Goal: Task Accomplishment & Management: Complete application form

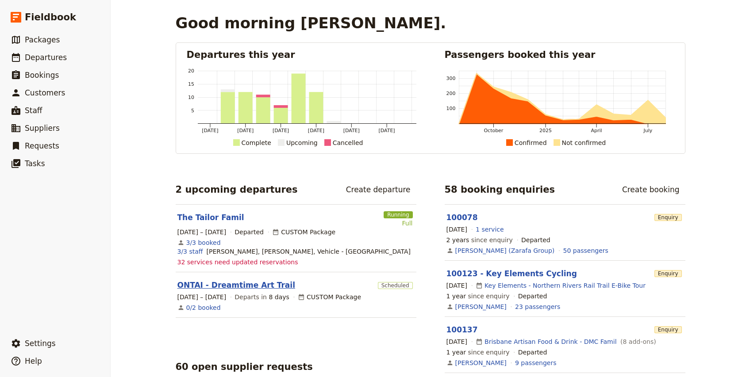
click at [236, 284] on link "ONTAI - Dreamtime Art Trail" at bounding box center [236, 285] width 118 height 11
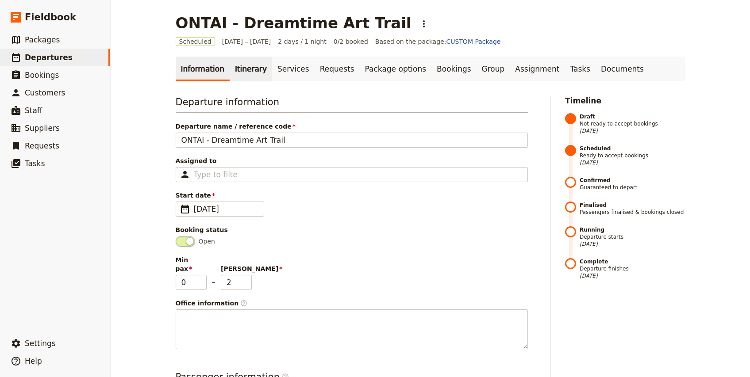
click at [236, 69] on link "Itinerary" at bounding box center [251, 69] width 42 height 25
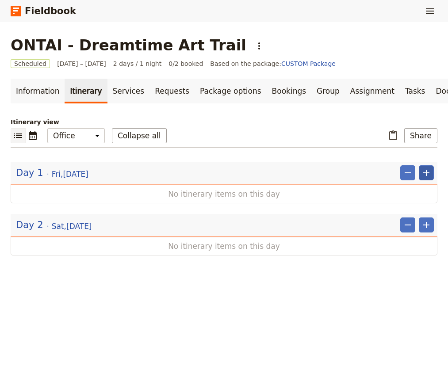
click at [427, 175] on icon "Add" at bounding box center [426, 173] width 11 height 11
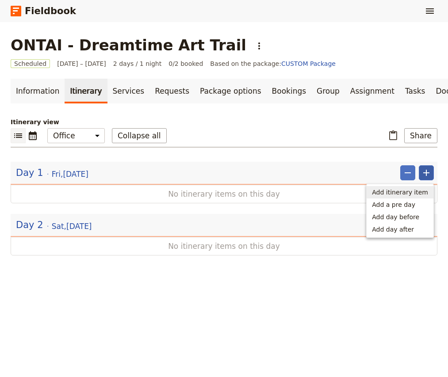
click at [404, 194] on span "Add itinerary item" at bounding box center [400, 192] width 56 height 9
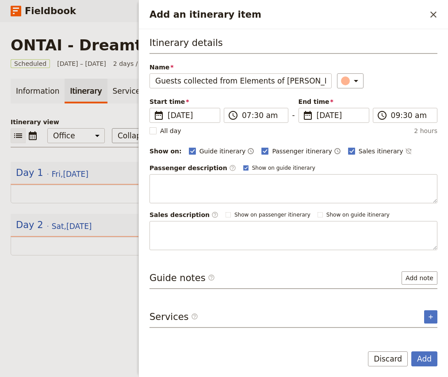
type input "Guests collected from Elements of [PERSON_NAME]"
click at [244, 115] on input "07:30 am" at bounding box center [262, 115] width 41 height 11
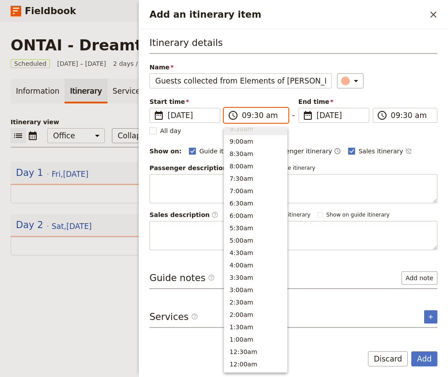
scroll to position [349, 0]
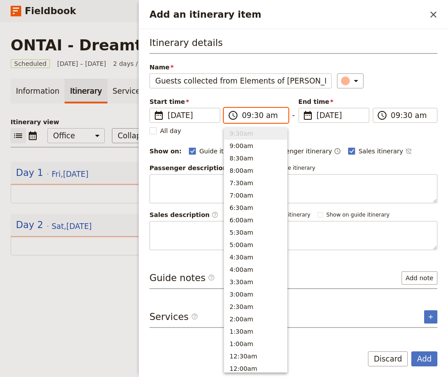
click at [258, 116] on input "09:30 am" at bounding box center [262, 115] width 41 height 11
type input "09:45 am"
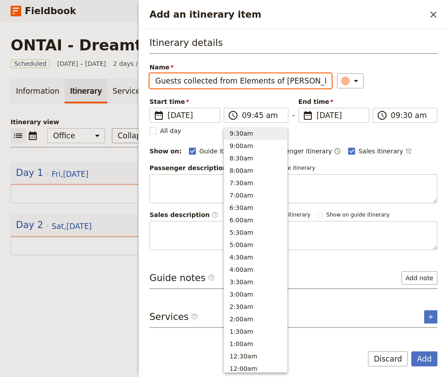
click at [408, 98] on div "Start time ​ [DATE] [DATE] [DATE] 09:45 ​ 09:45 am - End time ​ [DATE] [DATE] […" at bounding box center [294, 110] width 288 height 26
type input "09:45 am"
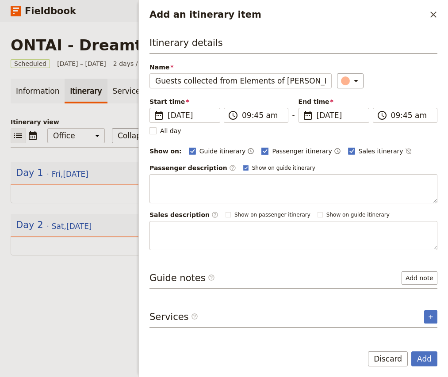
click at [272, 152] on span "Passenger itinerary" at bounding box center [302, 151] width 60 height 9
click at [262, 147] on input "Passenger itinerary" at bounding box center [261, 146] width 0 height 0
checkbox input "false"
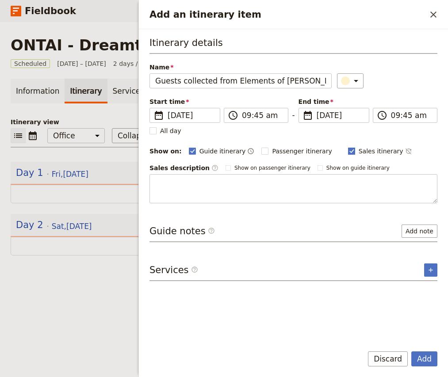
click at [364, 150] on span "Sales itinerary" at bounding box center [381, 151] width 45 height 9
click at [348, 147] on input "Sales itinerary" at bounding box center [348, 146] width 0 height 0
checkbox input "false"
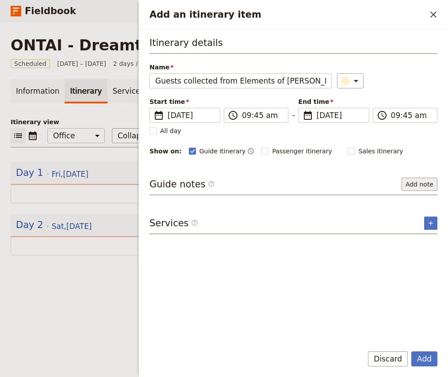
click at [430, 185] on button "Add note" at bounding box center [420, 184] width 36 height 13
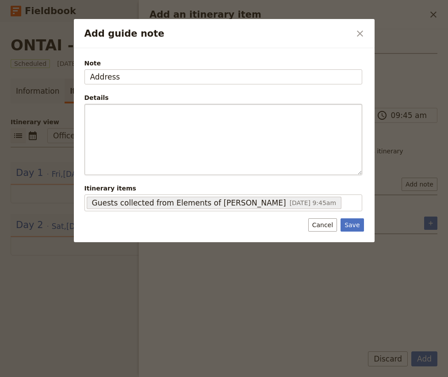
type input "Address"
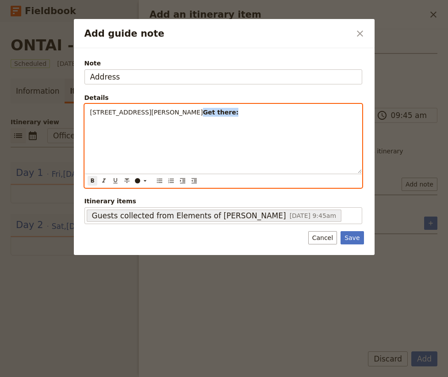
drag, startPoint x: 201, startPoint y: 112, endPoint x: 278, endPoint y: 118, distance: 76.8
click at [278, 118] on div "[STREET_ADDRESS][PERSON_NAME] Get there:" at bounding box center [223, 138] width 277 height 69
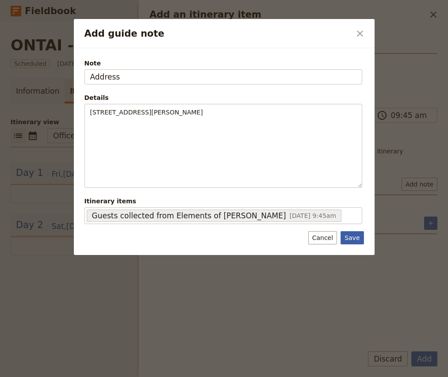
click at [354, 235] on button "Save" at bounding box center [352, 237] width 23 height 13
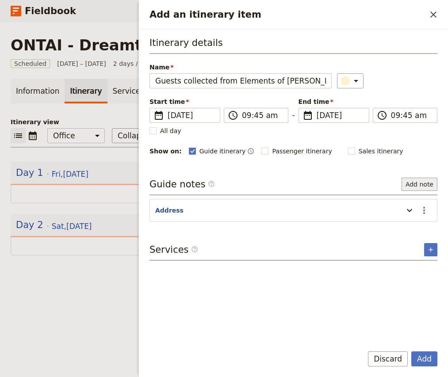
click at [416, 185] on button "Add note" at bounding box center [420, 184] width 36 height 13
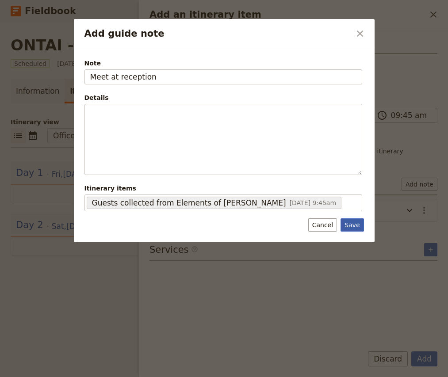
type input "Meet at reception"
click at [353, 230] on button "Save" at bounding box center [352, 225] width 23 height 13
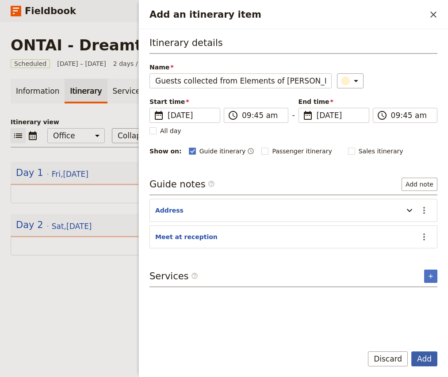
click at [426, 365] on button "Add" at bounding box center [425, 359] width 26 height 15
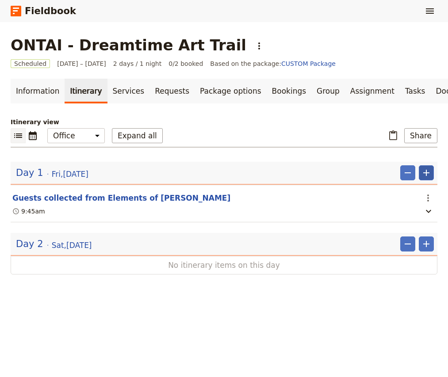
click at [428, 175] on icon "Add" at bounding box center [426, 173] width 11 height 11
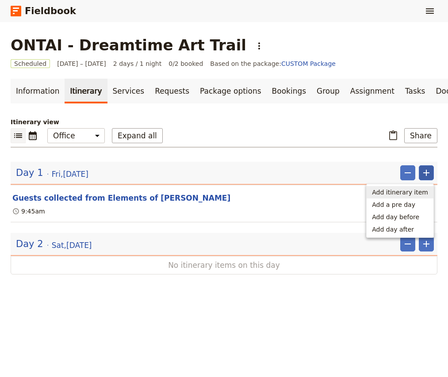
click at [417, 195] on span "Add itinerary item" at bounding box center [400, 192] width 56 height 9
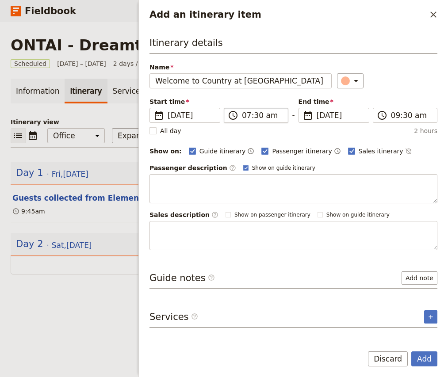
type input "Welcome to Country at [GEOGRAPHIC_DATA]"
click at [246, 116] on input "07:30 am" at bounding box center [262, 115] width 41 height 11
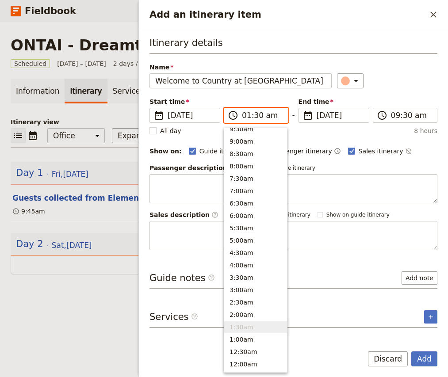
type input "10:30 am"
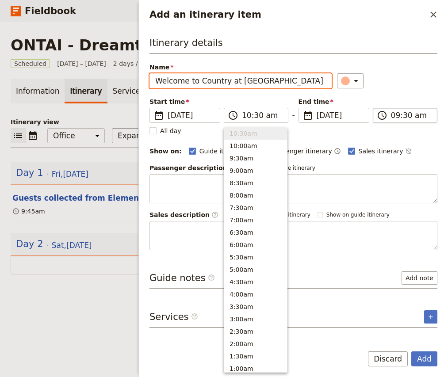
click at [393, 115] on input "09:30 am" at bounding box center [411, 115] width 41 height 11
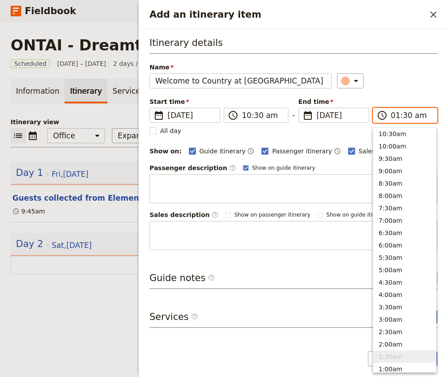
type input "11:30 am"
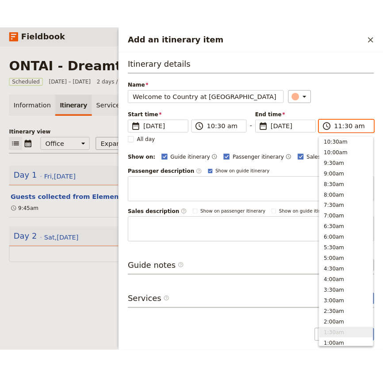
scroll to position [300, 0]
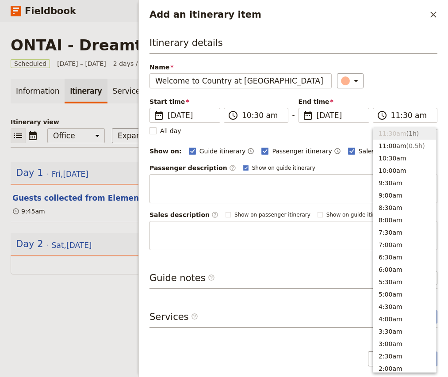
click at [414, 85] on div "​" at bounding box center [387, 80] width 100 height 15
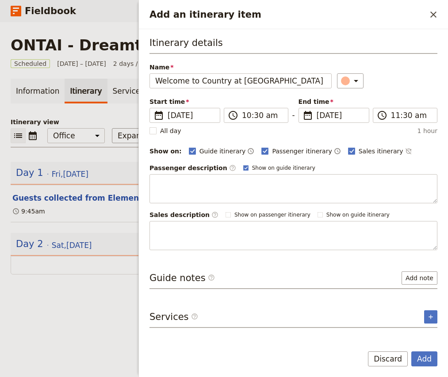
click at [281, 155] on div "Passenger itinerary ​" at bounding box center [301, 151] width 79 height 11
click at [295, 150] on span "Passenger itinerary" at bounding box center [302, 151] width 60 height 9
click at [262, 147] on input "Passenger itinerary" at bounding box center [261, 146] width 0 height 0
checkbox input "false"
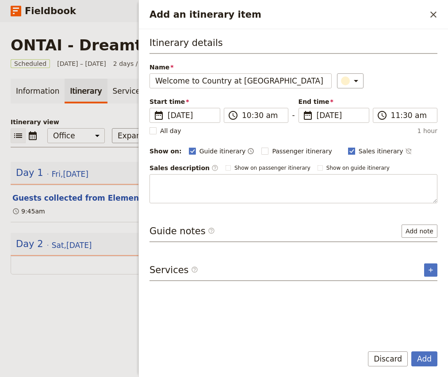
click at [374, 154] on span "Sales itinerary" at bounding box center [381, 151] width 45 height 9
click at [348, 147] on input "Sales itinerary" at bounding box center [348, 146] width 0 height 0
checkbox input "false"
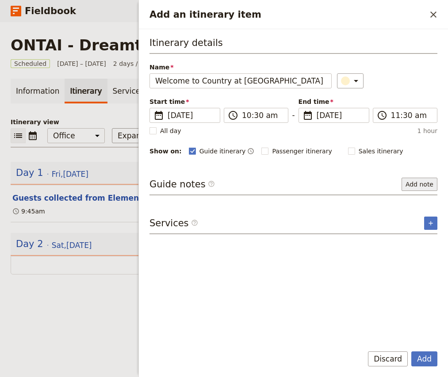
click at [413, 186] on button "Add note" at bounding box center [420, 184] width 36 height 13
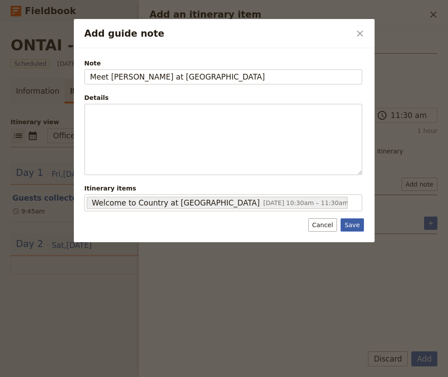
type input "Meet [PERSON_NAME] at [GEOGRAPHIC_DATA]"
click at [351, 227] on button "Save" at bounding box center [352, 225] width 23 height 13
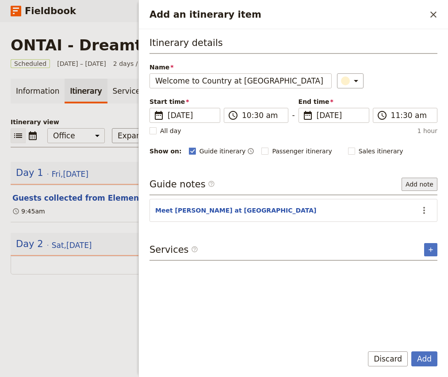
click at [424, 186] on button "Add note" at bounding box center [420, 184] width 36 height 13
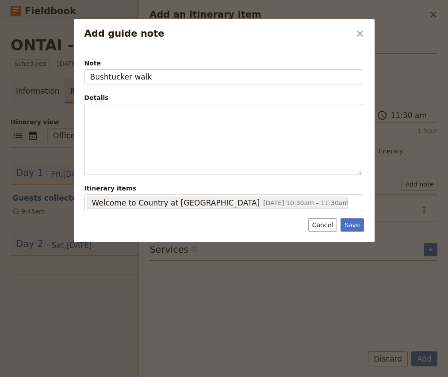
type input "Bushtucker walk"
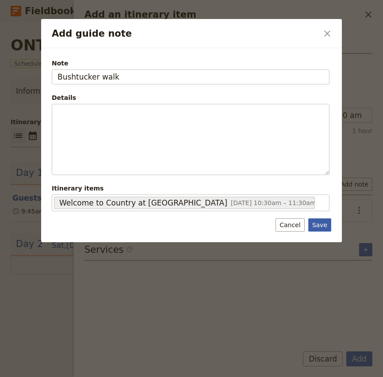
click at [324, 227] on button "Save" at bounding box center [319, 225] width 23 height 13
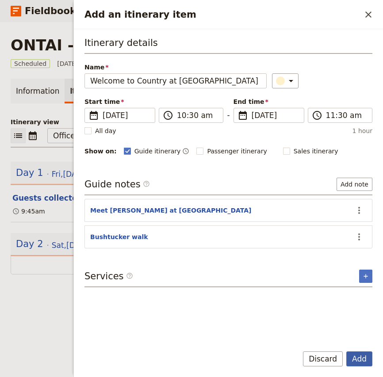
click at [358, 360] on button "Add" at bounding box center [360, 359] width 26 height 15
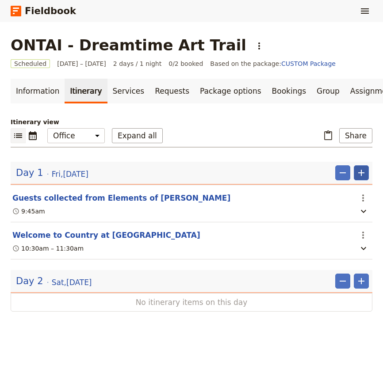
click at [362, 173] on icon "Add" at bounding box center [361, 173] width 6 height 6
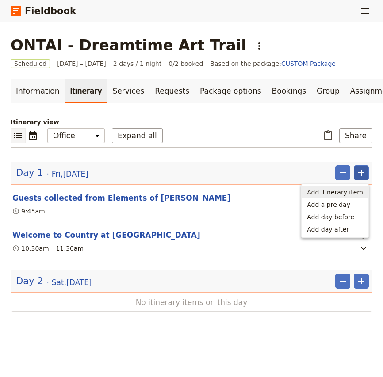
click at [347, 189] on span "Add itinerary item" at bounding box center [335, 192] width 56 height 9
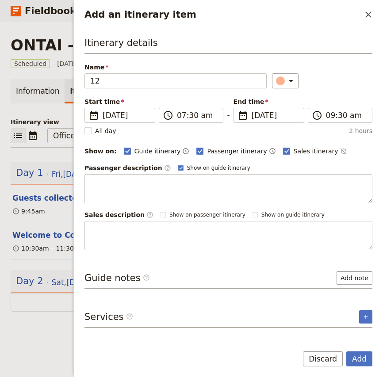
type input "1"
type input "Lunch at Paper Daisy"
click at [180, 117] on input "07:30 am" at bounding box center [197, 115] width 41 height 11
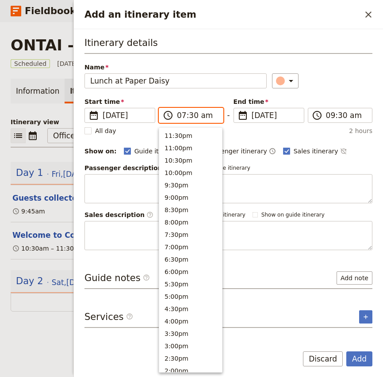
scroll to position [354, 0]
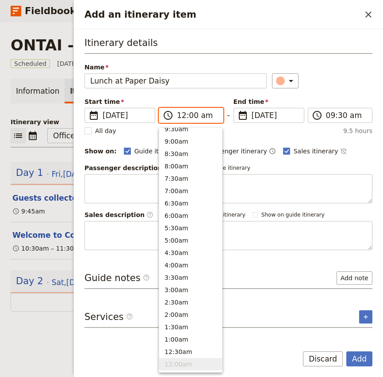
type input "12:00 pm"
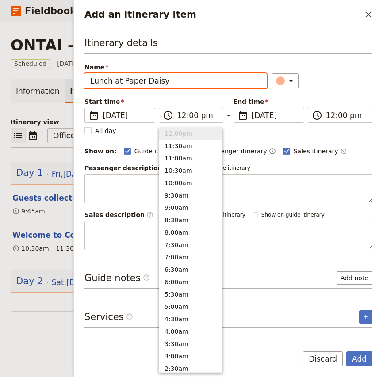
click at [350, 73] on div "​" at bounding box center [322, 80] width 100 height 15
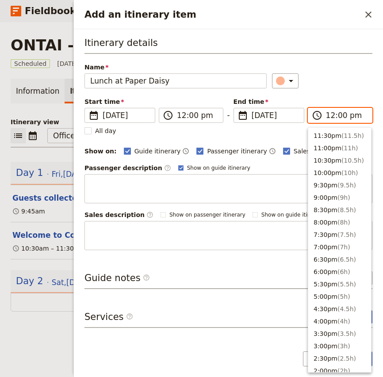
click at [327, 115] on input "12:00 pm" at bounding box center [346, 115] width 41 height 11
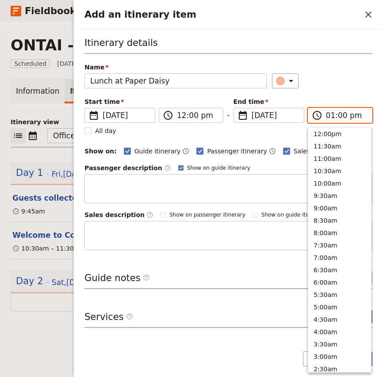
scroll to position [262, 0]
click at [341, 116] on input "01:00 pm" at bounding box center [346, 115] width 41 height 11
type input "01:30 pm"
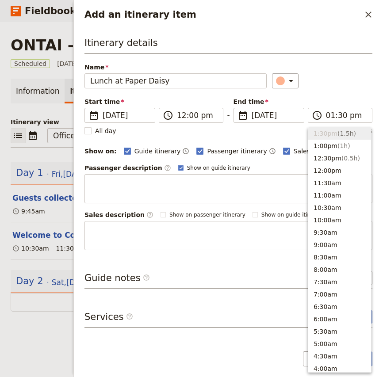
click at [345, 73] on div "Name Lunch at Paper Daisy ​" at bounding box center [229, 76] width 288 height 26
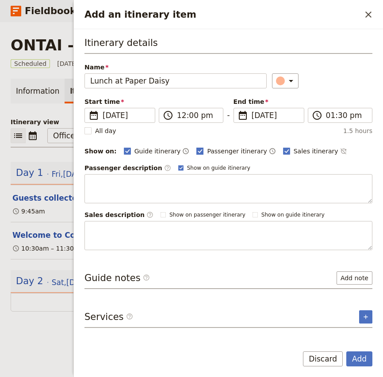
click at [196, 147] on label "Passenger itinerary" at bounding box center [231, 151] width 70 height 9
click at [196, 147] on input "Passenger itinerary" at bounding box center [196, 146] width 0 height 0
checkbox input "false"
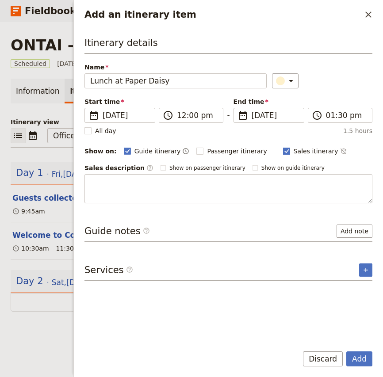
click at [294, 154] on span "Sales itinerary" at bounding box center [316, 151] width 45 height 9
click at [283, 147] on input "Sales itinerary" at bounding box center [283, 146] width 0 height 0
checkbox input "false"
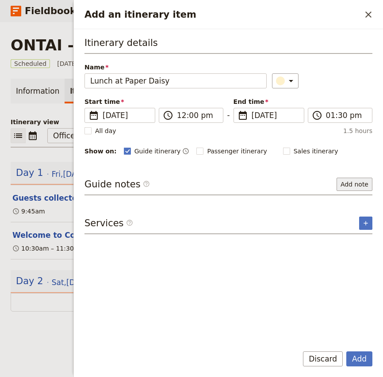
click at [357, 186] on button "Add note" at bounding box center [355, 184] width 36 height 13
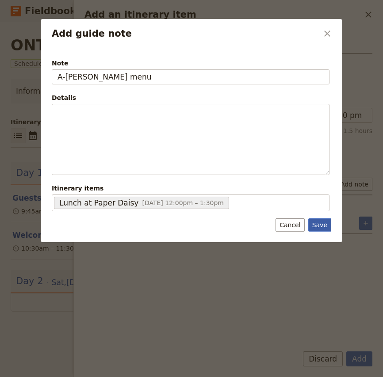
type input "A-[PERSON_NAME] menu"
click at [321, 229] on button "Save" at bounding box center [319, 225] width 23 height 13
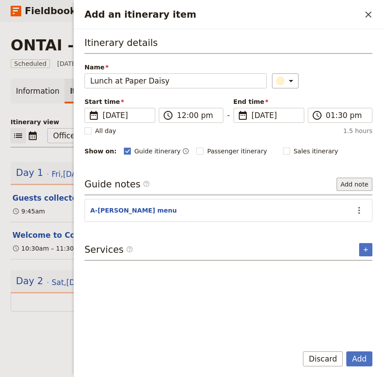
click at [360, 185] on button "Add note" at bounding box center [355, 184] width 36 height 13
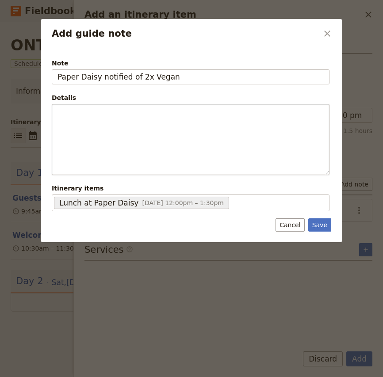
type input "Paper Daisy notified of 2x Vegan"
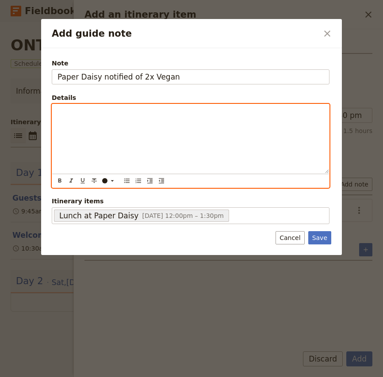
click at [236, 119] on div "Add guide note" at bounding box center [190, 138] width 277 height 69
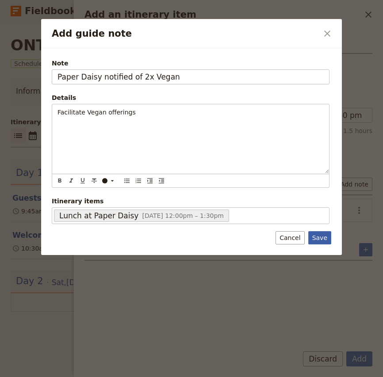
click at [312, 237] on button "Save" at bounding box center [319, 237] width 23 height 13
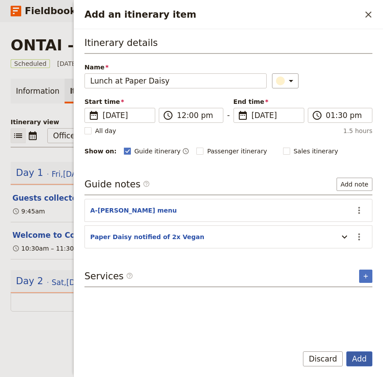
click at [359, 360] on button "Add" at bounding box center [360, 359] width 26 height 15
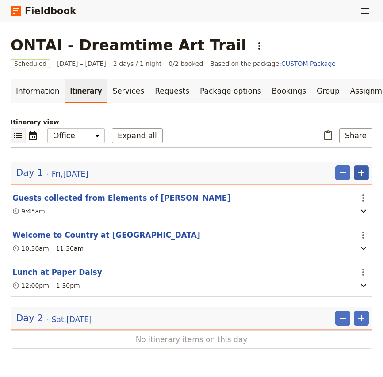
click at [364, 170] on icon "Add" at bounding box center [361, 173] width 11 height 11
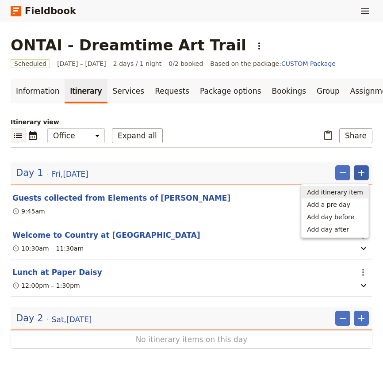
click at [337, 193] on span "Add itinerary item" at bounding box center [335, 192] width 56 height 9
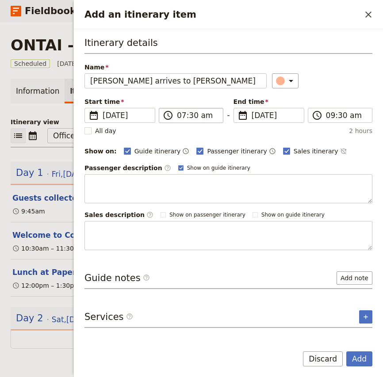
type input "[PERSON_NAME] arrives to [PERSON_NAME]"
click at [181, 113] on input "07:30 am" at bounding box center [197, 115] width 41 height 11
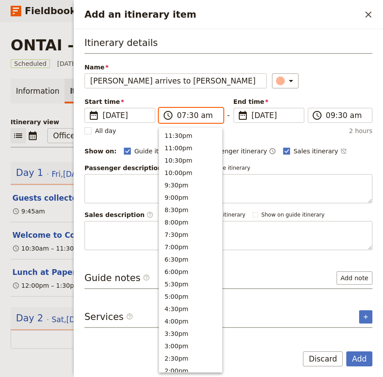
scroll to position [354, 0]
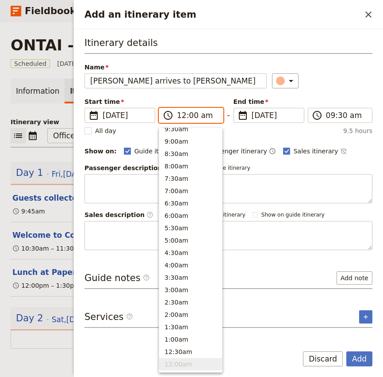
type input "12:00 pm"
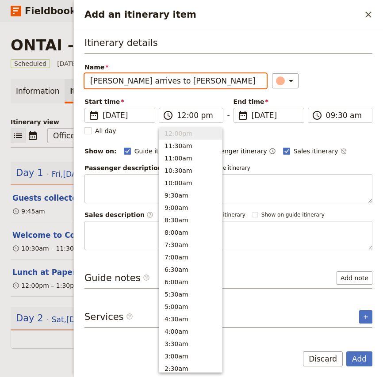
click at [342, 90] on div "Itinerary details Name [PERSON_NAME] arrives to [PERSON_NAME] ​ Start time ​ [D…" at bounding box center [229, 143] width 288 height 214
type input "12:00 pm"
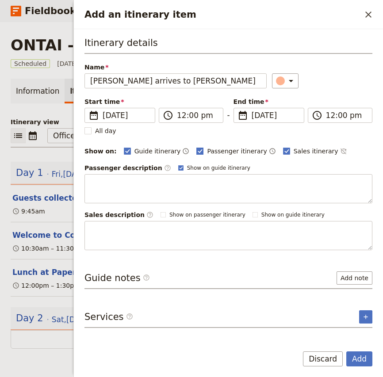
click at [208, 151] on span "Passenger itinerary" at bounding box center [237, 151] width 60 height 9
click at [196, 147] on input "Passenger itinerary" at bounding box center [196, 146] width 0 height 0
checkbox input "false"
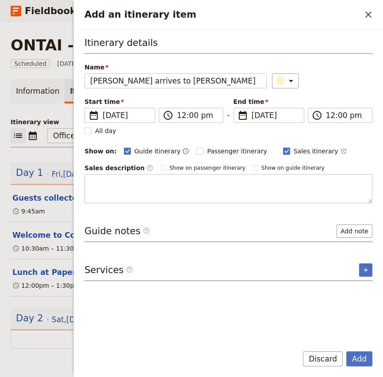
click at [294, 154] on span "Sales itinerary" at bounding box center [316, 151] width 45 height 9
click at [283, 147] on input "Sales itinerary" at bounding box center [283, 146] width 0 height 0
checkbox input "false"
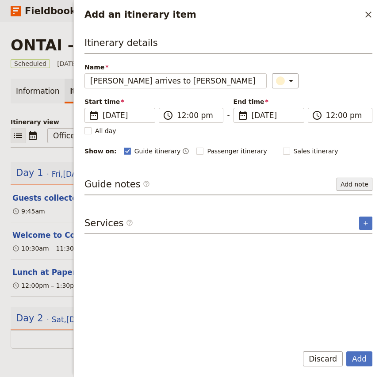
click at [363, 185] on button "Add note" at bounding box center [355, 184] width 36 height 13
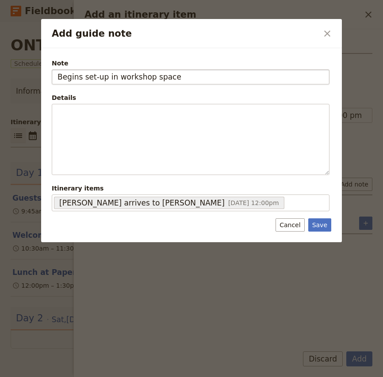
type input "Begins set-up in workshop space"
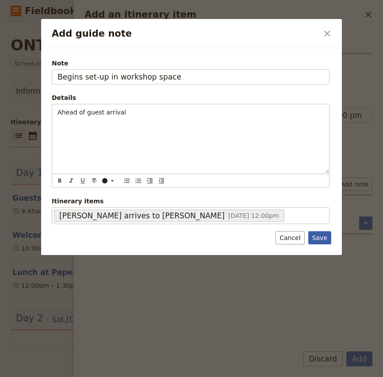
click at [323, 239] on button "Save" at bounding box center [319, 237] width 23 height 13
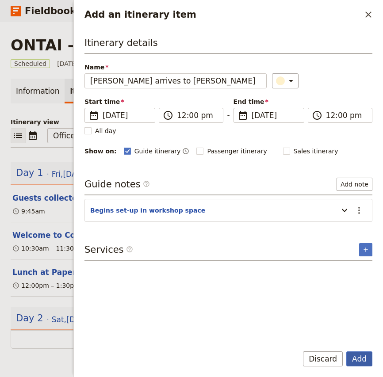
click at [362, 363] on button "Add" at bounding box center [360, 359] width 26 height 15
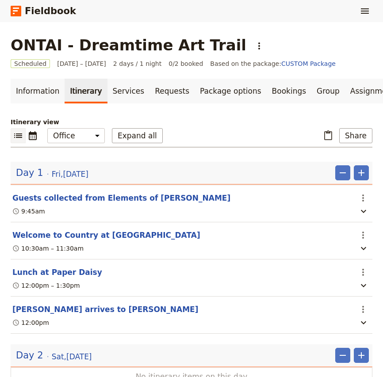
scroll to position [35, 0]
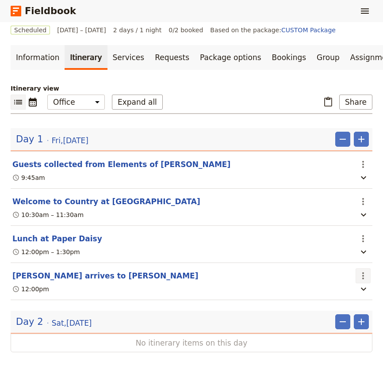
click at [364, 274] on icon "Actions" at bounding box center [363, 276] width 11 height 11
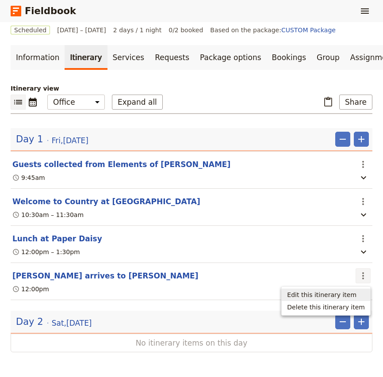
click at [350, 292] on span "Edit this itinerary item" at bounding box center [321, 295] width 69 height 9
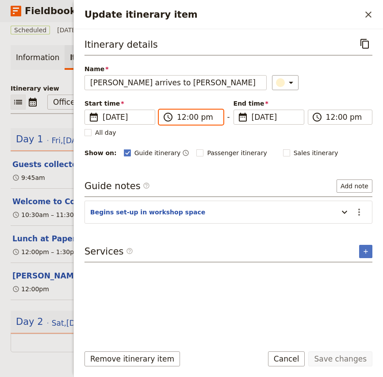
click at [180, 120] on input "12:00 pm" at bounding box center [197, 117] width 41 height 11
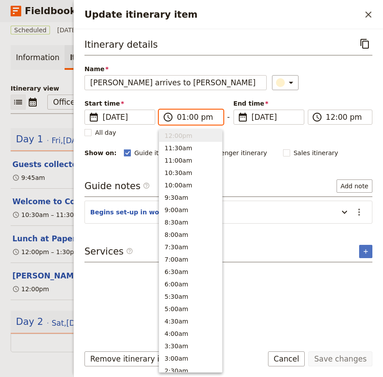
scroll to position [262, 0]
click at [189, 117] on input "01:00 pm" at bounding box center [197, 117] width 41 height 11
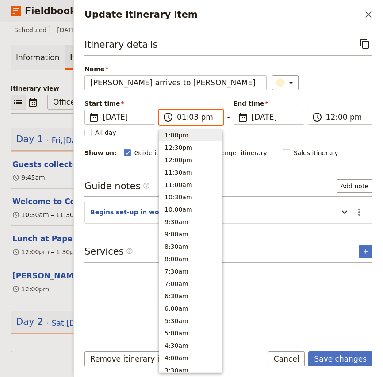
type input "01:30 pm"
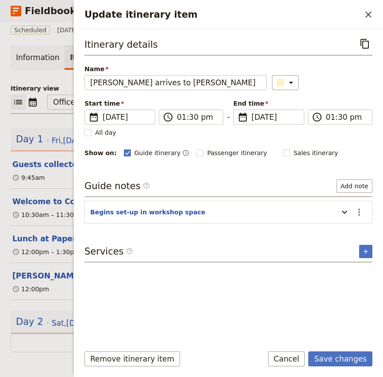
click at [338, 81] on div "​" at bounding box center [322, 82] width 100 height 15
click at [361, 213] on icon "Actions" at bounding box center [359, 212] width 11 height 11
click at [349, 233] on span "Edit note" at bounding box center [340, 231] width 41 height 9
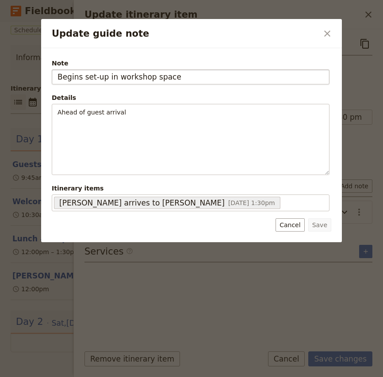
click at [118, 77] on input "Begins set-up in workshop space" at bounding box center [191, 76] width 278 height 15
type input "Workshop space available for set-up"
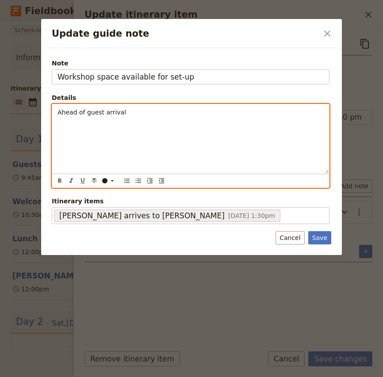
click at [229, 117] on div "Ahead of guest arrival" at bounding box center [190, 138] width 277 height 69
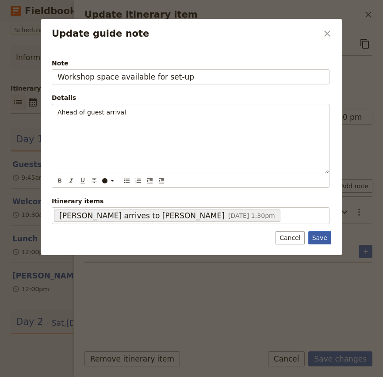
click at [320, 238] on button "Save" at bounding box center [319, 237] width 23 height 13
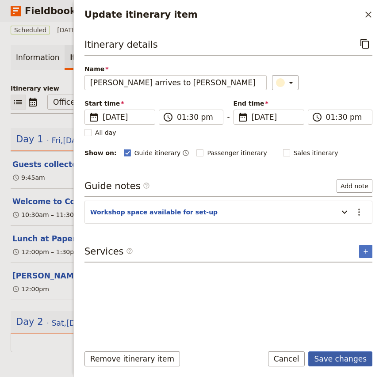
click at [339, 360] on button "Save changes" at bounding box center [340, 359] width 64 height 15
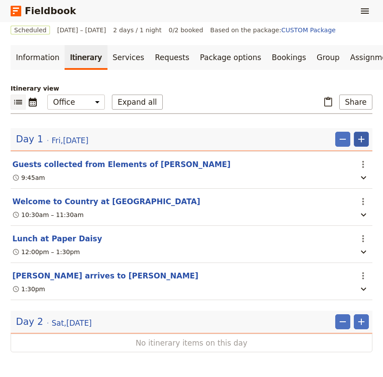
click at [365, 135] on icon "Add" at bounding box center [361, 139] width 11 height 11
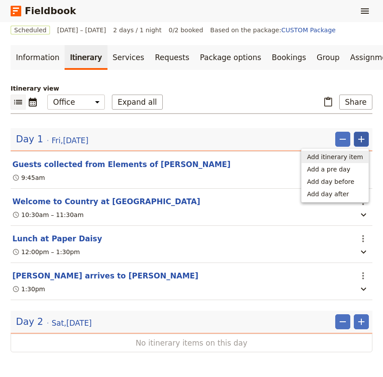
click at [356, 158] on span "Add itinerary item" at bounding box center [335, 157] width 56 height 9
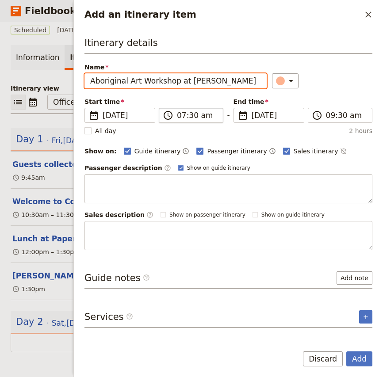
type input "Aboriginal Art Workshop at [PERSON_NAME]"
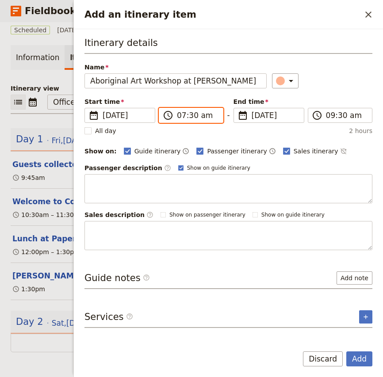
click at [182, 115] on input "07:30 am" at bounding box center [197, 115] width 41 height 11
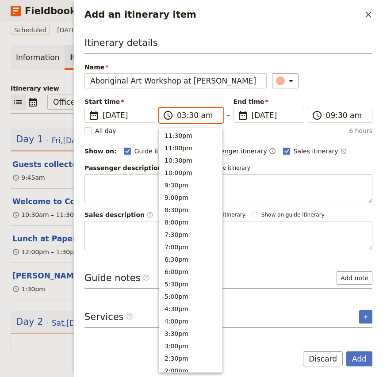
scroll to position [354, 0]
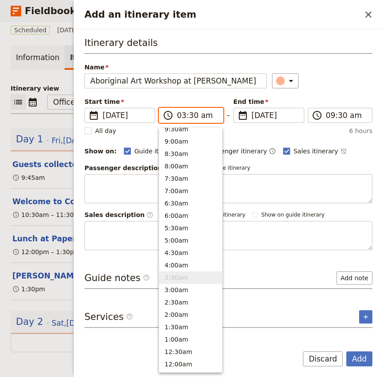
click at [193, 117] on input "03:30 am" at bounding box center [197, 115] width 41 height 11
click at [181, 116] on input "03:30 am" at bounding box center [197, 115] width 41 height 11
click at [190, 117] on input "02:30 am" at bounding box center [197, 115] width 41 height 11
type input "02:00 pm"
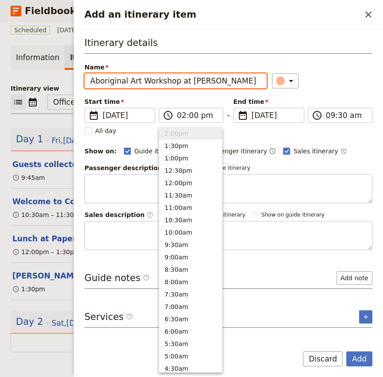
click at [350, 99] on div "Start time ​ [DATE] [DATE] [DATE] 14:00 ​ 02:00 pm - End time ​ [DATE] [DATE] […" at bounding box center [229, 110] width 288 height 26
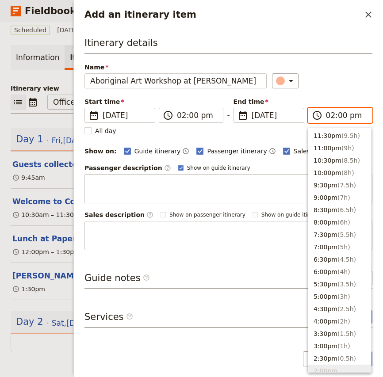
click at [330, 117] on input "02:00 pm" at bounding box center [346, 115] width 41 height 11
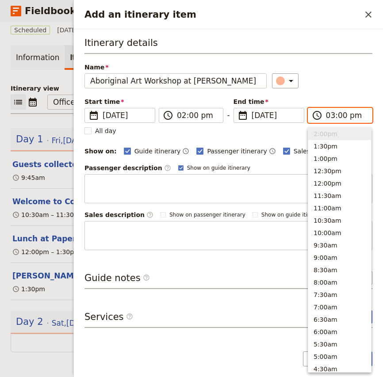
scroll to position [213, 0]
click at [341, 116] on input "03:00 pm" at bounding box center [346, 115] width 41 height 11
type input "03:30 pm"
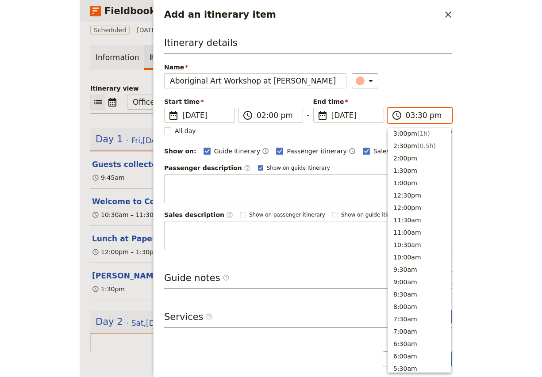
scroll to position [200, 0]
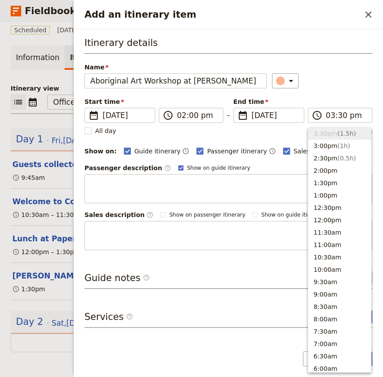
click at [337, 67] on div "Name Aboriginal Art Workshop at [PERSON_NAME] ​" at bounding box center [229, 76] width 288 height 26
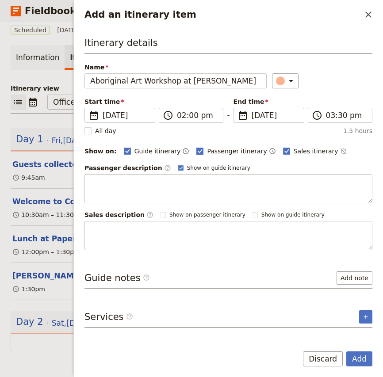
click at [216, 149] on span "Passenger itinerary" at bounding box center [237, 151] width 60 height 9
click at [196, 147] on input "Passenger itinerary" at bounding box center [196, 146] width 0 height 0
checkbox input "false"
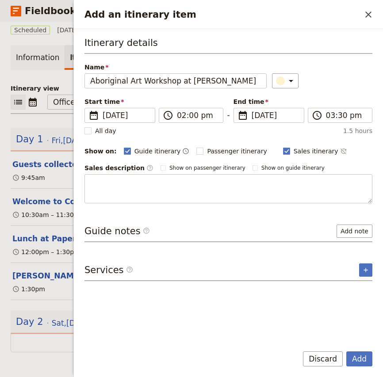
click at [283, 156] on div "Sales itinerary ​" at bounding box center [315, 151] width 64 height 11
click at [294, 150] on span "Sales itinerary" at bounding box center [316, 151] width 45 height 9
click at [283, 147] on input "Sales itinerary" at bounding box center [283, 146] width 0 height 0
checkbox input "false"
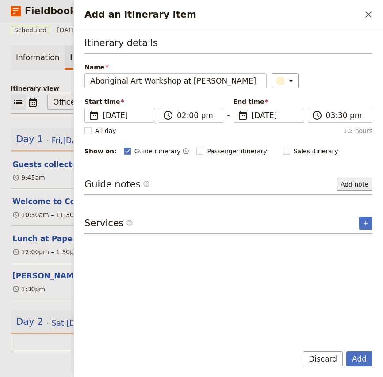
click at [352, 185] on button "Add note" at bounding box center [355, 184] width 36 height 13
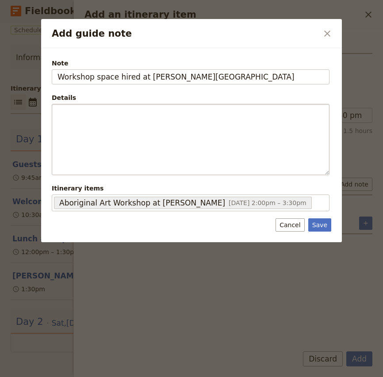
type input "Workshop space hired at [PERSON_NAME][GEOGRAPHIC_DATA]"
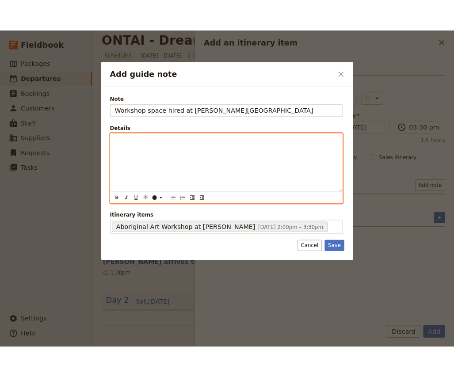
scroll to position [13, 0]
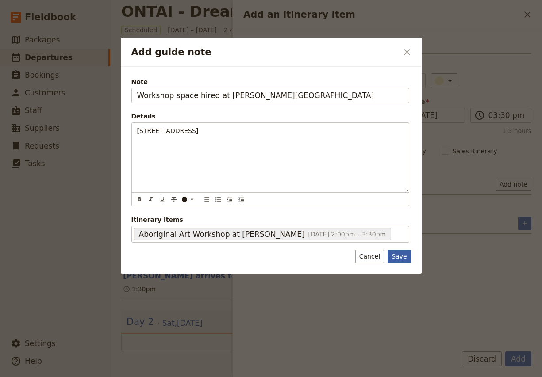
click at [402, 258] on button "Save" at bounding box center [399, 256] width 23 height 13
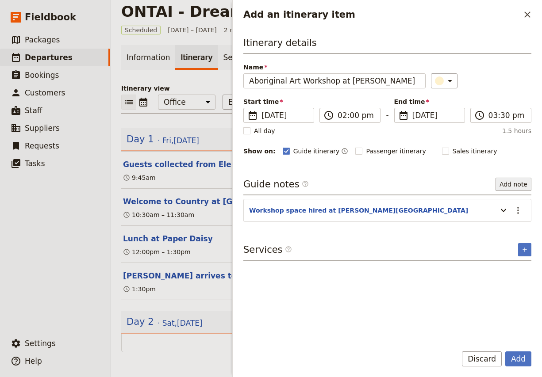
click at [520, 182] on button "Add note" at bounding box center [514, 184] width 36 height 13
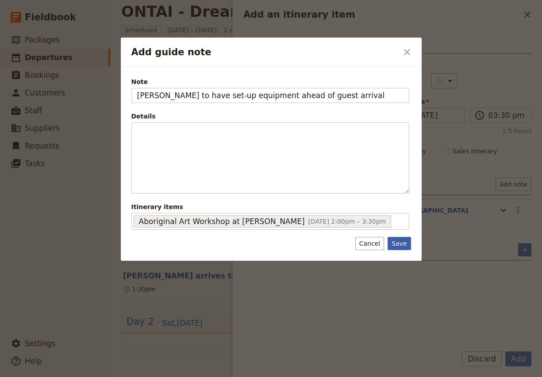
type input "[PERSON_NAME] to have set-up equipment ahead of guest arrival"
click at [399, 247] on button "Save" at bounding box center [399, 243] width 23 height 13
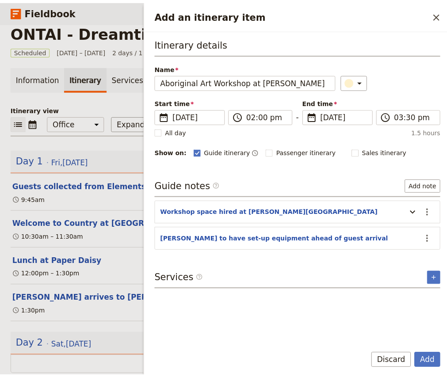
scroll to position [35, 0]
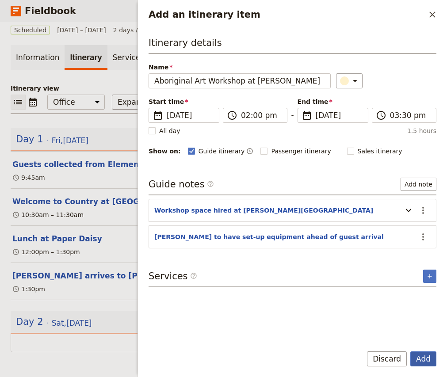
click at [423, 362] on button "Add" at bounding box center [424, 359] width 26 height 15
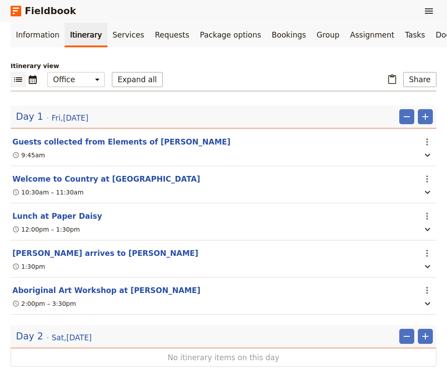
scroll to position [57, 0]
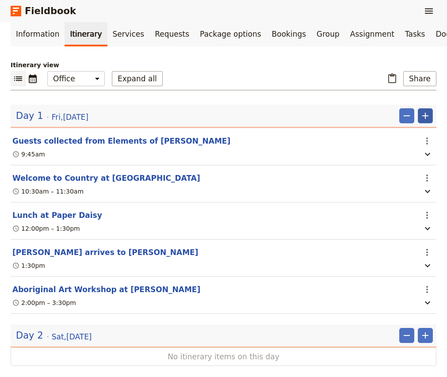
click at [427, 119] on icon "Add" at bounding box center [425, 116] width 11 height 11
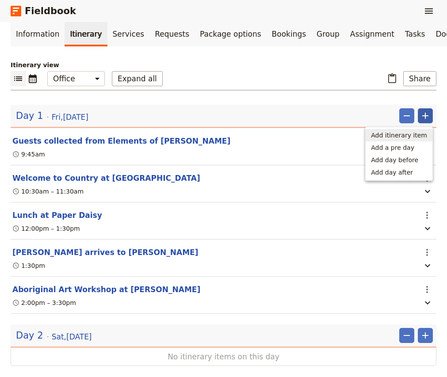
click at [419, 131] on span "Add itinerary item" at bounding box center [399, 135] width 56 height 9
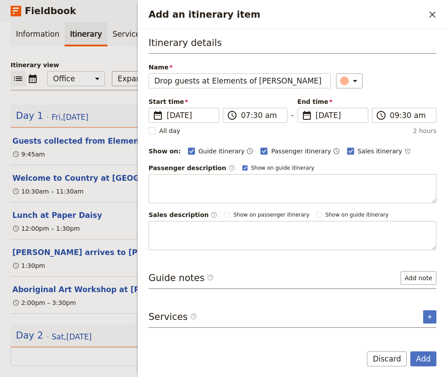
type input "Drop guests at Elements of [PERSON_NAME]"
click at [245, 113] on input "07:30 am" at bounding box center [261, 115] width 41 height 11
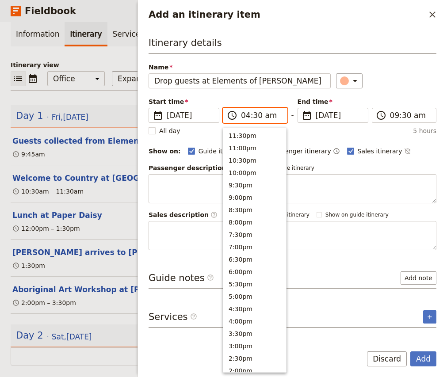
scroll to position [354, 0]
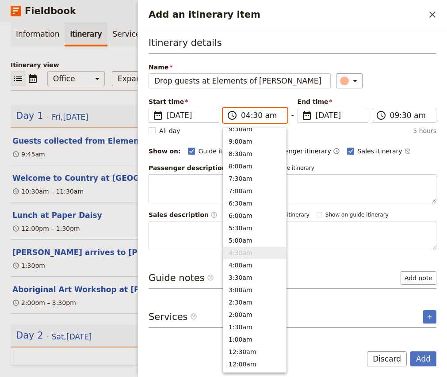
click at [255, 116] on input "04:30 am" at bounding box center [261, 115] width 41 height 11
type input "04:15 pm"
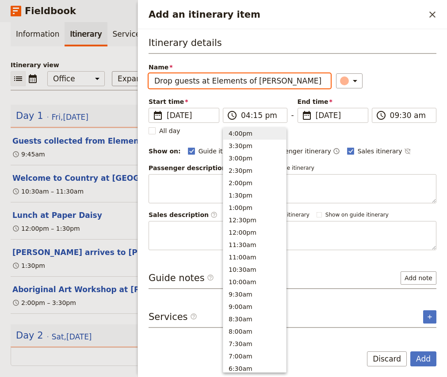
click at [410, 87] on div "​" at bounding box center [386, 80] width 100 height 15
type input "04:15 pm"
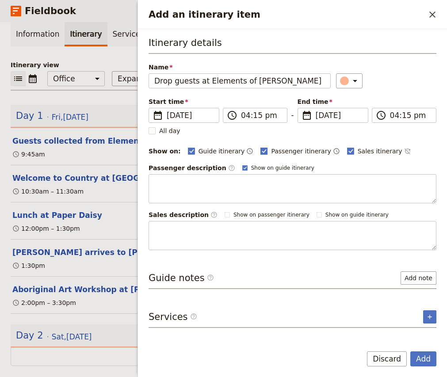
click at [273, 150] on span "Passenger itinerary" at bounding box center [301, 151] width 60 height 9
click at [261, 147] on input "Passenger itinerary" at bounding box center [260, 146] width 0 height 0
checkbox input "false"
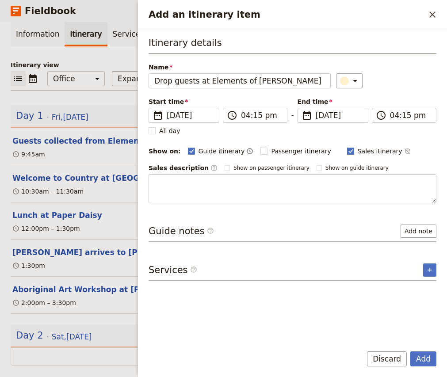
click at [370, 151] on span "Sales itinerary" at bounding box center [380, 151] width 45 height 9
click at [347, 147] on input "Sales itinerary" at bounding box center [347, 146] width 0 height 0
checkbox input "false"
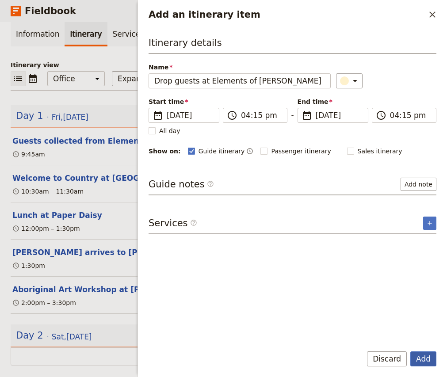
click at [425, 358] on button "Add" at bounding box center [424, 359] width 26 height 15
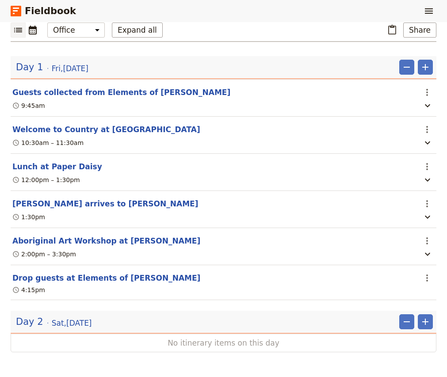
scroll to position [108, 0]
click at [406, 326] on icon "Remove" at bounding box center [407, 322] width 11 height 11
click at [392, 343] on span "Remove day" at bounding box center [389, 342] width 39 height 9
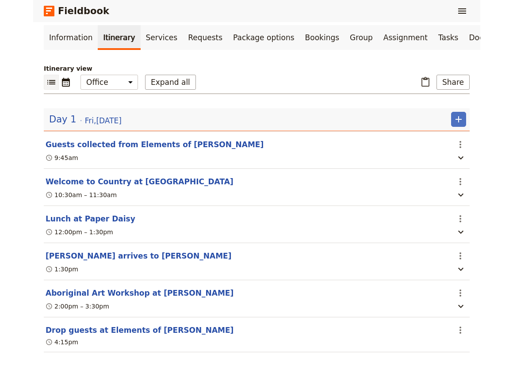
scroll to position [34, 0]
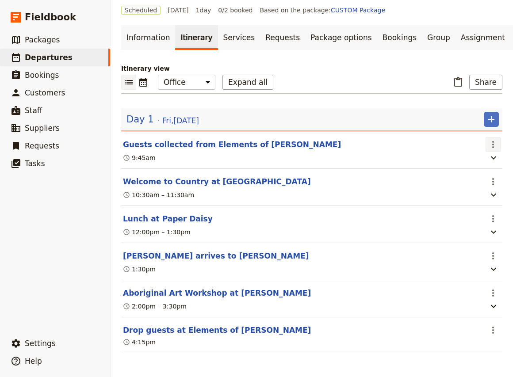
click at [493, 141] on icon "Actions" at bounding box center [494, 144] width 2 height 7
click at [472, 159] on span "Edit this itinerary item" at bounding box center [451, 162] width 69 height 9
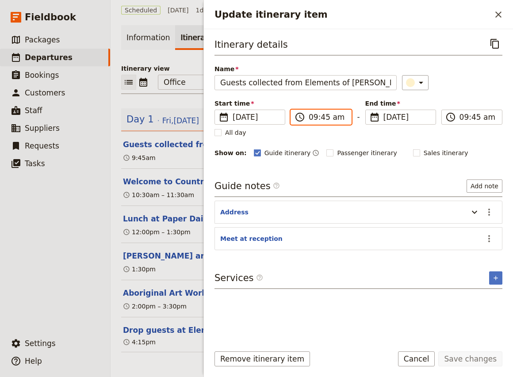
click at [316, 118] on input "09:45 am" at bounding box center [327, 117] width 37 height 11
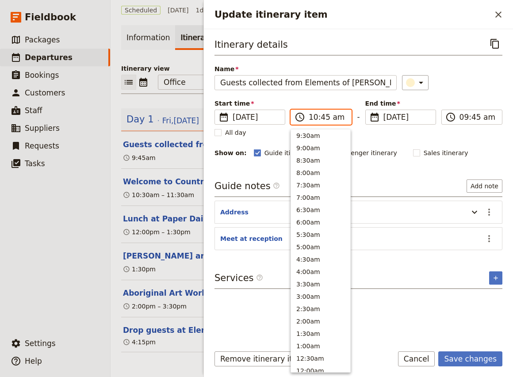
scroll to position [324, 0]
type input "10:00 am"
click at [482, 80] on div "​" at bounding box center [452, 82] width 100 height 15
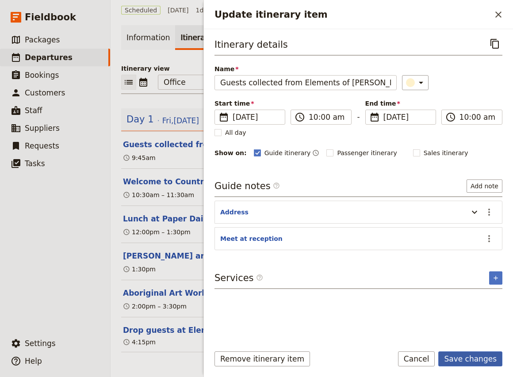
click at [481, 361] on button "Save changes" at bounding box center [471, 359] width 64 height 15
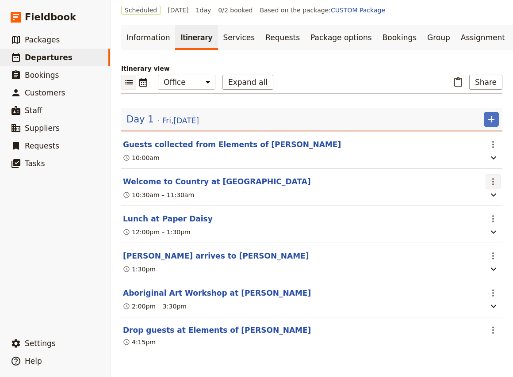
click at [495, 182] on icon "Actions" at bounding box center [493, 182] width 11 height 11
click at [475, 200] on span "Edit this itinerary item" at bounding box center [451, 199] width 69 height 9
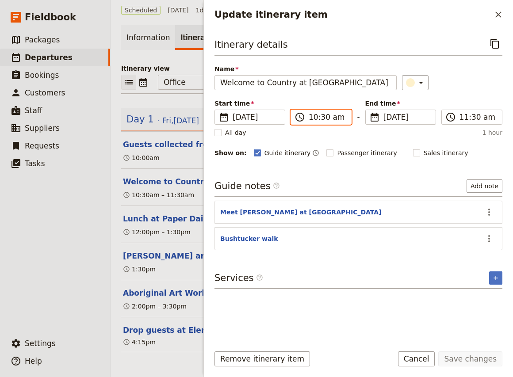
click at [323, 121] on input "10:30 am" at bounding box center [327, 117] width 37 height 11
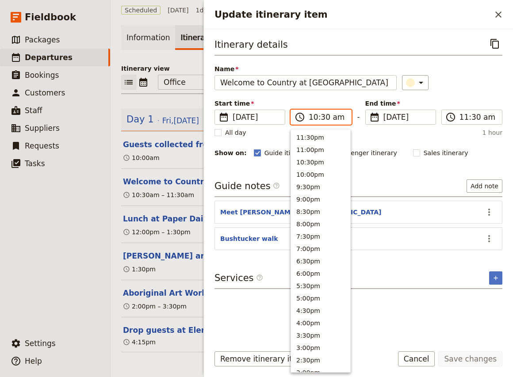
scroll to position [324, 0]
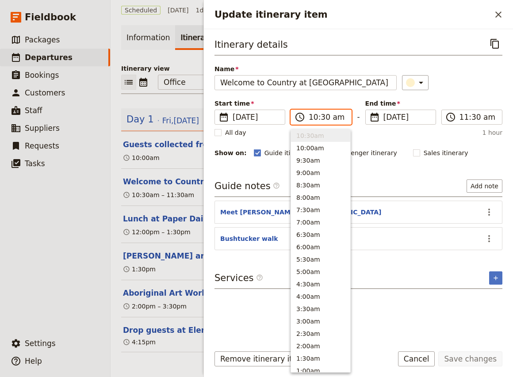
click at [323, 121] on input "10:30 am" at bounding box center [327, 117] width 37 height 11
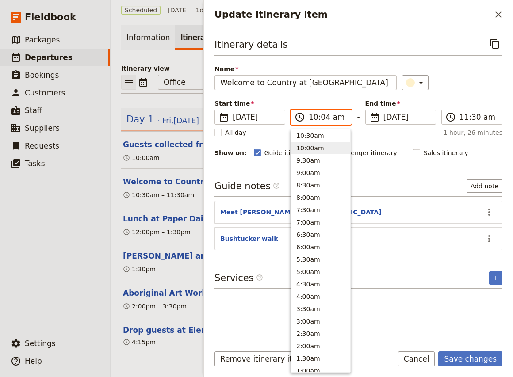
type input "10:45 am"
click at [453, 89] on div "​" at bounding box center [452, 82] width 100 height 15
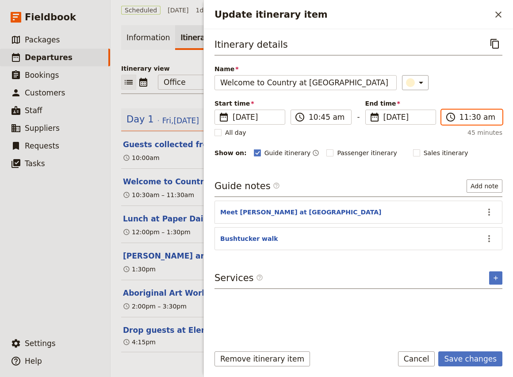
click at [473, 116] on input "11:30 am" at bounding box center [478, 117] width 37 height 11
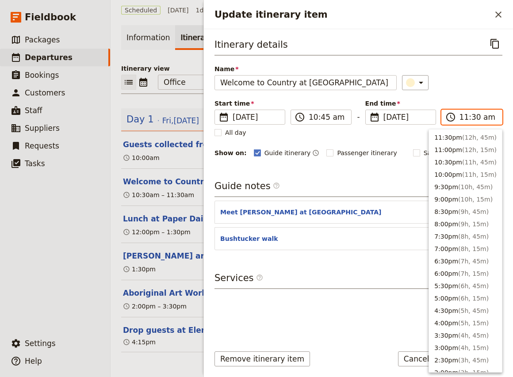
scroll to position [299, 0]
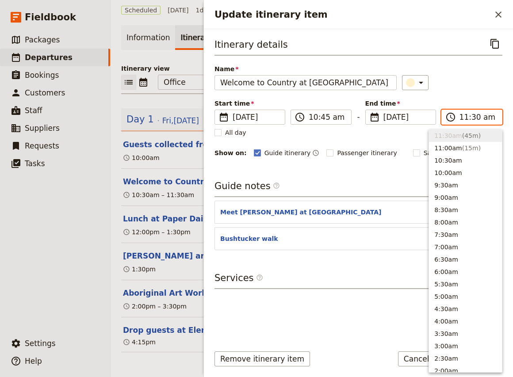
click at [473, 116] on input "11:30 am" at bounding box center [478, 117] width 37 height 11
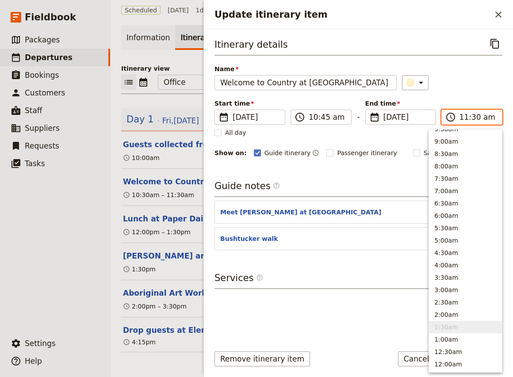
scroll to position [300, 0]
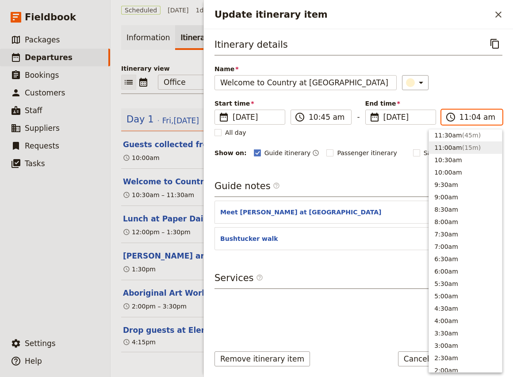
type input "11:45 am"
click at [478, 86] on div "​" at bounding box center [452, 82] width 100 height 15
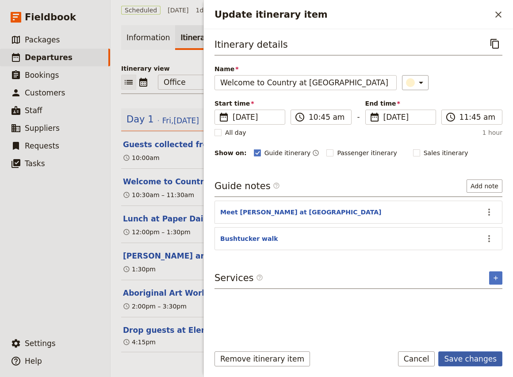
click at [477, 358] on button "Save changes" at bounding box center [471, 359] width 64 height 15
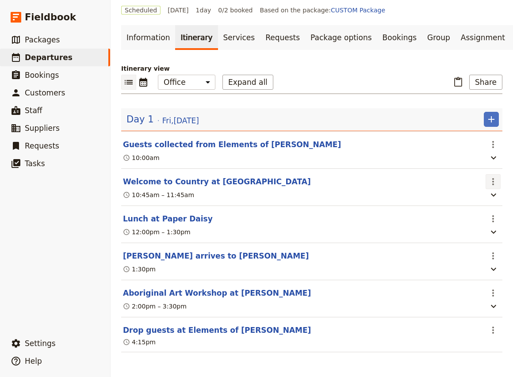
click at [491, 183] on icon "Actions" at bounding box center [493, 182] width 11 height 11
click at [473, 200] on span "Edit this itinerary item" at bounding box center [451, 199] width 69 height 9
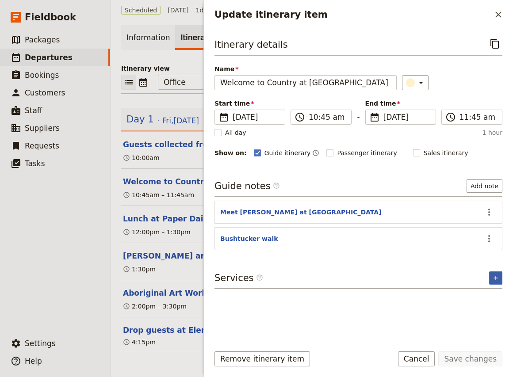
click at [497, 281] on icon "Add service inclusion" at bounding box center [496, 278] width 7 height 7
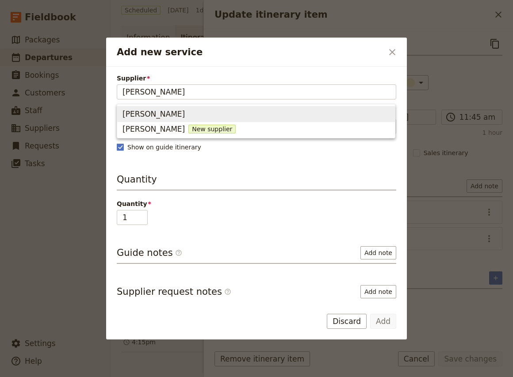
click at [179, 116] on span "[PERSON_NAME]" at bounding box center [256, 114] width 267 height 12
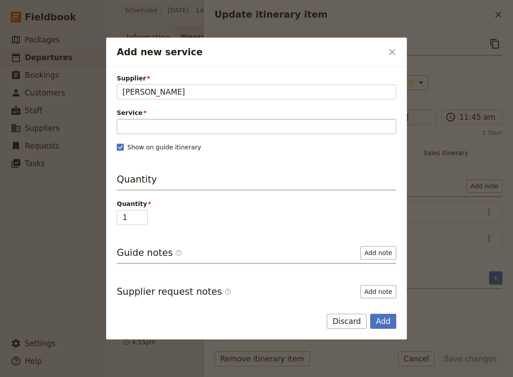
type input "[PERSON_NAME]"
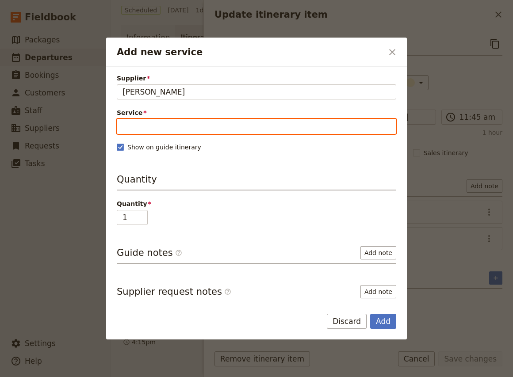
click at [168, 127] on input "Service" at bounding box center [257, 126] width 280 height 15
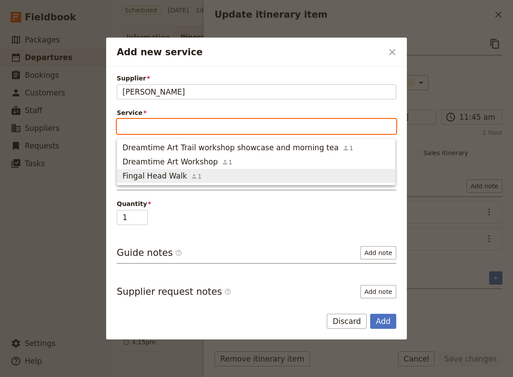
click at [154, 175] on span "Fingal Head Walk" at bounding box center [155, 176] width 65 height 11
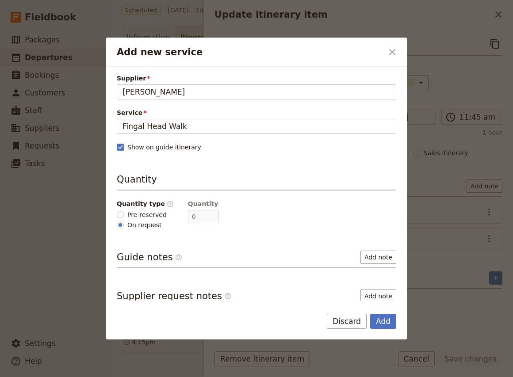
click at [147, 213] on span "Pre-reserved" at bounding box center [146, 215] width 39 height 9
click at [124, 213] on input "Pre-reserved" at bounding box center [120, 215] width 7 height 7
radio input "true"
type input "2"
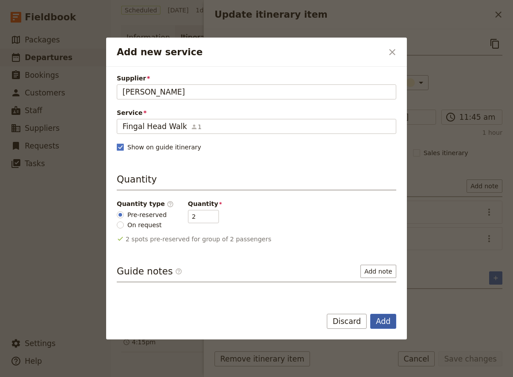
click at [390, 322] on button "Add" at bounding box center [383, 321] width 26 height 15
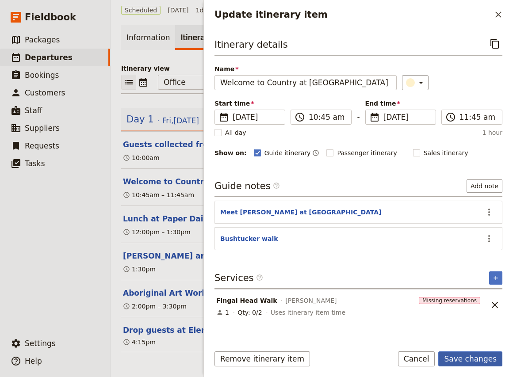
click at [467, 359] on button "Save changes" at bounding box center [471, 359] width 64 height 15
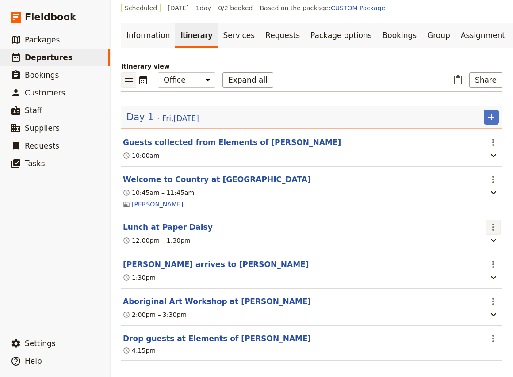
click at [496, 230] on icon "Actions" at bounding box center [493, 227] width 11 height 11
click at [473, 244] on span "Edit this itinerary item" at bounding box center [451, 247] width 69 height 9
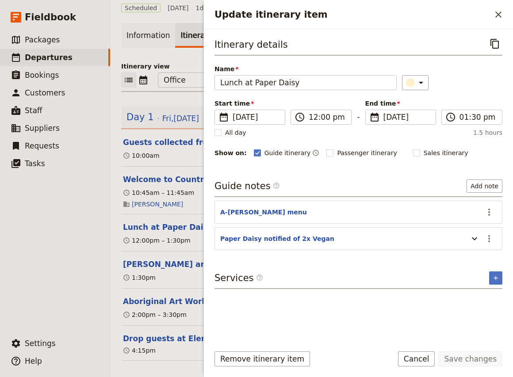
click at [496, 268] on div "Itinerary details ​ Name Lunch at Paper Daisy ​ Start time ​ [DATE] [DATE] [DAT…" at bounding box center [359, 186] width 288 height 301
click at [496, 272] on button "​" at bounding box center [495, 278] width 13 height 13
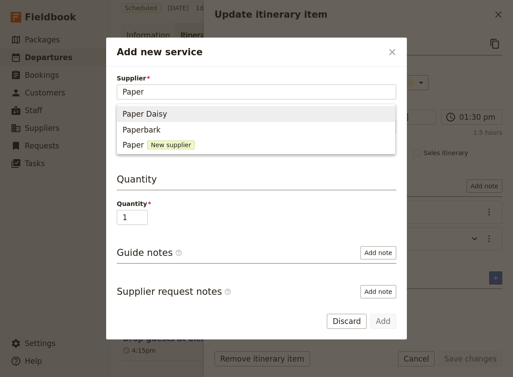
click at [161, 112] on span "Paper Daisy" at bounding box center [145, 114] width 45 height 11
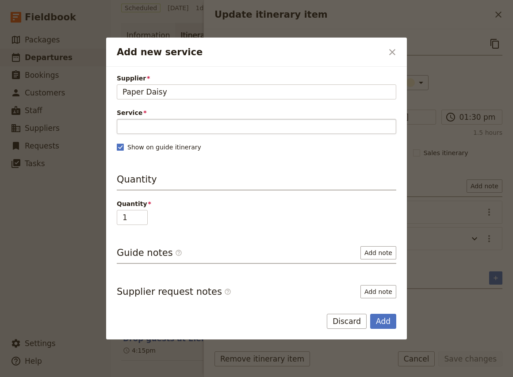
type input "Paper Daisy"
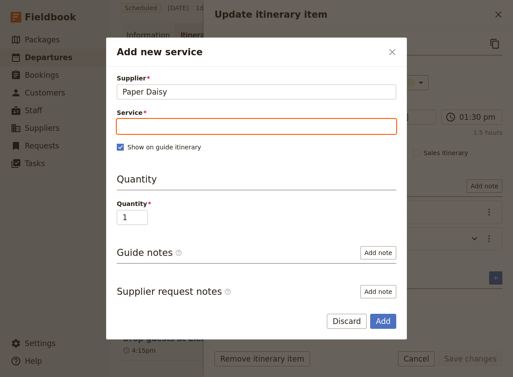
click at [167, 131] on input "Service" at bounding box center [257, 126] width 280 height 15
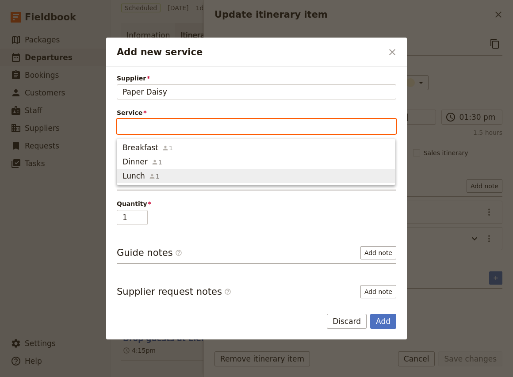
click at [135, 174] on span "Lunch" at bounding box center [134, 176] width 23 height 11
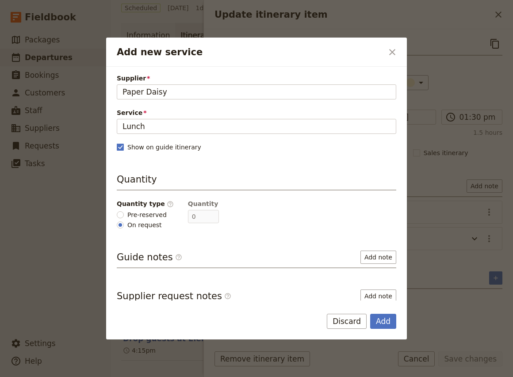
click at [134, 215] on span "Pre-reserved" at bounding box center [146, 215] width 39 height 9
click at [124, 215] on input "Pre-reserved" at bounding box center [120, 215] width 7 height 7
radio input "true"
type input "2"
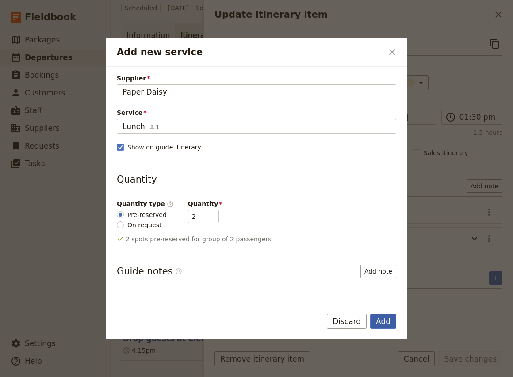
click at [386, 323] on button "Add" at bounding box center [383, 321] width 26 height 15
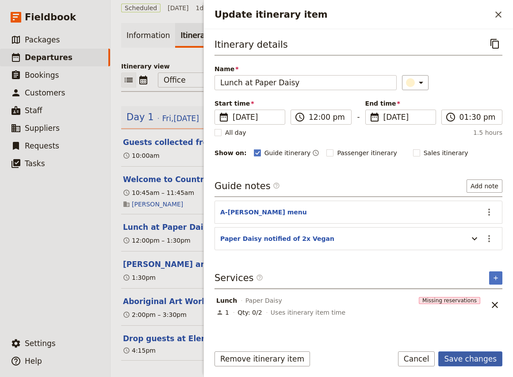
click at [471, 358] on button "Save changes" at bounding box center [471, 359] width 64 height 15
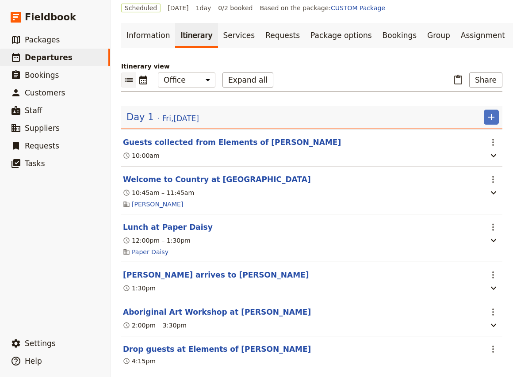
scroll to position [55, 0]
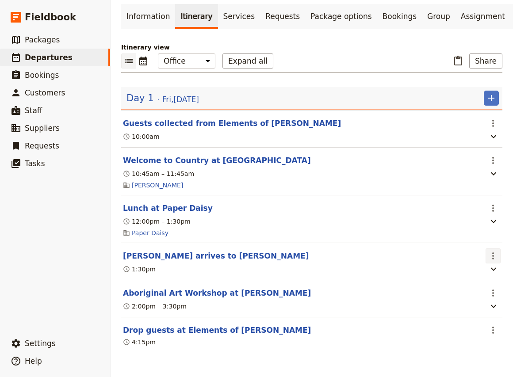
click at [495, 257] on icon "Actions" at bounding box center [493, 256] width 11 height 11
click at [385, 336] on section "Drop guests at Elements of [PERSON_NAME] ​ 4:15pm" at bounding box center [311, 335] width 381 height 35
click at [495, 293] on icon "Actions" at bounding box center [493, 293] width 11 height 11
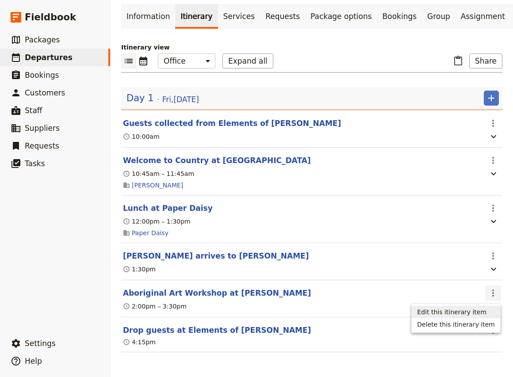
click at [472, 309] on span "Edit this itinerary item" at bounding box center [451, 312] width 69 height 9
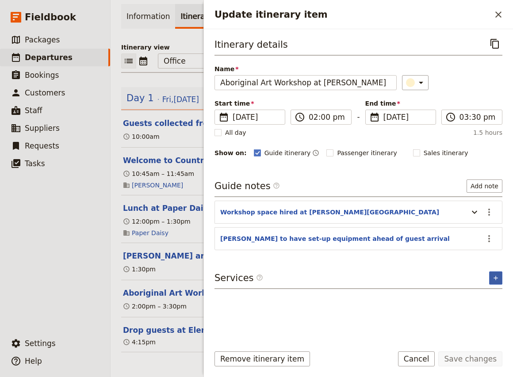
click at [495, 278] on icon "Add service inclusion" at bounding box center [496, 278] width 4 height 4
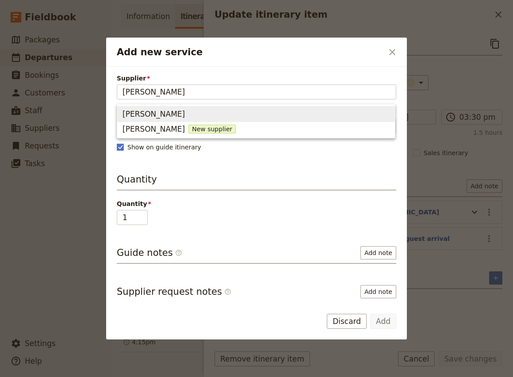
click at [158, 112] on span "[PERSON_NAME]" at bounding box center [154, 114] width 62 height 11
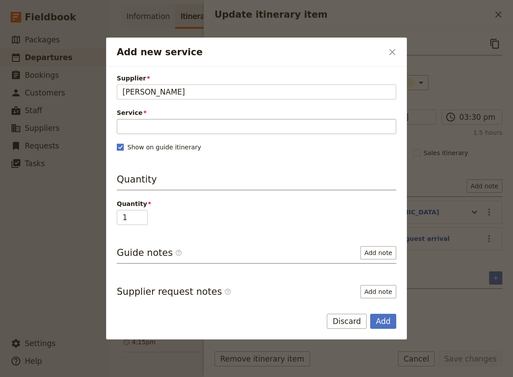
type input "[PERSON_NAME]"
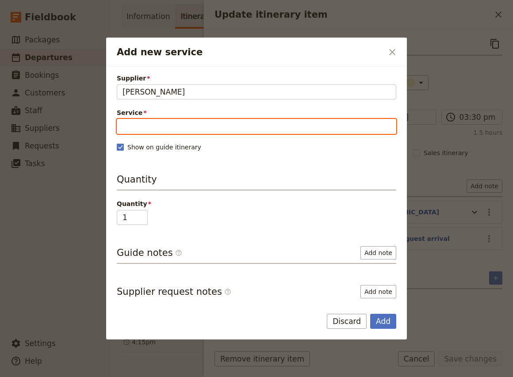
click at [168, 129] on input "Service" at bounding box center [257, 126] width 280 height 15
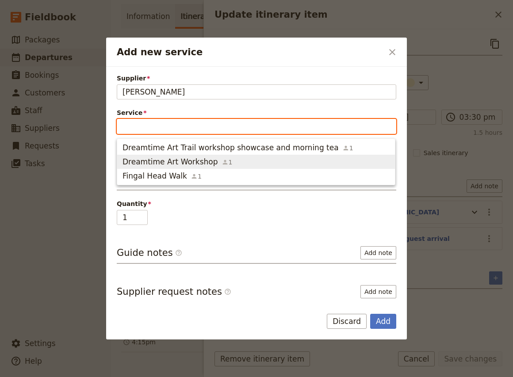
click at [145, 165] on span "Dreamtime Art Workshop" at bounding box center [171, 162] width 96 height 11
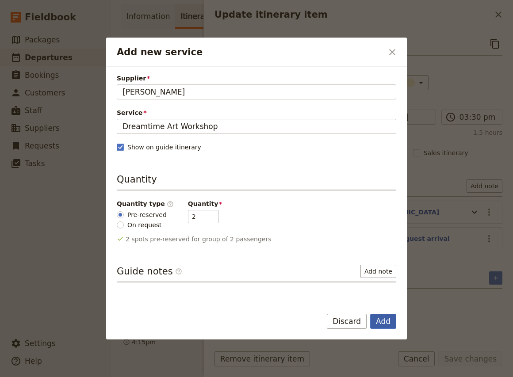
click at [386, 325] on button "Add" at bounding box center [383, 321] width 26 height 15
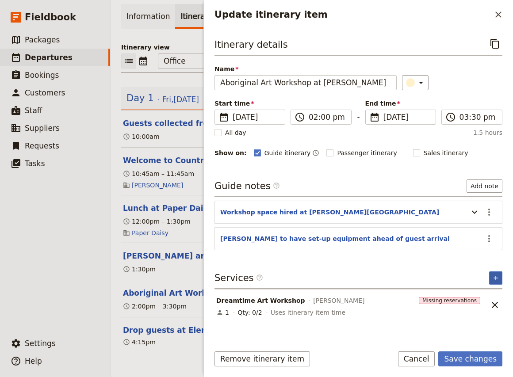
click at [493, 281] on icon "Add service inclusion" at bounding box center [496, 278] width 7 height 7
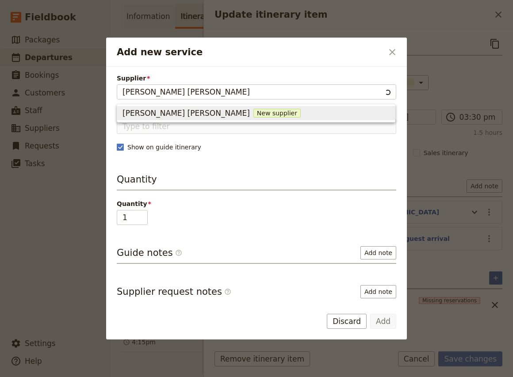
type input "[PERSON_NAME] Gallery"
click at [218, 111] on span "New supplier" at bounding box center [241, 113] width 47 height 9
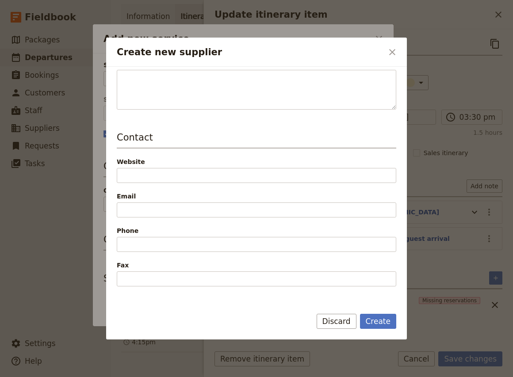
scroll to position [205, 0]
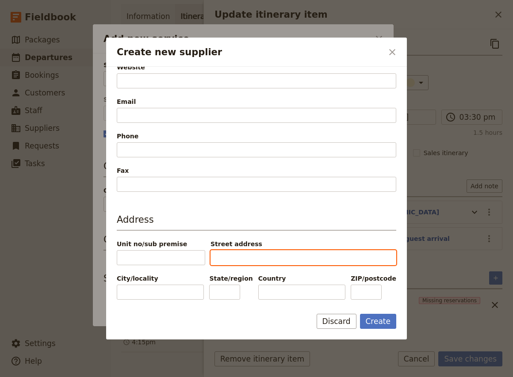
click at [242, 258] on input "Street address" at bounding box center [304, 257] width 186 height 15
paste input "[STREET_ADDRESS]"
type input "[STREET_ADDRESS]"
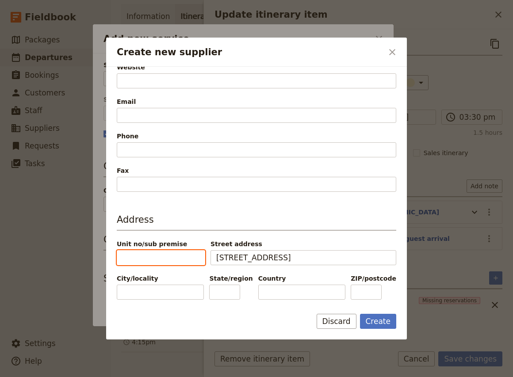
click at [152, 258] on input "Unit no/sub premise" at bounding box center [161, 257] width 89 height 15
type input "2"
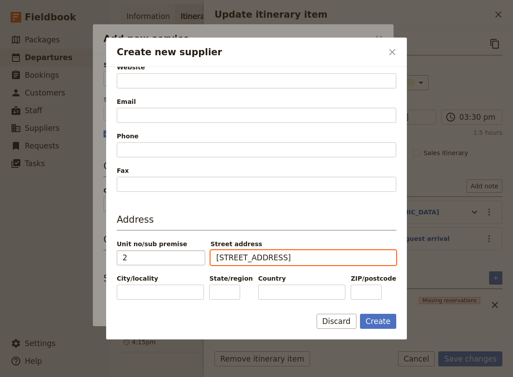
drag, startPoint x: 223, startPoint y: 257, endPoint x: 178, endPoint y: 256, distance: 45.6
click at [178, 256] on div "[STREET_ADDRESS]" at bounding box center [257, 253] width 280 height 26
click at [246, 259] on input "[STREET_ADDRESS]" at bounding box center [304, 257] width 186 height 15
drag, startPoint x: 262, startPoint y: 258, endPoint x: 331, endPoint y: 259, distance: 69.0
click at [331, 259] on input "[STREET_ADDRESS]" at bounding box center [304, 257] width 186 height 15
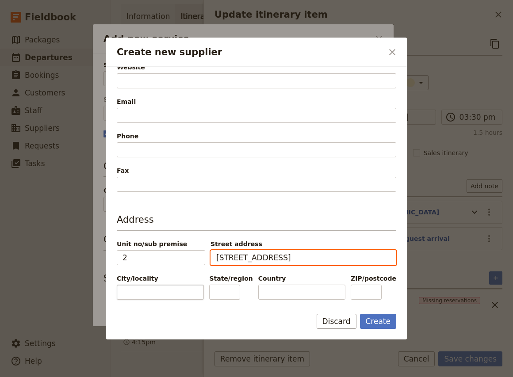
type input "[STREET_ADDRESS]"
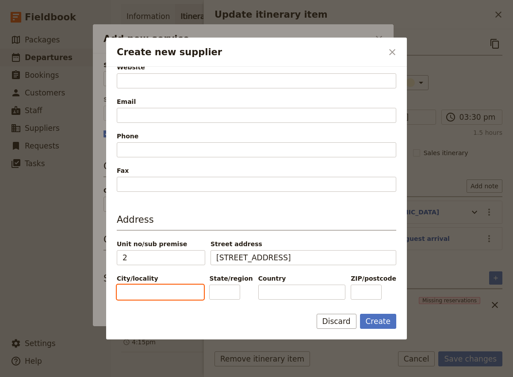
click at [144, 289] on input "City/locality" at bounding box center [160, 292] width 87 height 15
paste input "[GEOGRAPHIC_DATA]"
type input "[GEOGRAPHIC_DATA]"
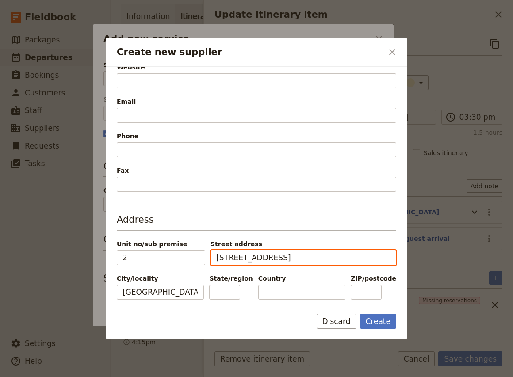
click at [267, 258] on input "[STREET_ADDRESS]" at bounding box center [304, 257] width 186 height 15
drag, startPoint x: 265, startPoint y: 258, endPoint x: 280, endPoint y: 258, distance: 15.5
click at [280, 258] on input "[STREET_ADDRESS]" at bounding box center [304, 257] width 186 height 15
type input "[STREET_ADDRESS]"
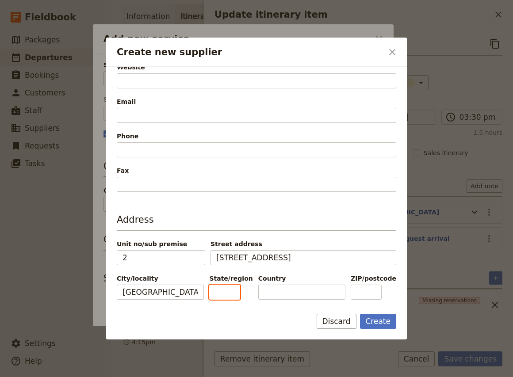
click at [234, 293] on input "State/region" at bounding box center [224, 292] width 31 height 15
paste input "[GEOGRAPHIC_DATA]"
type input "[GEOGRAPHIC_DATA]"
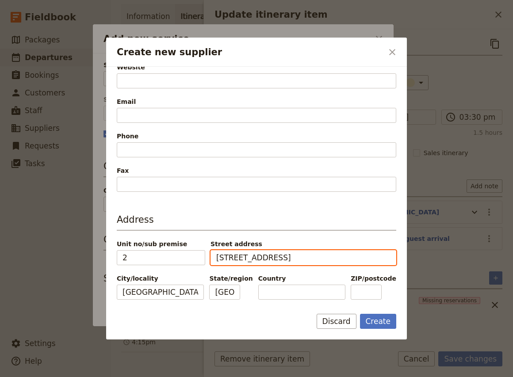
drag, startPoint x: 267, startPoint y: 257, endPoint x: 324, endPoint y: 258, distance: 57.1
click at [324, 258] on input "[STREET_ADDRESS]" at bounding box center [304, 257] width 186 height 15
type input "[GEOGRAPHIC_DATA],"
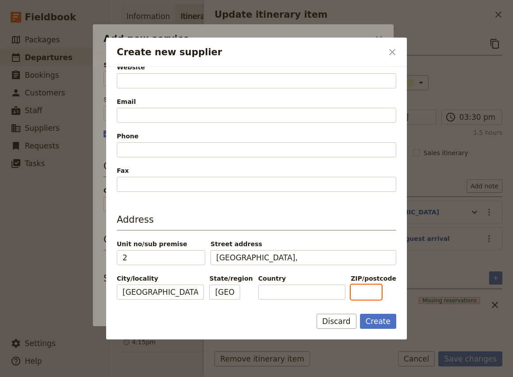
click at [373, 296] on input "ZIP/postcode" at bounding box center [366, 292] width 31 height 15
paste input "2484"
type input "2484"
click at [296, 293] on input "Country" at bounding box center [301, 292] width 87 height 15
type input "[GEOGRAPHIC_DATA]"
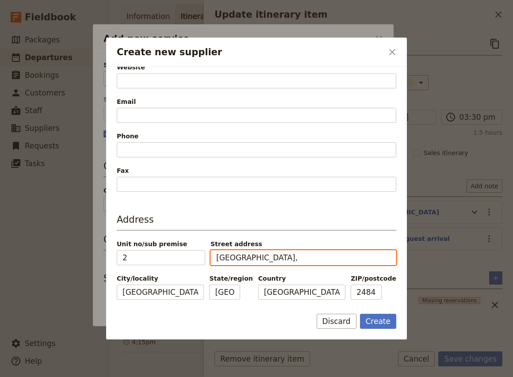
click at [278, 256] on input "[GEOGRAPHIC_DATA]," at bounding box center [304, 257] width 186 height 15
type input "[GEOGRAPHIC_DATA]"
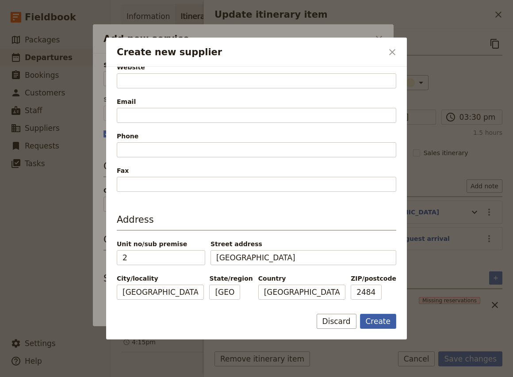
click at [378, 321] on button "Create" at bounding box center [378, 321] width 37 height 15
type input "[PERSON_NAME] Gallery"
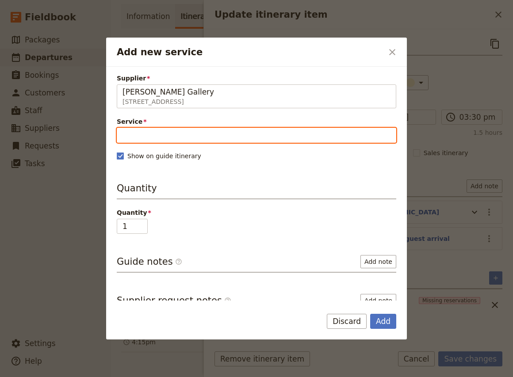
click at [162, 133] on input "Service" at bounding box center [257, 135] width 280 height 15
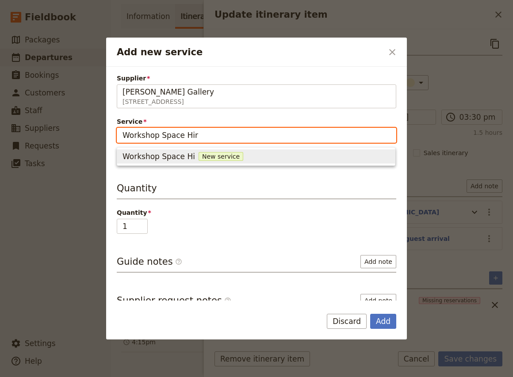
type input "Workshop Space Hire"
click at [210, 157] on span "New service" at bounding box center [228, 156] width 45 height 9
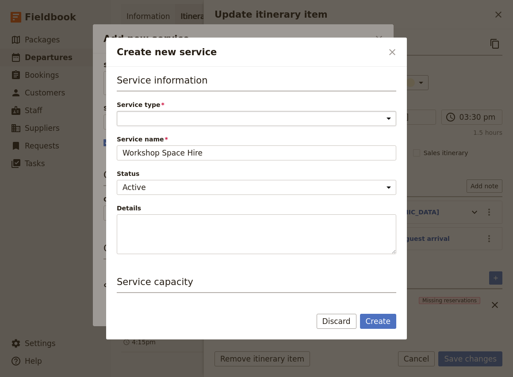
click at [138, 121] on select "Accommodation Activity Transport Flight Food and beverage Other" at bounding box center [257, 118] width 280 height 15
select select "ActivityService"
click at [117, 111] on select "Accommodation Activity Transport Flight Food and beverage Other" at bounding box center [257, 118] width 280 height 15
click at [378, 321] on button "Create" at bounding box center [378, 321] width 37 height 15
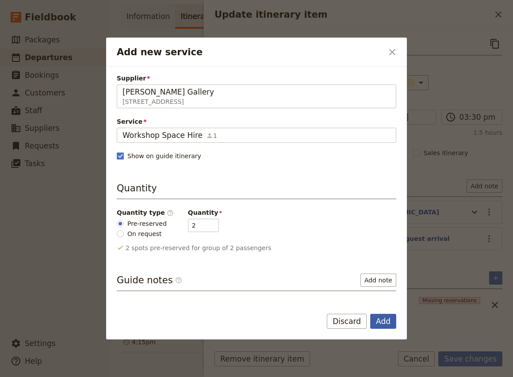
click at [391, 325] on button "Add" at bounding box center [383, 321] width 26 height 15
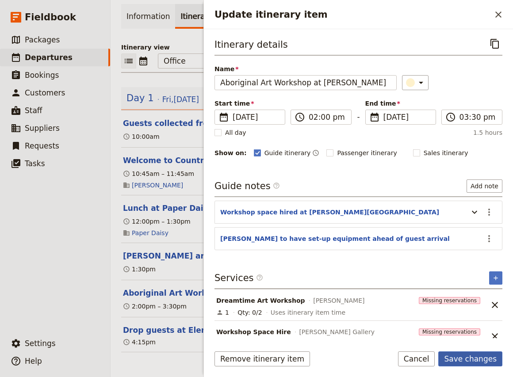
click at [483, 362] on button "Save changes" at bounding box center [471, 359] width 64 height 15
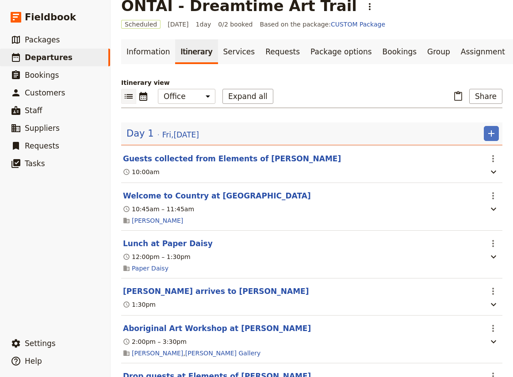
scroll to position [0, 0]
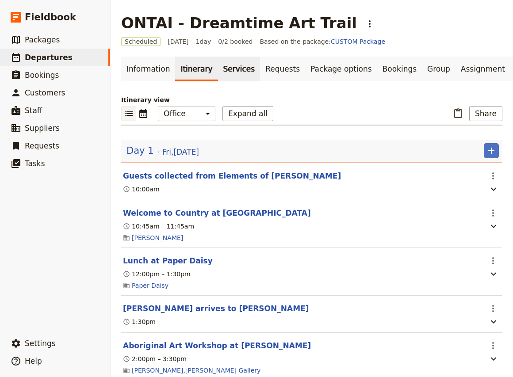
click at [220, 72] on link "Services" at bounding box center [239, 69] width 42 height 25
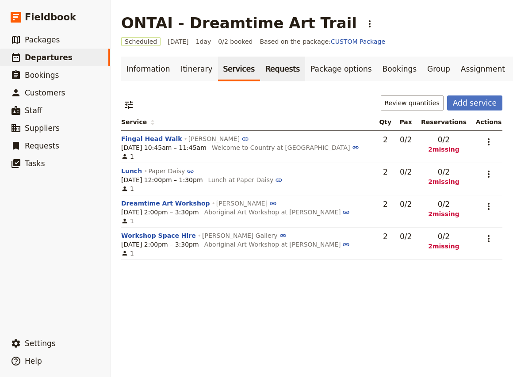
click at [271, 65] on link "Requests" at bounding box center [282, 69] width 45 height 25
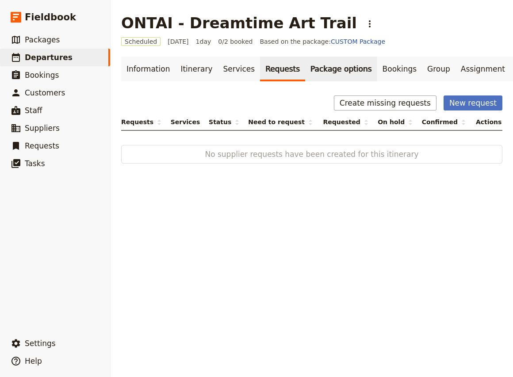
click at [327, 73] on link "Package options" at bounding box center [341, 69] width 72 height 25
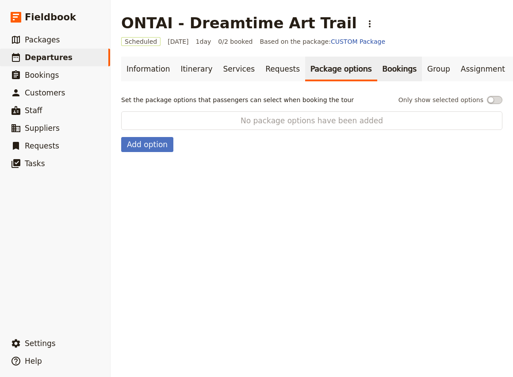
click at [377, 73] on link "Bookings" at bounding box center [399, 69] width 45 height 25
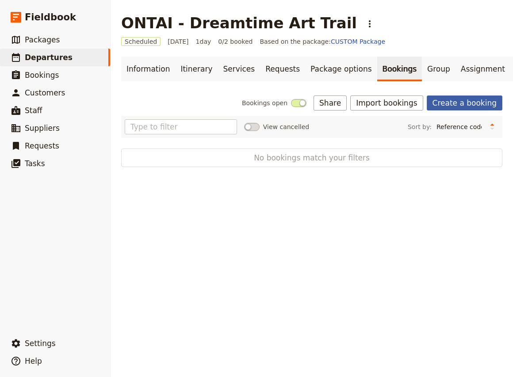
click at [475, 108] on link "Create a booking" at bounding box center [465, 103] width 76 height 15
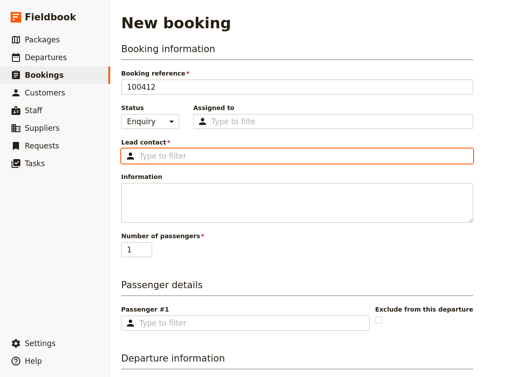
click at [184, 157] on input "Lead contact ​" at bounding box center [303, 156] width 328 height 11
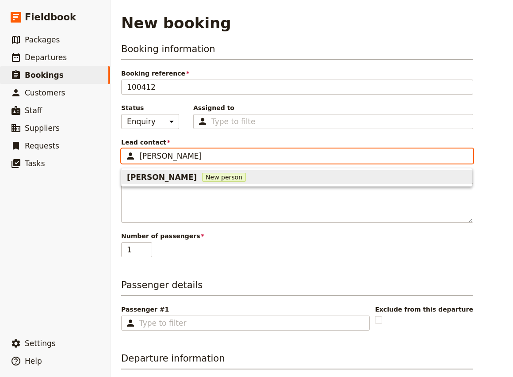
type input "[PERSON_NAME]"
click at [202, 178] on span "New person" at bounding box center [224, 177] width 44 height 9
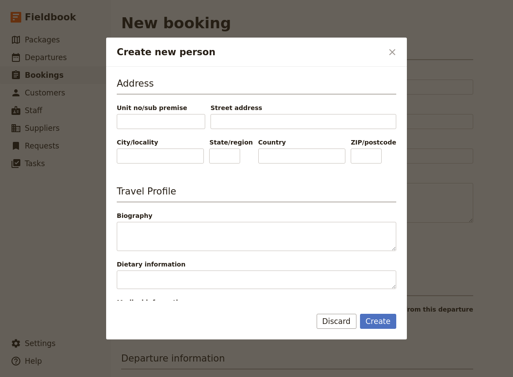
scroll to position [313, 0]
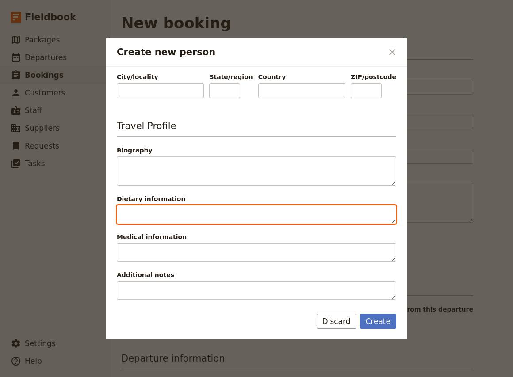
type input "[PERSON_NAME]"
click at [168, 211] on textarea "Dietary information" at bounding box center [257, 214] width 280 height 19
type textarea "Vegan"
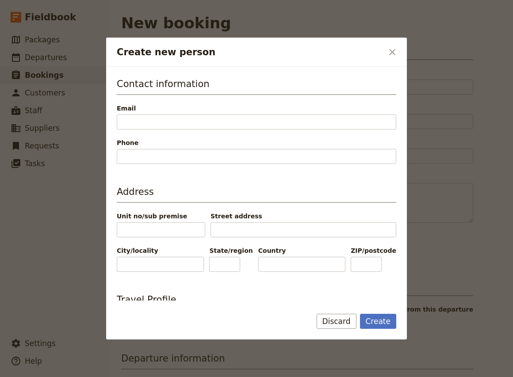
scroll to position [125, 0]
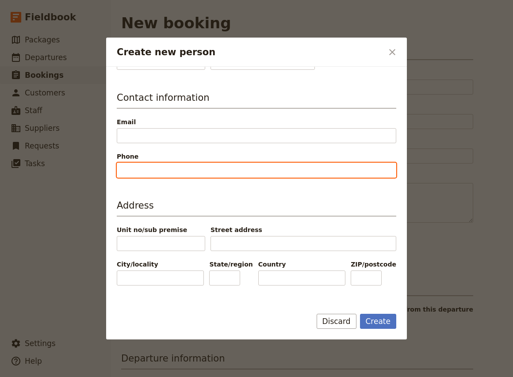
click at [170, 169] on input "Phone" at bounding box center [257, 170] width 280 height 15
paste input "[PHONE_NUMBER]"
type input "[PHONE_NUMBER]"
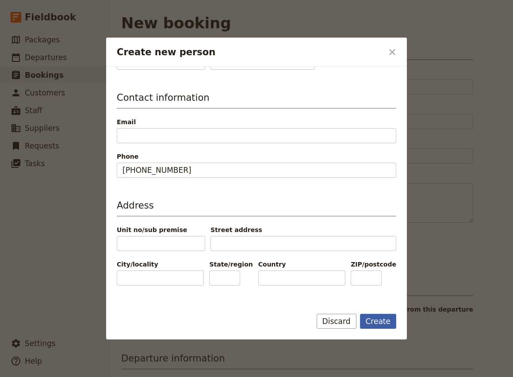
click at [381, 321] on button "Create" at bounding box center [378, 321] width 37 height 15
type input "[PERSON_NAME]"
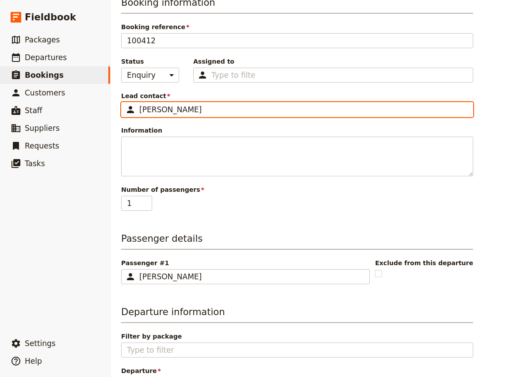
scroll to position [61, 0]
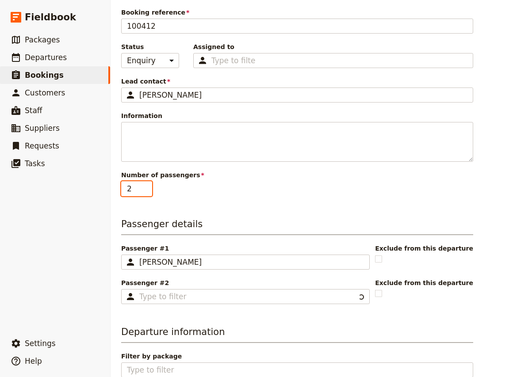
type input "2"
click at [147, 186] on input "2" at bounding box center [136, 188] width 31 height 15
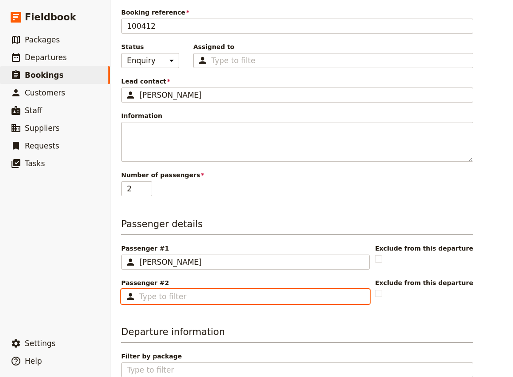
click at [173, 297] on input "Passenger #2 ​" at bounding box center [251, 297] width 225 height 11
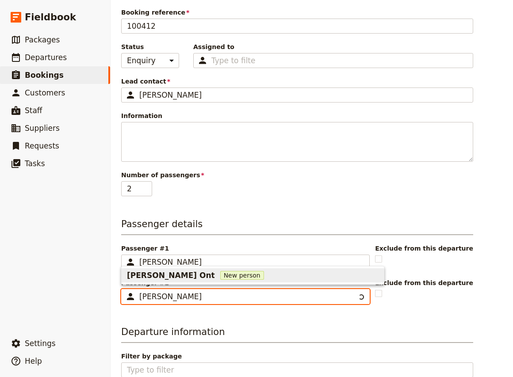
type input "[PERSON_NAME]"
click at [155, 275] on span "[PERSON_NAME]" at bounding box center [162, 275] width 70 height 11
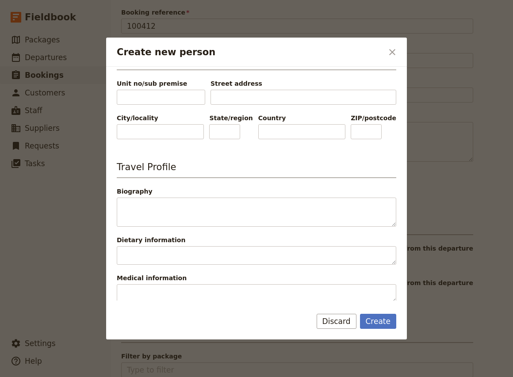
scroll to position [313, 0]
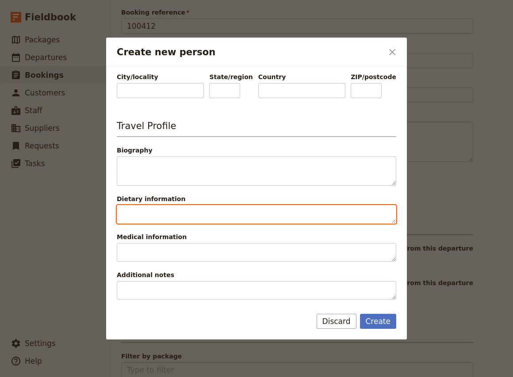
type input "[PERSON_NAME]"
click at [155, 213] on textarea "Dietary information" at bounding box center [257, 214] width 280 height 19
type textarea "Vegan"
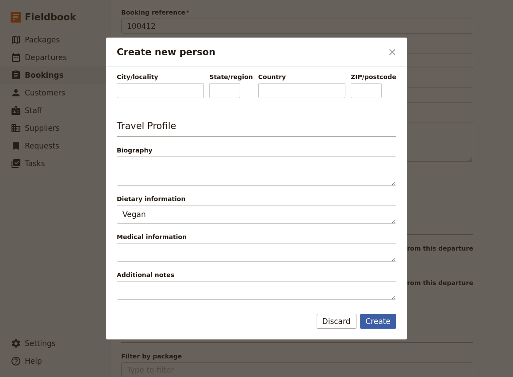
click at [383, 323] on button "Create" at bounding box center [378, 321] width 37 height 15
type input "[PERSON_NAME]"
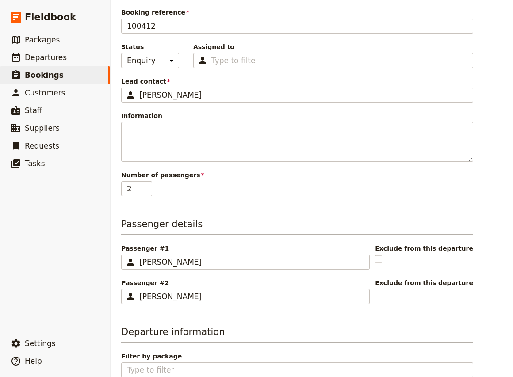
click at [384, 192] on div "Number of passengers 2" at bounding box center [297, 184] width 352 height 26
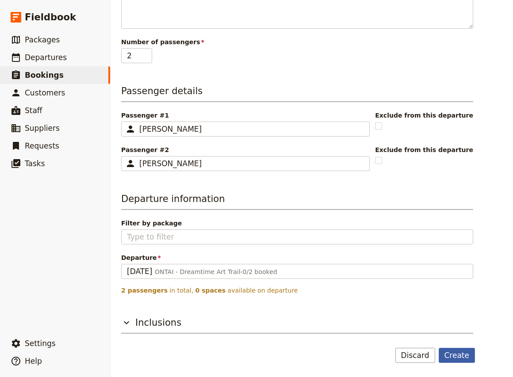
click at [455, 356] on button "Create" at bounding box center [457, 355] width 37 height 15
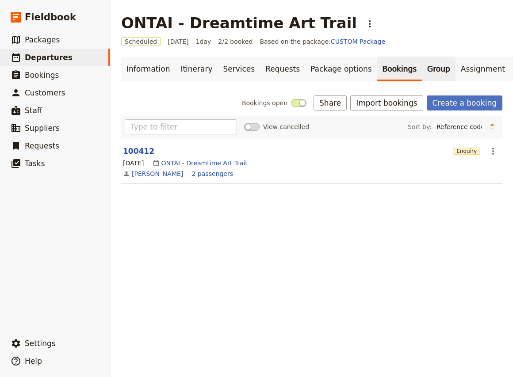
click at [422, 62] on link "Group" at bounding box center [439, 69] width 34 height 25
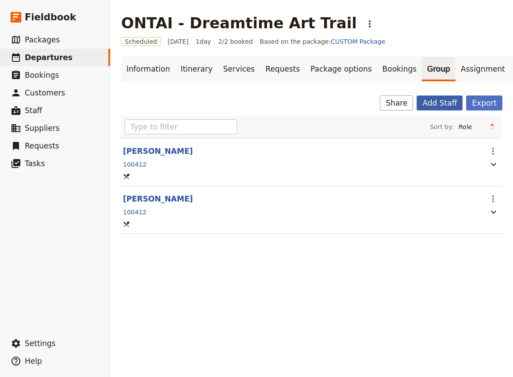
click at [451, 102] on button "Add Staff" at bounding box center [440, 103] width 46 height 15
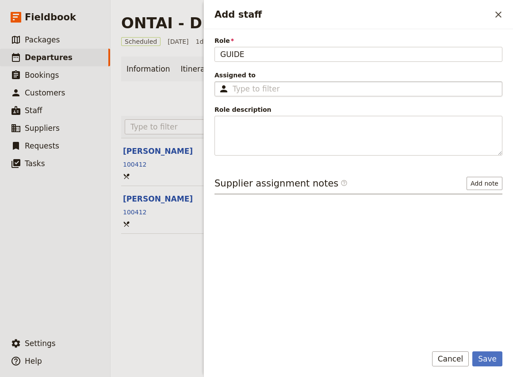
type input "GUIDE"
click at [263, 95] on fieldset "​" at bounding box center [359, 88] width 288 height 15
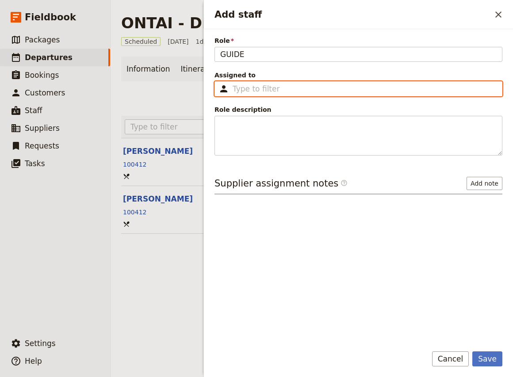
click at [263, 94] on input "Assigned to ​" at bounding box center [365, 89] width 264 height 11
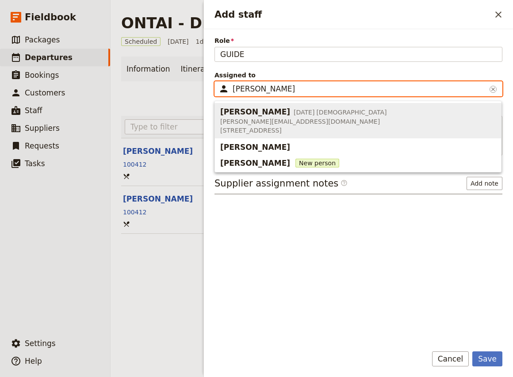
click at [267, 120] on span "[PERSON_NAME][EMAIL_ADDRESS][DOMAIN_NAME]" at bounding box center [303, 121] width 167 height 9
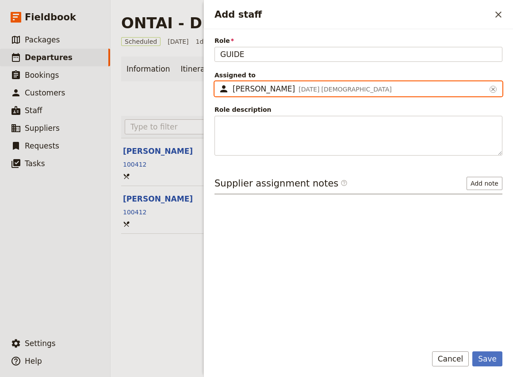
type input "[PERSON_NAME]"
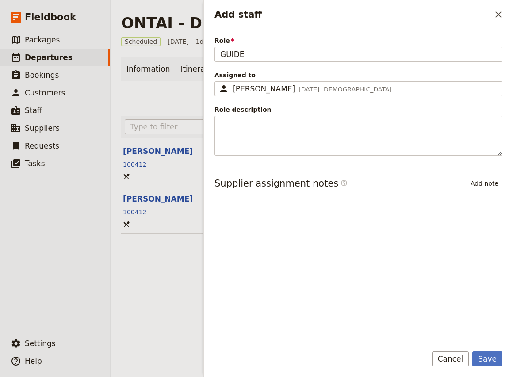
click at [483, 367] on div "Save Cancel" at bounding box center [358, 365] width 309 height 26
click at [497, 358] on button "Save" at bounding box center [488, 359] width 30 height 15
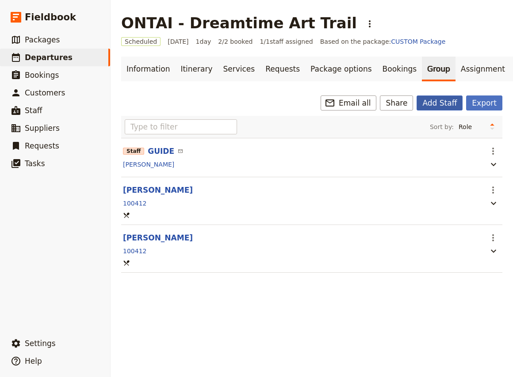
click at [450, 106] on button "Add Staff" at bounding box center [440, 103] width 46 height 15
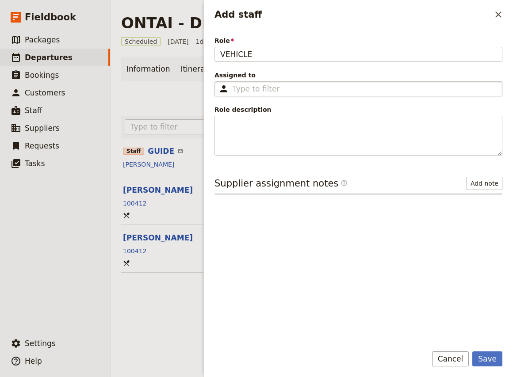
type input "VEHICLE"
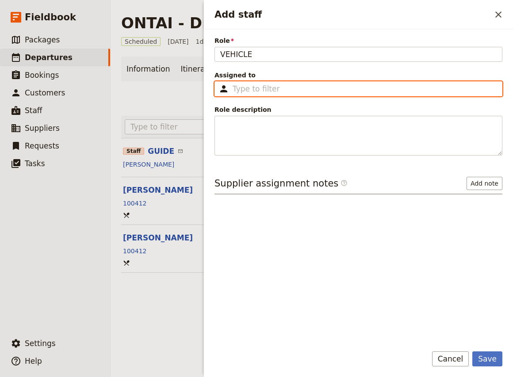
click at [279, 86] on input "Assigned to ​" at bounding box center [365, 89] width 264 height 11
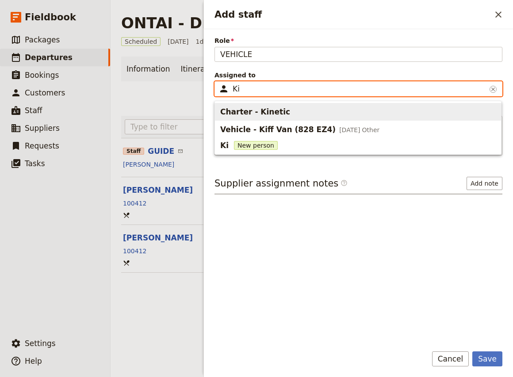
type input "K"
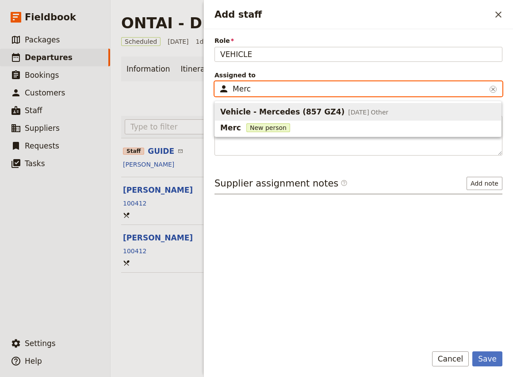
click at [309, 112] on span "Vehicle - Mercedes (857 GZ4)" at bounding box center [282, 112] width 124 height 11
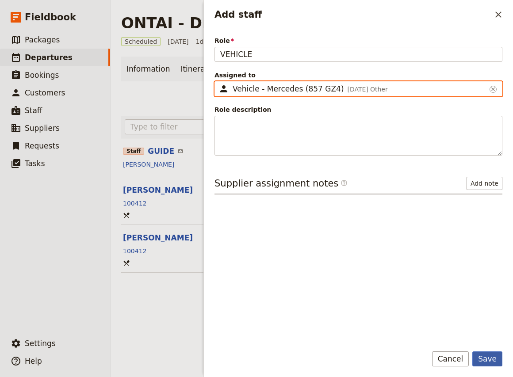
type input "Vehicle - Mercedes (857 GZ4)"
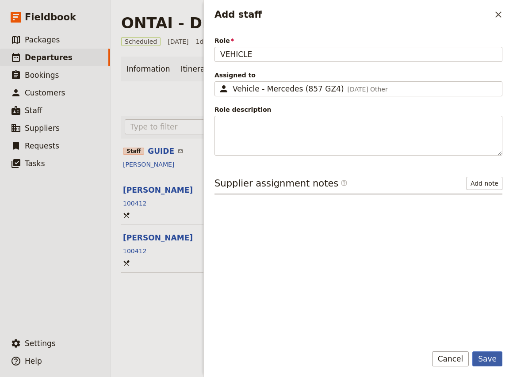
click at [488, 359] on button "Save" at bounding box center [488, 359] width 30 height 15
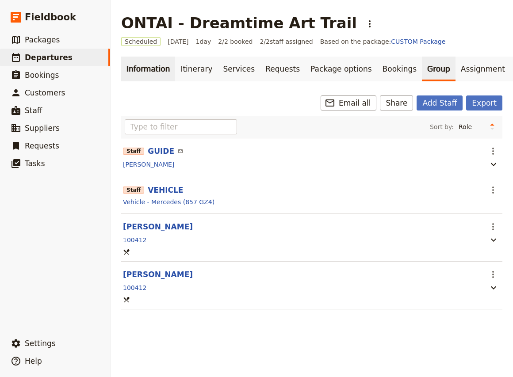
click at [151, 69] on link "Information" at bounding box center [148, 69] width 54 height 25
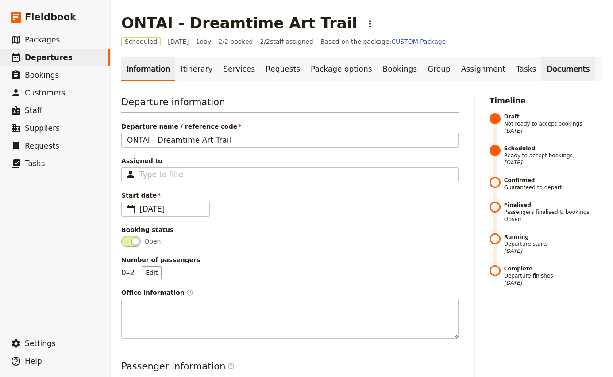
click at [541, 67] on link "Documents" at bounding box center [568, 69] width 54 height 25
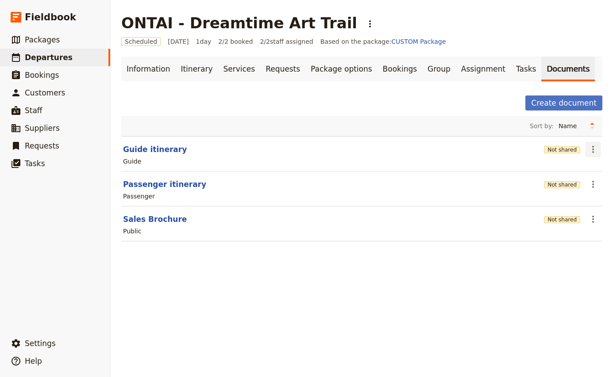
click at [595, 152] on icon "Actions" at bounding box center [593, 149] width 11 height 11
click at [568, 181] on span "Edit document" at bounding box center [563, 181] width 45 height 9
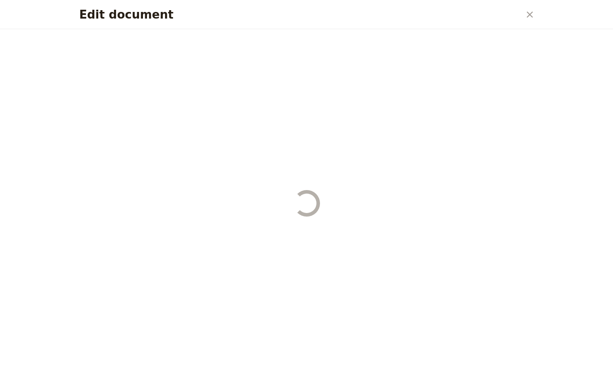
select select "STAFF"
select select "RUN_SHEET"
select select "DEFAULT"
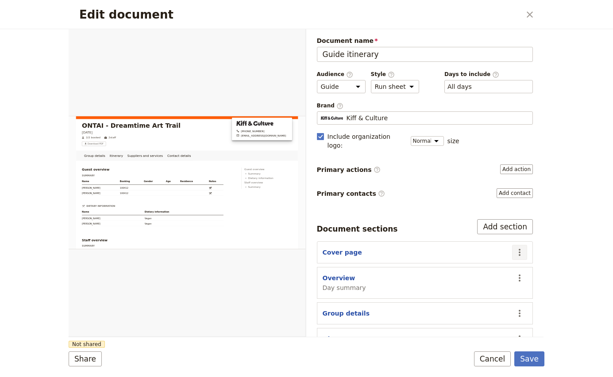
click at [522, 247] on icon "Actions" at bounding box center [519, 252] width 11 height 11
click at [500, 261] on span "Edit section" at bounding box center [486, 263] width 72 height 9
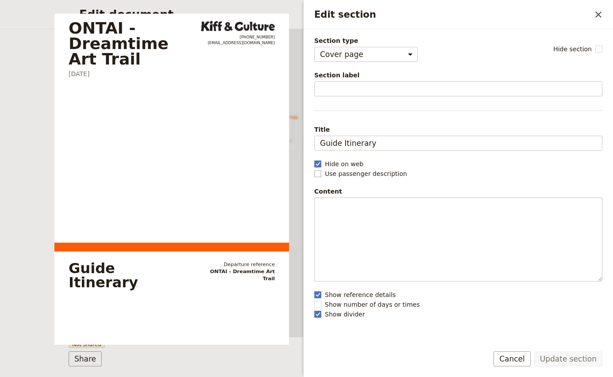
click at [318, 176] on rect "Edit section" at bounding box center [317, 173] width 7 height 7
click at [314, 169] on input "Use passenger description" at bounding box center [314, 169] width 0 height 0
checkbox input "true"
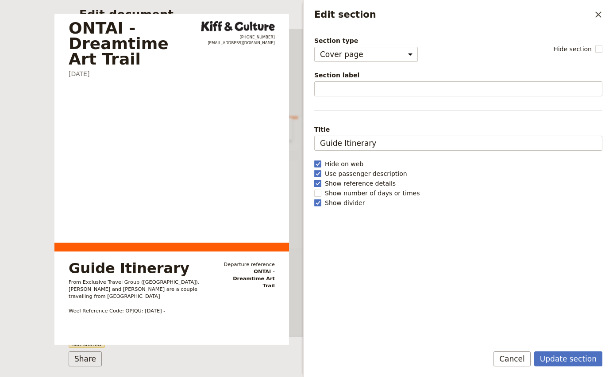
click at [317, 185] on rect "Edit section" at bounding box center [317, 183] width 7 height 7
click at [314, 179] on input "Show reference details" at bounding box center [314, 179] width 0 height 0
checkbox input "false"
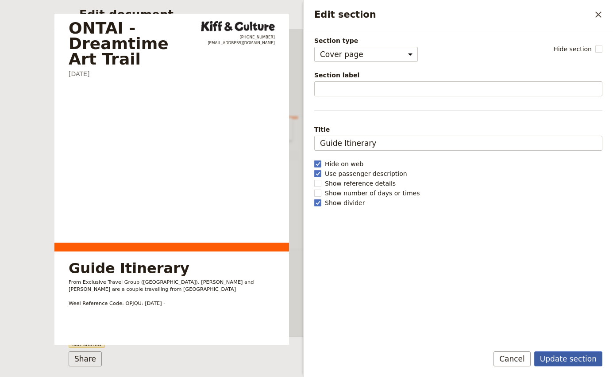
click at [562, 358] on button "Update section" at bounding box center [568, 359] width 68 height 15
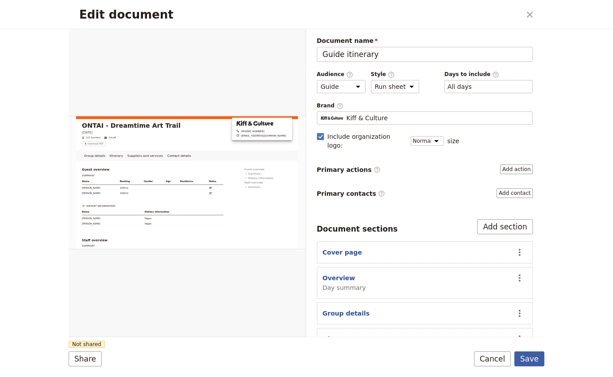
click at [523, 358] on button "Save" at bounding box center [529, 359] width 30 height 15
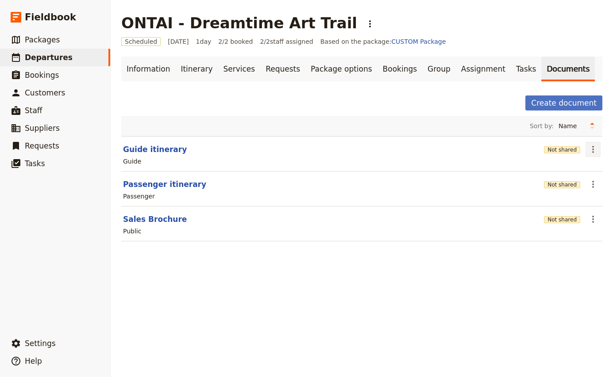
click at [592, 147] on icon "Actions" at bounding box center [593, 149] width 2 height 7
click at [566, 167] on span "Share" at bounding box center [568, 169] width 54 height 9
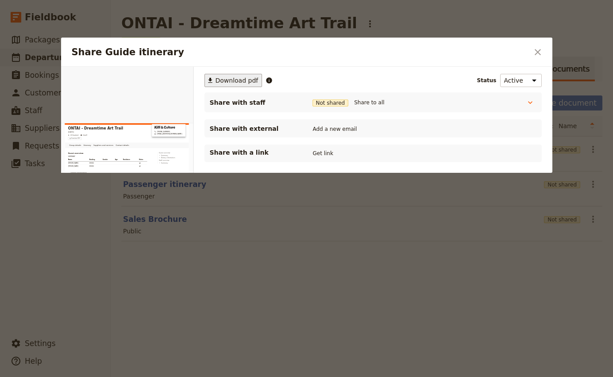
click at [239, 81] on span "Download pdf" at bounding box center [237, 80] width 43 height 9
click at [536, 55] on icon "Close dialog" at bounding box center [537, 52] width 11 height 11
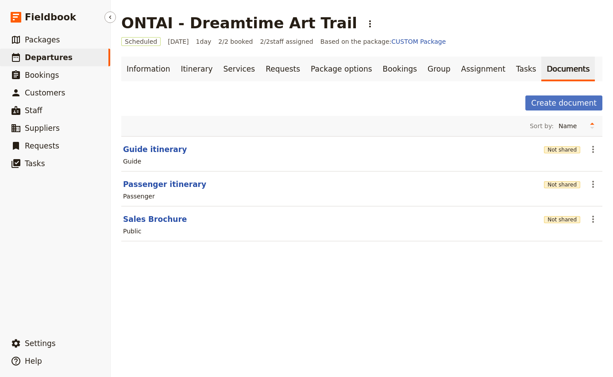
click at [48, 55] on span "Departures" at bounding box center [49, 57] width 48 height 9
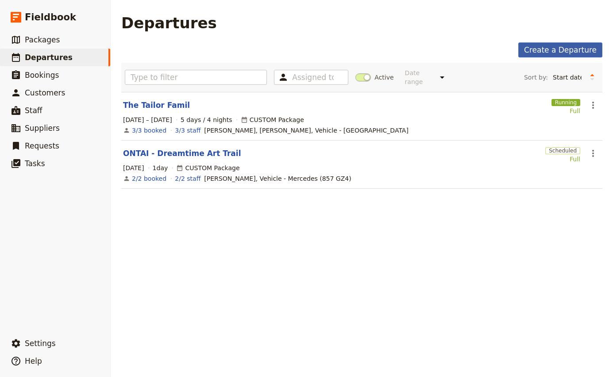
click at [573, 46] on link "Create a Departure" at bounding box center [560, 49] width 84 height 15
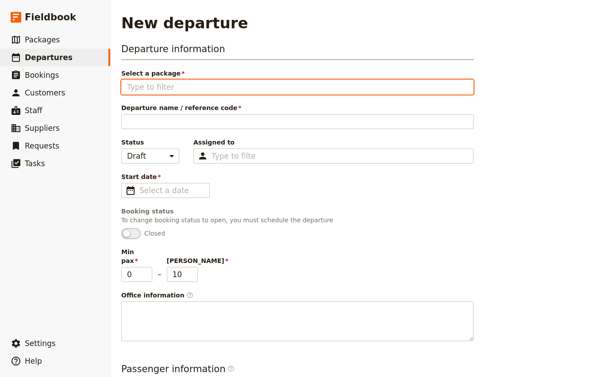
click at [188, 88] on input "Select a package" at bounding box center [297, 87] width 341 height 11
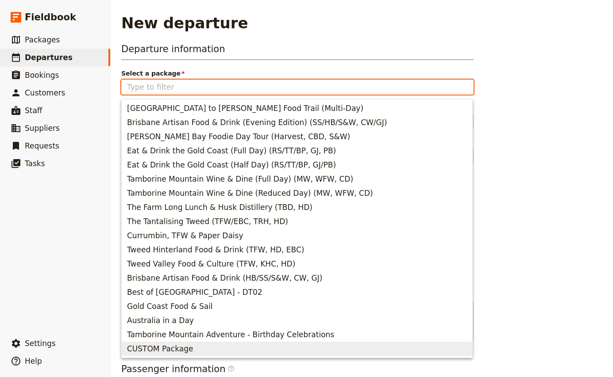
click at [181, 349] on span "CUSTOM Package" at bounding box center [160, 349] width 66 height 11
type input "CUSTOM Package"
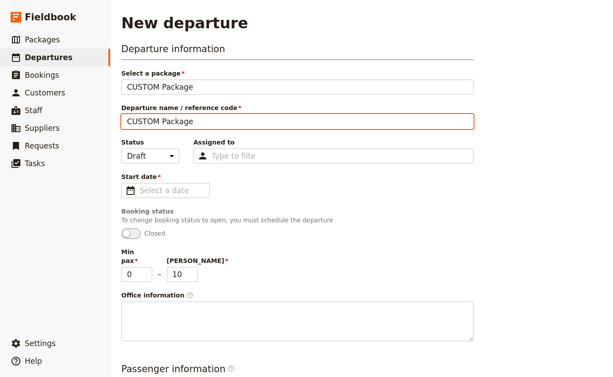
click at [160, 126] on input "CUSTOM Package" at bounding box center [297, 121] width 352 height 15
type input "TEQ - Team Day"
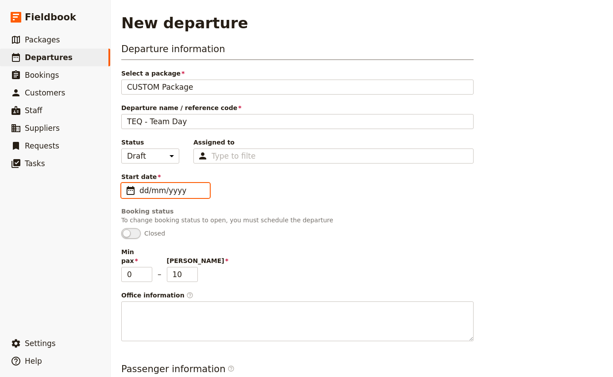
click at [180, 189] on input "dd/mm/yyyy" at bounding box center [171, 190] width 65 height 11
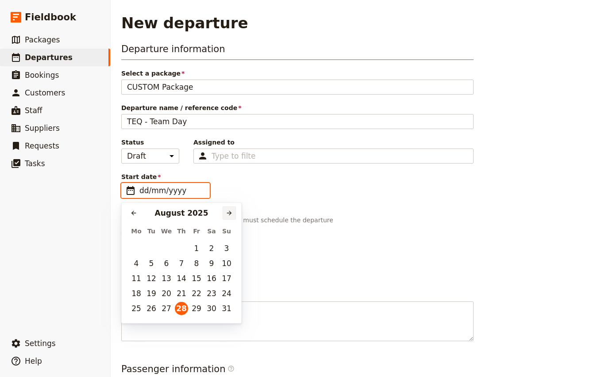
click at [231, 217] on button "​" at bounding box center [229, 213] width 13 height 13
click at [179, 250] on button "4" at bounding box center [181, 248] width 13 height 13
type input "[DATE]"
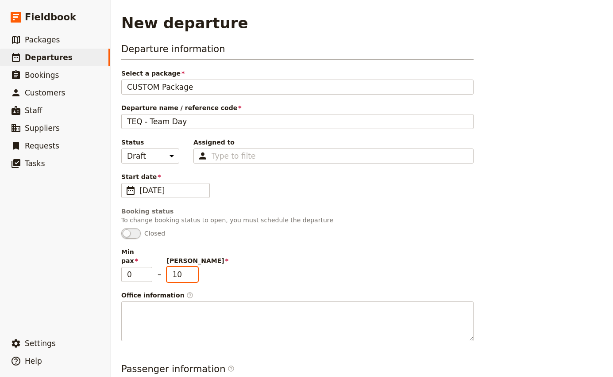
click at [194, 267] on input "11" at bounding box center [182, 274] width 31 height 15
click at [194, 267] on input "12" at bounding box center [182, 274] width 31 height 15
click at [194, 267] on input "13" at bounding box center [182, 274] width 31 height 15
click at [194, 267] on input "14" at bounding box center [182, 274] width 31 height 15
click at [194, 267] on input "15" at bounding box center [182, 274] width 31 height 15
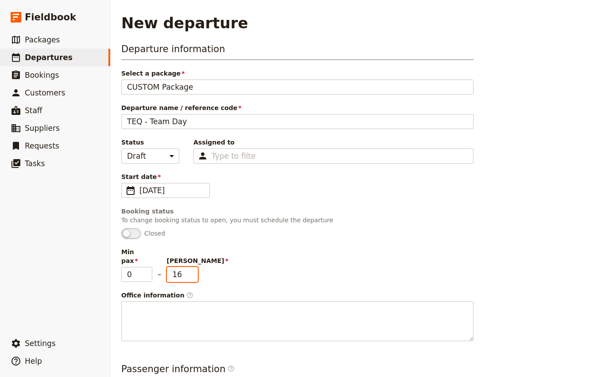
click at [194, 267] on input "16" at bounding box center [182, 274] width 31 height 15
click at [194, 267] on input "17" at bounding box center [182, 274] width 31 height 15
click at [194, 267] on input "18" at bounding box center [182, 274] width 31 height 15
click at [194, 267] on input "19" at bounding box center [182, 274] width 31 height 15
click at [194, 267] on input "20" at bounding box center [182, 274] width 31 height 15
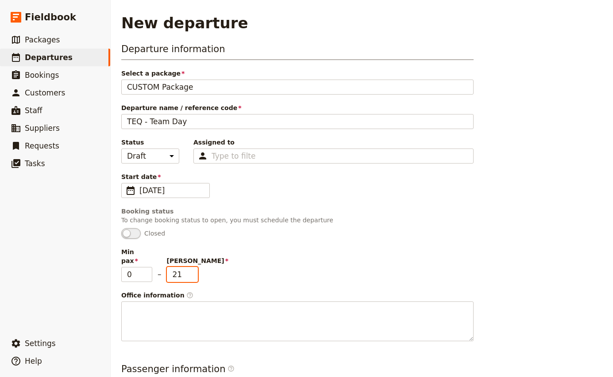
click at [194, 267] on input "21" at bounding box center [182, 274] width 31 height 15
click at [194, 267] on input "22" at bounding box center [182, 274] width 31 height 15
type input "23"
click at [191, 267] on input "23" at bounding box center [182, 274] width 31 height 15
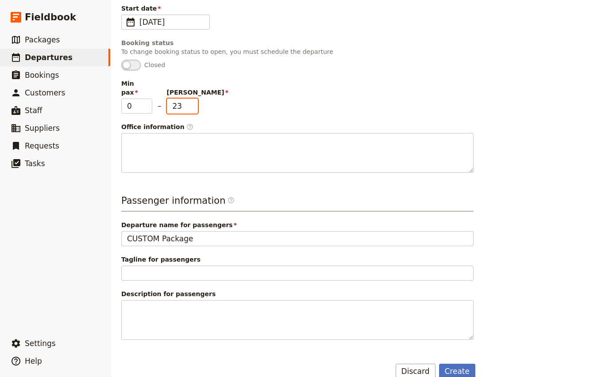
scroll to position [168, 0]
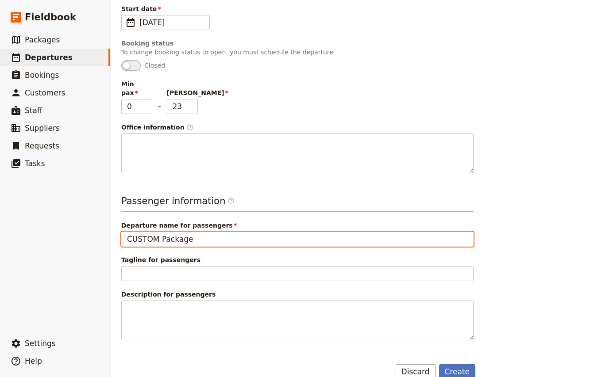
click at [152, 232] on input "CUSTOM Package" at bounding box center [297, 239] width 352 height 15
type input "TEQ - Team Day"
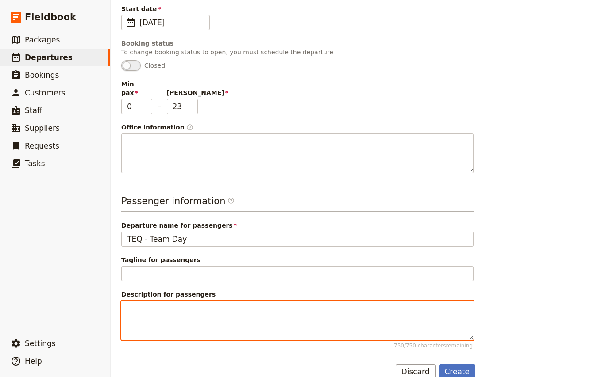
click at [168, 301] on textarea "Description for passengers 750 / 750 characters remaining" at bounding box center [297, 321] width 352 height 40
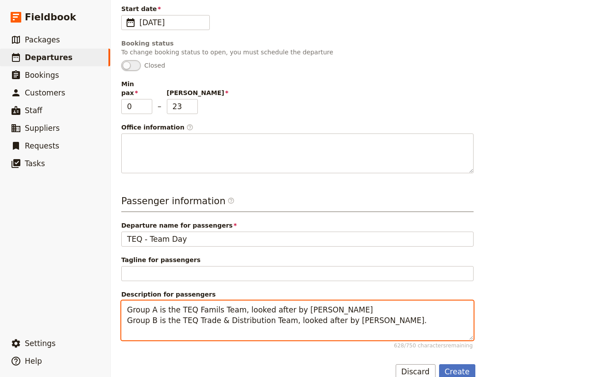
click at [326, 301] on textarea "Group A is the TEQ Famils Team, looked after by [PERSON_NAME] Group B is the TE…" at bounding box center [297, 321] width 352 height 40
click at [384, 313] on textarea "Group A is the TEQ Famils Team, looked after by [PERSON_NAME]. Group B is the T…" at bounding box center [297, 321] width 352 height 40
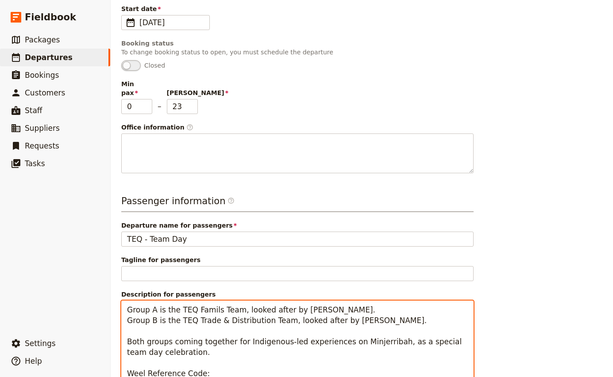
paste textarea "HWJZZ"
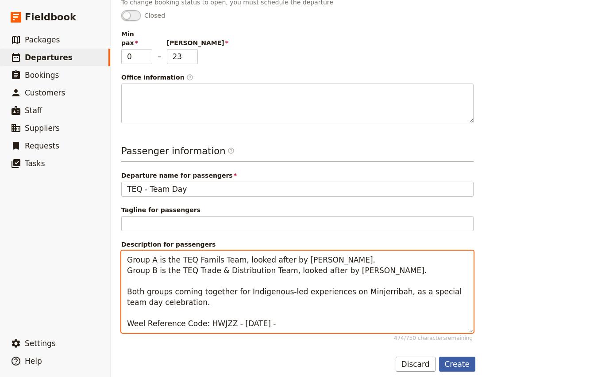
type textarea "Group A is the TEQ Famils Team, looked after by [PERSON_NAME]. Group B is the T…"
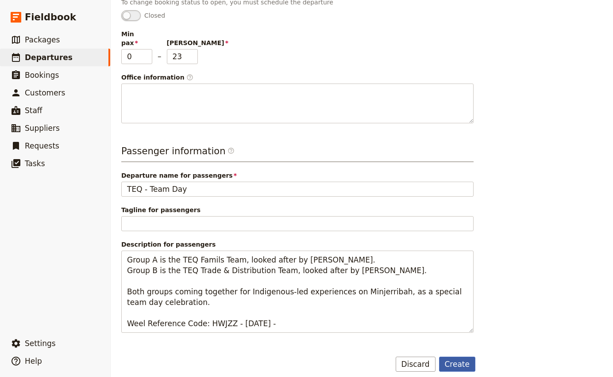
click at [467, 357] on button "Create" at bounding box center [457, 364] width 37 height 15
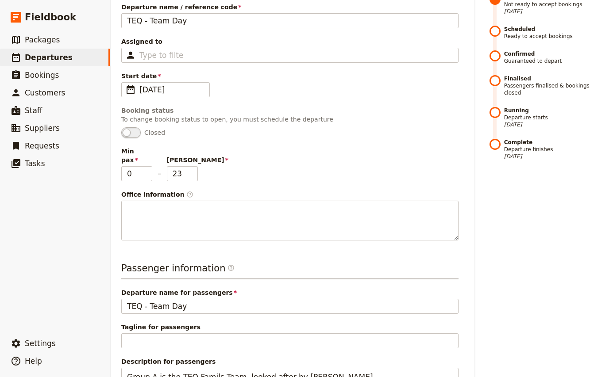
scroll to position [279, 0]
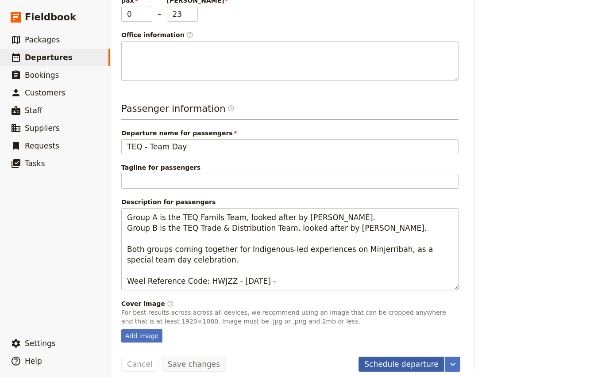
click at [391, 357] on button "Schedule departure" at bounding box center [401, 364] width 86 height 15
click at [400, 357] on button "Confirm departure" at bounding box center [403, 364] width 81 height 15
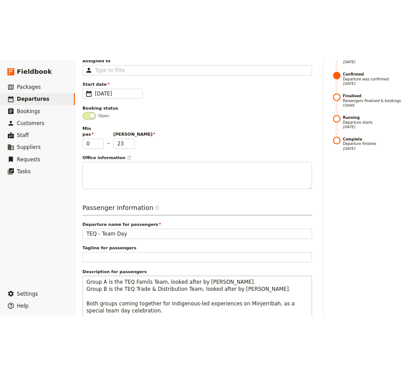
scroll to position [0, 0]
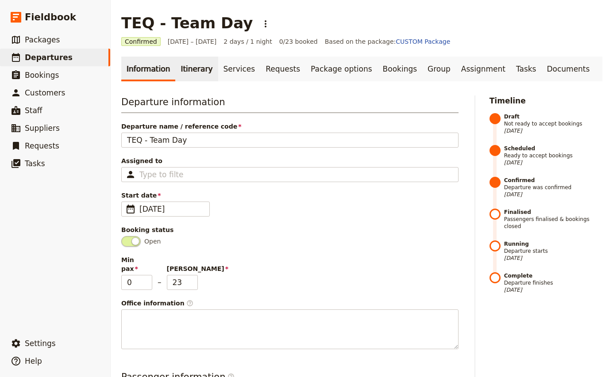
click at [185, 65] on link "Itinerary" at bounding box center [196, 69] width 42 height 25
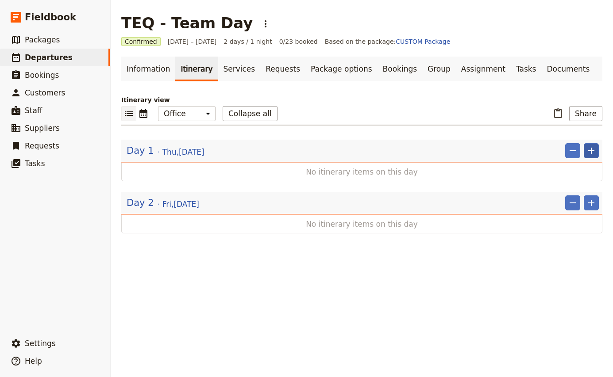
click at [586, 150] on icon "Add" at bounding box center [591, 151] width 11 height 11
click at [574, 173] on span "Add itinerary item" at bounding box center [565, 170] width 56 height 9
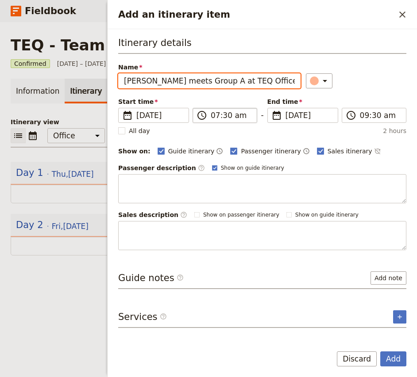
type input "[PERSON_NAME] meets Group A at TEQ Office"
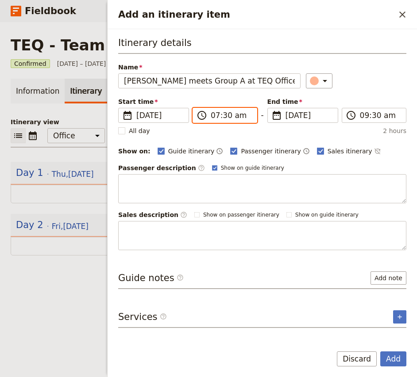
click at [215, 117] on input "07:30 am" at bounding box center [231, 115] width 41 height 11
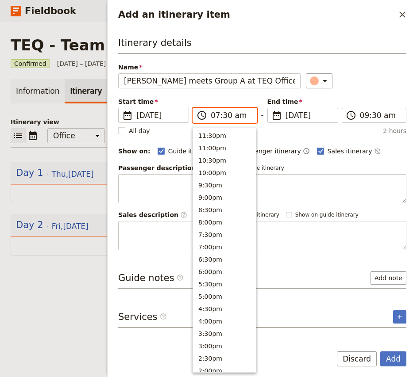
scroll to position [354, 0]
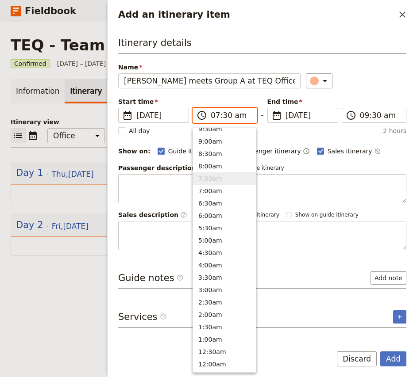
click at [225, 118] on input "07:30 am" at bounding box center [231, 115] width 41 height 11
type input "07:45 am"
click at [374, 74] on div "​" at bounding box center [356, 80] width 100 height 15
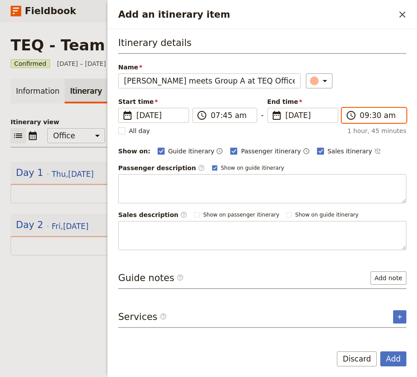
click at [364, 113] on input "09:30 am" at bounding box center [380, 115] width 41 height 11
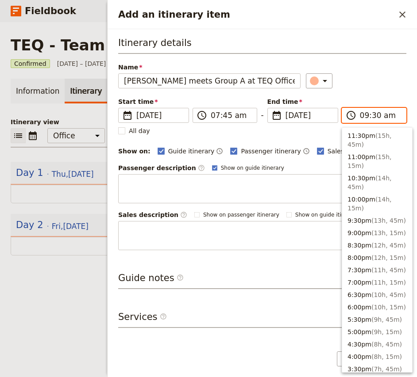
scroll to position [349, 0]
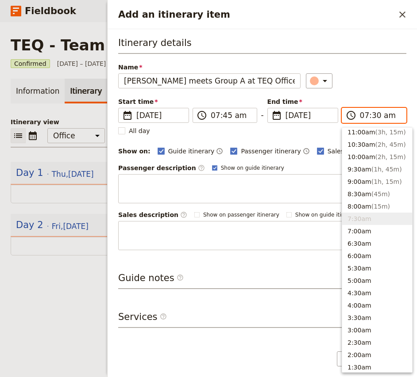
click at [373, 115] on input "07:30 am" at bounding box center [380, 115] width 41 height 11
type input "07:45 am"
click at [375, 82] on div "​" at bounding box center [356, 80] width 100 height 15
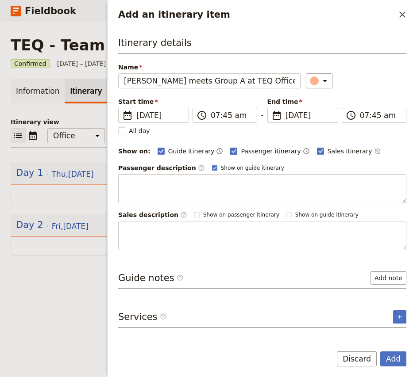
click at [258, 151] on span "Passenger itinerary" at bounding box center [271, 151] width 60 height 9
click at [230, 147] on input "Passenger itinerary" at bounding box center [230, 146] width 0 height 0
checkbox input "false"
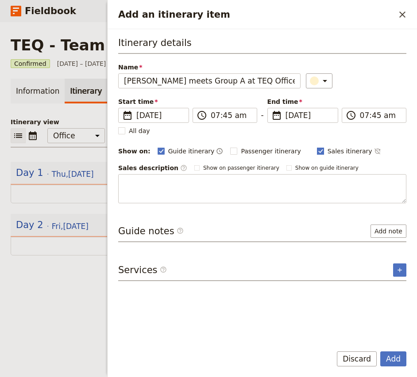
click at [327, 150] on span "Sales itinerary" at bounding box center [349, 151] width 45 height 9
click at [316, 147] on input "Sales itinerary" at bounding box center [316, 146] width 0 height 0
checkbox input "false"
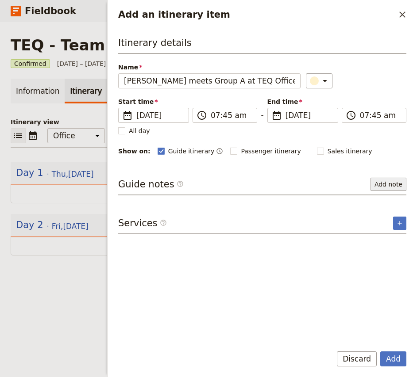
click at [389, 183] on button "Add note" at bounding box center [388, 184] width 36 height 13
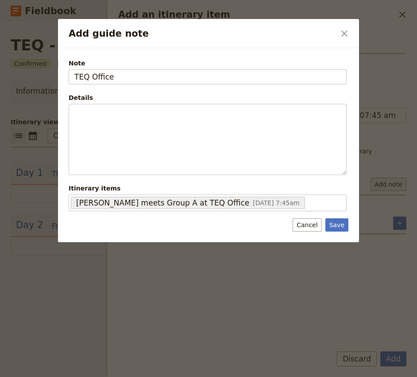
type input "TEQ Office"
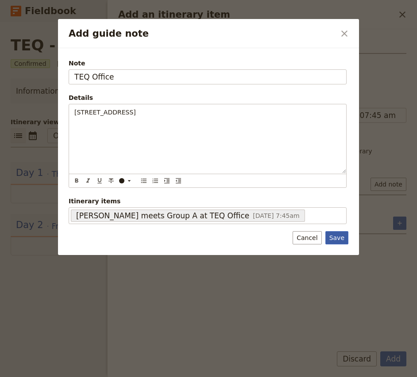
click at [336, 239] on button "Save" at bounding box center [336, 237] width 23 height 13
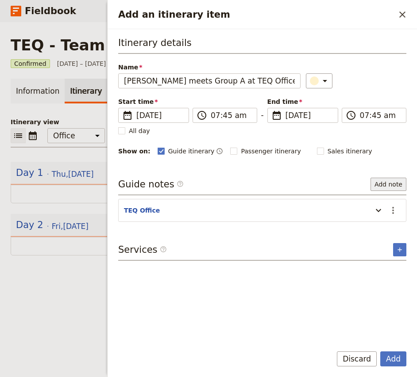
click at [390, 187] on button "Add note" at bounding box center [388, 184] width 36 height 13
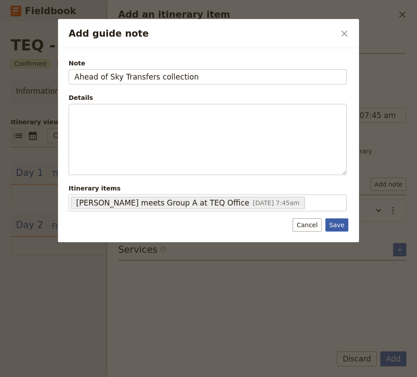
type input "Ahead of Sky Transfers collection"
click at [330, 231] on button "Save" at bounding box center [336, 225] width 23 height 13
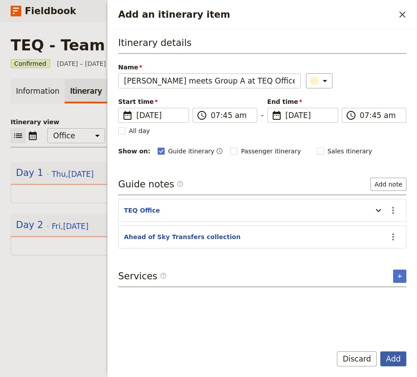
click at [394, 362] on button "Add" at bounding box center [393, 359] width 26 height 15
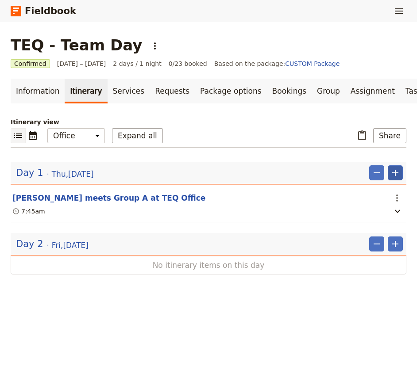
click at [395, 174] on icon "Add" at bounding box center [395, 173] width 6 height 6
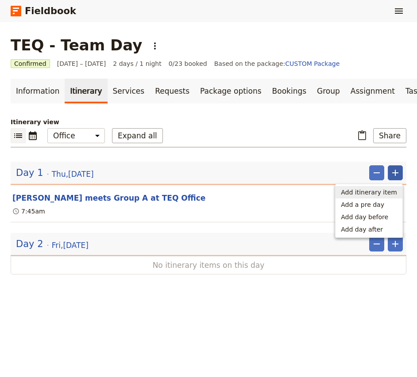
click at [384, 197] on button "Add itinerary item" at bounding box center [368, 192] width 67 height 12
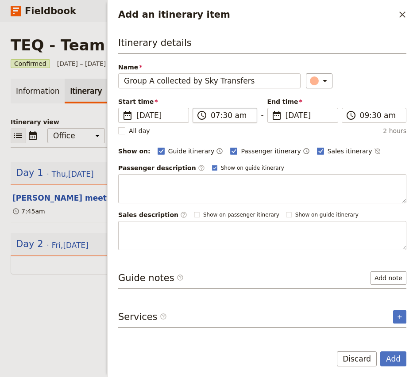
type input "Group A collected by Sky Transfers"
click at [212, 115] on input "07:30 am" at bounding box center [231, 115] width 41 height 11
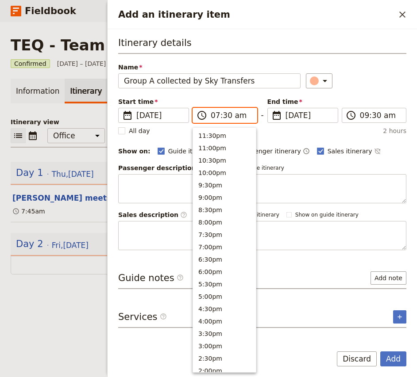
scroll to position [354, 0]
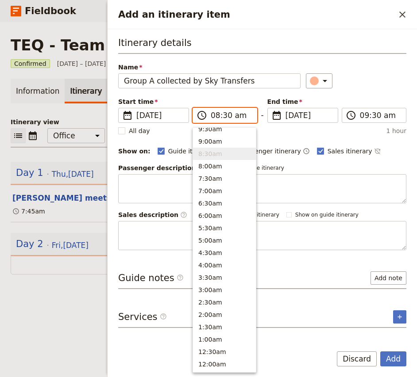
click at [227, 116] on input "08:30 am" at bounding box center [231, 115] width 41 height 11
type input "08:00 am"
click at [370, 73] on div "​" at bounding box center [356, 80] width 100 height 15
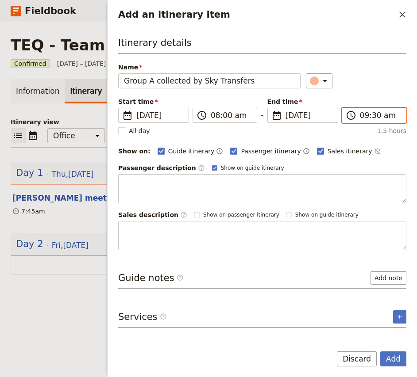
click at [363, 116] on input "09:30 am" at bounding box center [380, 115] width 41 height 11
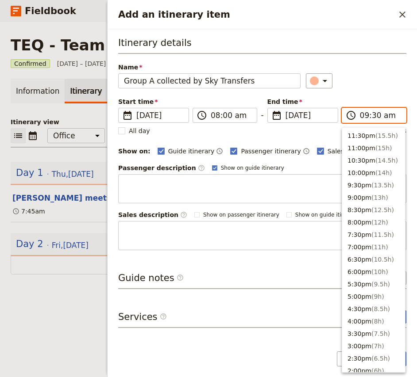
scroll to position [349, 0]
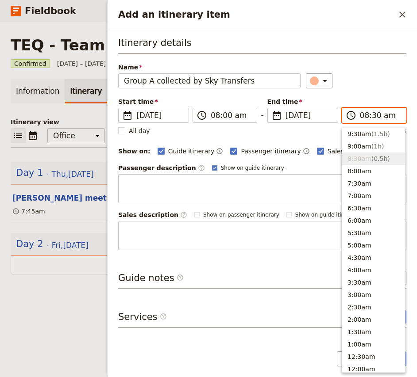
click at [377, 115] on input "08:30 am" at bounding box center [380, 115] width 41 height 11
type input "08:00 am"
click at [379, 85] on div "​" at bounding box center [356, 80] width 100 height 15
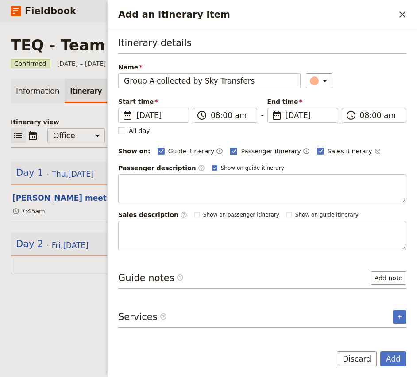
click at [252, 150] on span "Passenger itinerary" at bounding box center [271, 151] width 60 height 9
click at [230, 147] on input "Passenger itinerary" at bounding box center [230, 146] width 0 height 0
checkbox input "false"
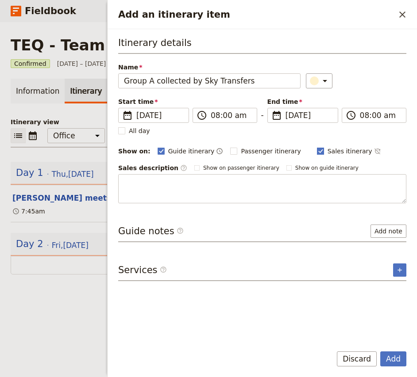
click at [327, 152] on span "Sales itinerary" at bounding box center [349, 151] width 45 height 9
click at [317, 147] on input "Sales itinerary" at bounding box center [316, 146] width 0 height 0
checkbox input "false"
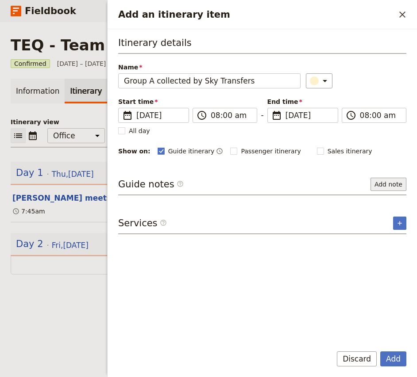
click at [389, 185] on button "Add note" at bounding box center [388, 184] width 36 height 13
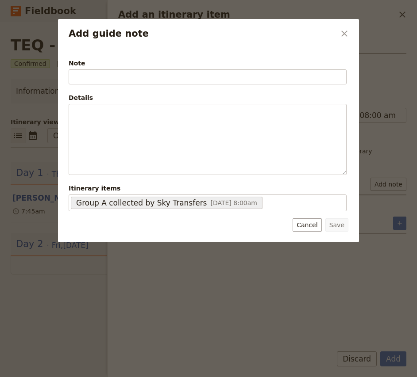
type input "F"
type input "Driver: TBC"
click at [339, 228] on button "Save" at bounding box center [336, 225] width 23 height 13
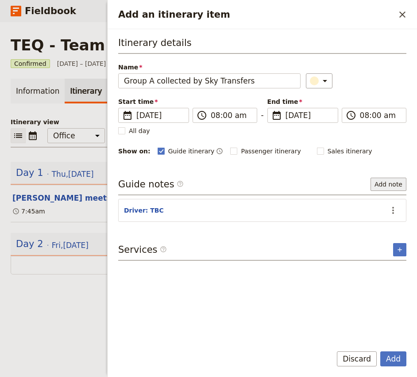
click at [385, 185] on button "Add note" at bounding box center [388, 184] width 36 height 13
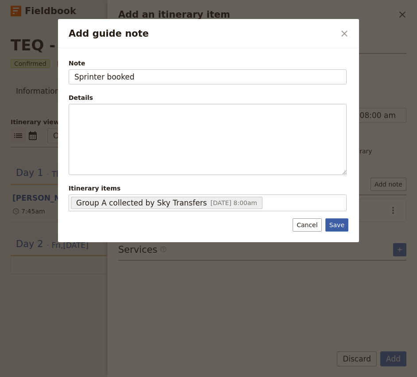
type input "Sprinter booked"
click at [339, 223] on button "Save" at bounding box center [336, 225] width 23 height 13
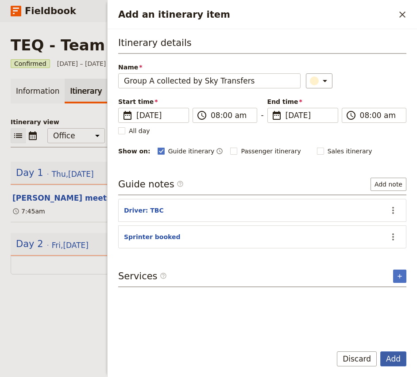
click at [395, 361] on button "Add" at bounding box center [393, 359] width 26 height 15
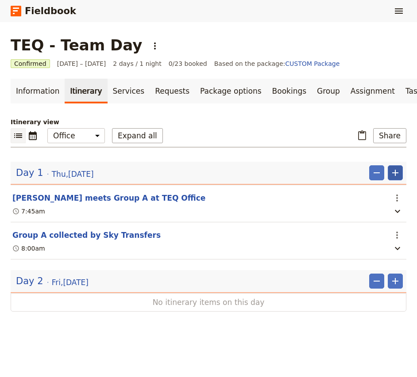
click at [396, 170] on icon "Add" at bounding box center [395, 173] width 11 height 11
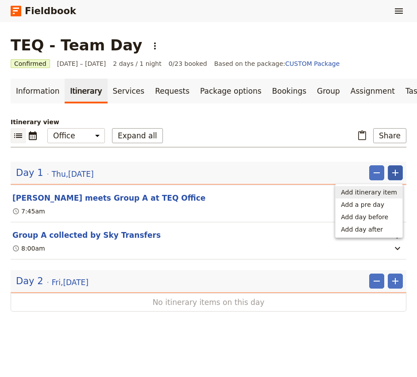
click at [395, 191] on span "Add itinerary item" at bounding box center [369, 192] width 56 height 9
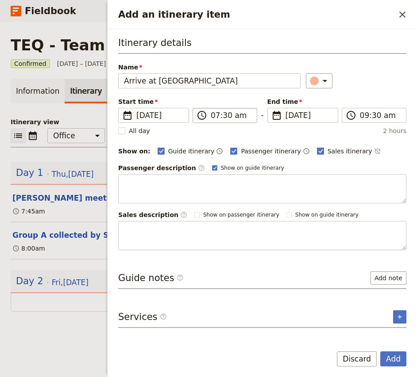
type input "Arrive at [GEOGRAPHIC_DATA]"
click at [213, 116] on input "07:30 am" at bounding box center [231, 115] width 41 height 11
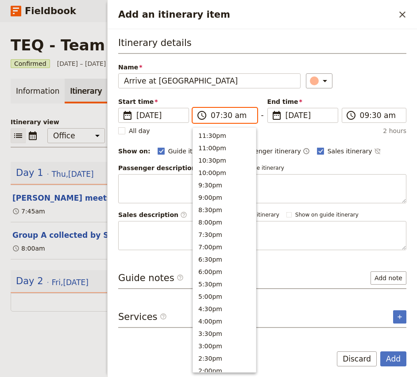
type input "08:30 am"
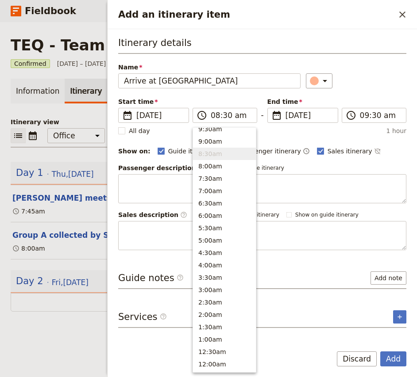
click at [353, 96] on div "Itinerary details Name Arrive at [GEOGRAPHIC_DATA] ​ Start time ​ [DATE] [DATE]…" at bounding box center [262, 143] width 288 height 214
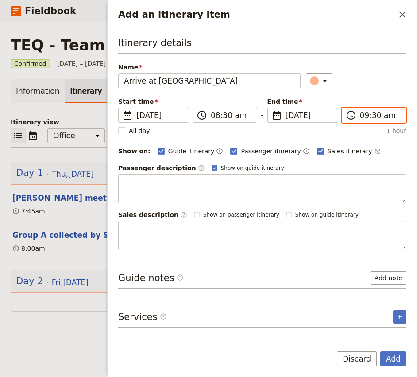
click at [366, 117] on input "09:30 am" at bounding box center [380, 115] width 41 height 11
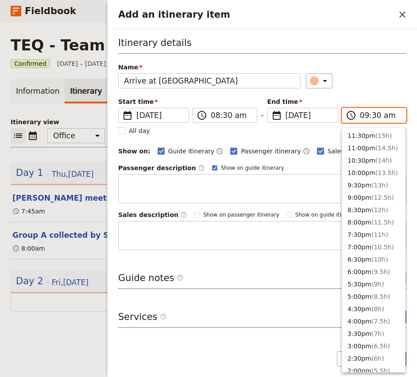
type input "08:30 am"
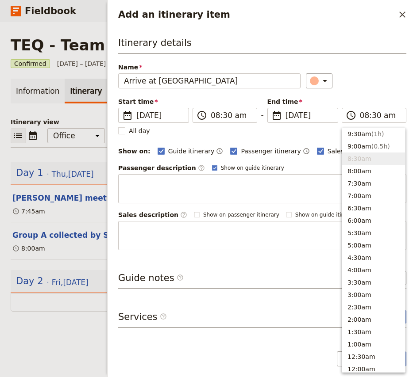
click at [382, 83] on div "​" at bounding box center [356, 80] width 100 height 15
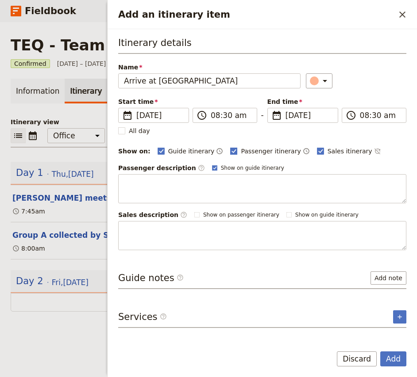
click at [247, 147] on span "Passenger itinerary" at bounding box center [271, 151] width 60 height 9
click at [230, 146] on input "Passenger itinerary" at bounding box center [230, 146] width 0 height 0
checkbox input "false"
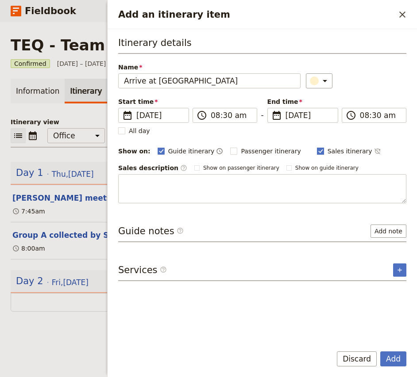
click at [317, 153] on label "Sales itinerary" at bounding box center [344, 151] width 55 height 9
click at [316, 147] on input "Sales itinerary" at bounding box center [316, 146] width 0 height 0
checkbox input "false"
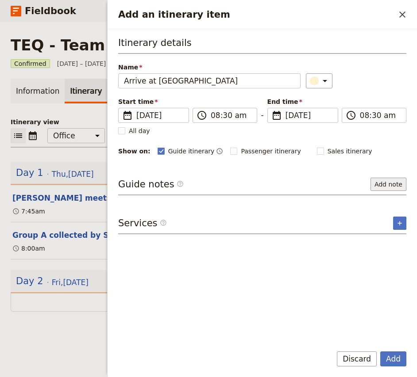
click at [381, 183] on button "Add note" at bounding box center [388, 184] width 36 height 13
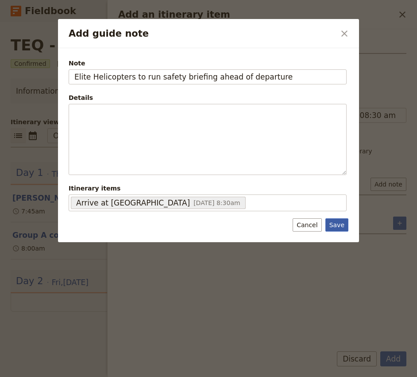
type input "Elite Helicopters to run safety briefing ahead of departure"
click at [339, 227] on button "Save" at bounding box center [336, 225] width 23 height 13
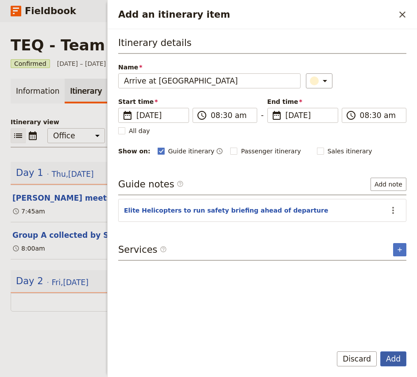
click at [399, 361] on button "Add" at bounding box center [393, 359] width 26 height 15
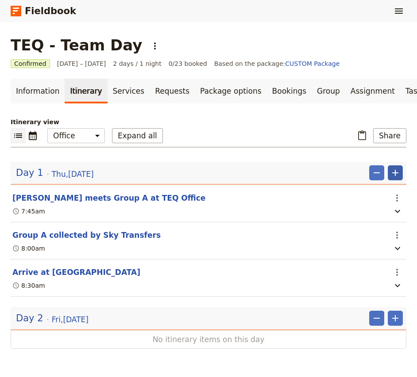
click at [397, 173] on icon "Add" at bounding box center [395, 173] width 6 height 6
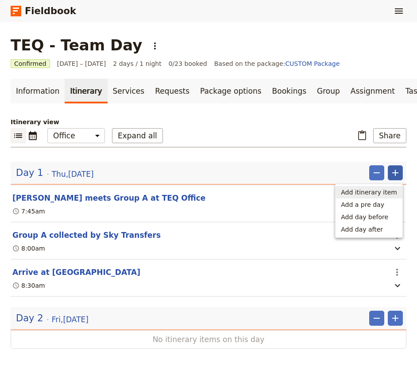
click at [382, 193] on span "Add itinerary item" at bounding box center [369, 192] width 56 height 9
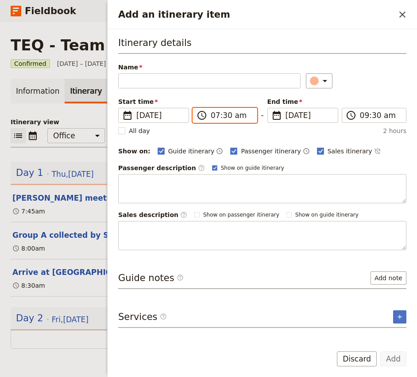
click at [214, 116] on input "07:30 am" at bounding box center [231, 115] width 41 height 11
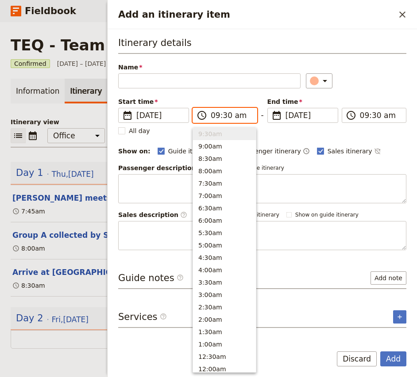
click at [226, 119] on input "09:30 am" at bounding box center [231, 115] width 41 height 11
type input "09:00 am"
click at [385, 92] on div "Itinerary details Name ​ Please fill in this field. Start time ​ [DATE] [DATE] …" at bounding box center [262, 143] width 288 height 214
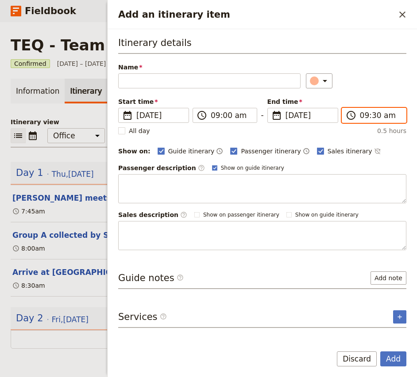
click at [375, 118] on input "09:30 am" at bounding box center [380, 115] width 41 height 11
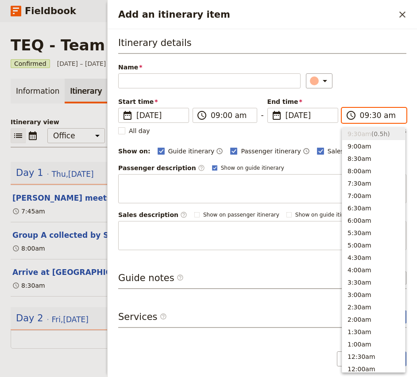
click at [374, 115] on input "09:30 am" at bounding box center [380, 115] width 41 height 11
type input "09:20 am"
click at [362, 75] on div "​" at bounding box center [356, 80] width 100 height 15
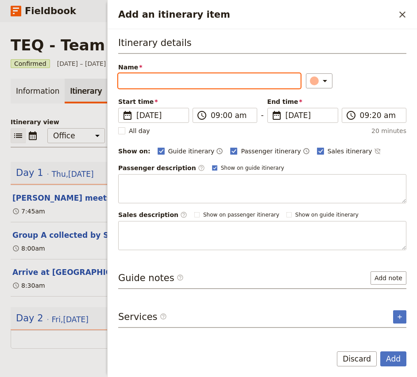
click at [153, 84] on input "Name" at bounding box center [209, 80] width 182 height 15
type input "H"
type input "G"
type input "Helicopter flight to [GEOGRAPHIC_DATA]"
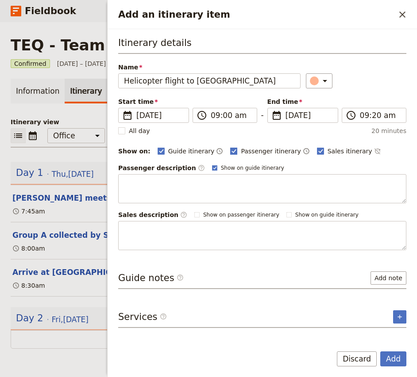
click at [250, 150] on span "Passenger itinerary" at bounding box center [271, 151] width 60 height 9
click at [230, 147] on input "Passenger itinerary" at bounding box center [230, 146] width 0 height 0
checkbox input "false"
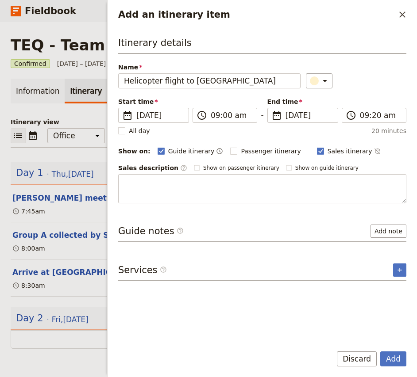
click at [317, 146] on div "Sales itinerary ​" at bounding box center [349, 151] width 64 height 11
click at [327, 151] on span "Sales itinerary" at bounding box center [349, 151] width 45 height 9
click at [317, 147] on input "Sales itinerary" at bounding box center [316, 146] width 0 height 0
checkbox input "false"
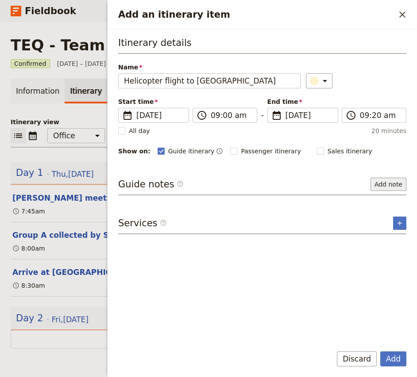
click at [383, 185] on button "Add note" at bounding box center [388, 184] width 36 height 13
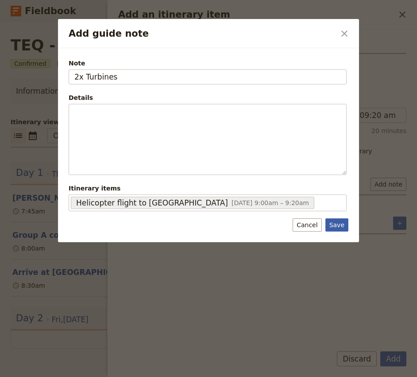
type input "2x Turbines"
click at [335, 228] on button "Save" at bounding box center [336, 225] width 23 height 13
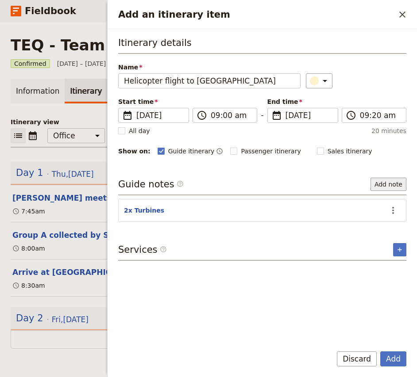
click at [394, 184] on button "Add note" at bounding box center [388, 184] width 36 height 13
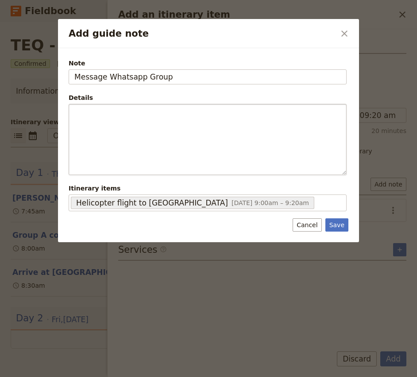
type input "Message Whatsapp Group"
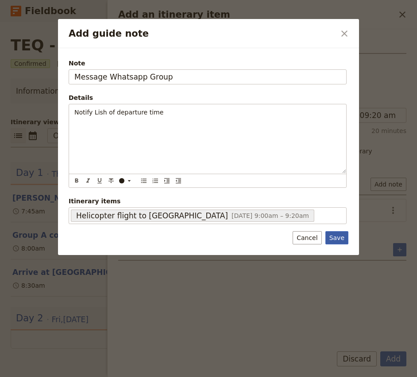
click at [341, 233] on button "Save" at bounding box center [336, 237] width 23 height 13
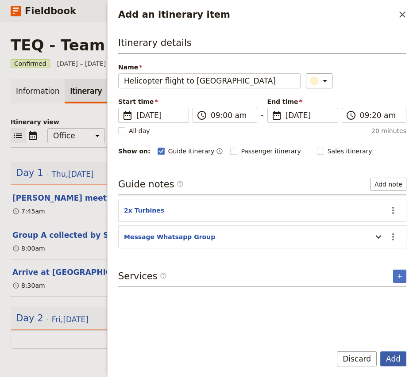
click at [391, 365] on button "Add" at bounding box center [393, 359] width 26 height 15
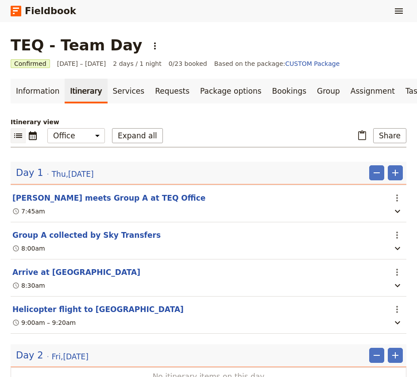
scroll to position [35, 0]
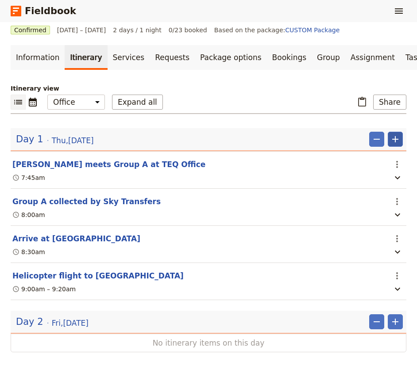
click at [398, 139] on icon "Add" at bounding box center [395, 139] width 11 height 11
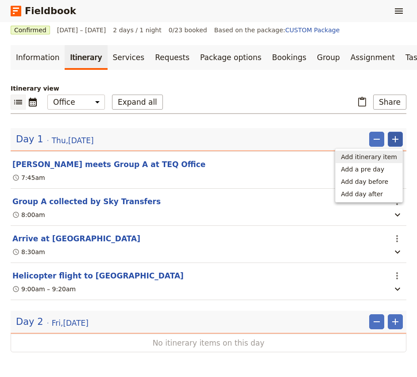
click at [385, 155] on span "Add itinerary item" at bounding box center [369, 157] width 56 height 9
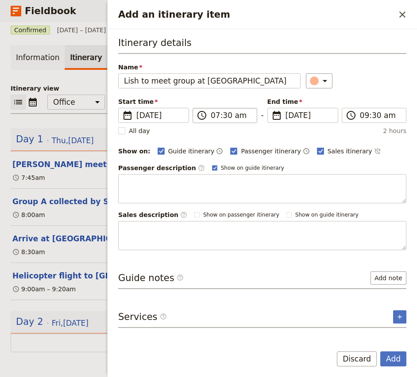
type input "Lish to meet group at [GEOGRAPHIC_DATA]"
click at [216, 116] on input "07:30 am" at bounding box center [231, 115] width 41 height 11
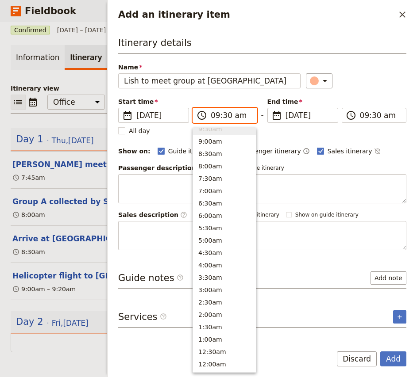
scroll to position [349, 0]
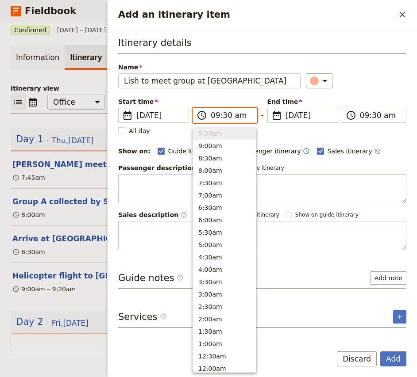
click at [228, 116] on input "09:30 am" at bounding box center [231, 115] width 41 height 11
type input "09:20 am"
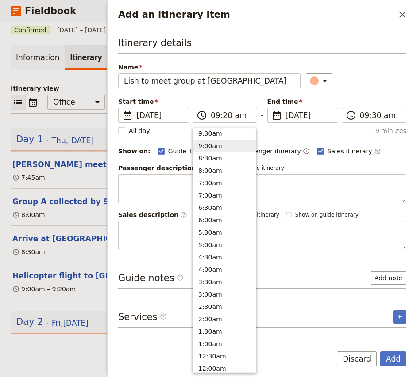
click at [356, 78] on div "​" at bounding box center [356, 80] width 100 height 15
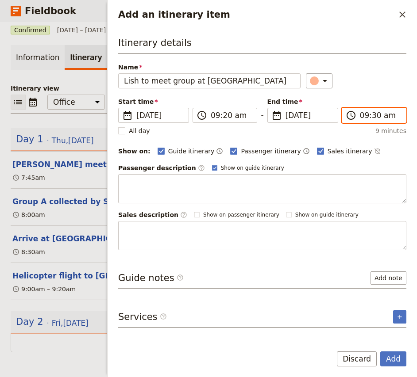
click at [376, 114] on input "09:30 am" at bounding box center [380, 115] width 41 height 11
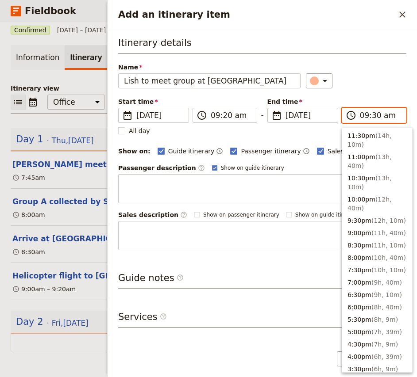
scroll to position [349, 0]
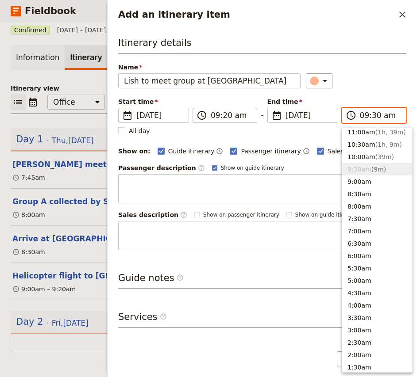
click at [376, 114] on input "09:30 am" at bounding box center [380, 115] width 41 height 11
type input "09:20 am"
click at [373, 72] on div "Name Lish to meet group at [GEOGRAPHIC_DATA] Airfield ​" at bounding box center [262, 76] width 288 height 26
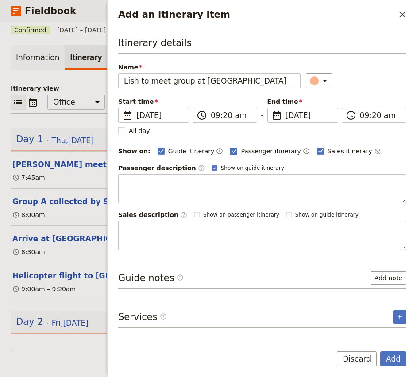
click at [249, 152] on span "Passenger itinerary" at bounding box center [271, 151] width 60 height 9
click at [230, 147] on input "Passenger itinerary" at bounding box center [230, 146] width 0 height 0
checkbox input "false"
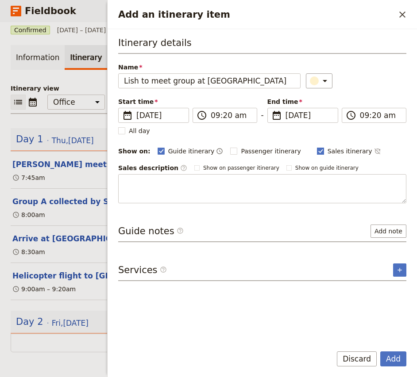
click at [337, 150] on span "Sales itinerary" at bounding box center [349, 151] width 45 height 9
click at [317, 147] on input "Sales itinerary" at bounding box center [316, 146] width 0 height 0
checkbox input "false"
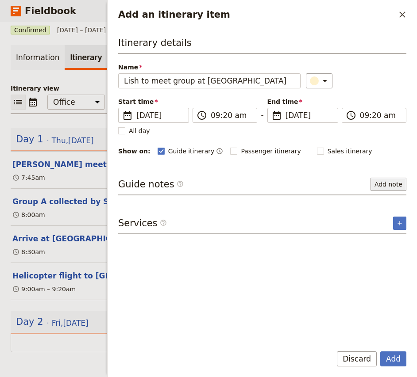
click at [396, 183] on button "Add note" at bounding box center [388, 184] width 36 height 13
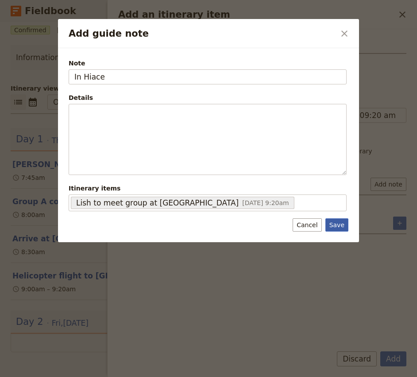
type input "In Hiace"
click at [333, 227] on button "Save" at bounding box center [336, 225] width 23 height 13
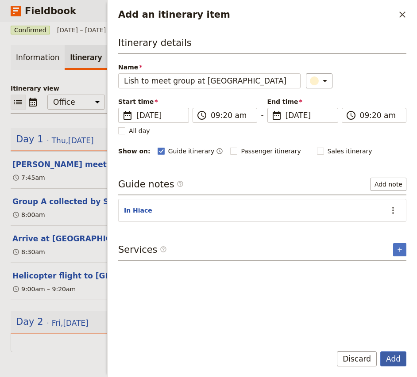
click at [393, 363] on button "Add" at bounding box center [393, 359] width 26 height 15
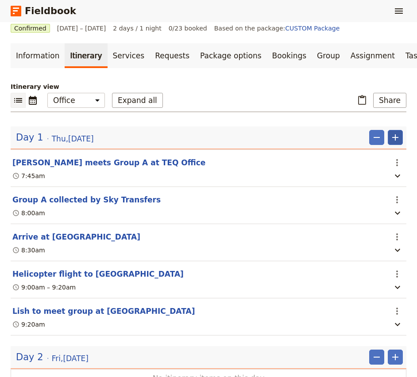
click at [393, 136] on icon "Add" at bounding box center [395, 137] width 11 height 11
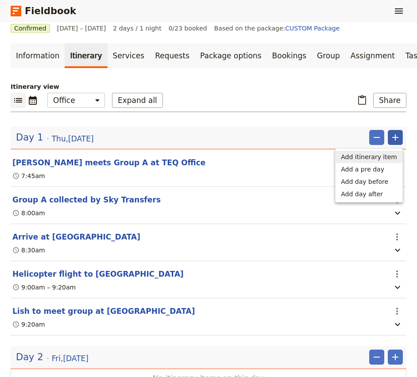
click at [385, 158] on span "Add itinerary item" at bounding box center [369, 157] width 56 height 9
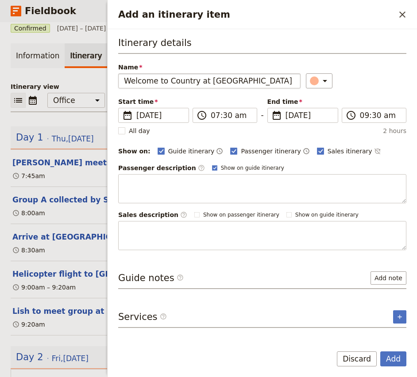
click at [190, 79] on input "Welcome to Country at [GEOGRAPHIC_DATA]" at bounding box center [209, 80] width 182 height 15
type input "Indigenous tour of Minjerribah"
click at [215, 118] on input "07:30 am" at bounding box center [231, 115] width 41 height 11
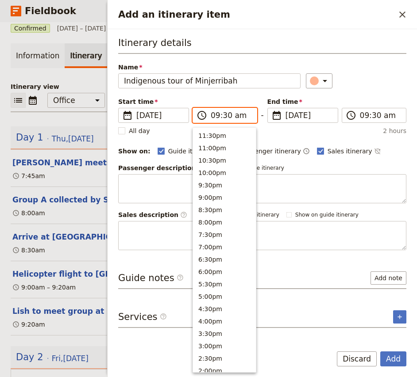
scroll to position [349, 0]
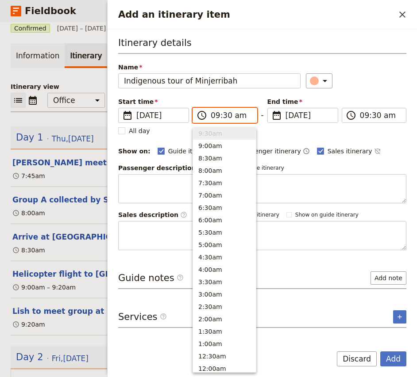
click at [225, 118] on input "09:30 am" at bounding box center [231, 115] width 41 height 11
type input "09:40 am"
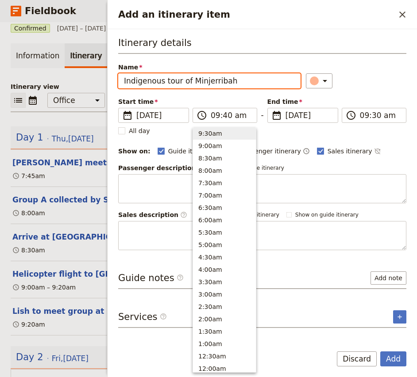
click at [366, 81] on div "​" at bounding box center [356, 80] width 100 height 15
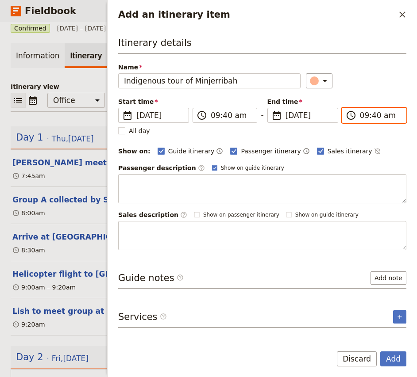
click at [365, 117] on input "09:40 am" at bounding box center [380, 115] width 41 height 11
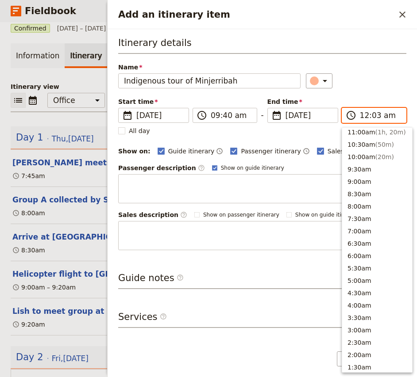
scroll to position [354, 0]
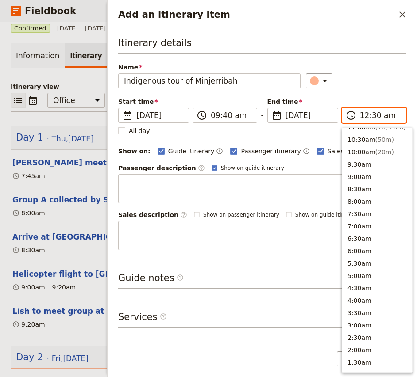
type input "12:30 pm"
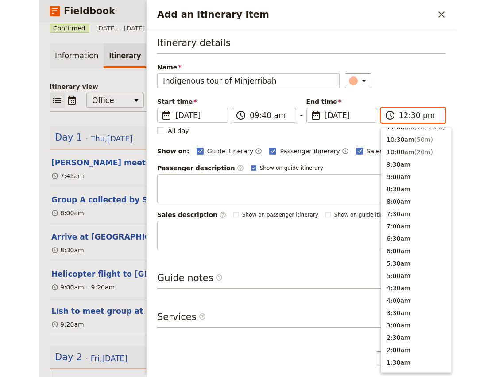
scroll to position [275, 0]
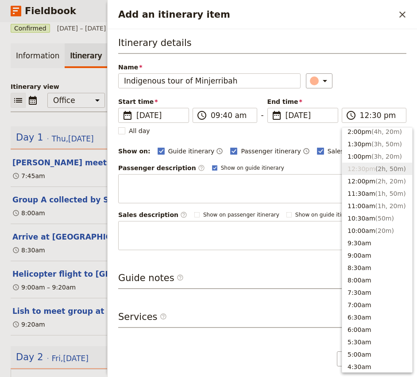
click at [366, 77] on div "​" at bounding box center [356, 80] width 100 height 15
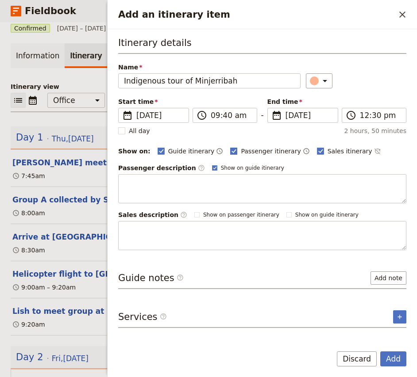
click at [241, 150] on span "Passenger itinerary" at bounding box center [271, 151] width 60 height 9
click at [230, 147] on input "Passenger itinerary" at bounding box center [230, 146] width 0 height 0
checkbox input "false"
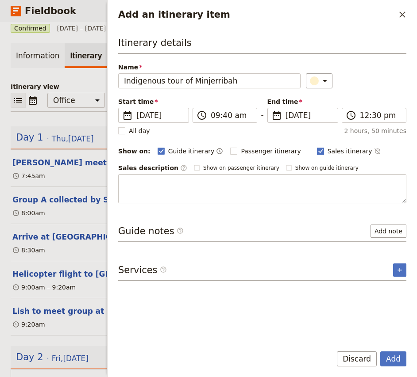
click at [335, 150] on span "Sales itinerary" at bounding box center [349, 151] width 45 height 9
click at [317, 147] on input "Sales itinerary" at bounding box center [316, 146] width 0 height 0
checkbox input "false"
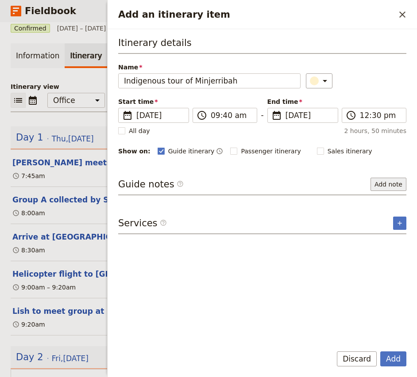
click at [393, 186] on button "Add note" at bounding box center [388, 184] width 36 height 13
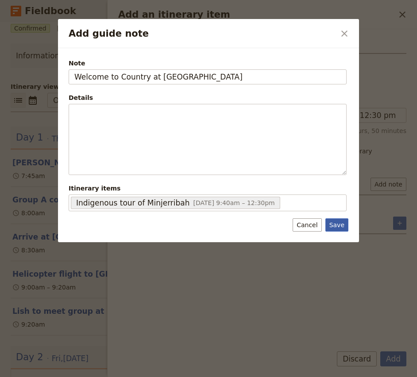
type input "Welcome to Country at [GEOGRAPHIC_DATA]"
click at [335, 225] on button "Save" at bounding box center [336, 225] width 23 height 13
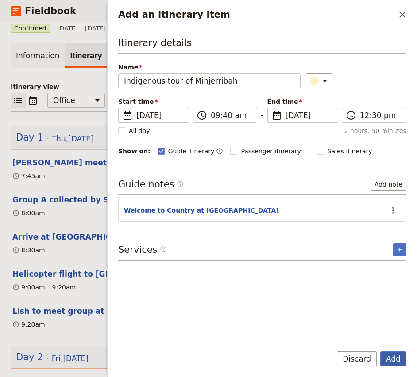
click at [394, 365] on button "Add" at bounding box center [393, 359] width 26 height 15
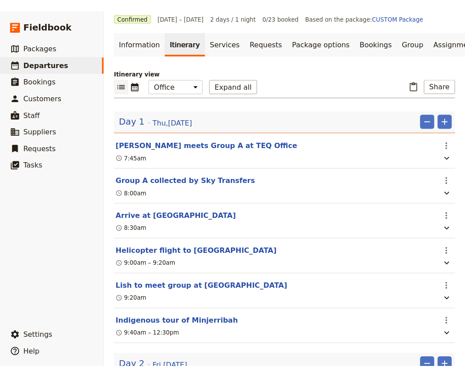
scroll to position [89, 0]
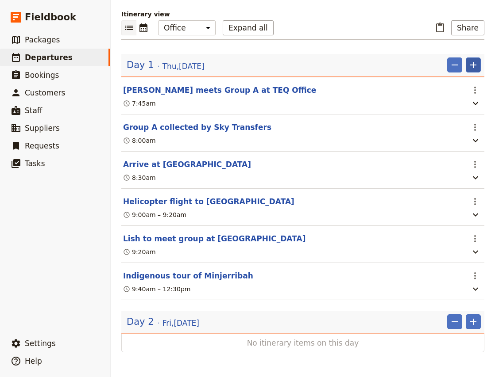
click at [470, 65] on icon "Add" at bounding box center [473, 65] width 11 height 11
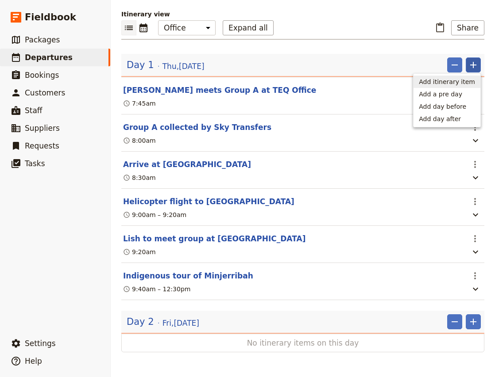
click at [454, 81] on span "Add itinerary item" at bounding box center [447, 81] width 56 height 9
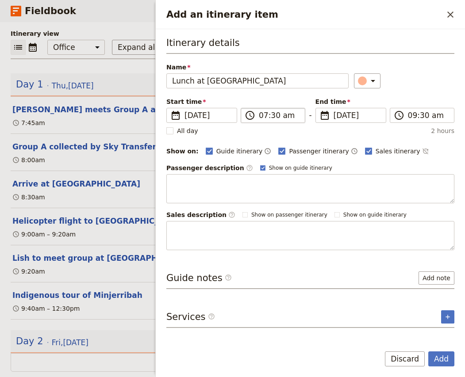
type input "Lunch at [GEOGRAPHIC_DATA]"
click at [260, 116] on input "07:30 am" at bounding box center [279, 115] width 41 height 11
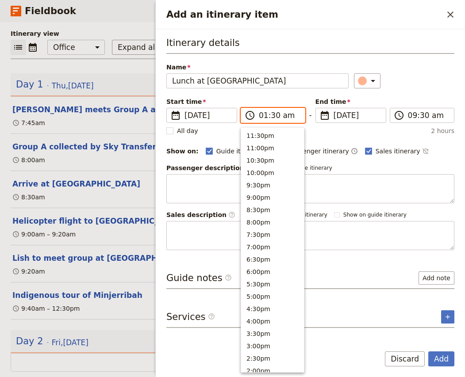
scroll to position [354, 0]
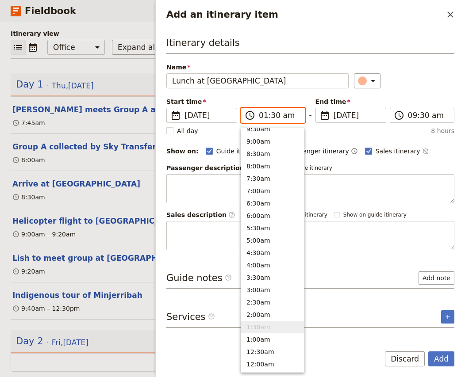
click at [272, 117] on input "01:30 am" at bounding box center [279, 115] width 41 height 11
type input "01:00 pm"
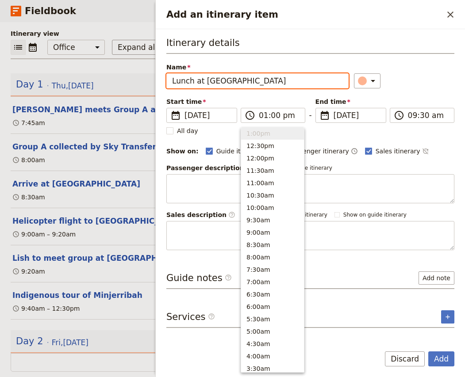
click at [424, 70] on div "Name Lunch at [GEOGRAPHIC_DATA] ​" at bounding box center [310, 76] width 288 height 26
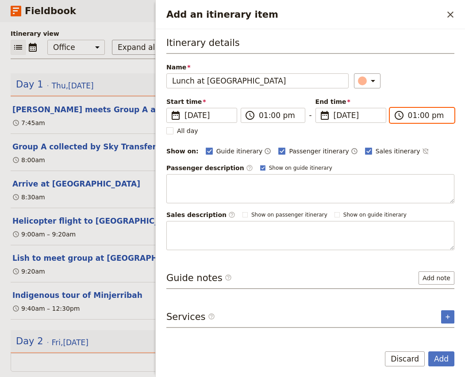
click at [413, 118] on input "01:00 pm" at bounding box center [428, 115] width 41 height 11
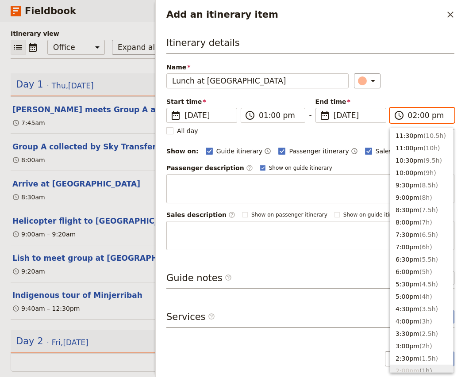
scroll to position [238, 0]
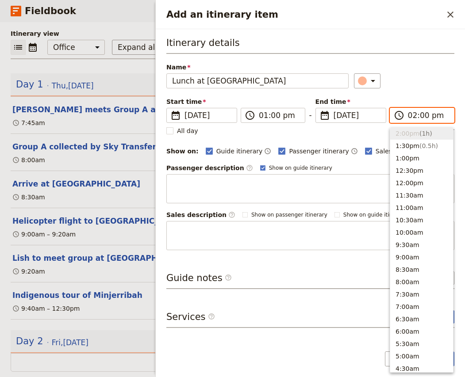
click at [423, 116] on input "02:00 pm" at bounding box center [428, 115] width 41 height 11
type input "02:15 pm"
click at [431, 87] on div "​" at bounding box center [404, 80] width 100 height 15
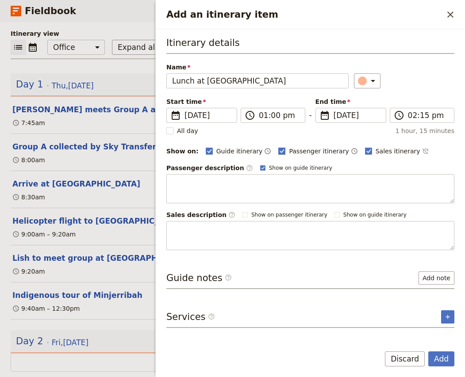
click at [296, 150] on span "Passenger itinerary" at bounding box center [319, 151] width 60 height 9
click at [278, 147] on input "Passenger itinerary" at bounding box center [278, 146] width 0 height 0
checkbox input "false"
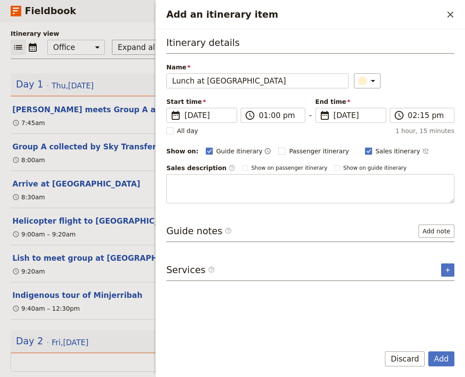
click at [377, 147] on span "Sales itinerary" at bounding box center [398, 151] width 45 height 9
click at [365, 146] on input "Sales itinerary" at bounding box center [365, 146] width 0 height 0
checkbox input "false"
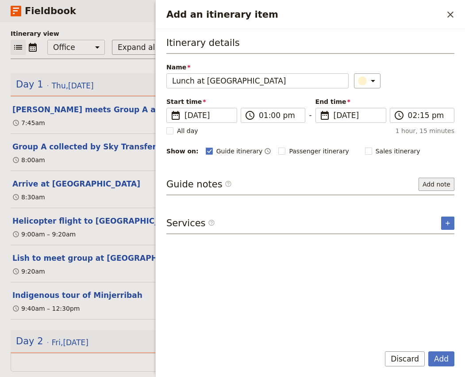
click at [443, 182] on button "Add note" at bounding box center [437, 184] width 36 height 13
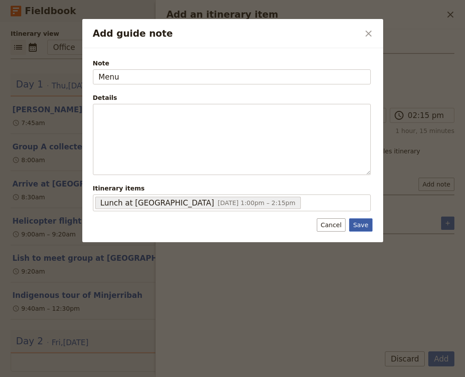
type input "Menu"
click at [361, 226] on button "Save" at bounding box center [360, 225] width 23 height 13
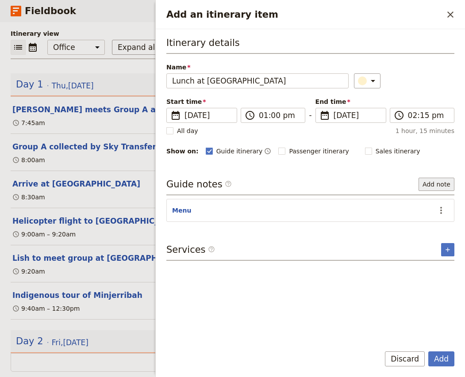
click at [436, 186] on button "Add note" at bounding box center [437, 184] width 36 height 13
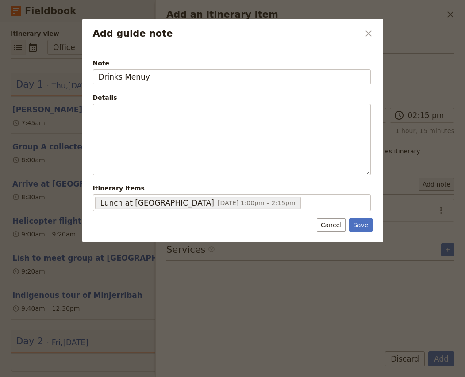
type input "Drinks Menu"
click at [128, 75] on input "Drinks Menu" at bounding box center [232, 76] width 278 height 15
click at [364, 228] on button "Save" at bounding box center [360, 225] width 23 height 13
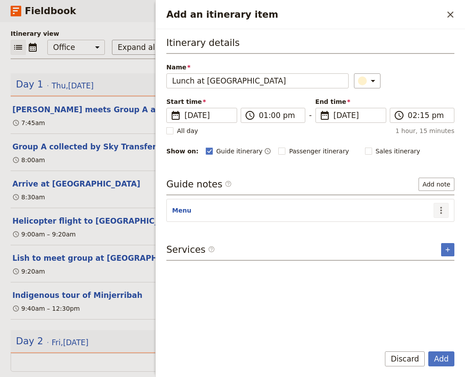
click at [443, 211] on icon "Actions" at bounding box center [441, 210] width 11 height 11
click at [431, 229] on span "Edit note" at bounding box center [422, 230] width 41 height 9
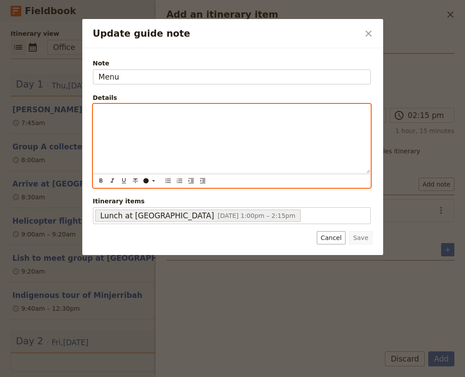
click at [159, 111] on p "Update guide note" at bounding box center [232, 112] width 266 height 9
click at [103, 147] on div "Food Drinks" at bounding box center [231, 138] width 277 height 69
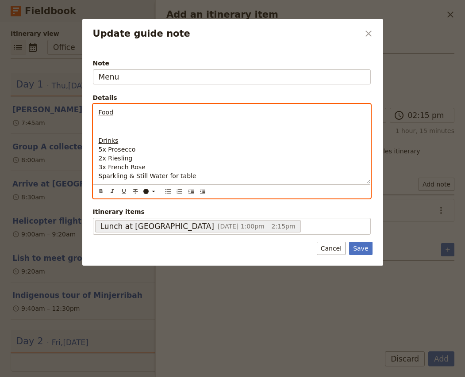
scroll to position [0, 0]
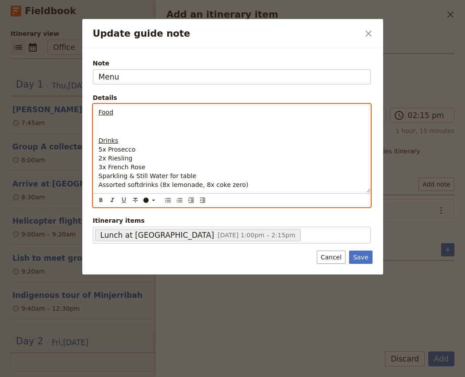
click at [152, 165] on p "Drinks 5x Prosecco 2x Riesling 3x French Rose Sparkling & Still Water for table…" at bounding box center [232, 162] width 266 height 53
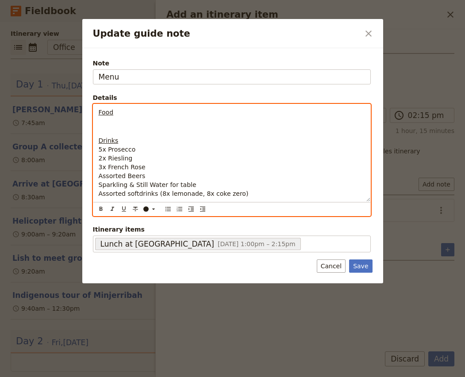
click at [100, 177] on span "Assorted Beers" at bounding box center [122, 176] width 47 height 7
click at [138, 193] on span "Assorted softdrinks (8x lemonade, 8x coke zero)" at bounding box center [174, 193] width 150 height 7
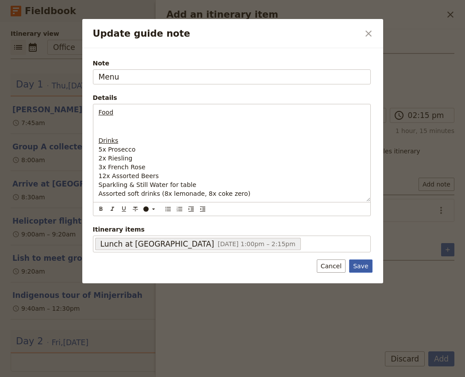
click at [360, 271] on button "Save" at bounding box center [360, 266] width 23 height 13
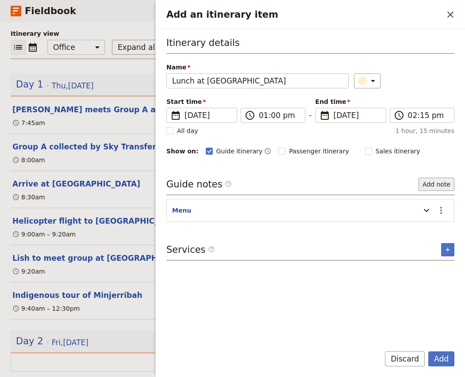
click at [435, 180] on button "Add note" at bounding box center [437, 184] width 36 height 13
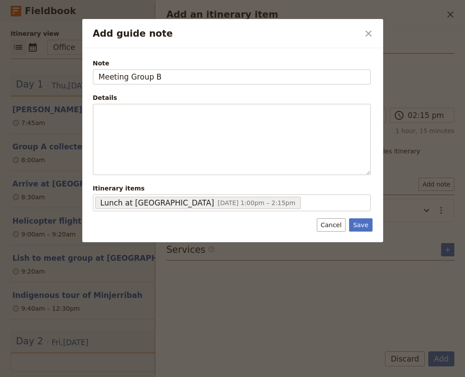
drag, startPoint x: 128, startPoint y: 77, endPoint x: 69, endPoint y: 76, distance: 59.7
click at [69, 377] on div "Add guide note ​ Note Meeting Group B Details ​ ​ ​ ​ ​ ​ ​ ​ ​ Itinerary items…" at bounding box center [232, 377] width 465 height 0
click at [166, 80] on input "Joining Group B" at bounding box center [232, 76] width 278 height 15
type input "Joining Group B for lunch"
click at [360, 227] on button "Save" at bounding box center [360, 225] width 23 height 13
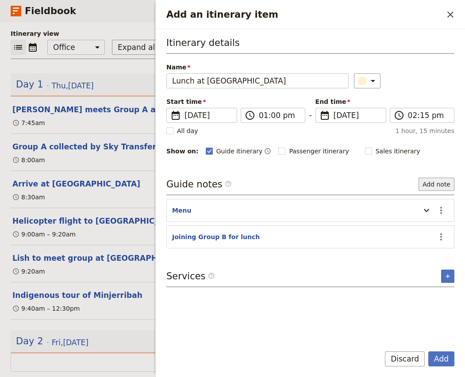
click at [435, 184] on button "Add note" at bounding box center [437, 184] width 36 height 13
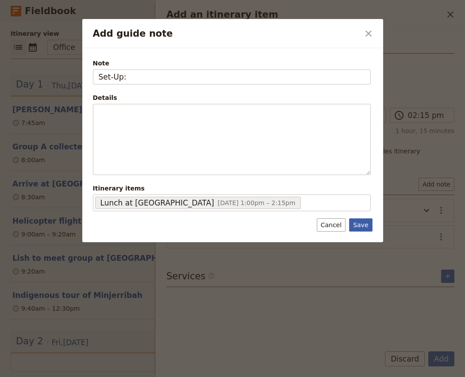
type input "Set-Up:"
click at [360, 223] on button "Save" at bounding box center [360, 225] width 23 height 13
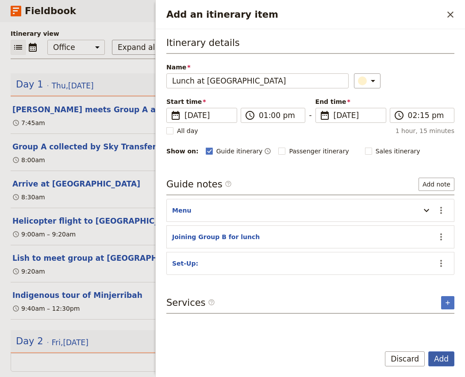
click at [442, 362] on button "Add" at bounding box center [441, 359] width 26 height 15
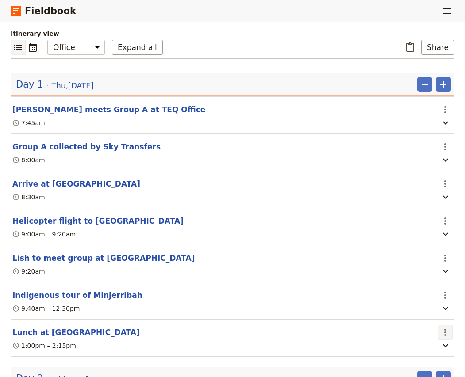
click at [450, 338] on icon "Actions" at bounding box center [445, 332] width 11 height 11
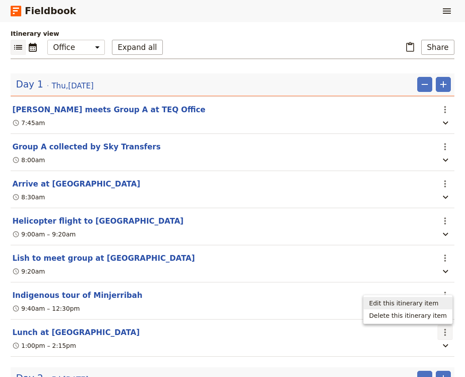
click at [425, 302] on span "Edit this itinerary item" at bounding box center [403, 303] width 69 height 9
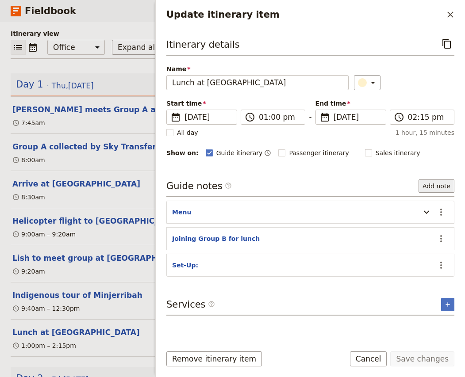
click at [443, 186] on button "Add note" at bounding box center [437, 186] width 36 height 13
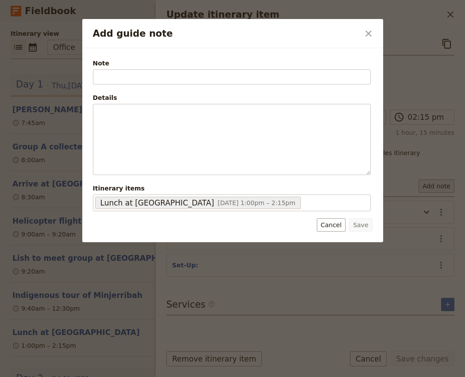
type input "A"
type input "Dietaries & Allergies"
click at [218, 103] on fieldset "Details ​ ​ ​ ​ ​ ​ ​ ​ ​" at bounding box center [232, 134] width 278 height 82
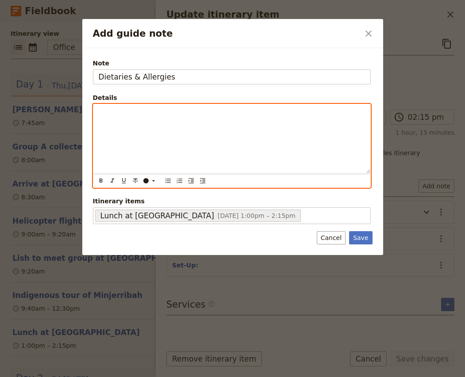
click at [200, 114] on p "Add guide note" at bounding box center [232, 112] width 266 height 9
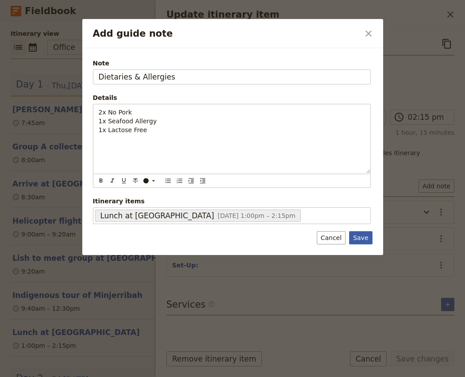
click at [362, 242] on button "Save" at bounding box center [360, 237] width 23 height 13
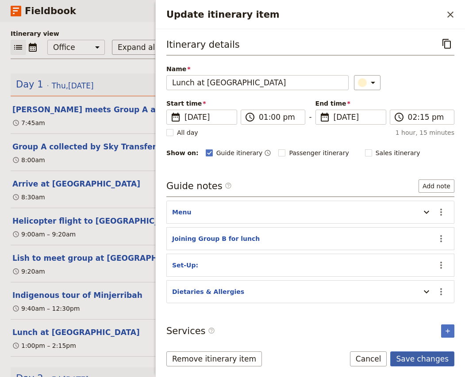
click at [420, 360] on button "Save changes" at bounding box center [422, 359] width 64 height 15
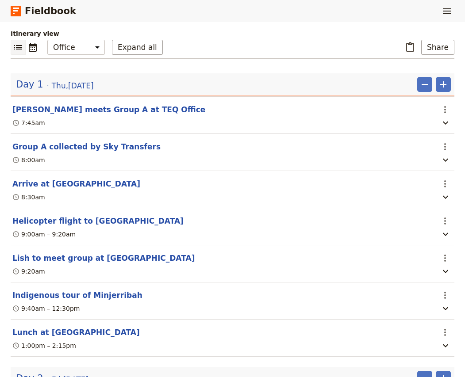
click at [408, 67] on div "Itinerary view ​ ​ Office Guide Passenger Sales Expand all ​ Share Day 1 [DATE]…" at bounding box center [233, 219] width 444 height 380
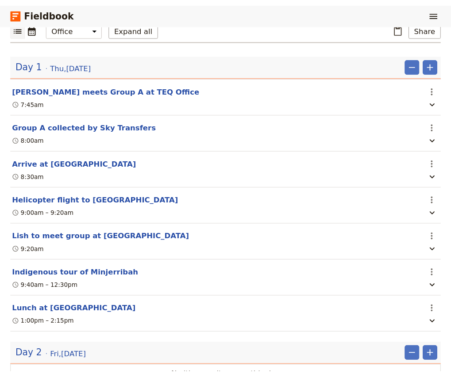
scroll to position [113, 0]
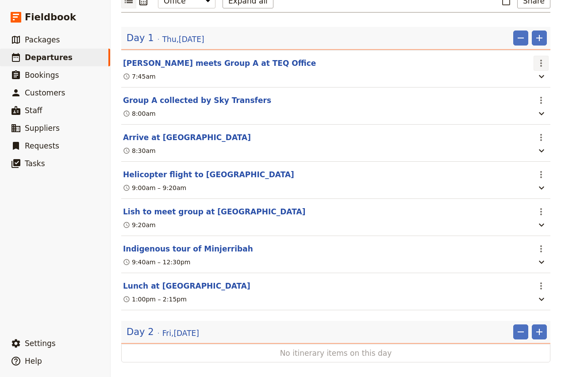
click at [543, 62] on icon "Actions" at bounding box center [541, 63] width 11 height 11
click at [533, 79] on span "Edit this itinerary item" at bounding box center [499, 82] width 69 height 9
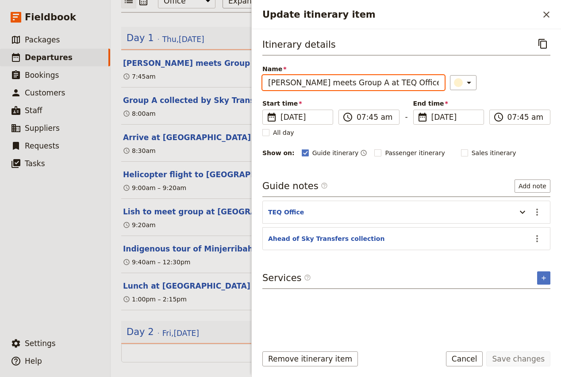
click at [269, 84] on input "[PERSON_NAME] meets Group A at TEQ Office" at bounding box center [353, 82] width 182 height 15
drag, startPoint x: 384, startPoint y: 84, endPoint x: 345, endPoint y: 84, distance: 38.9
click at [345, 84] on input "Group A: [PERSON_NAME] meets Group A at TEQ Office" at bounding box center [353, 82] width 182 height 15
type input "Group A: [PERSON_NAME] meets guests at TEQ Office"
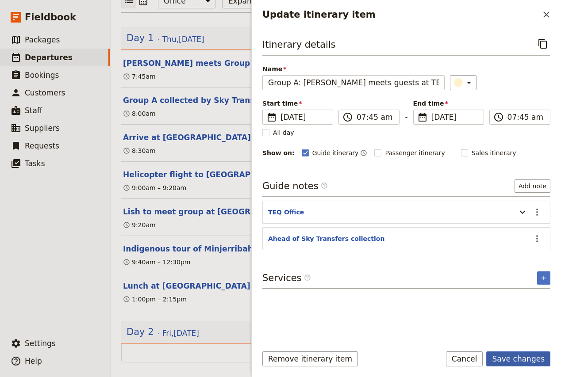
click at [515, 358] on button "Save changes" at bounding box center [518, 359] width 64 height 15
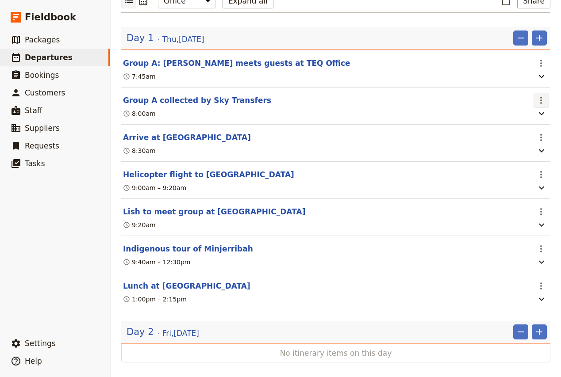
click at [543, 103] on icon "Actions" at bounding box center [541, 100] width 11 height 11
click at [529, 120] on span "Edit this itinerary item" at bounding box center [499, 120] width 69 height 9
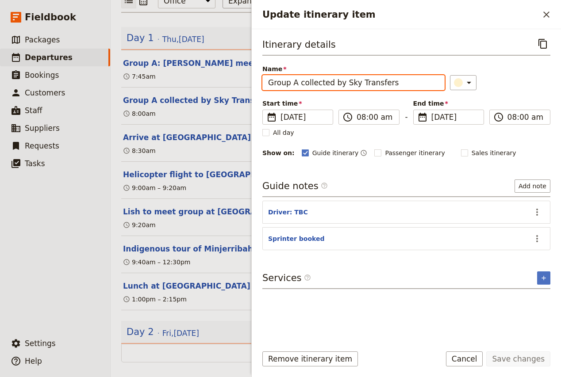
click at [297, 83] on input "Group A collected by Sky Transfers" at bounding box center [353, 82] width 182 height 15
type input "Group A: Collected by Sky Transfers"
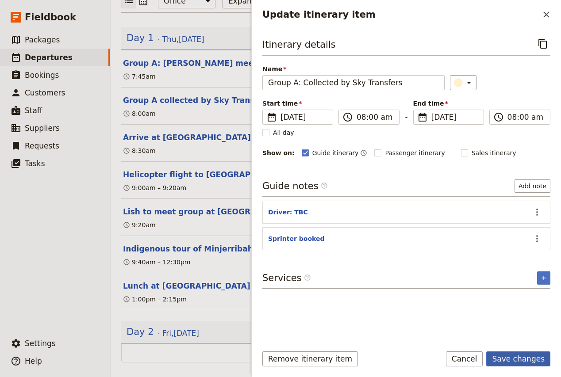
click at [524, 356] on button "Save changes" at bounding box center [518, 359] width 64 height 15
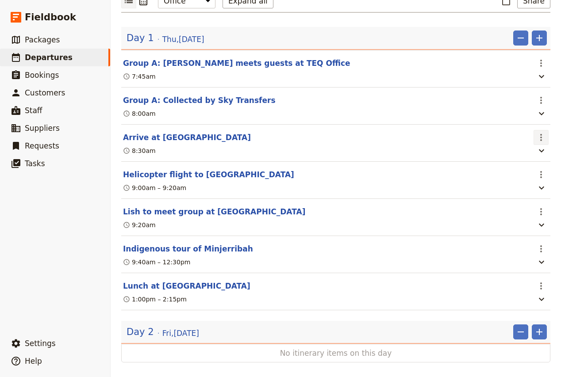
click at [543, 139] on icon "Actions" at bounding box center [541, 137] width 11 height 11
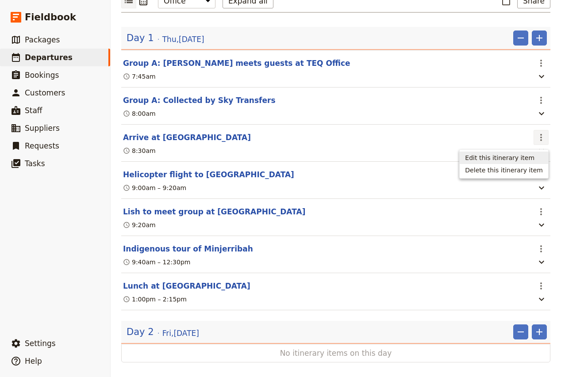
click at [532, 157] on span "Edit this itinerary item" at bounding box center [499, 158] width 69 height 9
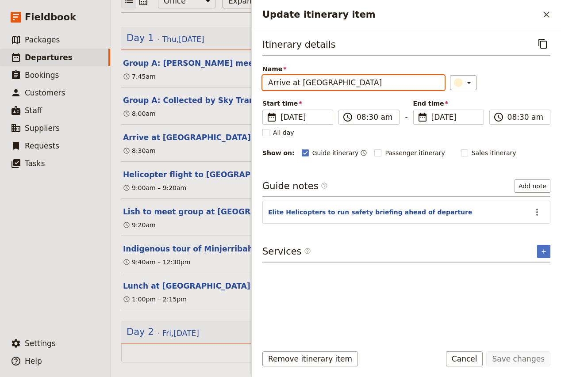
click at [268, 81] on input "Arrive at [GEOGRAPHIC_DATA]" at bounding box center [353, 82] width 182 height 15
type input "Group A: Arrive at [GEOGRAPHIC_DATA]"
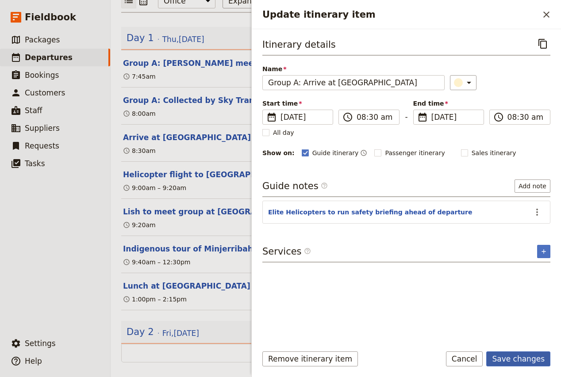
click at [537, 359] on button "Save changes" at bounding box center [518, 359] width 64 height 15
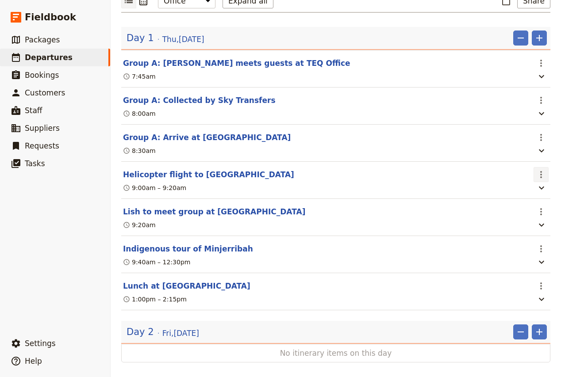
click at [544, 177] on icon "Actions" at bounding box center [541, 174] width 11 height 11
click at [527, 194] on span "Edit this itinerary item" at bounding box center [499, 195] width 69 height 9
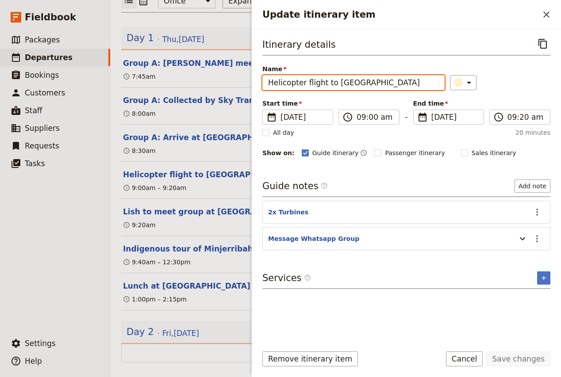
click at [268, 81] on input "Helicopter flight to [GEOGRAPHIC_DATA]" at bounding box center [353, 82] width 182 height 15
type input "Group A: Helicopter flight to [GEOGRAPHIC_DATA]"
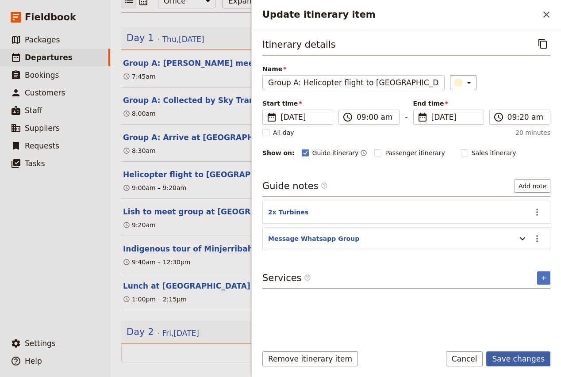
click at [530, 357] on button "Save changes" at bounding box center [518, 359] width 64 height 15
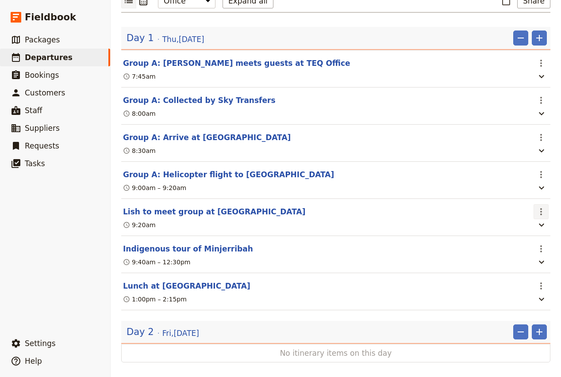
click at [538, 214] on icon "Actions" at bounding box center [541, 212] width 11 height 11
click at [526, 232] on span "Edit this itinerary item" at bounding box center [499, 233] width 69 height 9
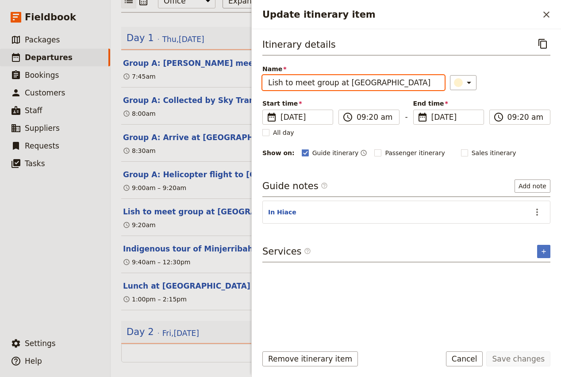
click at [269, 82] on input "Lish to meet group at [GEOGRAPHIC_DATA]" at bounding box center [353, 82] width 182 height 15
type input "Group A: Lish to meet group at [GEOGRAPHIC_DATA]"
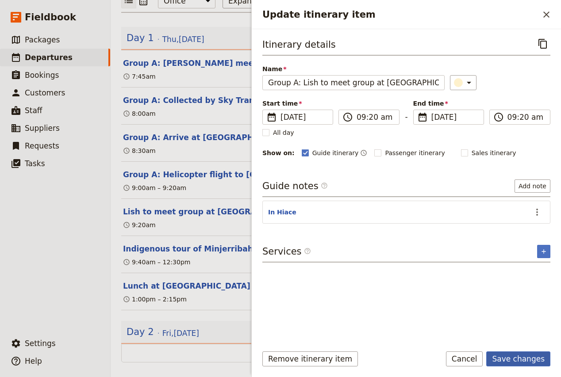
click at [524, 361] on button "Save changes" at bounding box center [518, 359] width 64 height 15
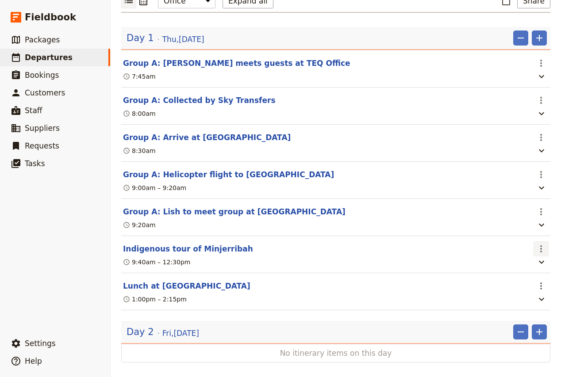
click at [539, 250] on icon "Actions" at bounding box center [541, 249] width 11 height 11
click at [520, 269] on span "Edit this itinerary item" at bounding box center [499, 270] width 69 height 9
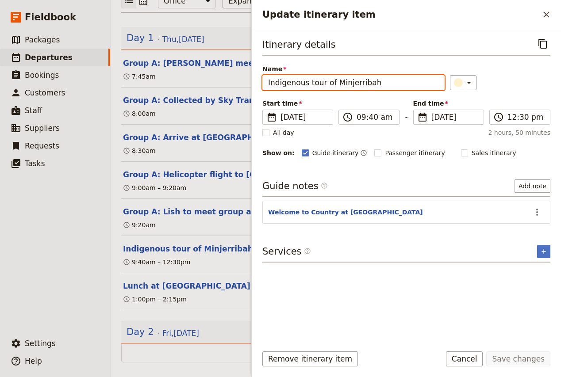
click at [374, 80] on input "Indigenous tour of Minjerribah" at bounding box center [353, 82] width 182 height 15
click at [266, 83] on input "Indigenous tour of Minjerribah with [PERSON_NAME]" at bounding box center [353, 82] width 182 height 15
type input "Group A: Indigenous tour of Minjerribah with [PERSON_NAME]"
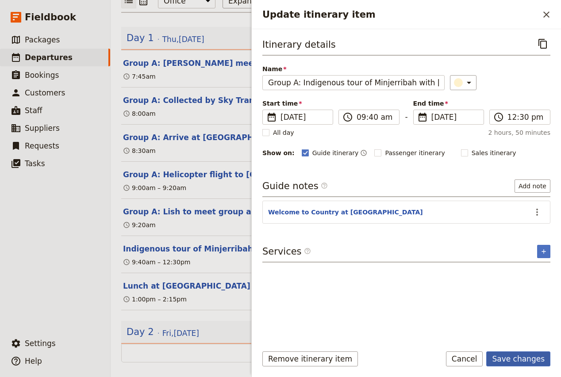
click at [529, 362] on button "Save changes" at bounding box center [518, 359] width 64 height 15
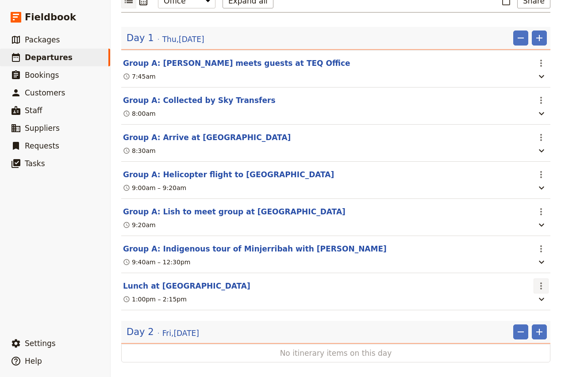
click at [539, 288] on icon "Actions" at bounding box center [541, 286] width 11 height 11
click at [512, 308] on span "Edit this itinerary item" at bounding box center [499, 308] width 69 height 9
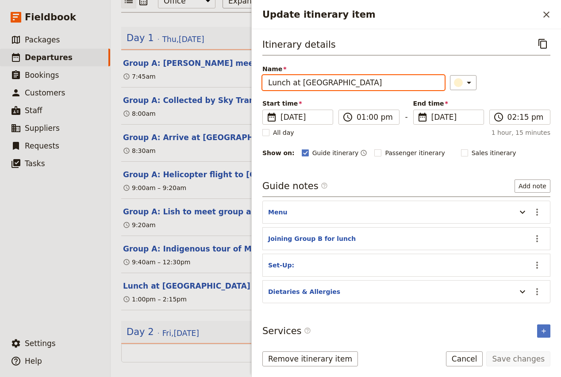
click at [267, 83] on input "Lunch at [GEOGRAPHIC_DATA]" at bounding box center [353, 82] width 182 height 15
type input "Group A & B: Lunch at [GEOGRAPHIC_DATA]"
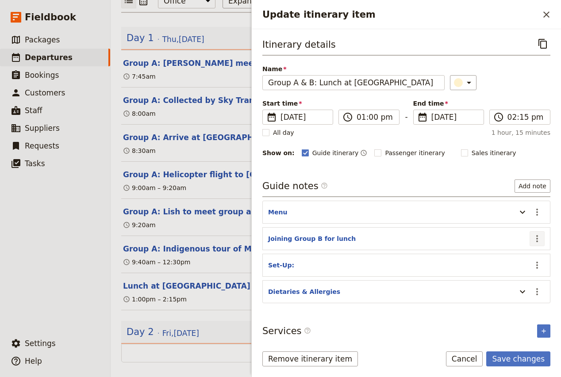
click at [538, 239] on icon "Actions" at bounding box center [537, 238] width 2 height 7
click at [524, 262] on span "Edit note" at bounding box center [512, 258] width 28 height 9
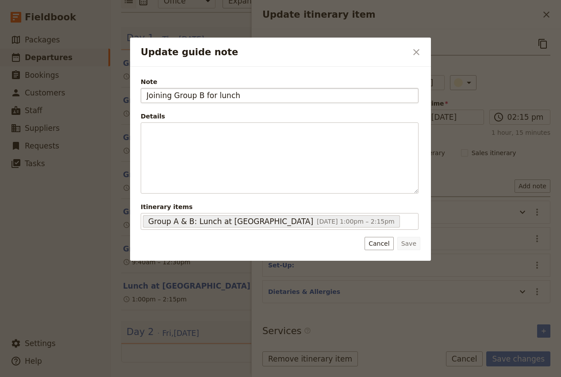
click at [241, 98] on input "Joining Group B for lunch" at bounding box center [280, 95] width 278 height 15
type input "Both groups joining for lunch"
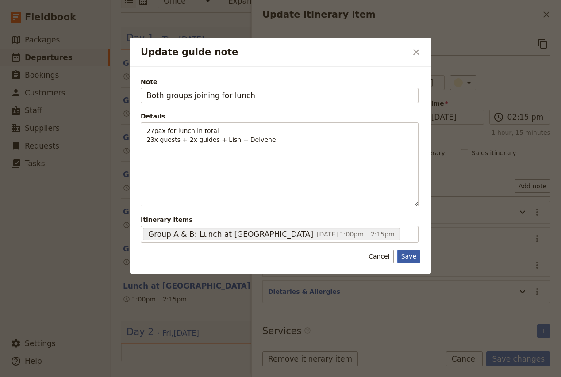
click at [412, 258] on button "Save" at bounding box center [408, 256] width 23 height 13
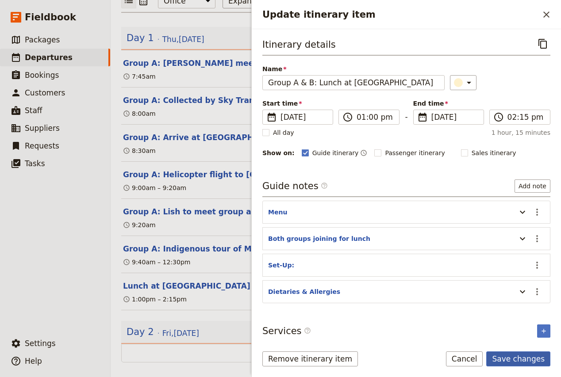
click at [512, 358] on button "Save changes" at bounding box center [518, 359] width 64 height 15
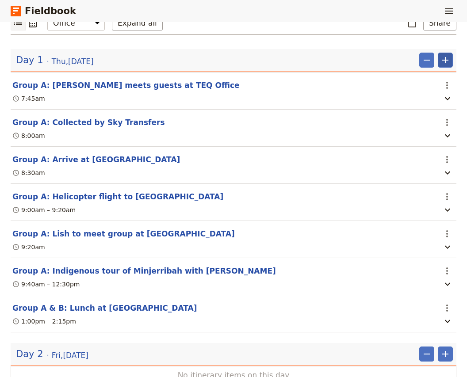
click at [445, 55] on icon "Add" at bounding box center [445, 60] width 11 height 11
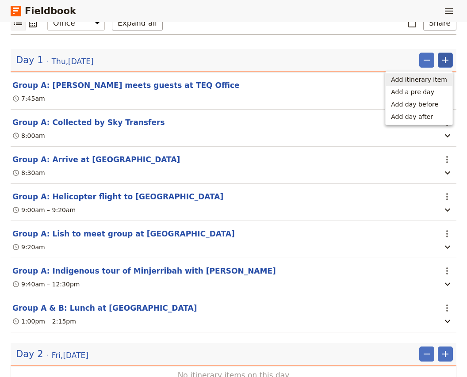
click at [416, 79] on span "Add itinerary item" at bounding box center [419, 79] width 56 height 9
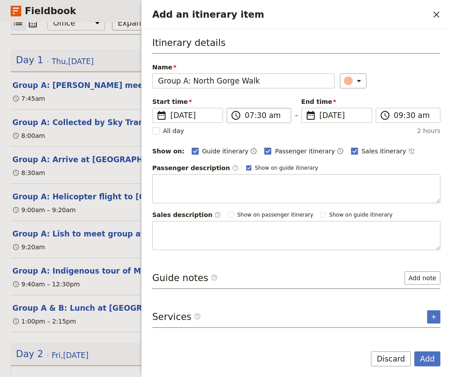
type input "Group A: North Gorge Walk"
click at [249, 118] on input "07:30 am" at bounding box center [265, 115] width 41 height 11
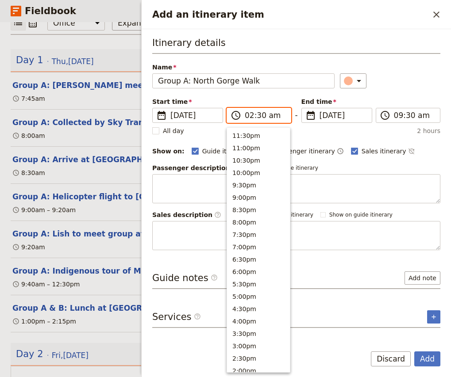
scroll to position [354, 0]
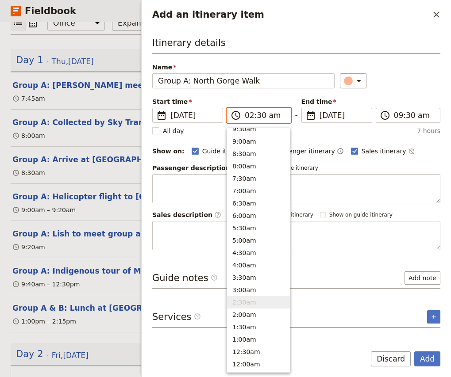
click at [262, 117] on input "02:30 am" at bounding box center [265, 115] width 41 height 11
type input "02:20 pm"
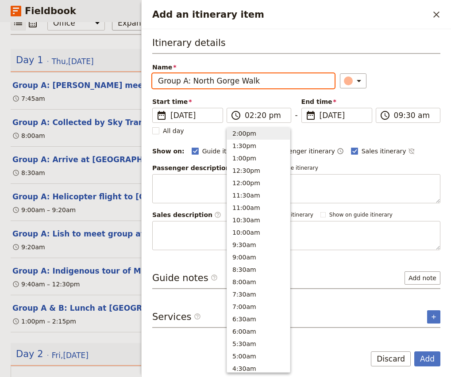
click at [415, 86] on div "​" at bounding box center [390, 80] width 100 height 15
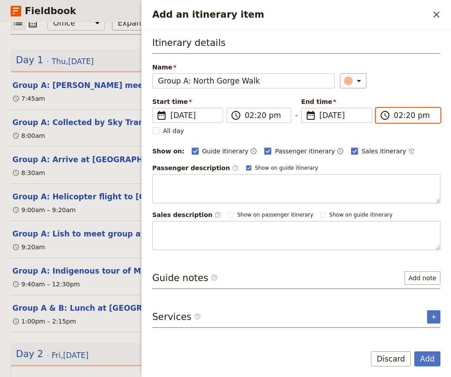
click at [396, 116] on input "02:20 pm" at bounding box center [414, 115] width 41 height 11
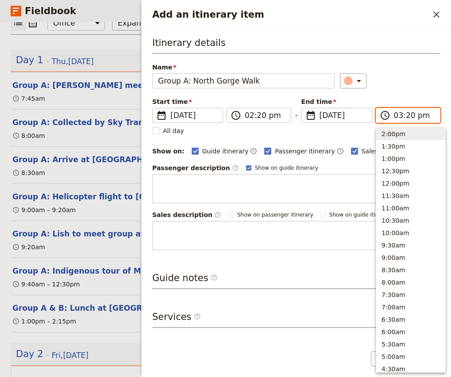
scroll to position [213, 0]
click at [413, 116] on input "03:20 pm" at bounding box center [414, 115] width 41 height 11
type input "03:00 pm"
click at [417, 65] on div "Name Group A: North Gorge Walk ​" at bounding box center [296, 76] width 288 height 26
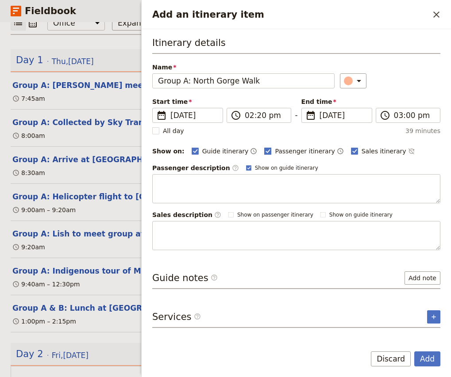
click at [297, 150] on span "Passenger itinerary" at bounding box center [305, 151] width 60 height 9
click at [264, 147] on input "Passenger itinerary" at bounding box center [264, 146] width 0 height 0
checkbox input "false"
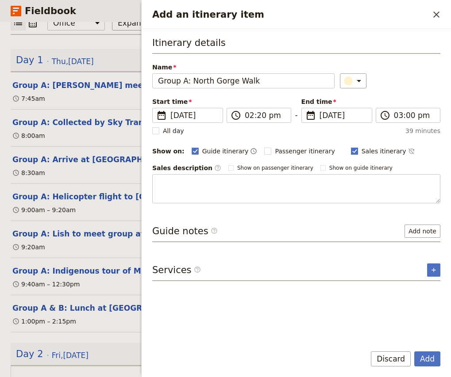
click at [362, 148] on span "Sales itinerary" at bounding box center [384, 151] width 45 height 9
click at [351, 147] on input "Sales itinerary" at bounding box center [350, 146] width 0 height 0
checkbox input "false"
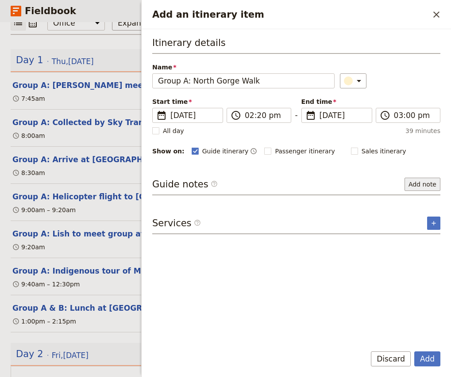
click at [416, 186] on button "Add note" at bounding box center [422, 184] width 36 height 13
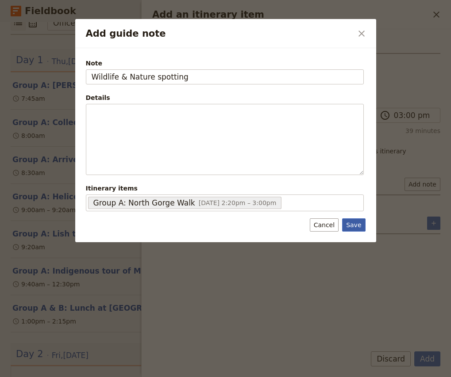
type input "Wildlife & Nature spotting"
click at [357, 227] on button "Save" at bounding box center [353, 225] width 23 height 13
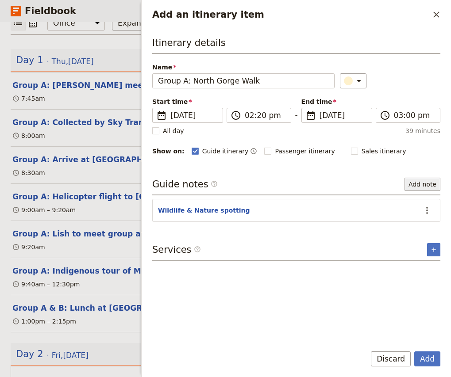
click at [423, 185] on button "Add note" at bounding box center [422, 184] width 36 height 13
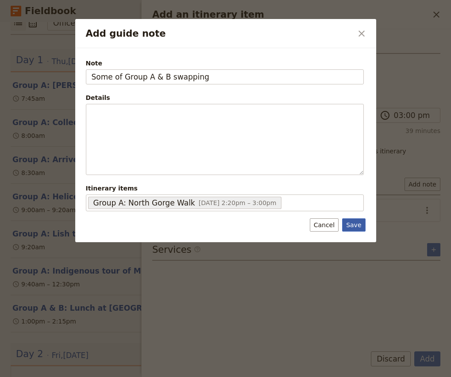
type input "Some of Group A & B swapping"
click at [356, 226] on button "Save" at bounding box center [353, 225] width 23 height 13
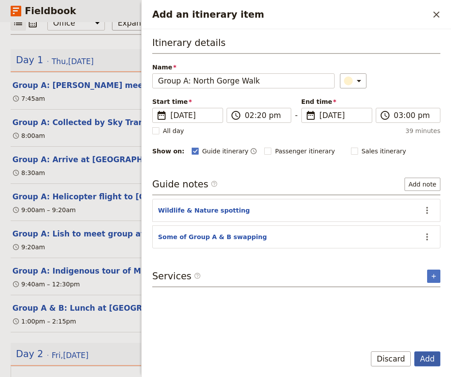
click at [427, 359] on button "Add" at bounding box center [427, 359] width 26 height 15
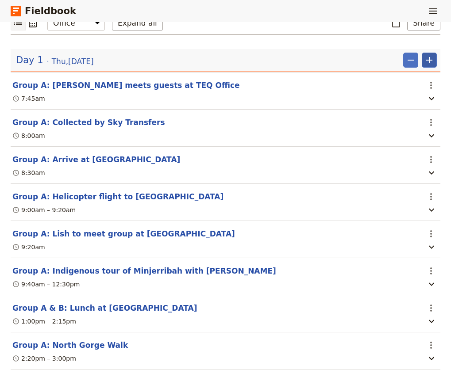
click at [432, 57] on icon "Add" at bounding box center [429, 60] width 11 height 11
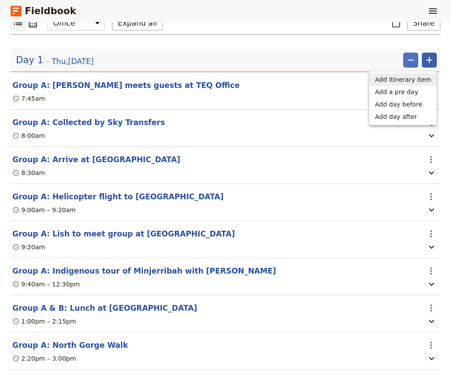
click at [416, 82] on span "Add itinerary item" at bounding box center [403, 79] width 56 height 9
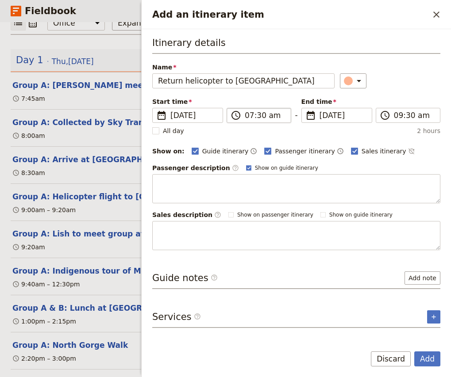
type input "Return helicopter to [GEOGRAPHIC_DATA]"
click at [249, 118] on input "07:30 am" at bounding box center [265, 115] width 41 height 11
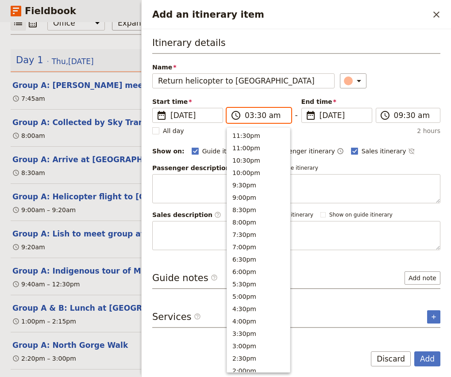
scroll to position [354, 0]
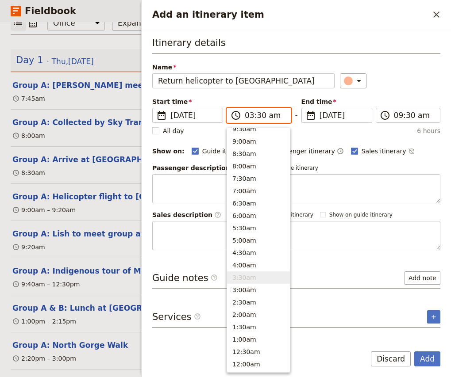
click at [277, 116] on input "03:30 am" at bounding box center [265, 115] width 41 height 11
click at [274, 117] on input "03:30 am" at bounding box center [265, 115] width 41 height 11
click at [273, 116] on input "03:30 am" at bounding box center [265, 115] width 41 height 11
type input "03:30 pm"
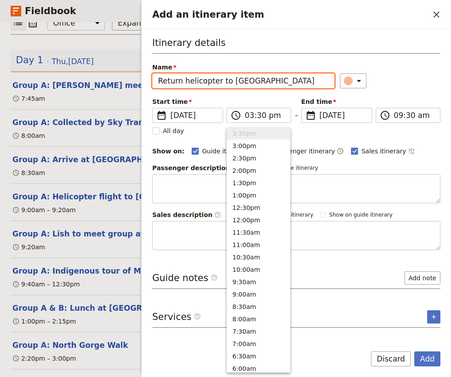
click at [414, 71] on div "Name Return helicopter to [GEOGRAPHIC_DATA] ​" at bounding box center [296, 76] width 288 height 26
type input "03:30 pm"
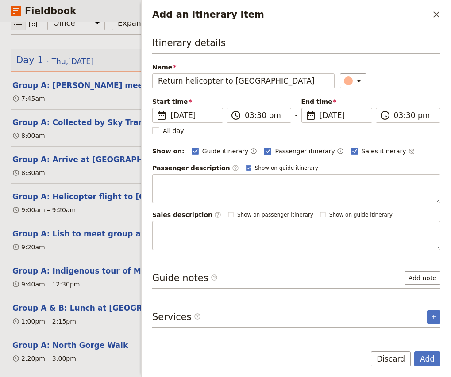
click at [275, 151] on span "Passenger itinerary" at bounding box center [305, 151] width 60 height 9
click at [264, 147] on input "Passenger itinerary" at bounding box center [264, 146] width 0 height 0
checkbox input "false"
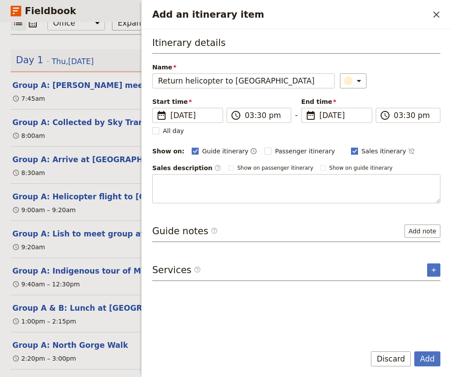
click at [352, 151] on polygon "Add an itinerary item" at bounding box center [354, 150] width 4 height 5
click at [350, 147] on input "Sales itinerary" at bounding box center [350, 146] width 0 height 0
checkbox input "false"
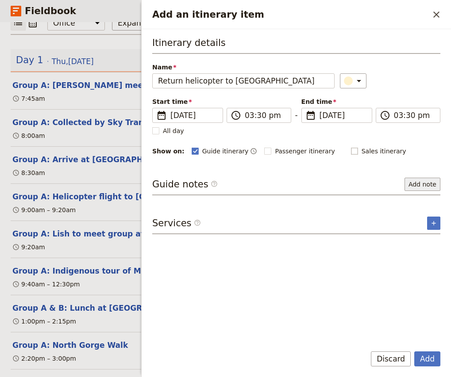
click at [423, 185] on button "Add note" at bounding box center [422, 184] width 36 height 13
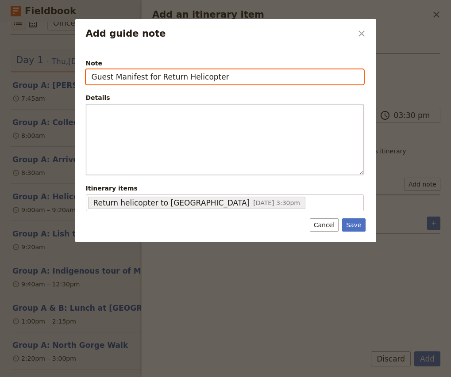
paste input "75kg – [PERSON_NAME] 77kg – [PERSON_NAME] 90kg – [PERSON_NAME] 53kg – [PERSON_N…"
type input "Guest Manifest for Return Helicopter"
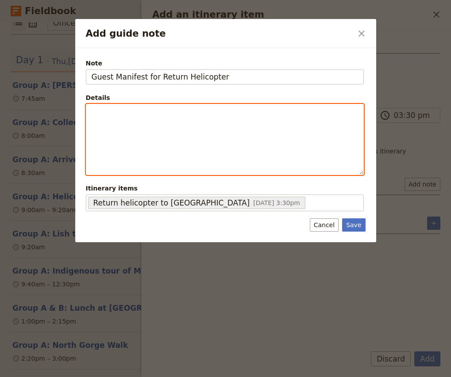
click at [130, 108] on p "Add guide note" at bounding box center [225, 112] width 266 height 9
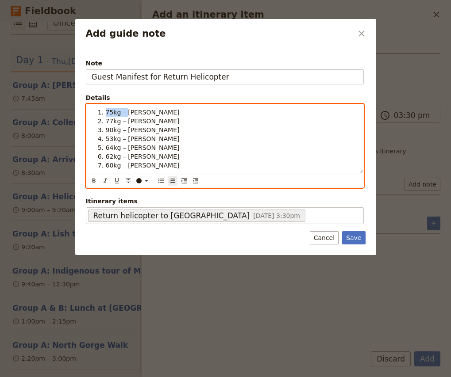
drag, startPoint x: 126, startPoint y: 112, endPoint x: 70, endPoint y: 112, distance: 55.3
click at [70, 377] on div "Add guide note ​ Note Guest Manifest for Return Helicopter Details 75kg – [PERS…" at bounding box center [225, 377] width 451 height 0
drag, startPoint x: 127, startPoint y: 122, endPoint x: 97, endPoint y: 122, distance: 29.7
click at [97, 122] on ol "[PERSON_NAME] 77kg – [PERSON_NAME] 90kg – [PERSON_NAME] 53kg – [PERSON_NAME] Ba…" at bounding box center [225, 139] width 266 height 62
drag, startPoint x: 128, startPoint y: 130, endPoint x: 80, endPoint y: 130, distance: 48.2
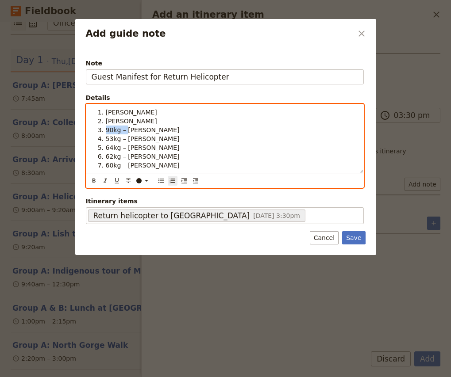
click at [80, 130] on div "Note Guest Manifest for Return Helicopter Details [PERSON_NAME] [PERSON_NAME] 9…" at bounding box center [225, 151] width 301 height 207
drag, startPoint x: 127, startPoint y: 139, endPoint x: 98, endPoint y: 139, distance: 29.2
click at [106, 139] on li "53kg – [PERSON_NAME]" at bounding box center [232, 139] width 252 height 9
drag, startPoint x: 129, startPoint y: 146, endPoint x: 98, endPoint y: 146, distance: 31.0
click at [98, 146] on ol "[PERSON_NAME] [PERSON_NAME] [PERSON_NAME] [PERSON_NAME] Back 64kg – [PERSON_NAM…" at bounding box center [225, 139] width 266 height 62
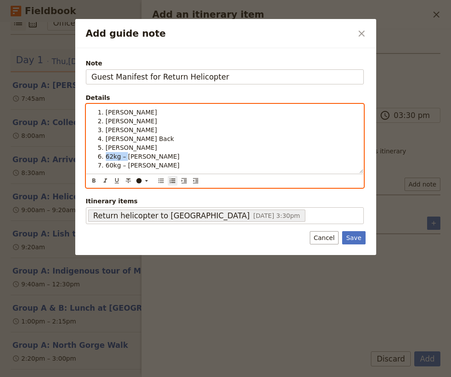
drag, startPoint x: 127, startPoint y: 156, endPoint x: 83, endPoint y: 156, distance: 43.8
click at [83, 156] on div "Note Guest Manifest for Return Helicopter Details [PERSON_NAME] [PERSON_NAME] […" at bounding box center [225, 151] width 301 height 207
drag, startPoint x: 126, startPoint y: 166, endPoint x: 108, endPoint y: 166, distance: 18.1
click at [108, 166] on span "60kg – [PERSON_NAME]" at bounding box center [143, 165] width 74 height 7
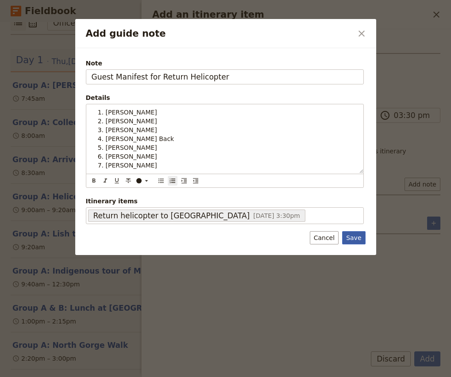
click at [354, 239] on button "Save" at bounding box center [353, 237] width 23 height 13
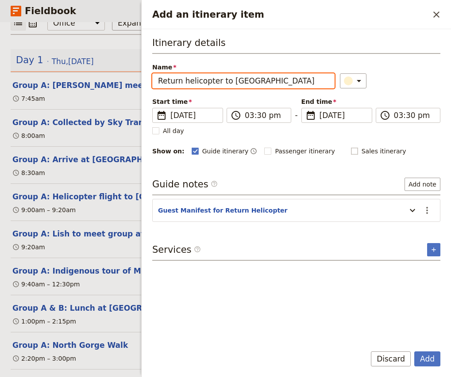
click at [158, 80] on input "Return helicopter to [GEOGRAPHIC_DATA]" at bounding box center [243, 80] width 182 height 15
type input "Group A: Return helicopter to [GEOGRAPHIC_DATA]"
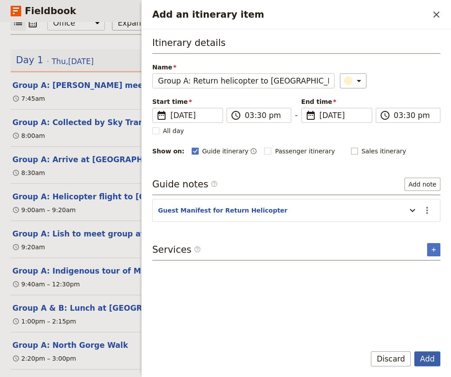
click at [427, 358] on button "Add" at bounding box center [427, 359] width 26 height 15
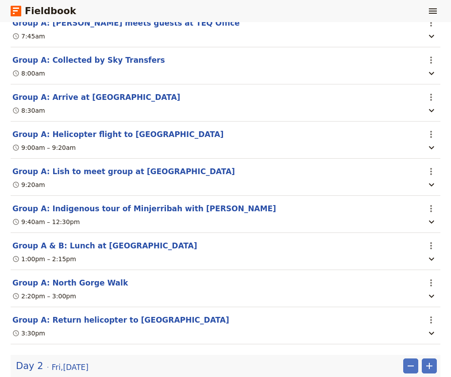
scroll to position [112, 0]
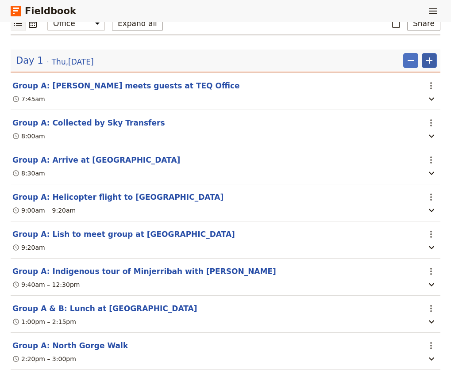
click at [431, 62] on icon "Add" at bounding box center [429, 60] width 11 height 11
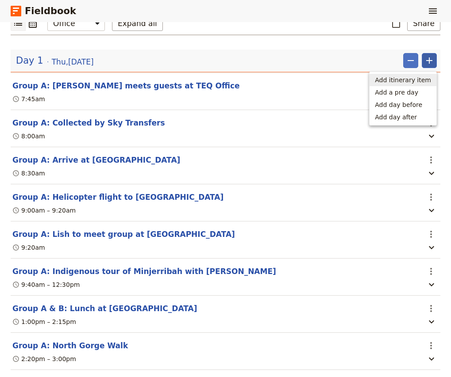
click at [425, 79] on span "Add itinerary item" at bounding box center [403, 80] width 56 height 9
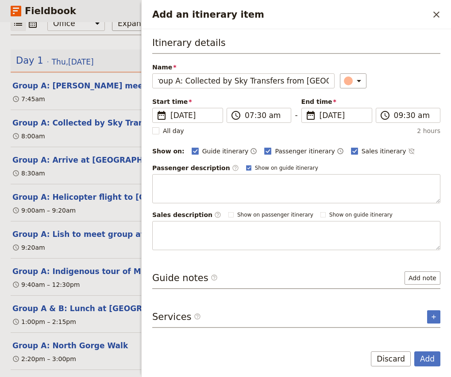
scroll to position [0, 14]
type input "Group A: Collected by Sky Transfers from [GEOGRAPHIC_DATA]"
click at [247, 116] on input "07:30 am" at bounding box center [265, 115] width 41 height 11
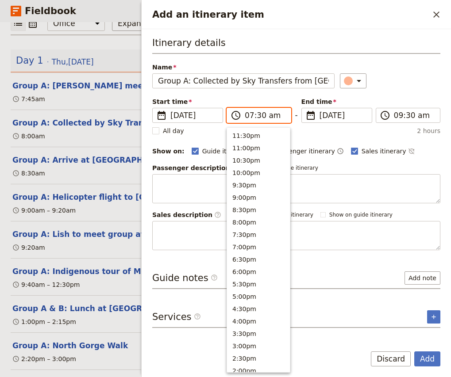
scroll to position [354, 0]
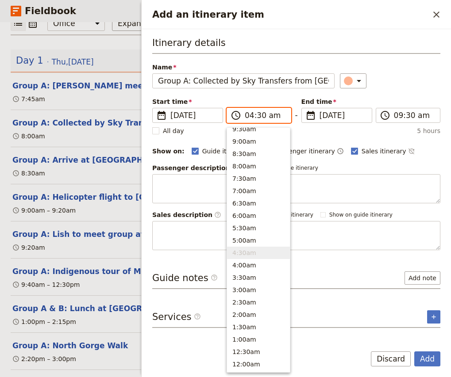
click at [262, 116] on input "04:30 am" at bounding box center [265, 115] width 41 height 11
type input "04:00 pm"
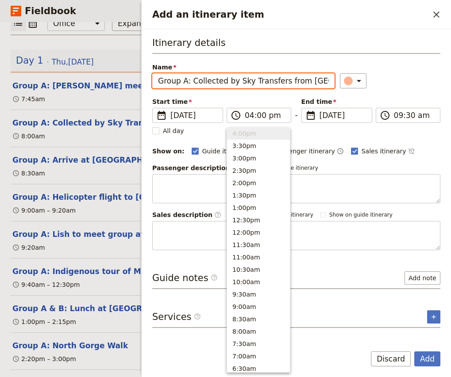
click at [420, 84] on div "​" at bounding box center [390, 80] width 100 height 15
type input "04:00 pm"
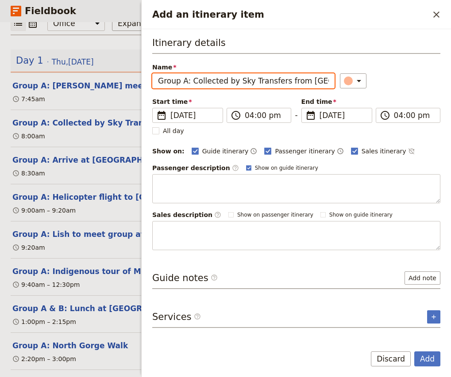
scroll to position [0, 14]
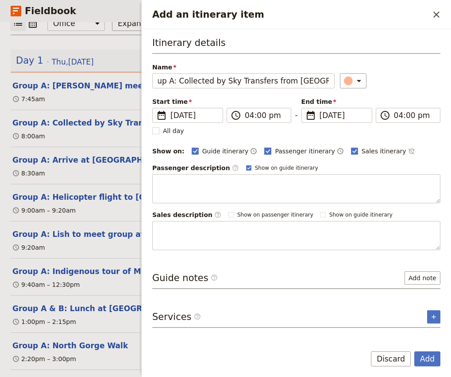
click at [277, 153] on span "Passenger itinerary" at bounding box center [305, 151] width 60 height 9
click at [264, 147] on input "Passenger itinerary" at bounding box center [264, 146] width 0 height 0
checkbox input "false"
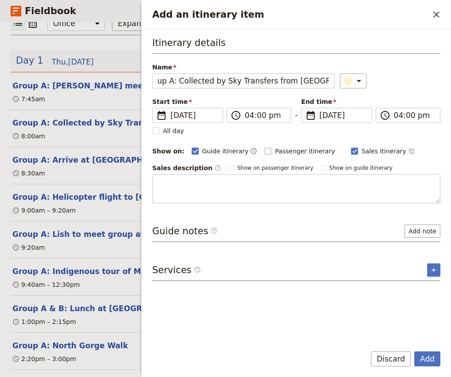
scroll to position [0, 0]
click at [377, 152] on span "Sales itinerary" at bounding box center [384, 151] width 45 height 9
click at [351, 147] on input "Sales itinerary" at bounding box center [350, 146] width 0 height 0
checkbox input "false"
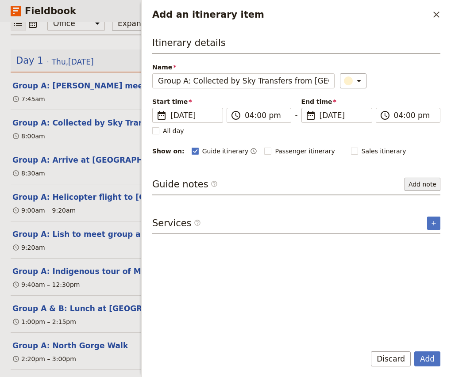
click at [422, 181] on button "Add note" at bounding box center [422, 184] width 36 height 13
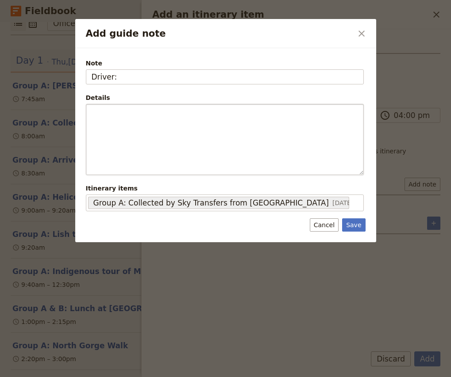
type input "Driver:"
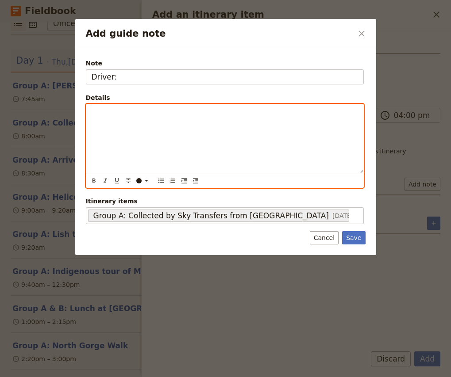
click at [173, 115] on p "Add guide note" at bounding box center [225, 112] width 266 height 9
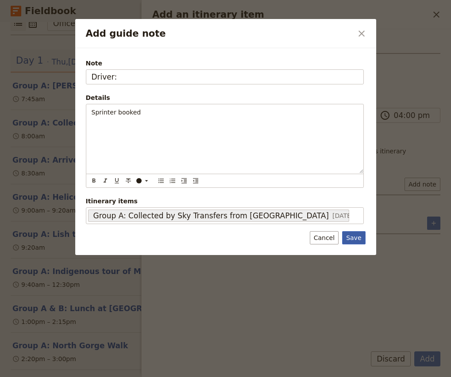
click at [364, 235] on button "Save" at bounding box center [353, 237] width 23 height 13
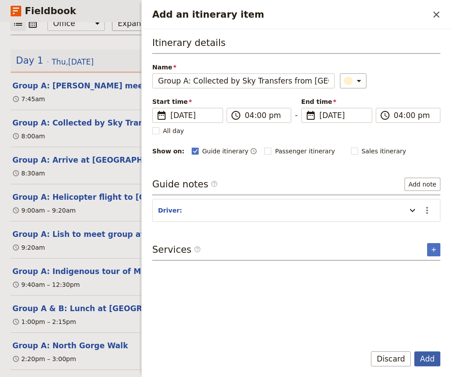
click at [427, 358] on button "Add" at bounding box center [427, 359] width 26 height 15
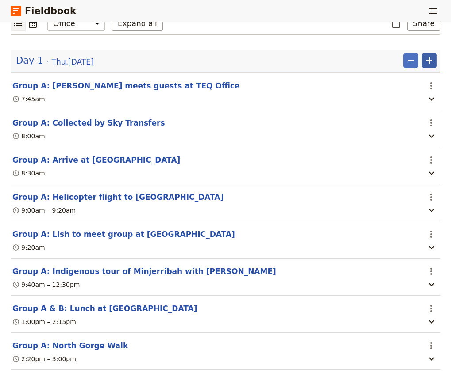
click at [430, 61] on icon "Add" at bounding box center [429, 60] width 11 height 11
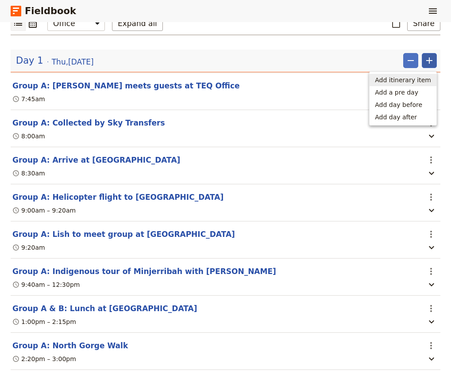
click at [413, 79] on span "Add itinerary item" at bounding box center [403, 80] width 56 height 9
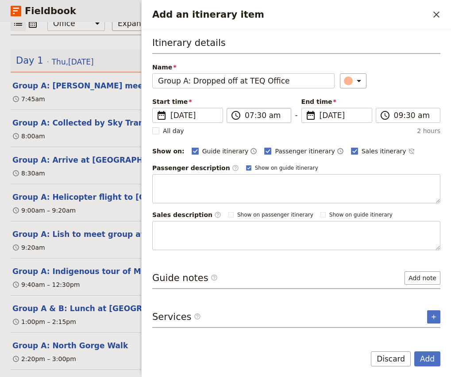
type input "Group A: Dropped off at TEQ Office"
click at [249, 115] on input "07:30 am" at bounding box center [265, 115] width 41 height 11
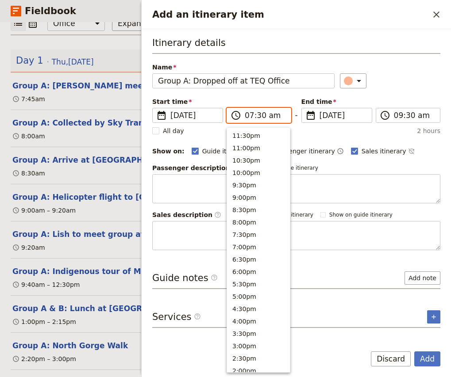
scroll to position [354, 0]
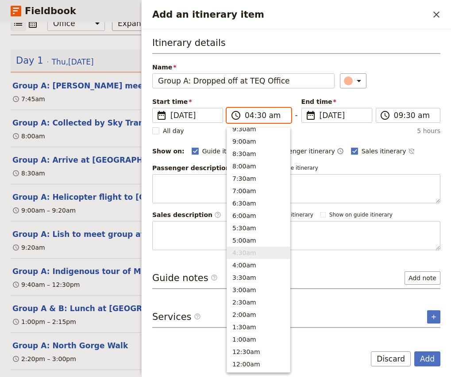
click at [276, 117] on input "04:30 am" at bounding box center [265, 115] width 41 height 11
click at [270, 116] on input "04:30 am" at bounding box center [265, 115] width 41 height 11
type input "04:30 pm"
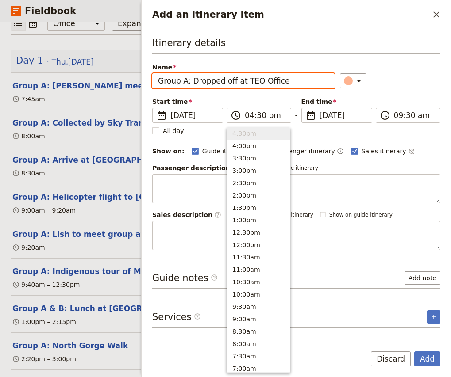
click at [408, 60] on div "Itinerary details Name Group A: Dropped off at TEQ Office ​ Start time ​ [DATE]…" at bounding box center [296, 143] width 288 height 214
type input "04:30 pm"
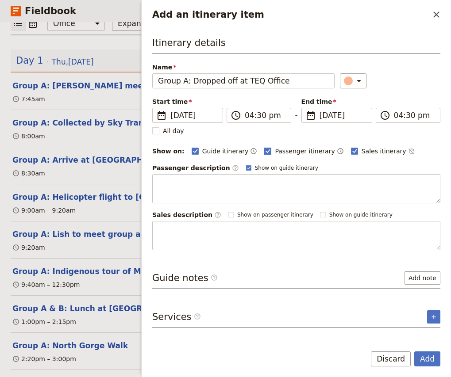
click at [281, 154] on span "Passenger itinerary" at bounding box center [305, 151] width 60 height 9
click at [264, 147] on input "Passenger itinerary" at bounding box center [264, 146] width 0 height 0
checkbox input "false"
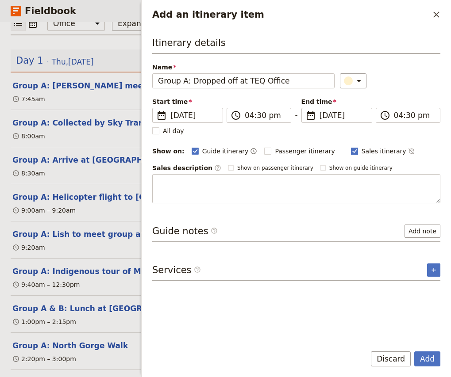
click at [370, 149] on span "Sales itinerary" at bounding box center [384, 151] width 45 height 9
click at [351, 147] on input "Sales itinerary" at bounding box center [350, 146] width 0 height 0
checkbox input "false"
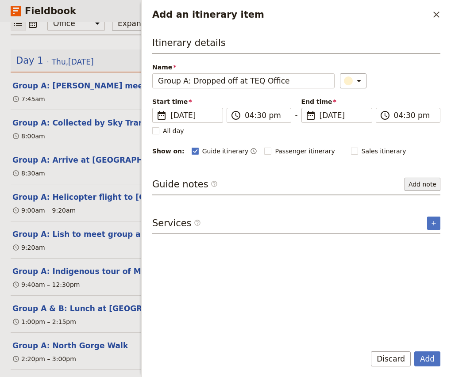
click at [426, 185] on button "Add note" at bounding box center [422, 184] width 36 height 13
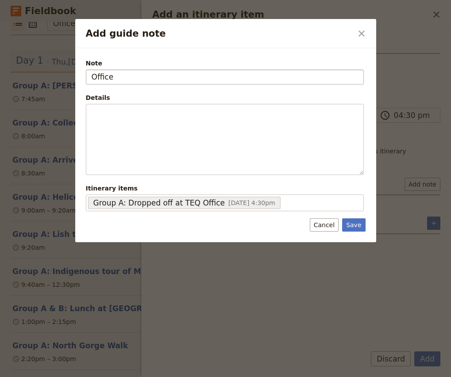
type input "Office"
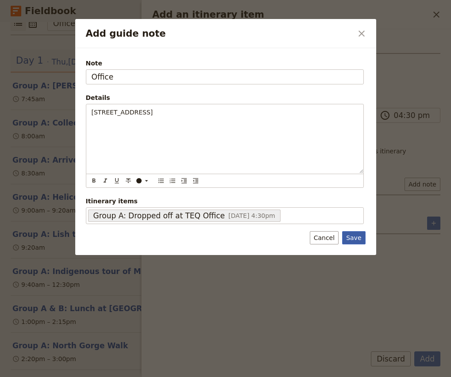
click at [362, 243] on button "Save" at bounding box center [353, 237] width 23 height 13
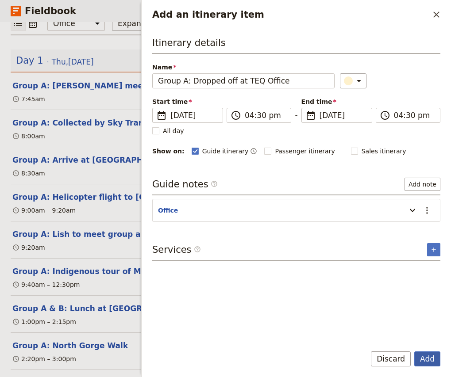
click at [433, 362] on button "Add" at bounding box center [427, 359] width 26 height 15
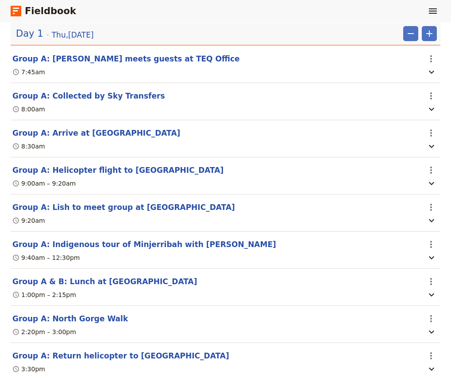
scroll to position [139, 0]
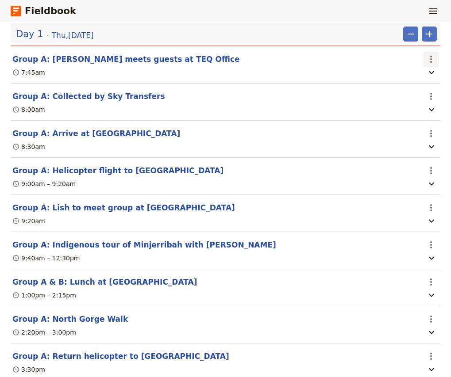
click at [427, 61] on icon "Actions" at bounding box center [431, 59] width 11 height 11
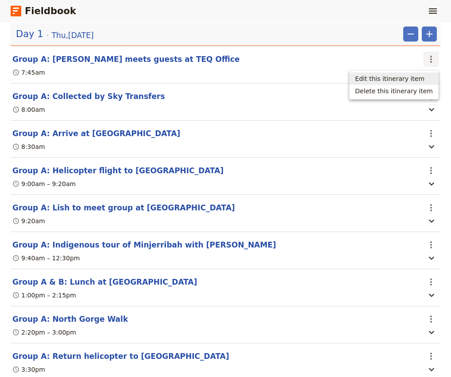
click at [408, 80] on span "Edit this itinerary item" at bounding box center [389, 78] width 69 height 9
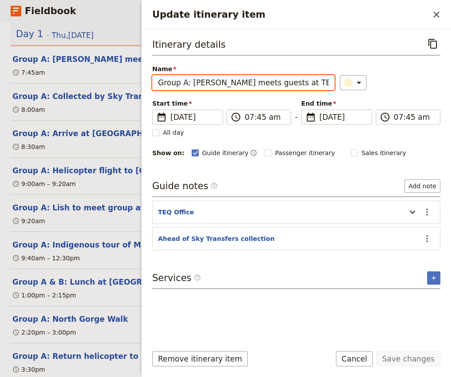
click at [185, 83] on input "Group A: [PERSON_NAME] meets guests at TEQ Office" at bounding box center [243, 82] width 182 height 15
click at [213, 84] on input "Group A & B: [PERSON_NAME] meets guests at TEQ Office" at bounding box center [243, 82] width 182 height 15
type input "Group A & B: Guides meets guests at TEQ Office"
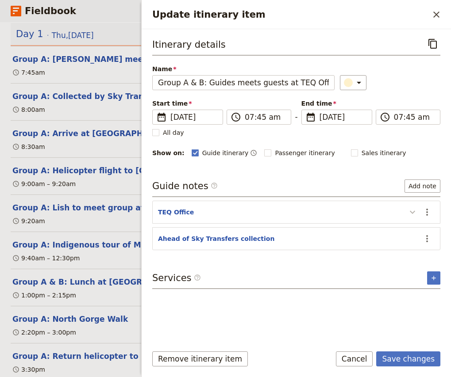
click at [412, 212] on icon "Update itinerary item" at bounding box center [412, 212] width 11 height 11
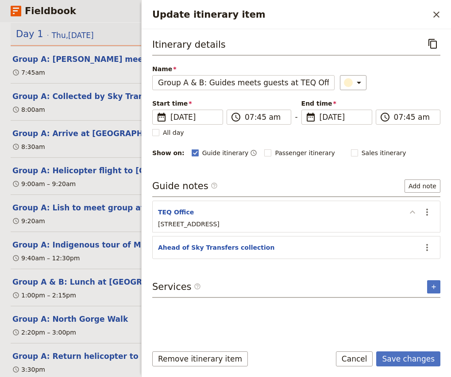
click at [412, 212] on icon "Update itinerary item" at bounding box center [412, 212] width 11 height 11
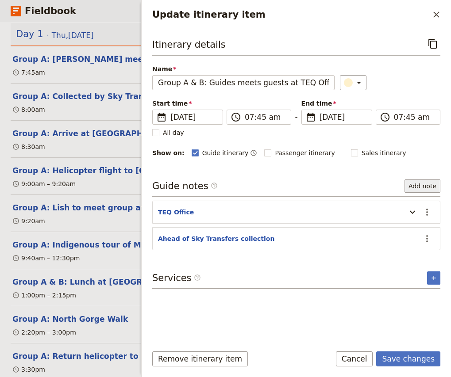
click at [425, 186] on button "Add note" at bounding box center [422, 186] width 36 height 13
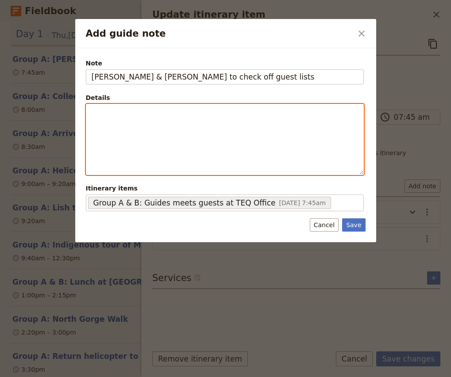
click at [150, 114] on p "Add guide note" at bounding box center [225, 112] width 266 height 9
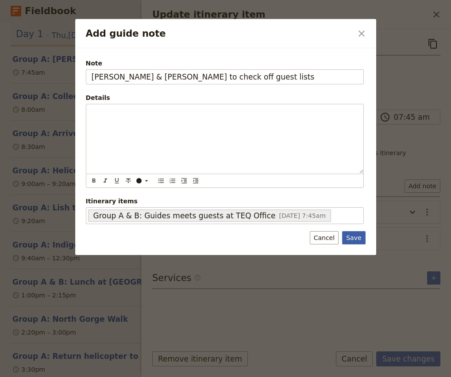
click at [351, 238] on button "Save" at bounding box center [353, 237] width 23 height 13
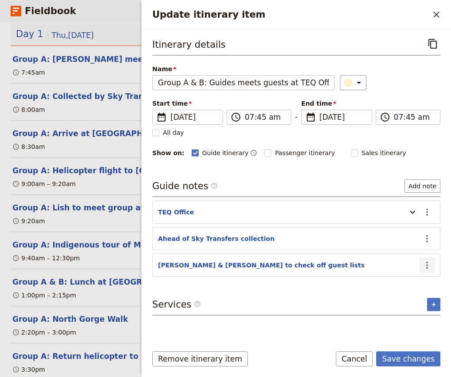
click at [432, 266] on button "​" at bounding box center [427, 265] width 15 height 15
click at [412, 285] on span "Edit note" at bounding box center [402, 285] width 28 height 9
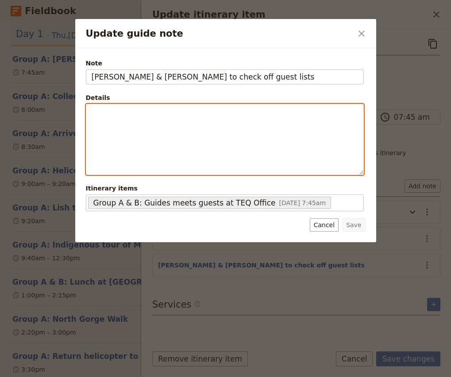
click at [170, 113] on p "Update guide note" at bounding box center [225, 112] width 266 height 9
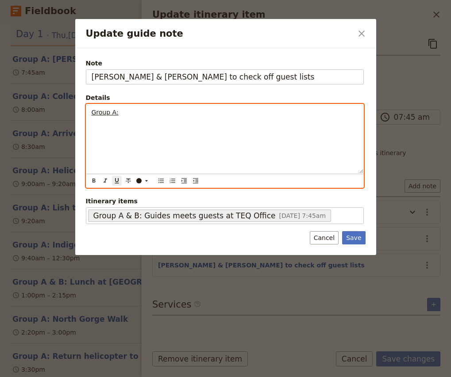
scroll to position [0, 0]
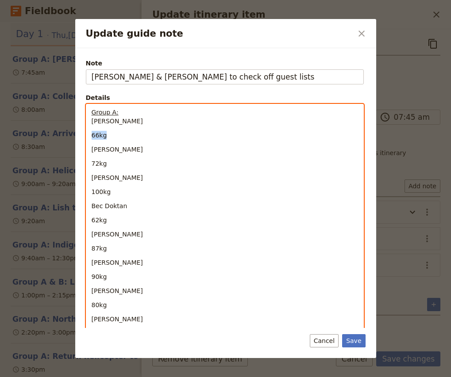
drag, startPoint x: 114, startPoint y: 136, endPoint x: 89, endPoint y: 136, distance: 25.2
click at [89, 136] on div "Group A: [PERSON_NAME] 66kg [PERSON_NAME] 72kg [PERSON_NAME] 100kg Bec Doktan 6…" at bounding box center [224, 265] width 277 height 322
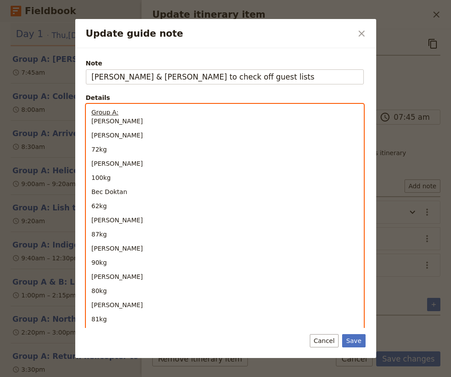
click at [92, 135] on span "[PERSON_NAME]" at bounding box center [117, 135] width 51 height 7
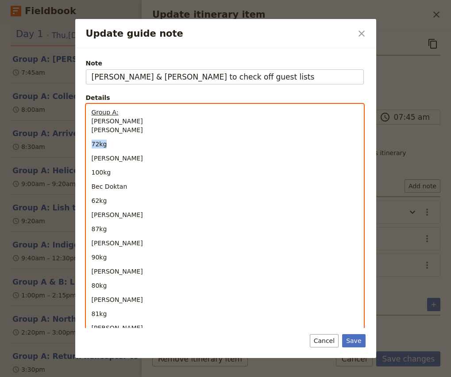
drag, startPoint x: 117, startPoint y: 146, endPoint x: 82, endPoint y: 146, distance: 34.5
click at [82, 146] on div "Note [PERSON_NAME] & [PERSON_NAME] to check off guest lists Details Group A: [P…" at bounding box center [225, 203] width 301 height 311
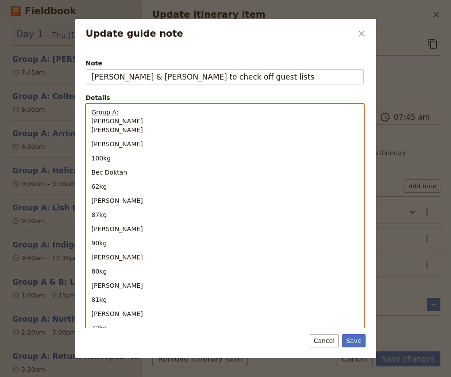
click at [90, 144] on div "Group A: [PERSON_NAME] [PERSON_NAME] [PERSON_NAME] 100kg Bec Doktan 62kg [PERSO…" at bounding box center [224, 248] width 277 height 289
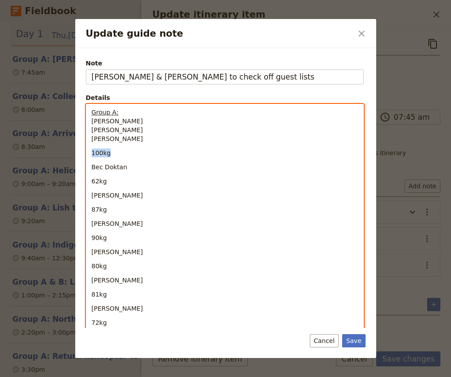
drag, startPoint x: 91, startPoint y: 167, endPoint x: 90, endPoint y: 146, distance: 21.3
click at [90, 146] on div "Group A: [PERSON_NAME] [PERSON_NAME] [PERSON_NAME] 100kg Bec Doktan 62kg [PERSO…" at bounding box center [224, 245] width 277 height 283
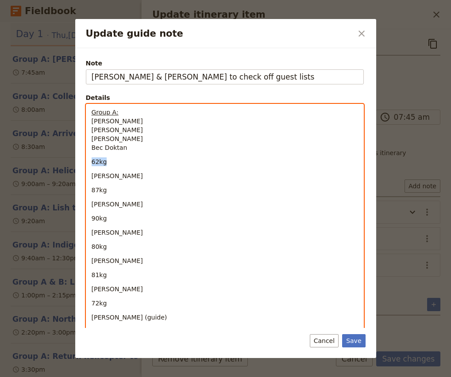
drag, startPoint x: 92, startPoint y: 177, endPoint x: 90, endPoint y: 162, distance: 16.0
click at [90, 162] on div "Group A: [PERSON_NAME] [PERSON_NAME] [PERSON_NAME] Bec Doktan 62kg [PERSON_NAME…" at bounding box center [224, 236] width 277 height 264
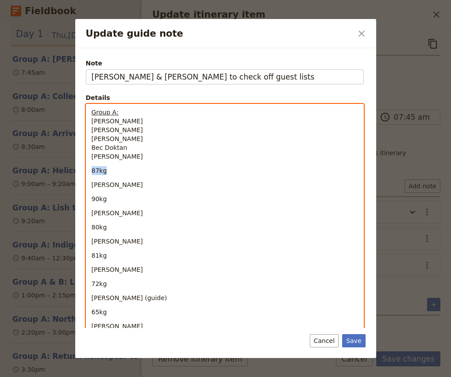
drag, startPoint x: 92, startPoint y: 185, endPoint x: 92, endPoint y: 166, distance: 19.0
click at [92, 166] on div "Group A: [PERSON_NAME] [PERSON_NAME] [PERSON_NAME] Bec Doktan [PERSON_NAME] 87k…" at bounding box center [224, 226] width 277 height 244
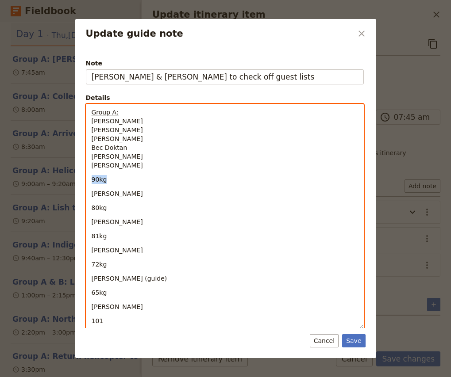
drag, startPoint x: 92, startPoint y: 195, endPoint x: 91, endPoint y: 175, distance: 20.4
click at [91, 175] on div "Group A: [PERSON_NAME] [PERSON_NAME] [PERSON_NAME] Bec Doktan [PERSON_NAME] [PE…" at bounding box center [224, 216] width 277 height 225
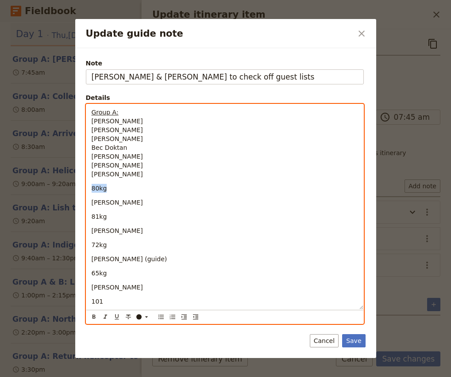
drag, startPoint x: 92, startPoint y: 203, endPoint x: 92, endPoint y: 186, distance: 16.8
click at [92, 186] on div "Group A: [PERSON_NAME] [PERSON_NAME] [PERSON_NAME] Bec Doktan [PERSON_NAME] [PE…" at bounding box center [224, 206] width 277 height 205
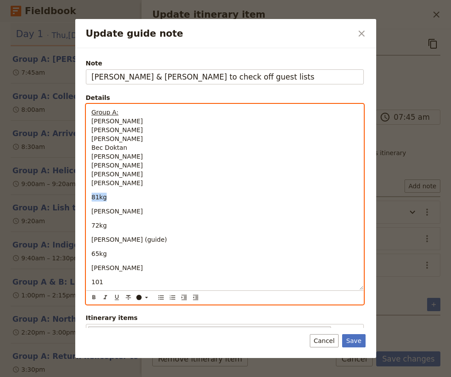
drag, startPoint x: 92, startPoint y: 211, endPoint x: 92, endPoint y: 198, distance: 12.8
click at [92, 198] on div "Group A: [PERSON_NAME] [PERSON_NAME] [PERSON_NAME] Bec Doktan [PERSON_NAME] [PE…" at bounding box center [224, 197] width 277 height 186
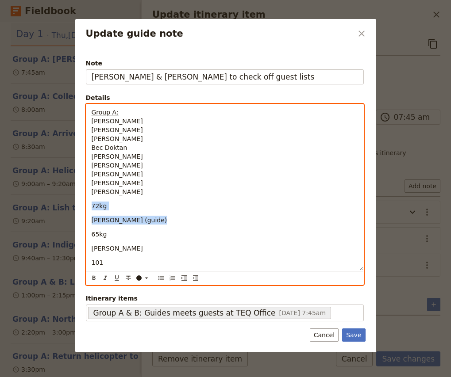
drag, startPoint x: 167, startPoint y: 222, endPoint x: 78, endPoint y: 209, distance: 89.9
click at [78, 209] on div "Note [PERSON_NAME] & [PERSON_NAME] to check off guest lists Details Group A: [P…" at bounding box center [225, 200] width 301 height 304
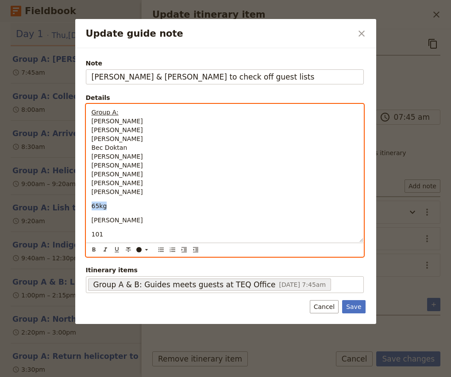
drag, startPoint x: 92, startPoint y: 220, endPoint x: 92, endPoint y: 201, distance: 19.0
click at [92, 201] on div "Group A: [PERSON_NAME] [PERSON_NAME] [PERSON_NAME] Bec Doktan [PERSON_NAME] [PE…" at bounding box center [224, 173] width 277 height 138
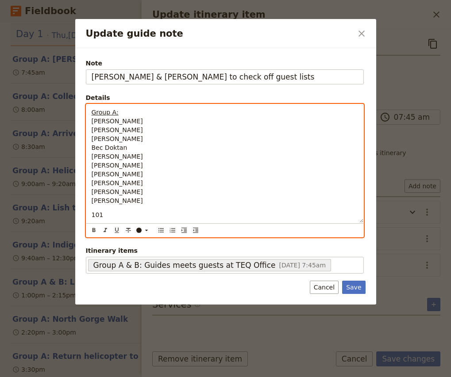
click at [92, 217] on span "101" at bounding box center [98, 215] width 12 height 7
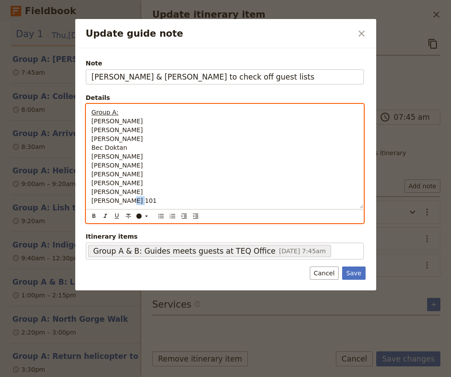
drag, startPoint x: 122, startPoint y: 201, endPoint x: 162, endPoint y: 200, distance: 39.8
click at [162, 200] on p "Group A: [PERSON_NAME] [PERSON_NAME] [PERSON_NAME] Bec Doktan [PERSON_NAME] [PE…" at bounding box center [225, 156] width 266 height 97
click at [113, 109] on span "Group A:" at bounding box center [105, 112] width 27 height 7
click at [144, 112] on span "Group A - [PERSON_NAME] Tours:" at bounding box center [143, 112] width 103 height 7
click at [135, 199] on p "Group A - [PERSON_NAME] - Famils Team - Yura Tours: [PERSON_NAME] [PERSON_NAME]…" at bounding box center [225, 156] width 266 height 97
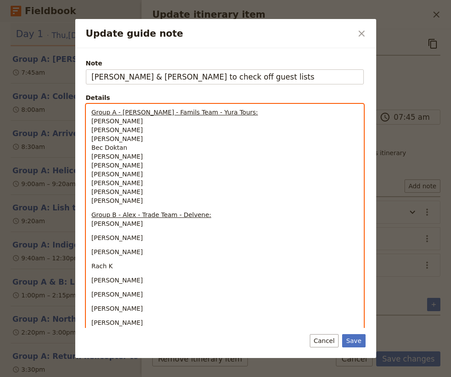
click at [90, 238] on div "Group A - [PERSON_NAME] - Famils Team - Yura Tours: [PERSON_NAME] [PERSON_NAME]…" at bounding box center [224, 245] width 277 height 283
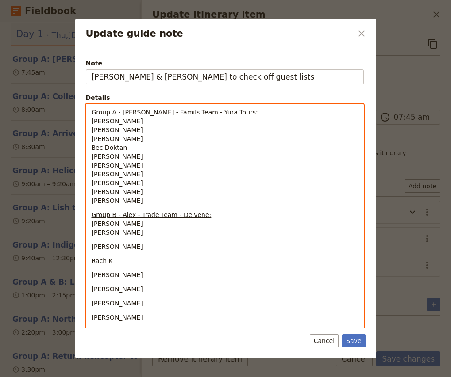
click at [91, 248] on div "Group A - [PERSON_NAME] - Famils Team - Yura Tours: [PERSON_NAME] [PERSON_NAME]…" at bounding box center [224, 243] width 277 height 278
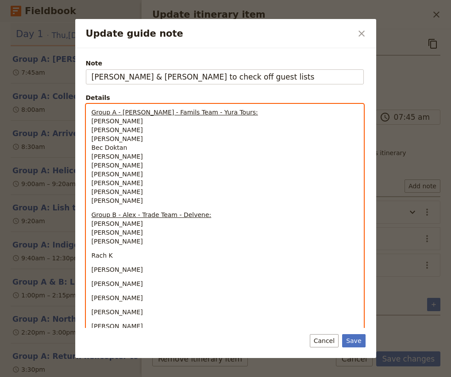
click at [92, 254] on span "Rach K" at bounding box center [102, 255] width 21 height 7
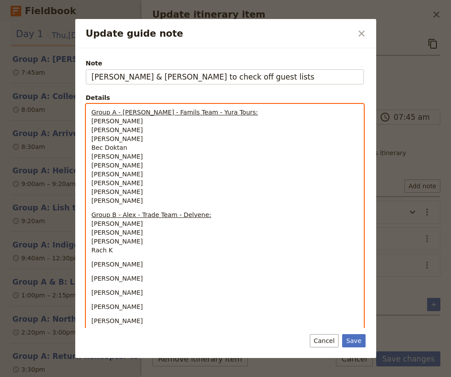
click at [92, 264] on span "[PERSON_NAME]" at bounding box center [117, 264] width 51 height 7
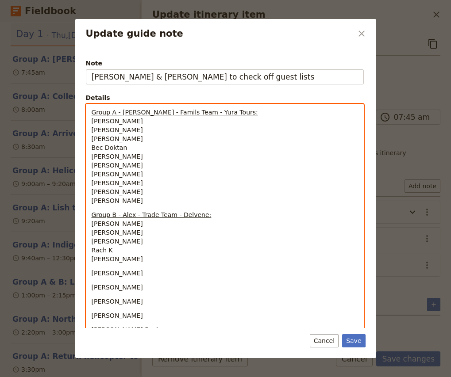
click at [92, 274] on span "[PERSON_NAME]" at bounding box center [117, 273] width 51 height 7
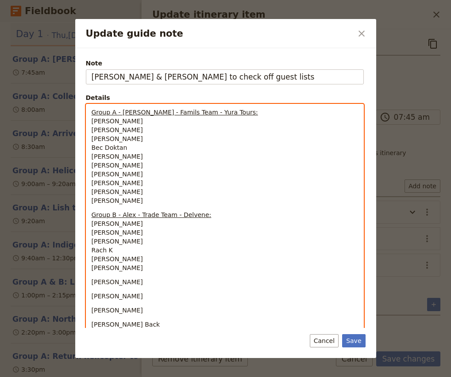
click at [93, 283] on span "[PERSON_NAME]" at bounding box center [117, 282] width 51 height 7
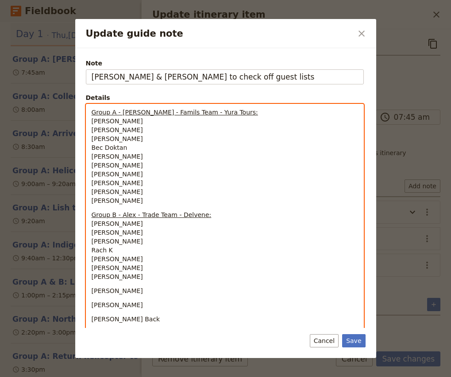
click at [91, 289] on div "Group A - [PERSON_NAME] - Famils Team - Yura Tours: [PERSON_NAME] [PERSON_NAME]…" at bounding box center [224, 229] width 277 height 251
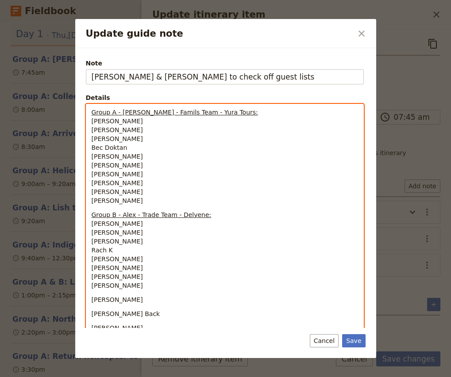
click at [91, 300] on div "Group A - [PERSON_NAME] - Famils Team - Yura Tours: [PERSON_NAME] [PERSON_NAME]…" at bounding box center [224, 227] width 277 height 246
click at [92, 310] on span "[PERSON_NAME] Back" at bounding box center [126, 308] width 69 height 7
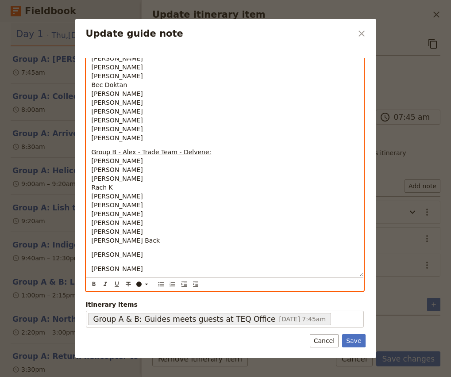
click at [92, 254] on span "[PERSON_NAME]" at bounding box center [117, 254] width 51 height 7
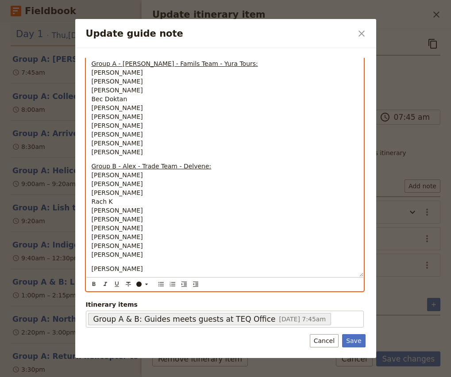
scroll to position [49, 0]
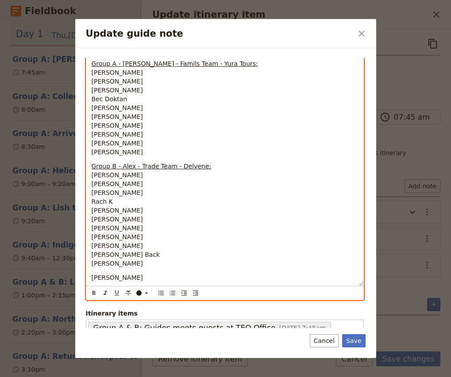
click at [93, 278] on span "[PERSON_NAME]" at bounding box center [117, 277] width 51 height 7
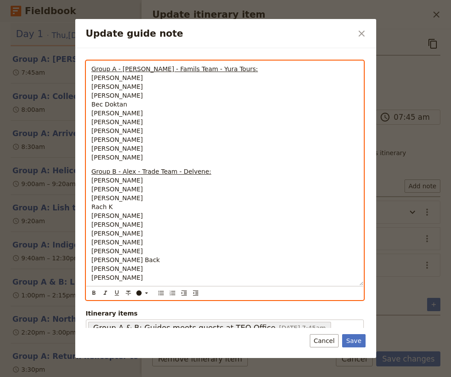
scroll to position [0, 0]
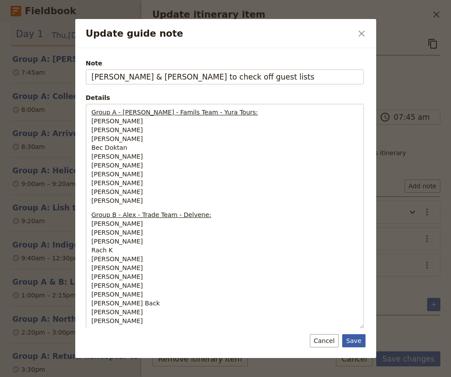
click at [357, 345] on button "Save" at bounding box center [353, 341] width 23 height 13
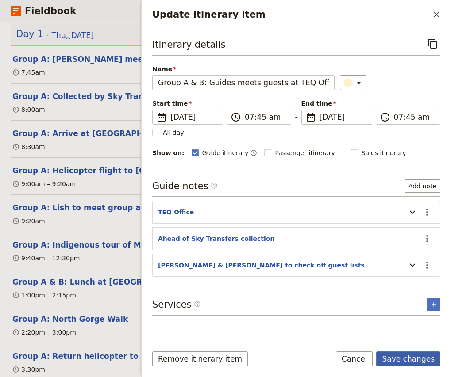
click at [402, 362] on button "Save changes" at bounding box center [408, 359] width 64 height 15
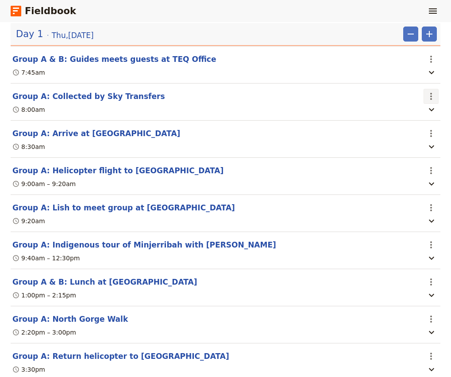
click at [436, 96] on icon "Actions" at bounding box center [431, 96] width 11 height 11
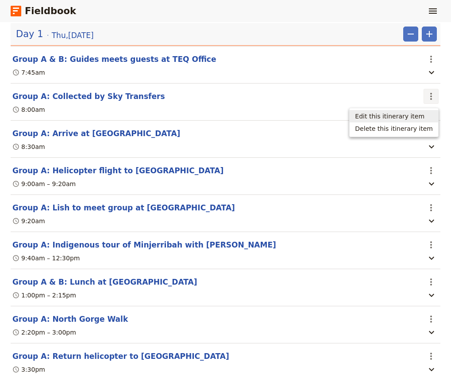
click at [413, 116] on span "Edit this itinerary item" at bounding box center [389, 116] width 69 height 9
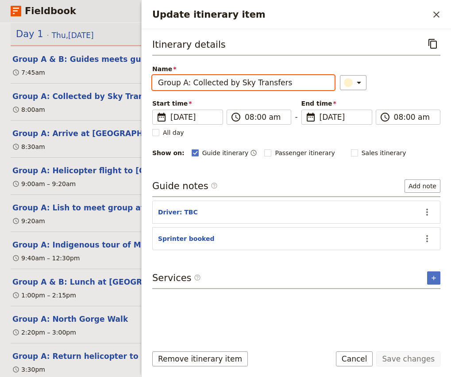
click at [185, 85] on input "Group A: Collected by Sky Transfers" at bounding box center [243, 82] width 182 height 15
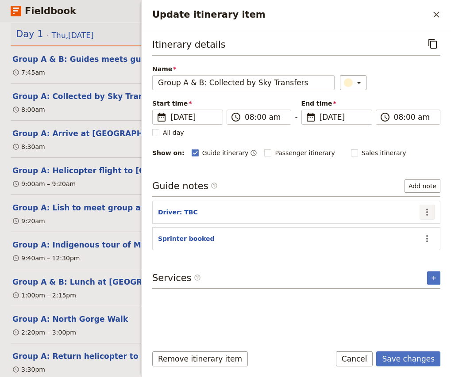
click at [429, 214] on icon "Actions" at bounding box center [427, 212] width 11 height 11
click at [415, 230] on span "Edit note" at bounding box center [402, 231] width 28 height 9
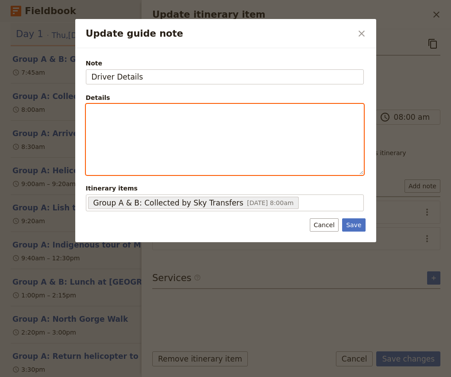
click at [107, 105] on div "Update guide note" at bounding box center [224, 139] width 277 height 70
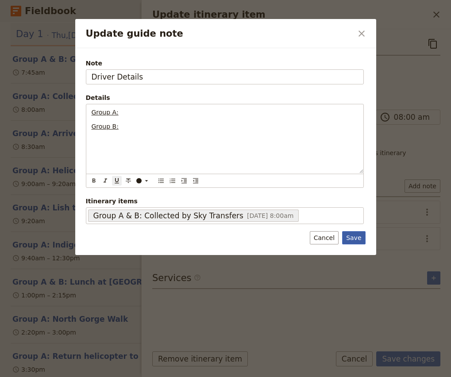
click at [354, 236] on button "Save" at bounding box center [353, 237] width 23 height 13
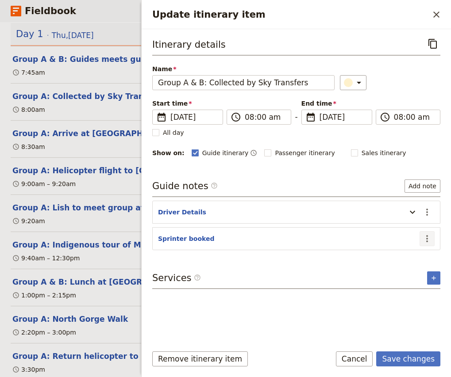
click at [427, 238] on icon "Actions" at bounding box center [427, 238] width 2 height 7
click at [408, 259] on span "Edit note" at bounding box center [402, 258] width 28 height 9
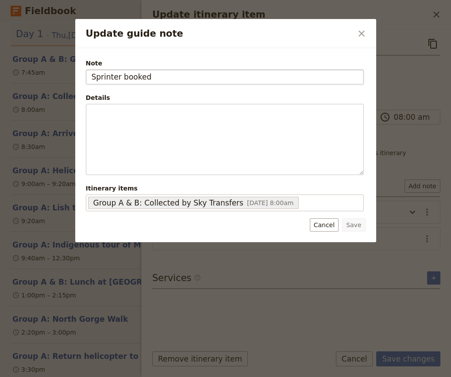
click at [93, 77] on input "Sprinter booked" at bounding box center [225, 76] width 278 height 15
click at [353, 226] on button "Save" at bounding box center [353, 225] width 23 height 13
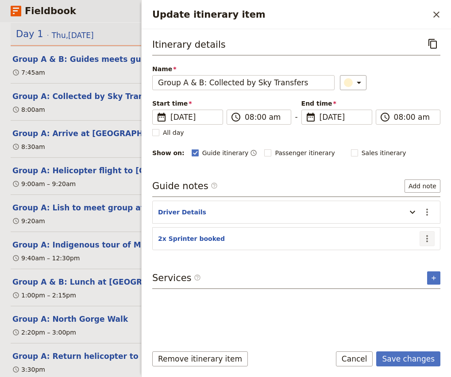
click at [427, 241] on icon "Actions" at bounding box center [427, 238] width 2 height 7
click at [418, 256] on span "Edit note" at bounding box center [408, 258] width 41 height 9
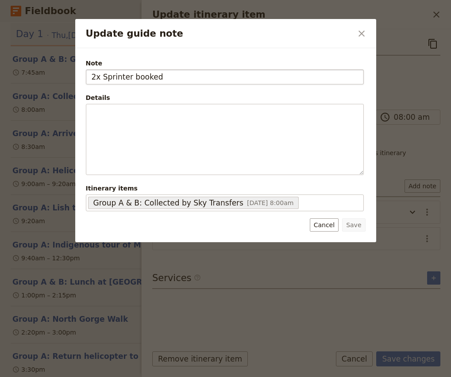
click at [128, 78] on input "2x Sprinter booked" at bounding box center [225, 76] width 278 height 15
click at [355, 227] on button "Save" at bounding box center [353, 225] width 23 height 13
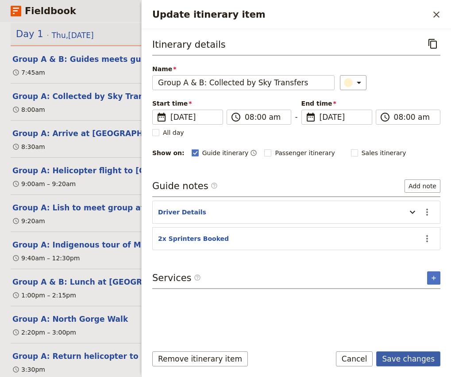
click at [414, 358] on button "Save changes" at bounding box center [408, 359] width 64 height 15
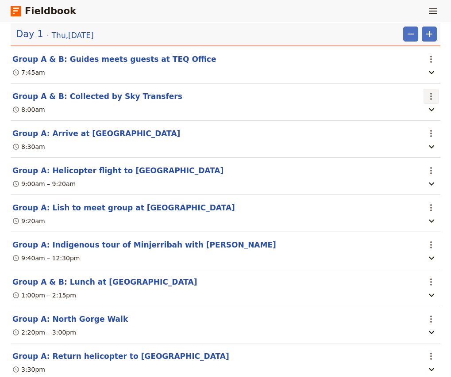
click at [428, 102] on icon "Actions" at bounding box center [431, 96] width 11 height 11
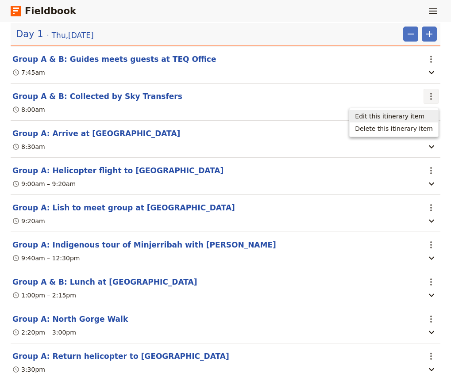
click at [405, 120] on span "Edit this itinerary item" at bounding box center [389, 116] width 69 height 9
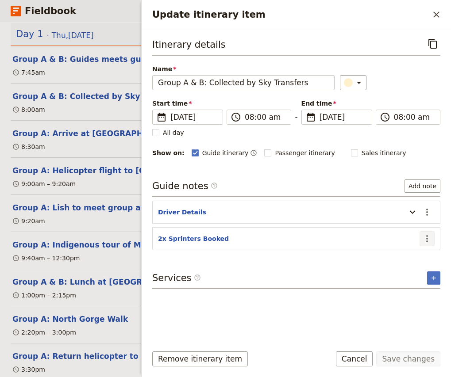
click at [427, 240] on icon "Actions" at bounding box center [427, 239] width 11 height 11
click at [426, 191] on button "Add note" at bounding box center [422, 186] width 36 height 13
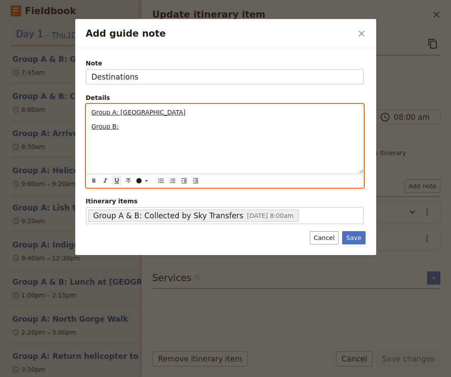
drag, startPoint x: 119, startPoint y: 111, endPoint x: 267, endPoint y: 113, distance: 147.8
click at [267, 113] on p "Group A: [GEOGRAPHIC_DATA]" at bounding box center [225, 112] width 266 height 9
click at [158, 123] on p "Group B:" at bounding box center [225, 126] width 266 height 9
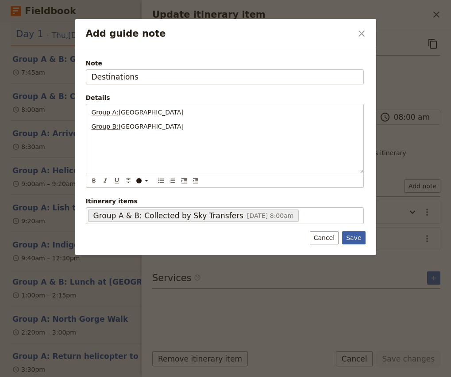
click at [360, 239] on button "Save" at bounding box center [353, 237] width 23 height 13
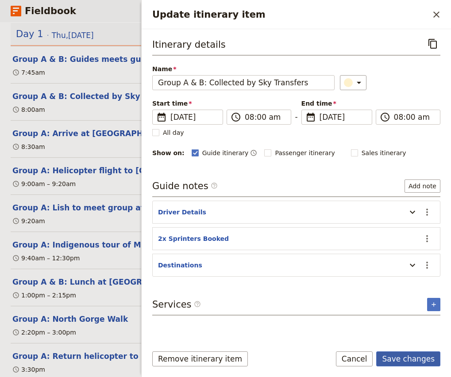
click at [406, 363] on button "Save changes" at bounding box center [408, 359] width 64 height 15
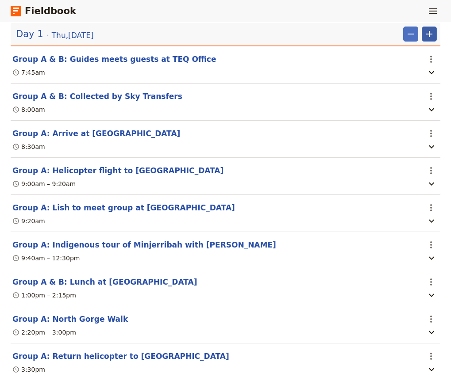
click at [427, 35] on icon "Add" at bounding box center [429, 34] width 11 height 11
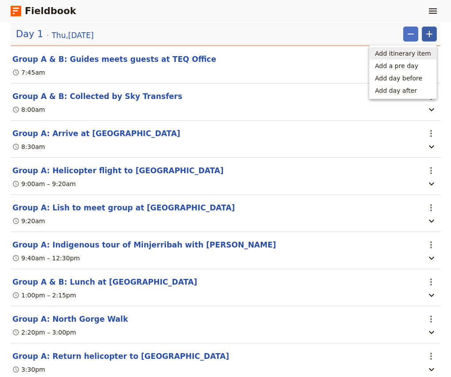
click at [413, 53] on span "Add itinerary item" at bounding box center [403, 53] width 56 height 9
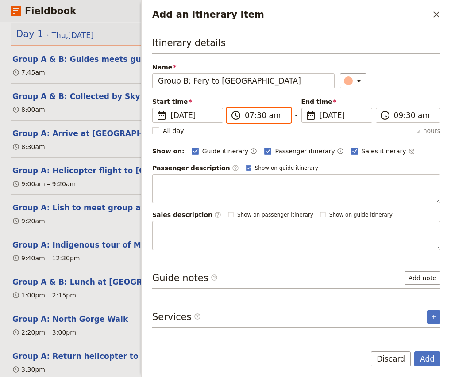
click at [250, 115] on input "07:30 am" at bounding box center [265, 115] width 41 height 11
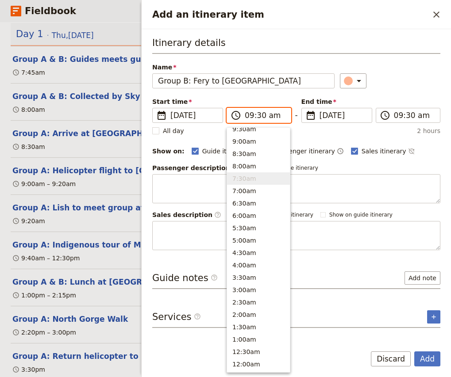
scroll to position [349, 0]
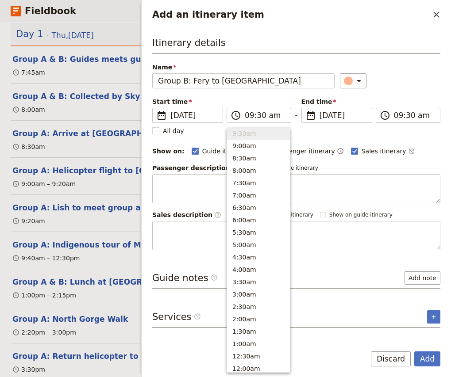
click at [420, 82] on div "​" at bounding box center [390, 80] width 100 height 15
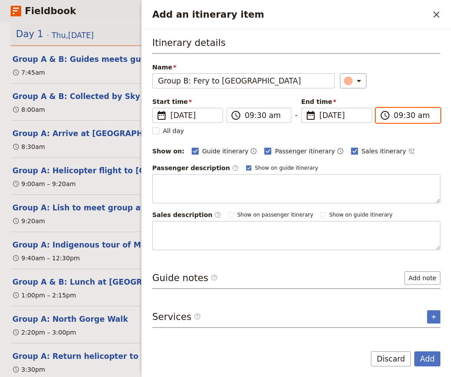
click at [398, 117] on input "09:30 am" at bounding box center [414, 115] width 41 height 11
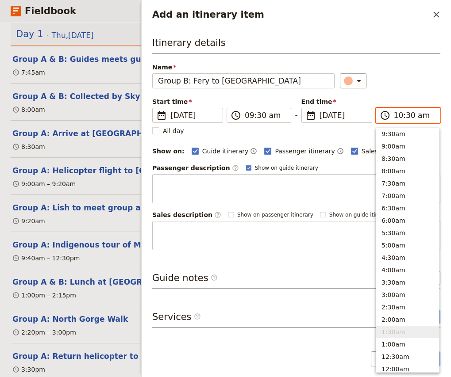
scroll to position [324, 0]
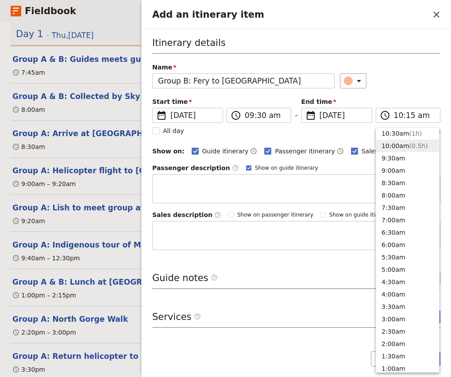
click at [406, 73] on div "Name Group B: Fery to Minjerribah ​" at bounding box center [296, 76] width 288 height 26
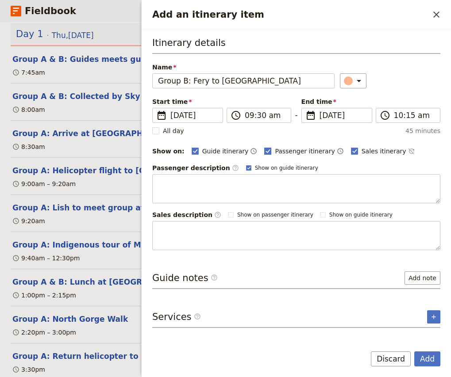
click at [277, 155] on span "Passenger itinerary" at bounding box center [305, 151] width 60 height 9
click at [264, 147] on input "Passenger itinerary" at bounding box center [264, 146] width 0 height 0
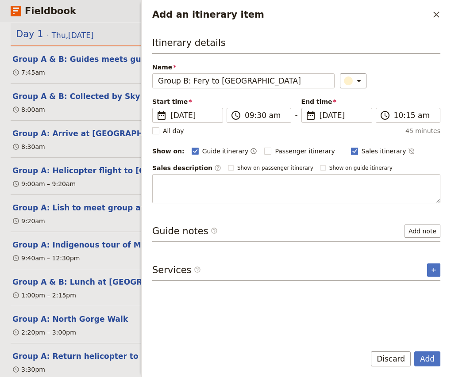
click at [362, 147] on span "Sales itinerary" at bounding box center [384, 151] width 45 height 9
click at [351, 147] on input "Sales itinerary" at bounding box center [350, 146] width 0 height 0
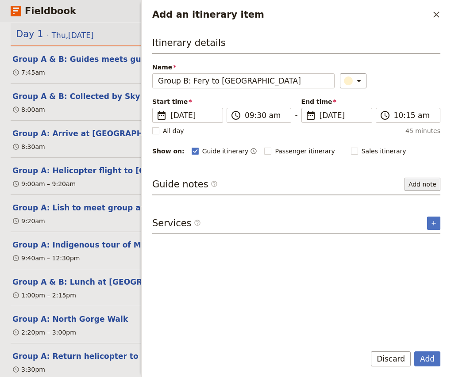
click at [431, 186] on button "Add note" at bounding box center [422, 184] width 36 height 13
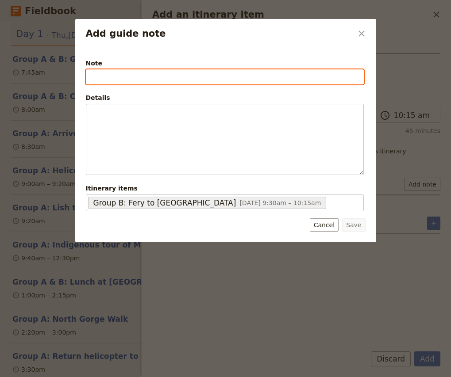
paste input "2H2QVT"
click at [91, 77] on input "2H2QVT" at bounding box center [225, 76] width 278 height 15
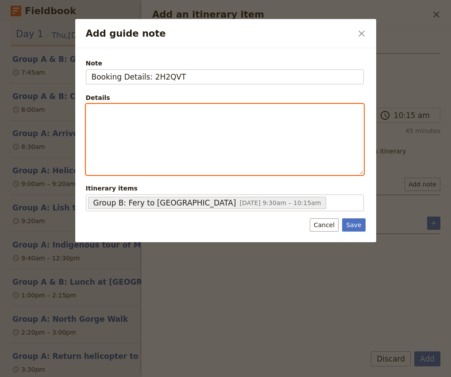
click at [163, 120] on div "Add guide note" at bounding box center [224, 139] width 277 height 70
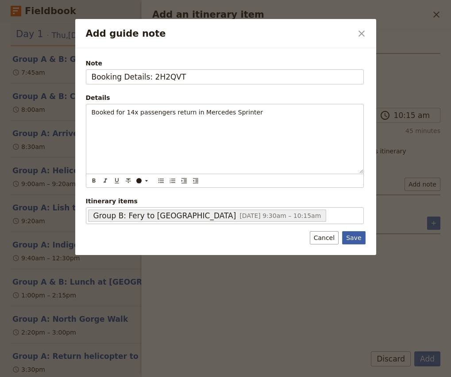
click at [356, 236] on button "Save" at bounding box center [353, 237] width 23 height 13
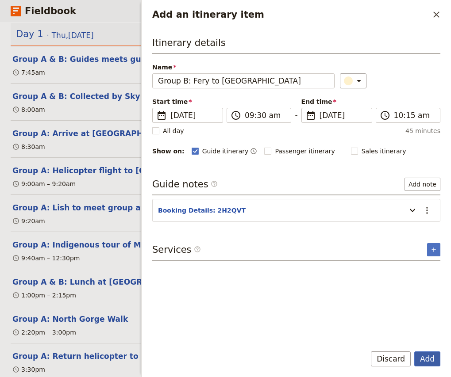
click at [431, 362] on button "Add" at bounding box center [427, 359] width 26 height 15
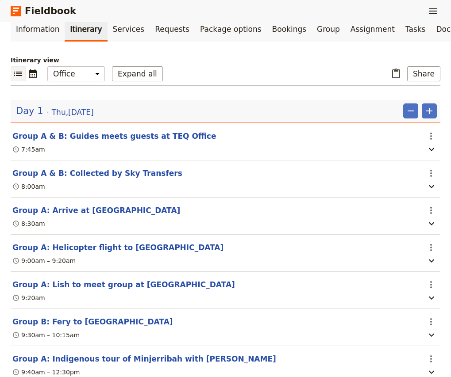
scroll to position [27, 0]
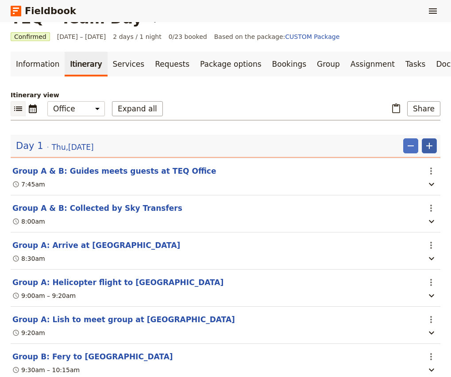
click at [427, 146] on icon "Add" at bounding box center [429, 146] width 11 height 11
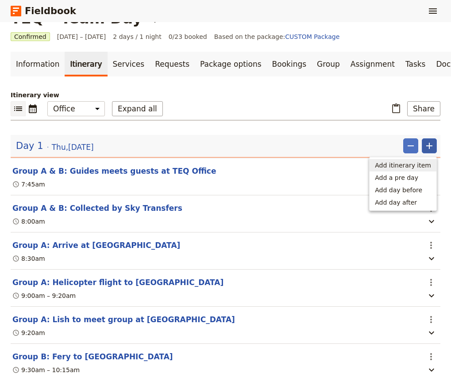
click at [421, 162] on span "Add itinerary item" at bounding box center [403, 165] width 56 height 9
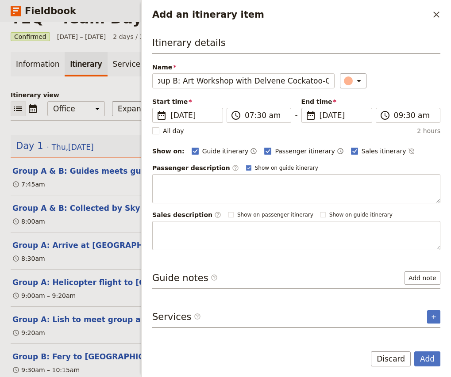
scroll to position [0, 19]
click at [246, 117] on input "07:30 am" at bounding box center [265, 115] width 41 height 11
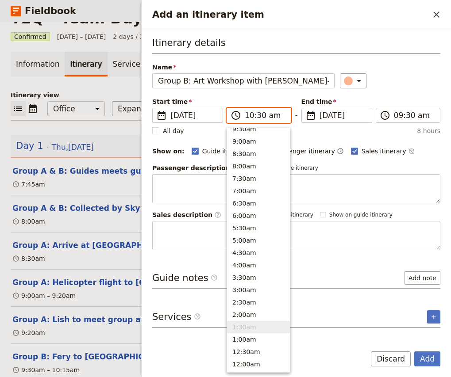
scroll to position [324, 0]
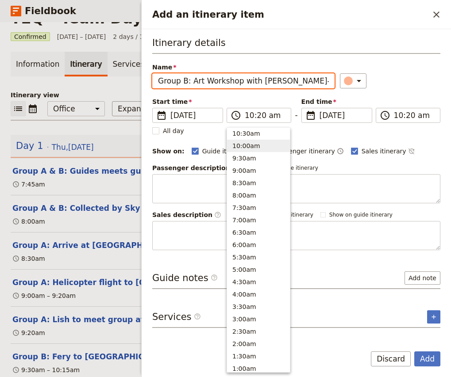
click at [416, 88] on div "​" at bounding box center [390, 80] width 100 height 15
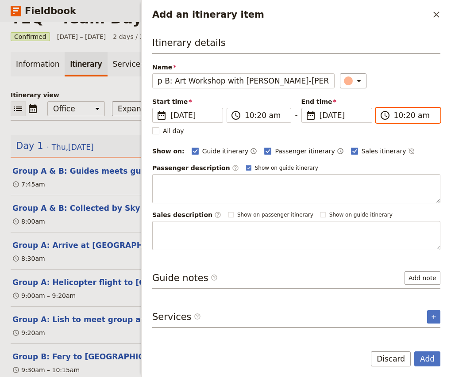
click at [398, 116] on input "10:20 am" at bounding box center [414, 115] width 41 height 11
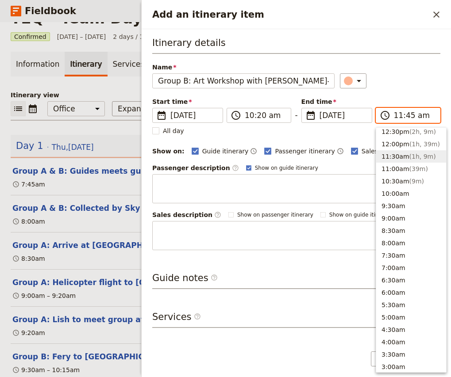
scroll to position [300, 0]
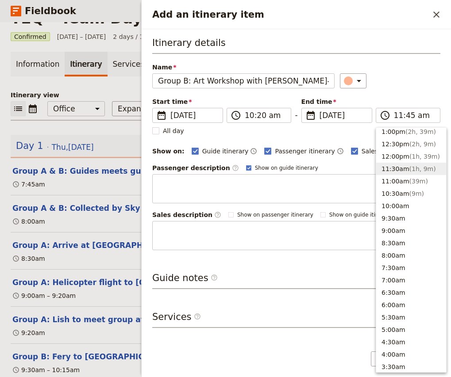
click at [420, 89] on div "Itinerary details Name Group B: Art Workshop with Delvene Cockatoo-[GEOGRAPHIC_…" at bounding box center [296, 143] width 288 height 214
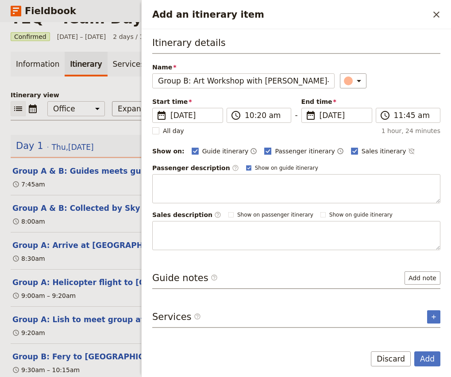
click at [275, 154] on span "Passenger itinerary" at bounding box center [305, 151] width 60 height 9
click at [264, 147] on input "Passenger itinerary" at bounding box center [264, 146] width 0 height 0
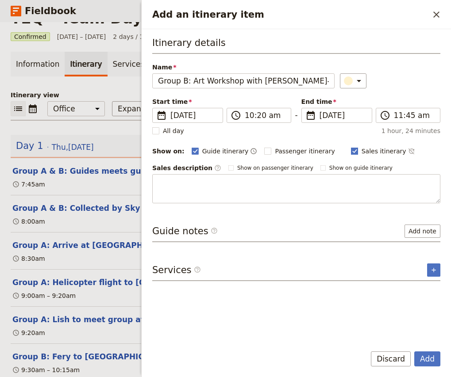
click at [362, 150] on span "Sales itinerary" at bounding box center [384, 151] width 45 height 9
click at [351, 147] on input "Sales itinerary" at bounding box center [350, 146] width 0 height 0
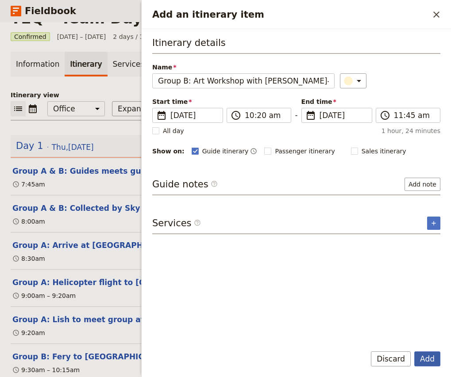
click at [431, 366] on button "Add" at bounding box center [427, 359] width 26 height 15
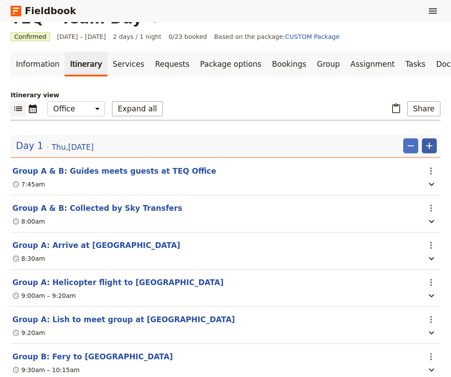
click at [429, 148] on icon "Add" at bounding box center [429, 146] width 6 height 6
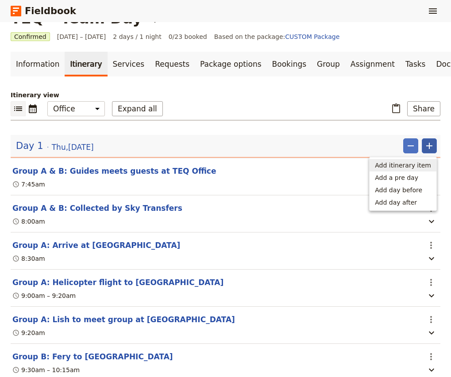
click at [410, 166] on span "Add itinerary item" at bounding box center [403, 165] width 56 height 9
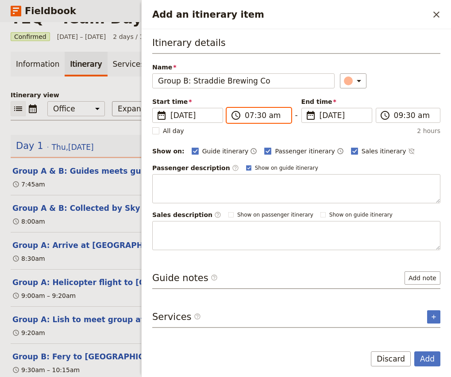
click at [248, 115] on input "07:30 am" at bounding box center [265, 115] width 41 height 11
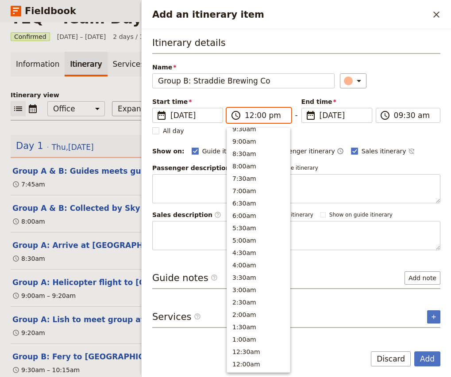
scroll to position [287, 0]
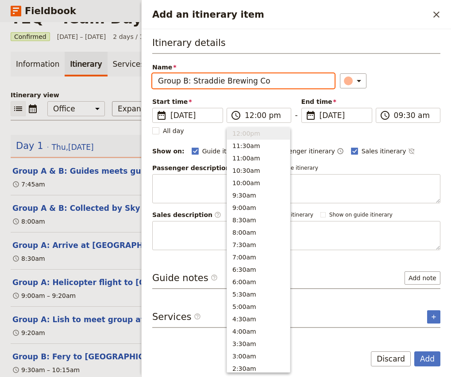
click at [397, 88] on div "​" at bounding box center [390, 80] width 100 height 15
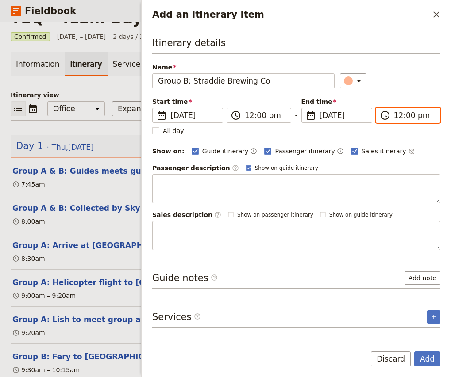
click at [408, 116] on input "12:00 pm" at bounding box center [414, 115] width 41 height 11
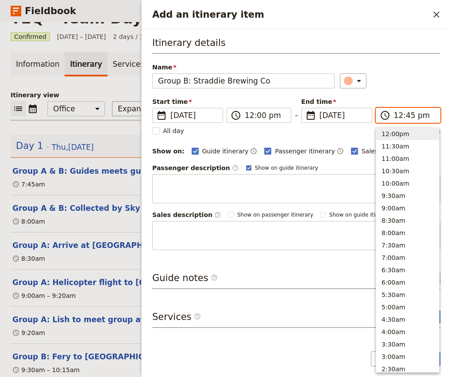
scroll to position [275, 0]
click at [412, 74] on div "​" at bounding box center [390, 80] width 100 height 15
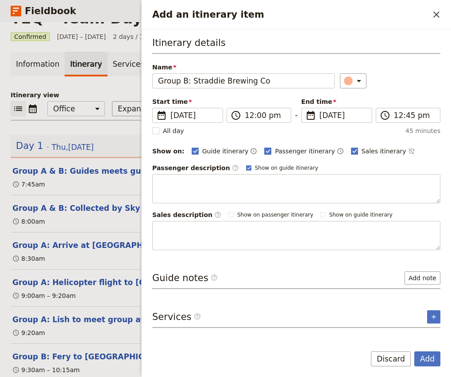
click at [279, 150] on span "Passenger itinerary" at bounding box center [305, 151] width 60 height 9
click at [264, 147] on input "Passenger itinerary" at bounding box center [264, 146] width 0 height 0
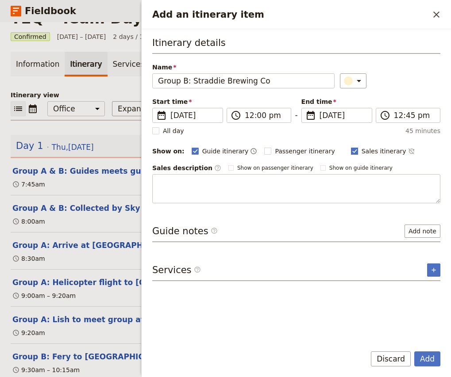
click at [363, 147] on span "Sales itinerary" at bounding box center [384, 151] width 45 height 9
click at [351, 147] on input "Sales itinerary" at bounding box center [350, 146] width 0 height 0
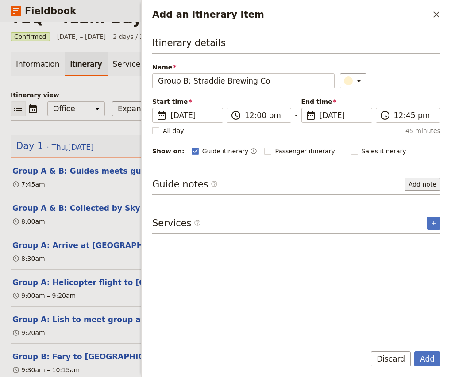
click at [424, 182] on button "Add note" at bounding box center [422, 184] width 36 height 13
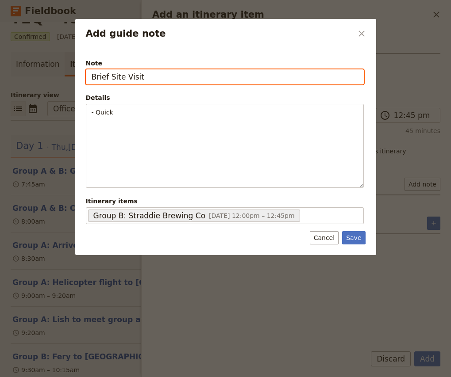
drag, startPoint x: 155, startPoint y: 76, endPoint x: 59, endPoint y: 74, distance: 96.0
click at [59, 377] on div "Add guide note ​ Note Brief Site Visit Details - Quick ​ ​ ​ ​ ​ ​ ​ ​ ​ - Quic…" at bounding box center [225, 377] width 451 height 0
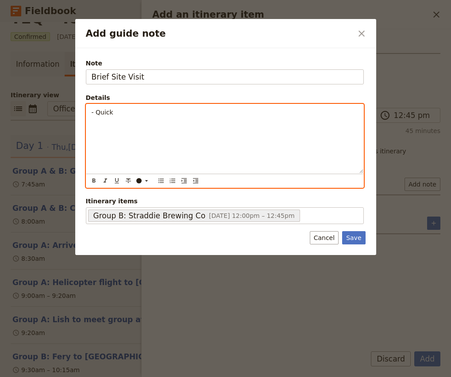
click at [133, 109] on p "- Quick" at bounding box center [225, 112] width 266 height 9
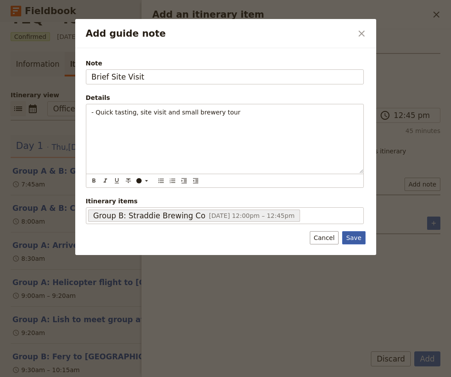
click at [365, 239] on button "Save" at bounding box center [353, 237] width 23 height 13
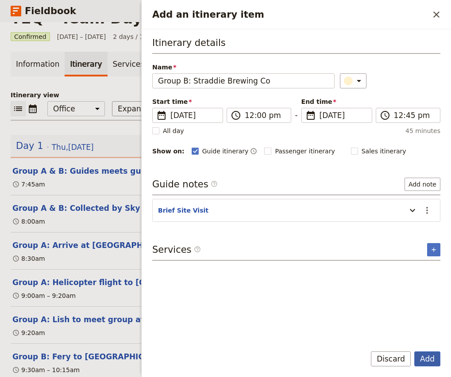
click at [426, 362] on button "Add" at bounding box center [427, 359] width 26 height 15
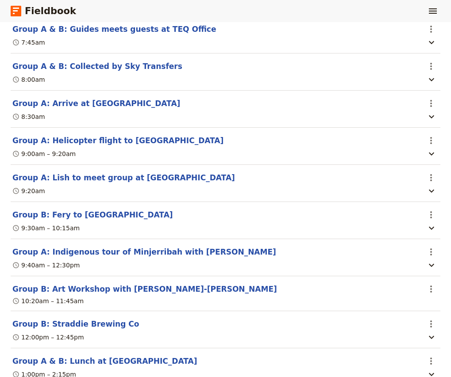
scroll to position [127, 0]
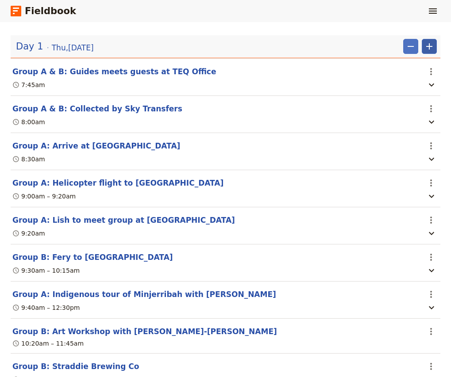
click at [433, 46] on icon "Add" at bounding box center [429, 46] width 11 height 11
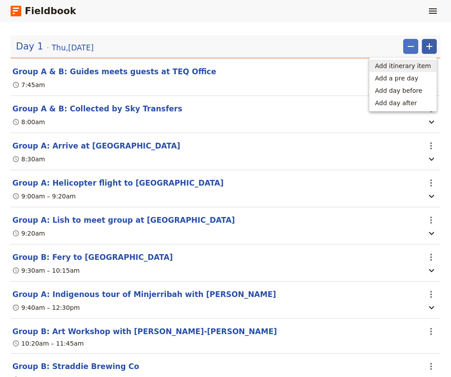
click at [417, 65] on span "Add itinerary item" at bounding box center [403, 66] width 56 height 9
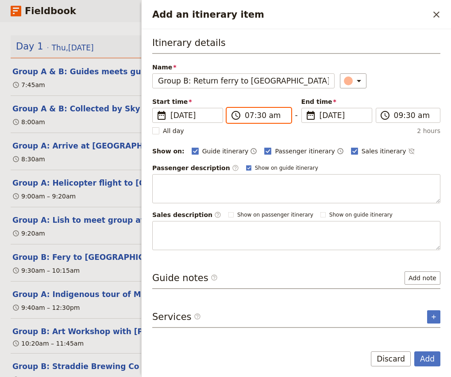
click at [248, 118] on input "07:30 am" at bounding box center [265, 115] width 41 height 11
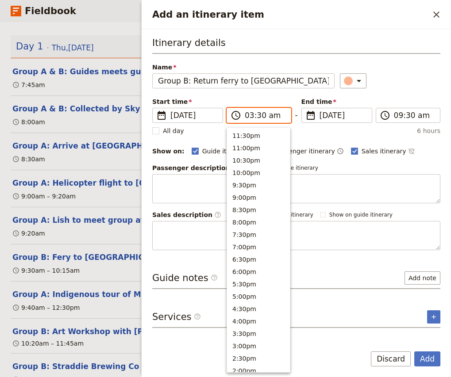
scroll to position [354, 0]
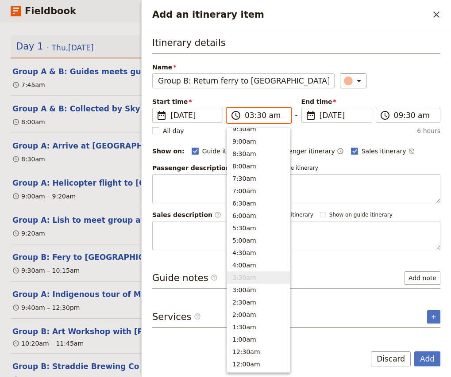
click at [261, 119] on input "03:30 am" at bounding box center [265, 115] width 41 height 11
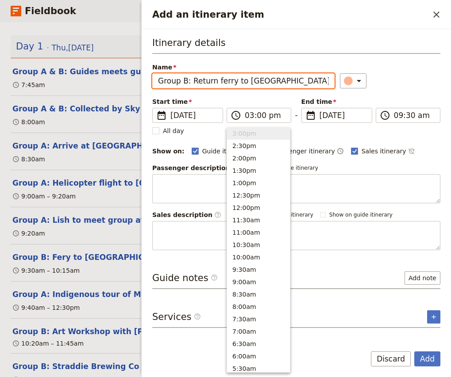
click at [390, 88] on div "​" at bounding box center [390, 80] width 100 height 15
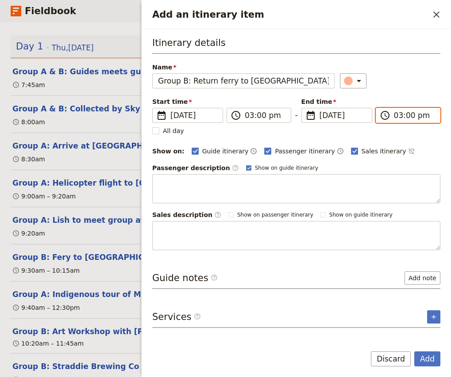
click at [396, 115] on input "03:00 pm" at bounding box center [414, 115] width 41 height 11
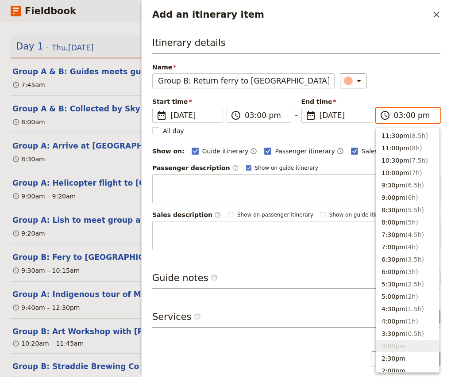
click at [410, 117] on input "03:00 pm" at bounding box center [414, 115] width 41 height 11
click at [410, 117] on input "03:03 pm" at bounding box center [414, 115] width 41 height 11
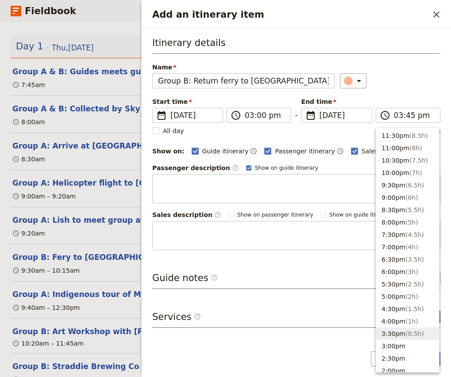
click at [416, 74] on div "​" at bounding box center [390, 80] width 100 height 15
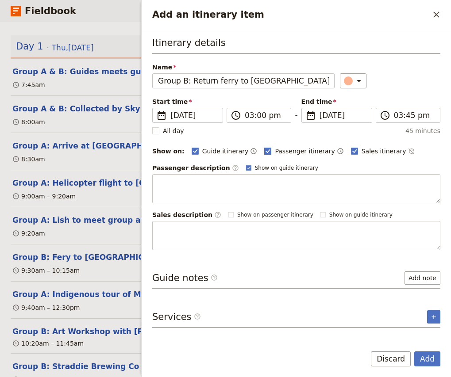
click at [295, 149] on span "Passenger itinerary" at bounding box center [305, 151] width 60 height 9
click at [264, 147] on input "Passenger itinerary" at bounding box center [264, 146] width 0 height 0
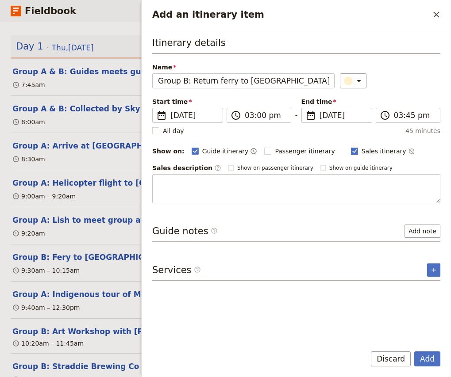
click at [362, 151] on span "Sales itinerary" at bounding box center [384, 151] width 45 height 9
click at [351, 147] on input "Sales itinerary" at bounding box center [350, 146] width 0 height 0
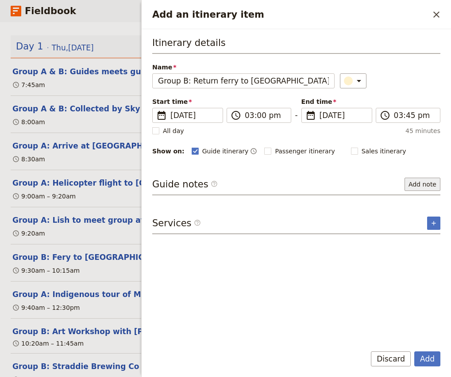
click at [426, 185] on button "Add note" at bounding box center [422, 184] width 36 height 13
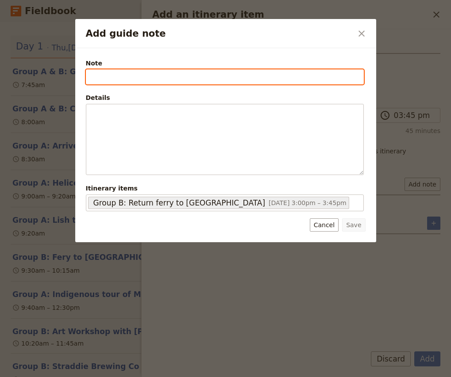
paste input "2H2QVT"
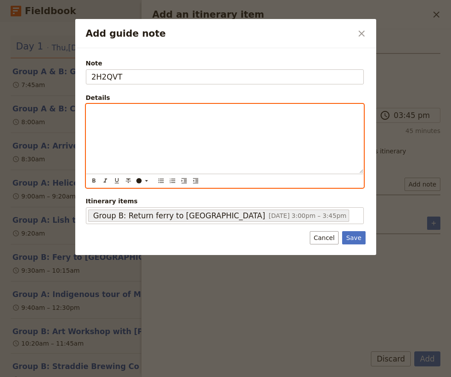
click at [123, 115] on p "Add guide note" at bounding box center [225, 112] width 266 height 9
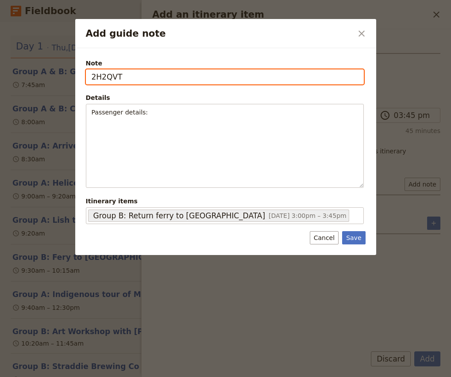
click at [93, 76] on input "2H2QVT" at bounding box center [225, 76] width 278 height 15
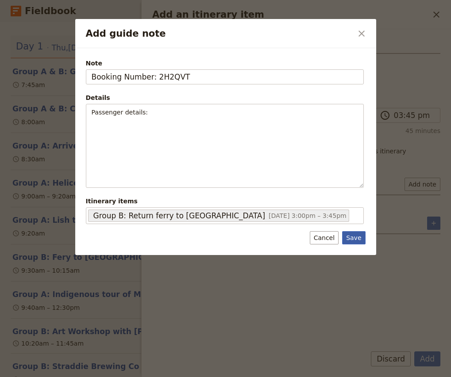
click at [365, 236] on button "Save" at bounding box center [353, 237] width 23 height 13
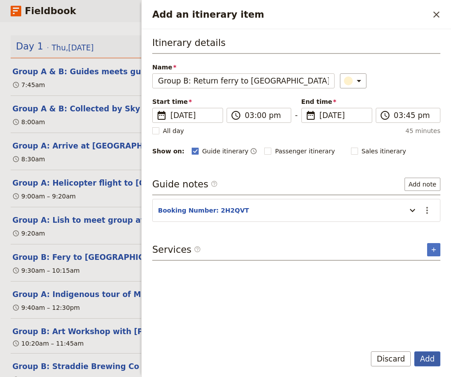
click at [424, 362] on button "Add" at bounding box center [427, 359] width 26 height 15
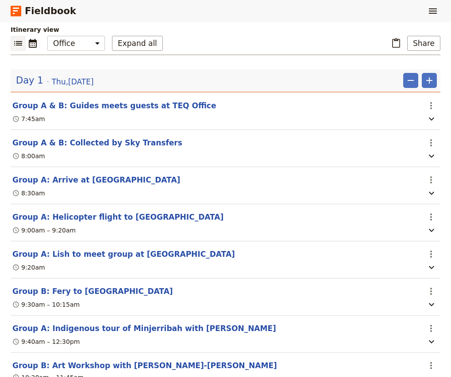
scroll to position [80, 0]
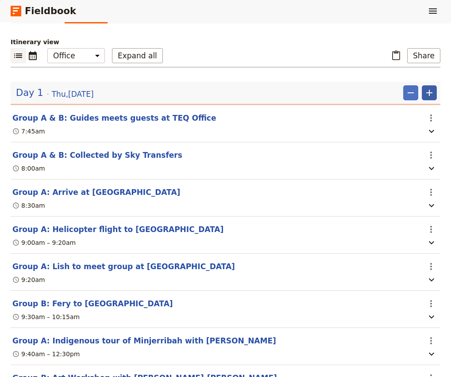
click at [435, 100] on button "​" at bounding box center [429, 92] width 15 height 15
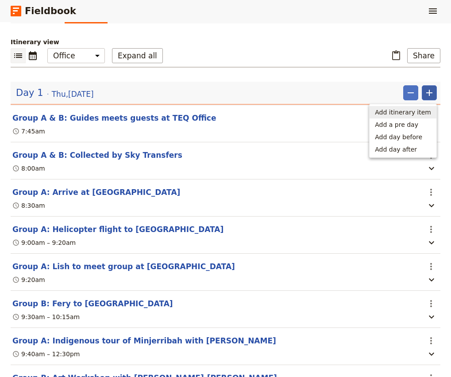
click at [420, 113] on span "Add itinerary item" at bounding box center [403, 112] width 56 height 9
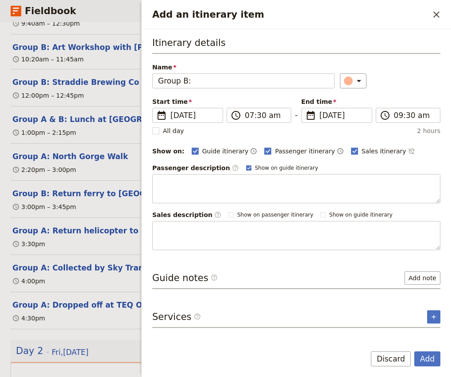
scroll to position [447, 0]
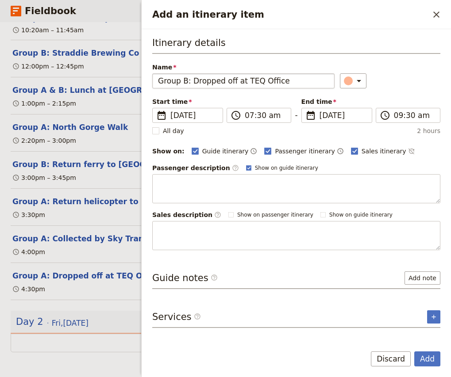
click at [204, 81] on input "Group B: Dropped off at TEQ Office" at bounding box center [243, 80] width 182 height 15
drag, startPoint x: 239, startPoint y: 84, endPoint x: 191, endPoint y: 85, distance: 48.7
click at [191, 85] on input "Group B: Dropped off at TEQ Office" at bounding box center [243, 80] width 182 height 15
click at [246, 116] on input "07:30 am" at bounding box center [265, 115] width 41 height 11
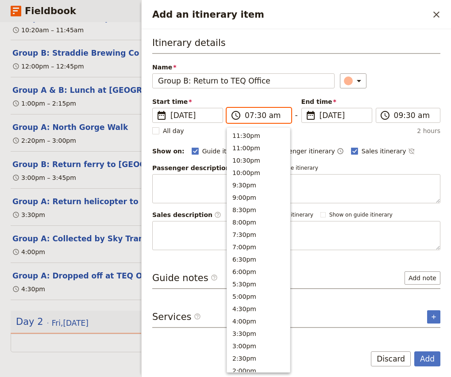
scroll to position [354, 0]
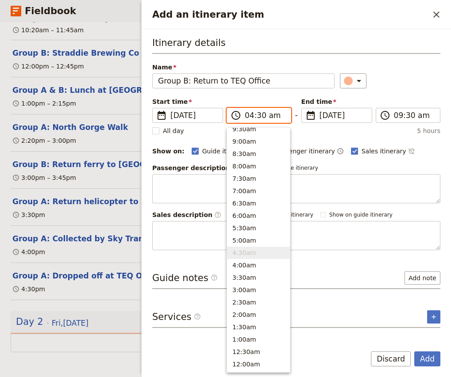
click at [277, 116] on input "04:30 am" at bounding box center [265, 115] width 41 height 11
click at [270, 115] on input "04:30 am" at bounding box center [265, 115] width 41 height 11
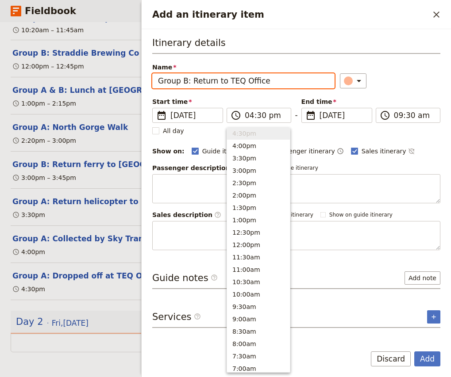
click at [385, 76] on div "​" at bounding box center [390, 80] width 100 height 15
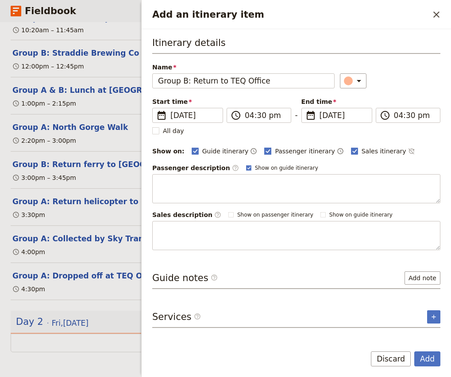
click at [281, 149] on span "Passenger itinerary" at bounding box center [305, 151] width 60 height 9
click at [264, 147] on input "Passenger itinerary" at bounding box center [264, 146] width 0 height 0
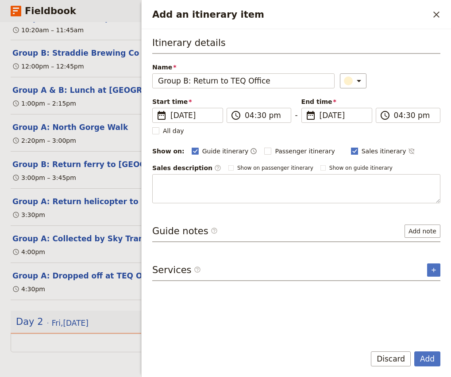
click at [362, 148] on span "Sales itinerary" at bounding box center [384, 151] width 45 height 9
click at [351, 147] on input "Sales itinerary" at bounding box center [350, 146] width 0 height 0
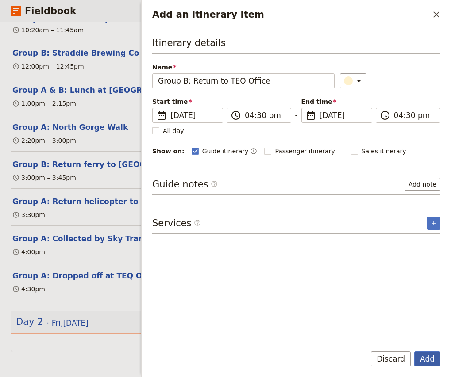
click at [428, 364] on button "Add" at bounding box center [427, 359] width 26 height 15
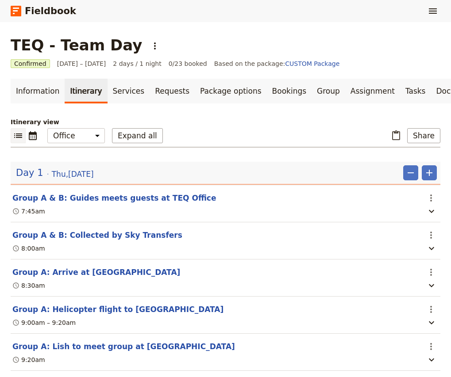
scroll to position [481, 0]
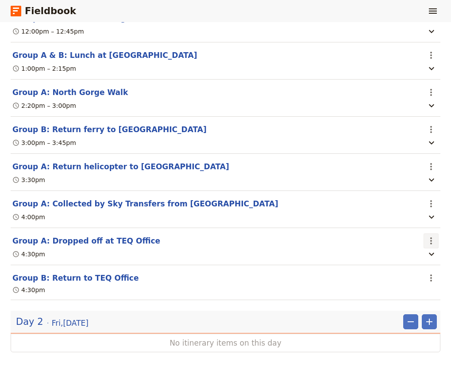
click at [432, 239] on icon "Actions" at bounding box center [431, 241] width 11 height 11
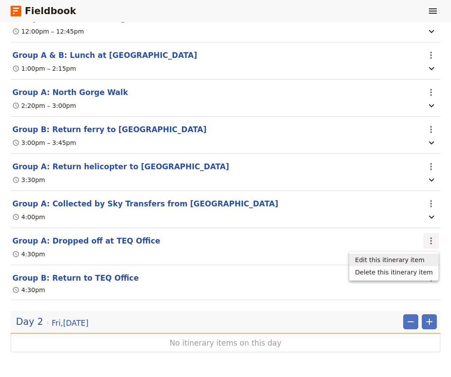
click at [421, 258] on span "Edit this itinerary item" at bounding box center [389, 260] width 69 height 9
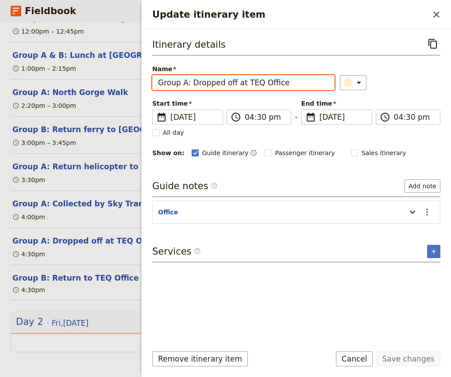
drag, startPoint x: 243, startPoint y: 85, endPoint x: 192, endPoint y: 84, distance: 50.9
click at [192, 84] on input "Group A: Dropped off at TEQ Office" at bounding box center [243, 82] width 182 height 15
click at [412, 361] on button "Save changes" at bounding box center [408, 359] width 64 height 15
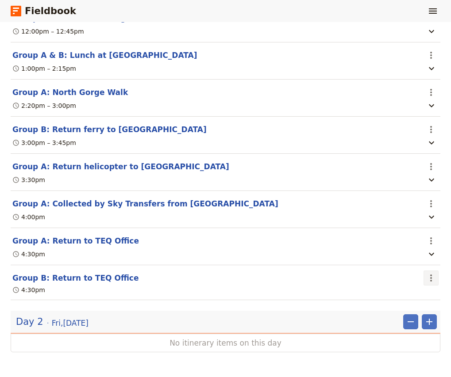
click at [426, 281] on icon "Actions" at bounding box center [431, 278] width 11 height 11
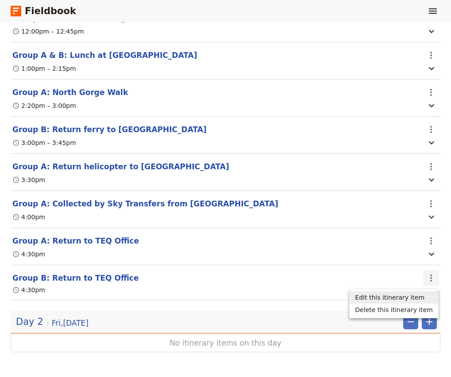
click at [417, 297] on span "Edit this itinerary item" at bounding box center [389, 297] width 69 height 9
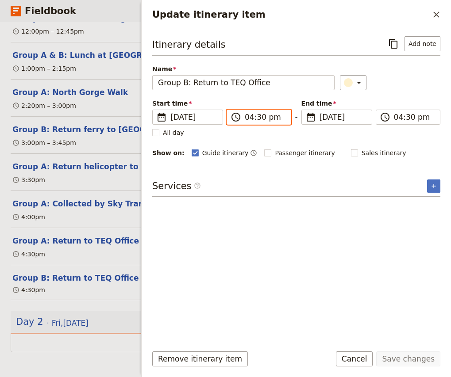
click at [260, 117] on input "04:30 pm" at bounding box center [265, 117] width 41 height 11
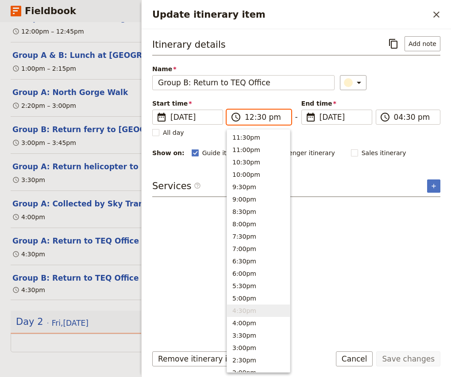
scroll to position [275, 0]
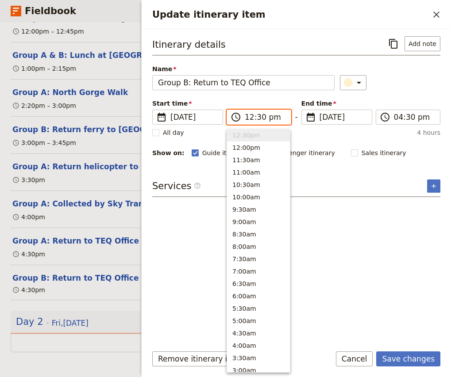
click at [247, 116] on input "12:30 pm" at bounding box center [265, 117] width 41 height 11
click at [258, 119] on input "04:30 pm" at bounding box center [265, 117] width 41 height 11
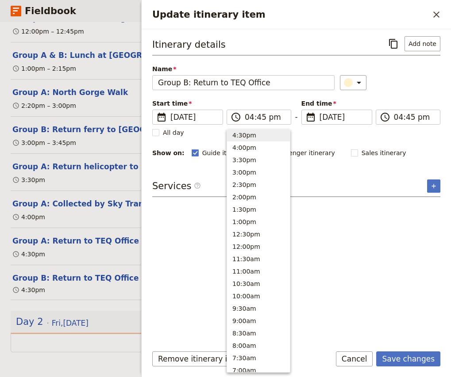
click at [409, 92] on div "Itinerary details ​ Add note Name Group B: Return to TEQ Office ​ Start time ​ …" at bounding box center [296, 97] width 288 height 122
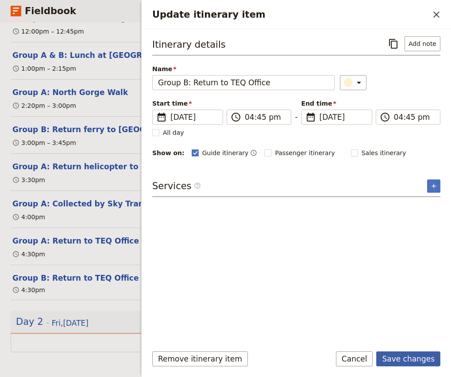
click at [407, 359] on button "Save changes" at bounding box center [408, 359] width 64 height 15
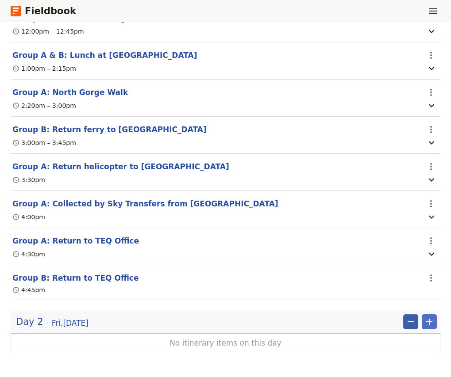
click at [410, 323] on icon "Remove" at bounding box center [410, 322] width 11 height 11
click at [391, 344] on span "Remove day" at bounding box center [393, 341] width 39 height 9
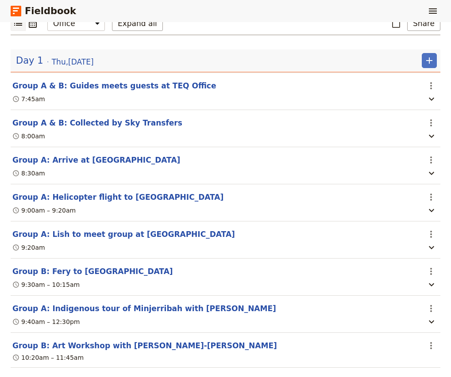
scroll to position [115, 0]
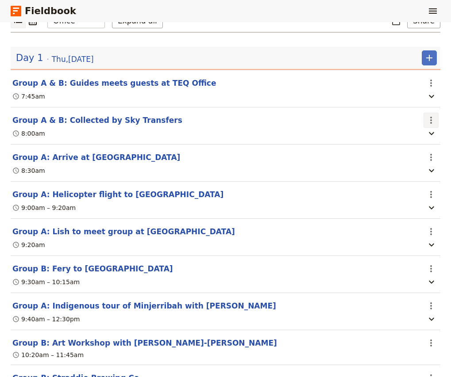
click at [427, 118] on icon "Actions" at bounding box center [431, 120] width 11 height 11
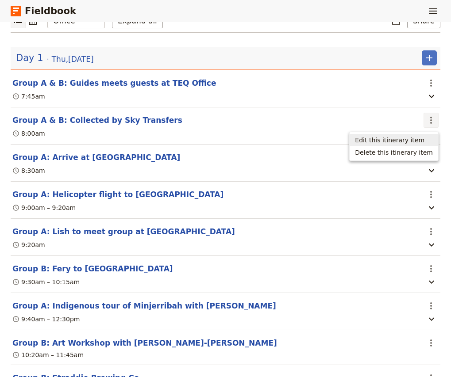
click at [414, 142] on span "Edit this itinerary item" at bounding box center [389, 140] width 69 height 9
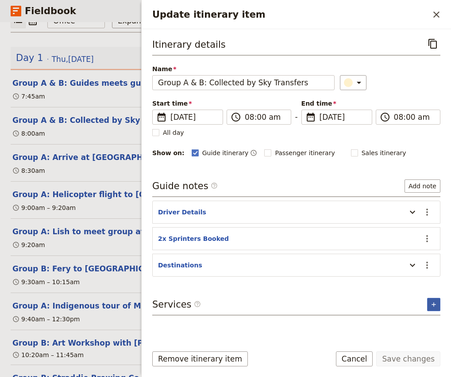
click at [433, 307] on icon "Add service inclusion" at bounding box center [433, 304] width 7 height 7
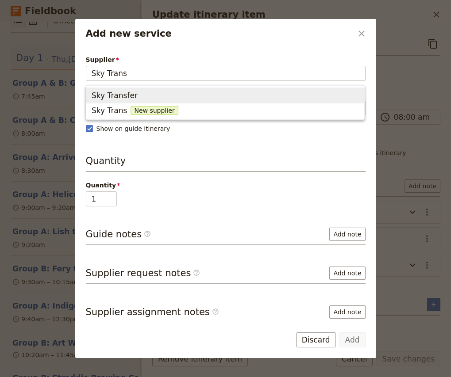
click at [131, 99] on span "Sky Transfer" at bounding box center [115, 95] width 46 height 11
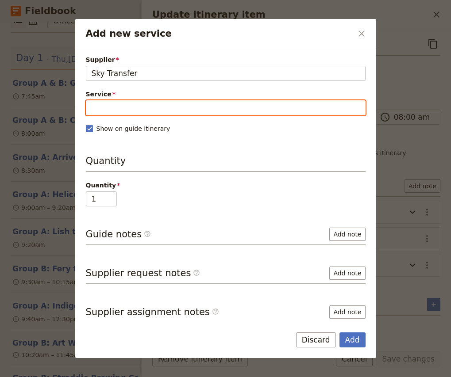
click at [137, 110] on input "Service" at bounding box center [226, 107] width 280 height 15
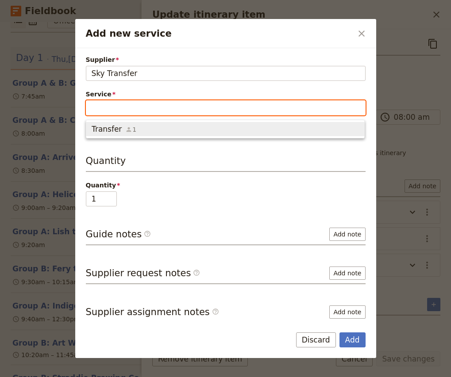
click at [127, 128] on icon "button" at bounding box center [129, 129] width 5 height 5
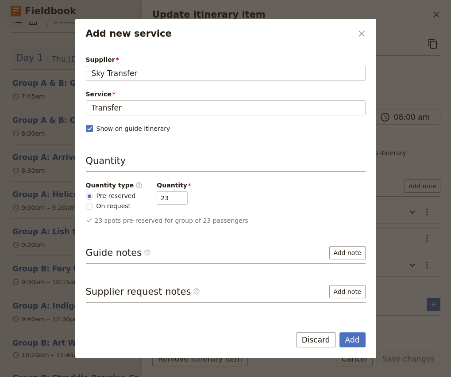
click at [115, 208] on span "On request" at bounding box center [113, 206] width 35 height 9
click at [93, 208] on input "On request" at bounding box center [89, 206] width 7 height 7
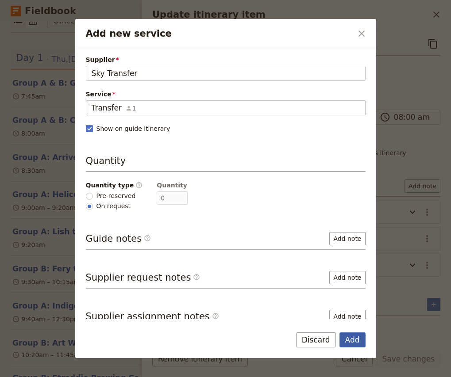
click at [356, 342] on button "Add" at bounding box center [352, 340] width 26 height 15
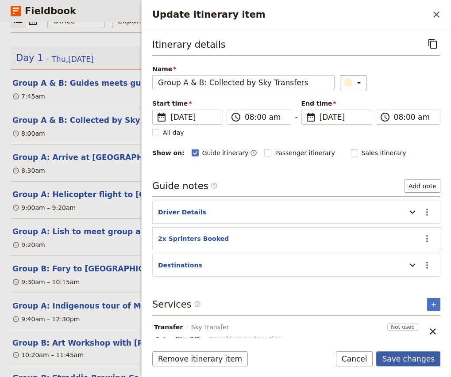
click at [409, 358] on button "Save changes" at bounding box center [408, 359] width 64 height 15
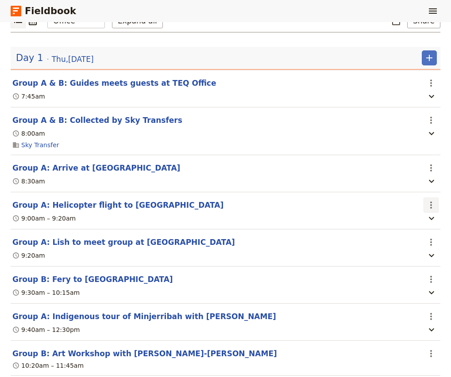
click at [430, 208] on icon "Actions" at bounding box center [431, 205] width 11 height 11
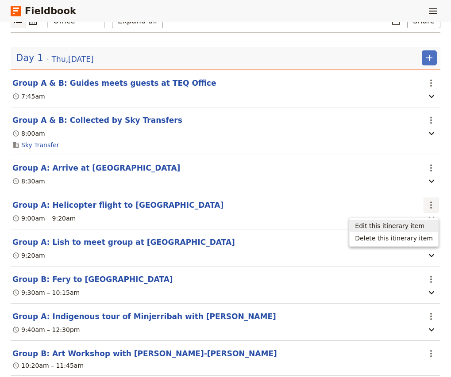
click at [420, 223] on span "Edit this itinerary item" at bounding box center [389, 226] width 69 height 9
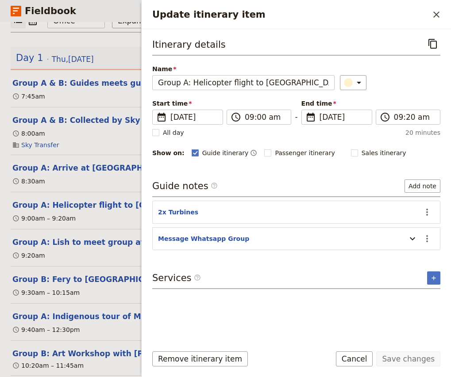
click at [429, 271] on div "Itinerary details ​ Name Group A: Helicopter flight to [GEOGRAPHIC_DATA] ​ Star…" at bounding box center [296, 186] width 288 height 301
click at [431, 284] on button "​" at bounding box center [433, 278] width 13 height 13
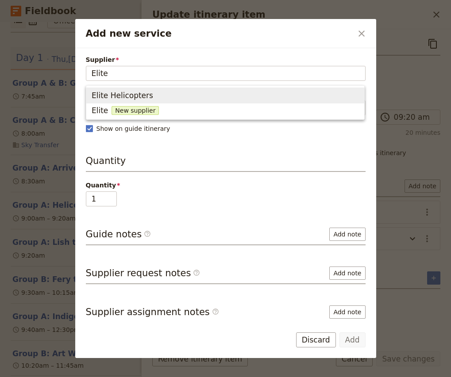
click at [136, 96] on span "Elite Helicopters" at bounding box center [123, 95] width 62 height 11
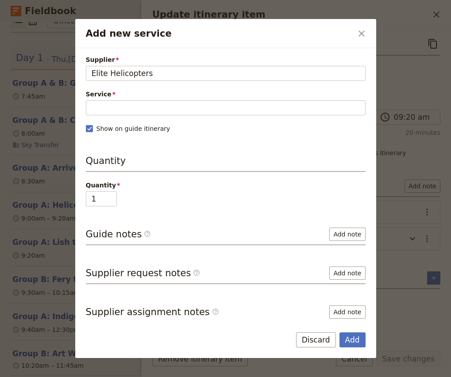
click at [131, 117] on div "Supplier Elite Helicopters Elite Helicopters Service Please fill in this field.…" at bounding box center [226, 189] width 280 height 268
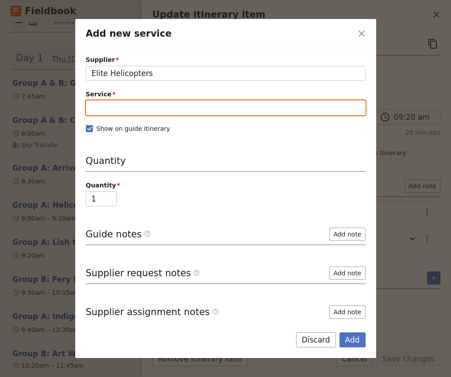
click at [130, 110] on input "Service" at bounding box center [226, 107] width 280 height 15
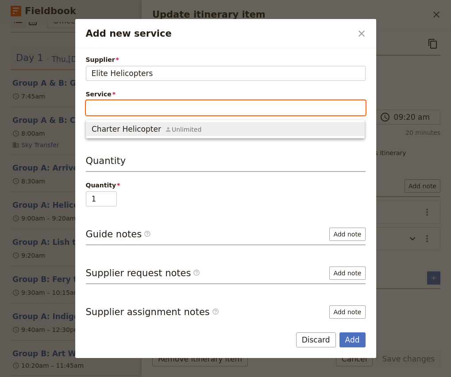
click at [127, 126] on span "Charter Helicopter" at bounding box center [126, 129] width 69 height 11
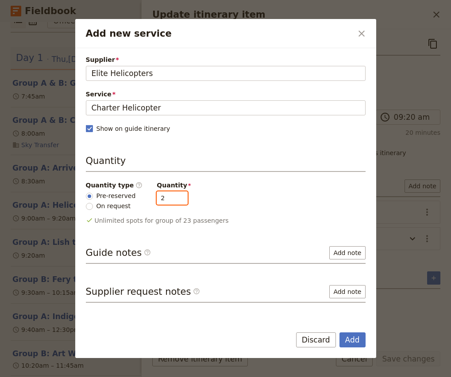
click at [175, 196] on input "2" at bounding box center [172, 198] width 31 height 13
click at [361, 340] on button "Add" at bounding box center [352, 340] width 26 height 15
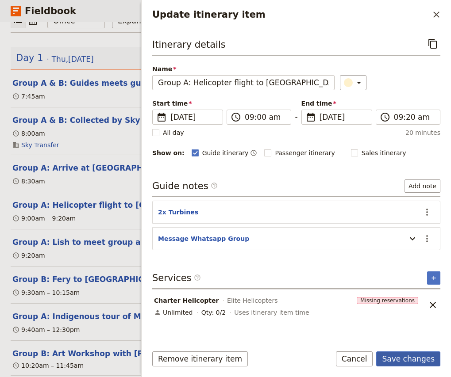
click at [413, 358] on button "Save changes" at bounding box center [408, 359] width 64 height 15
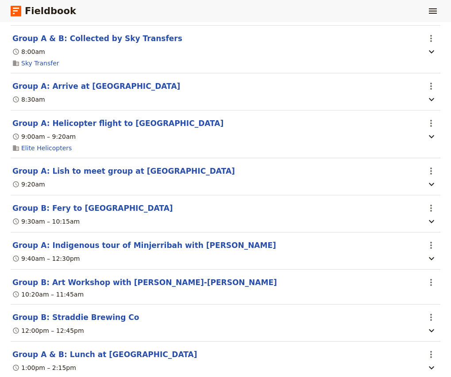
scroll to position [198, 0]
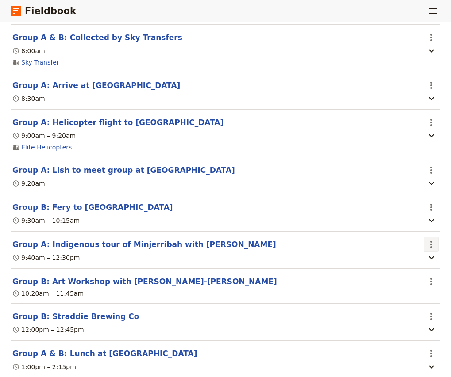
click at [430, 248] on icon "Actions" at bounding box center [431, 244] width 11 height 11
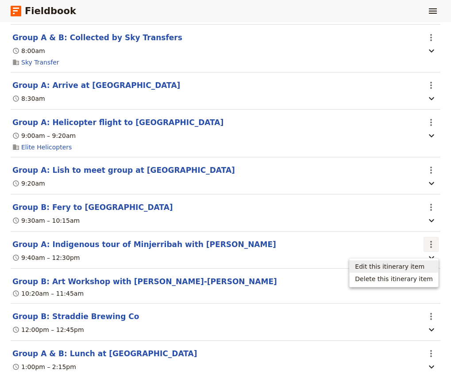
click at [412, 268] on span "Edit this itinerary item" at bounding box center [389, 266] width 69 height 9
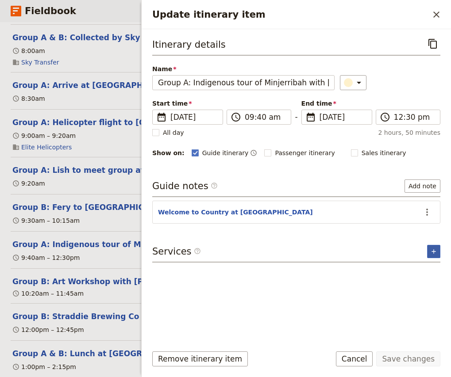
click at [435, 252] on icon "Add service inclusion" at bounding box center [433, 252] width 4 height 4
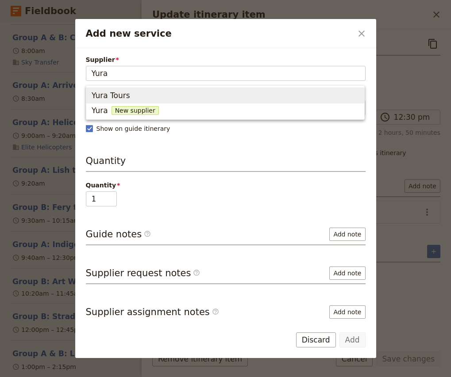
click at [117, 96] on span "Yura Tours" at bounding box center [111, 95] width 39 height 11
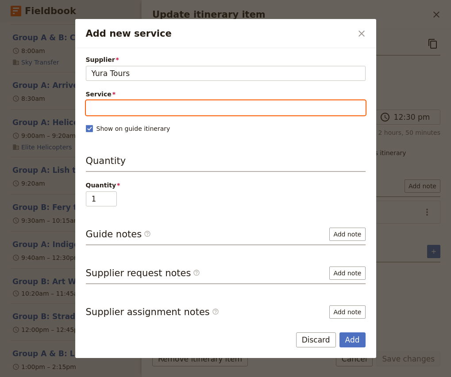
click at [127, 109] on input "Service" at bounding box center [226, 107] width 280 height 15
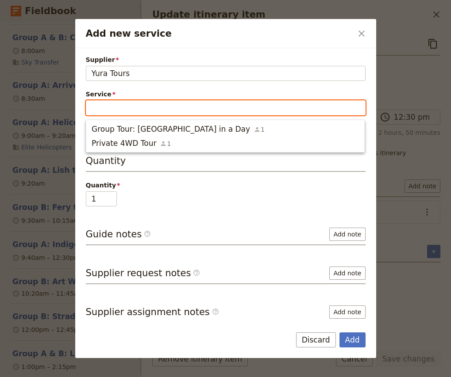
click at [133, 108] on input "Service" at bounding box center [226, 107] width 280 height 15
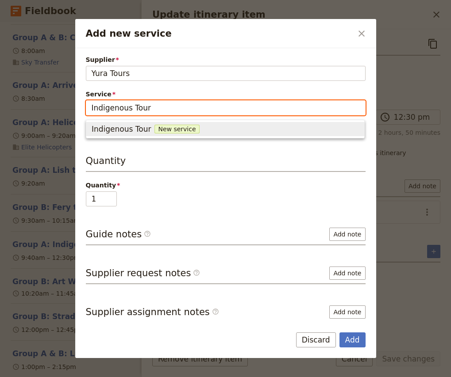
click at [129, 128] on span "Indigenous Tour" at bounding box center [121, 129] width 59 height 11
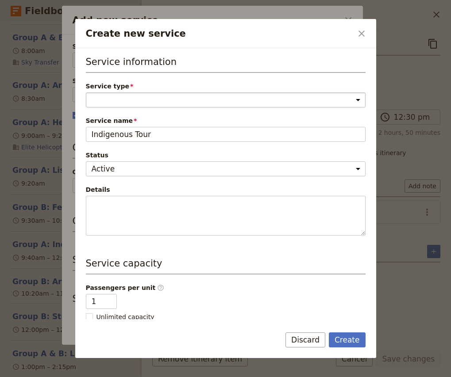
click at [154, 98] on select "Accommodation Activity Transport Flight Food and beverage Other" at bounding box center [226, 99] width 280 height 15
click at [86, 92] on select "Accommodation Activity Transport Flight Food and beverage Other" at bounding box center [226, 99] width 280 height 15
click at [343, 343] on button "Create" at bounding box center [347, 340] width 37 height 15
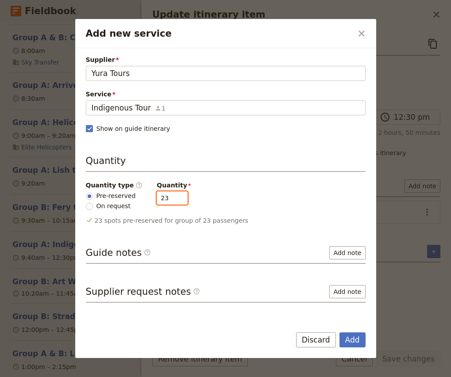
drag, startPoint x: 163, startPoint y: 198, endPoint x: 152, endPoint y: 198, distance: 11.5
click at [157, 198] on input "23" at bounding box center [172, 198] width 31 height 13
click at [270, 200] on div "Quantity type ​ Pre-reserved On request Quantity 12" at bounding box center [226, 196] width 280 height 30
click at [355, 343] on button "Add" at bounding box center [352, 340] width 26 height 15
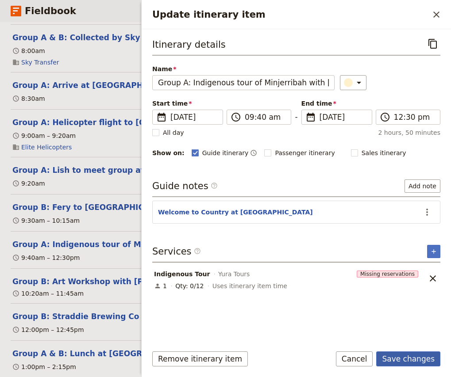
click at [414, 360] on button "Save changes" at bounding box center [408, 359] width 64 height 15
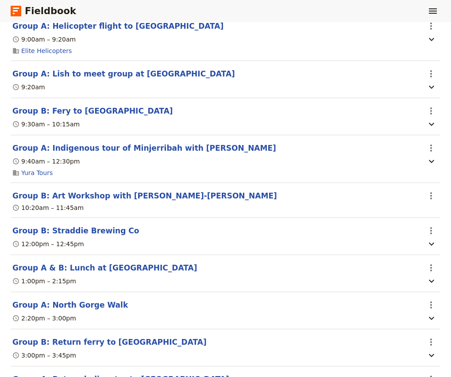
scroll to position [296, 0]
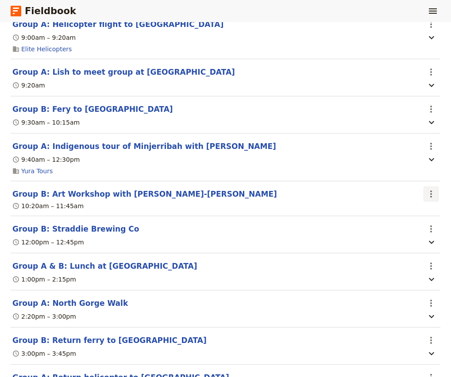
click at [429, 196] on icon "Actions" at bounding box center [431, 194] width 11 height 11
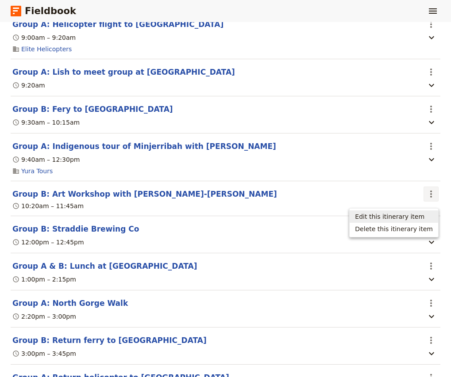
click at [419, 215] on span "Edit this itinerary item" at bounding box center [389, 216] width 69 height 9
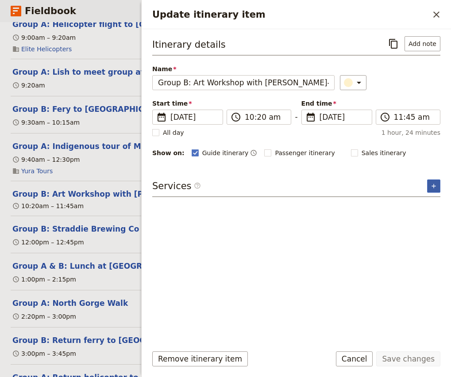
click at [434, 185] on icon "Add service inclusion" at bounding box center [433, 186] width 7 height 7
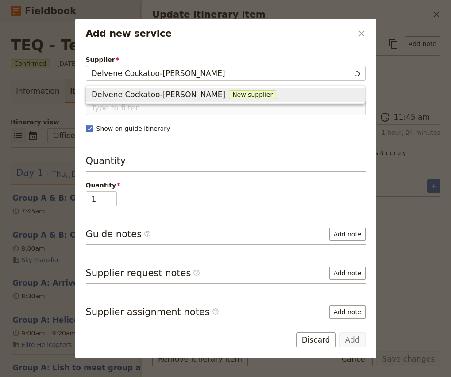
scroll to position [296, 0]
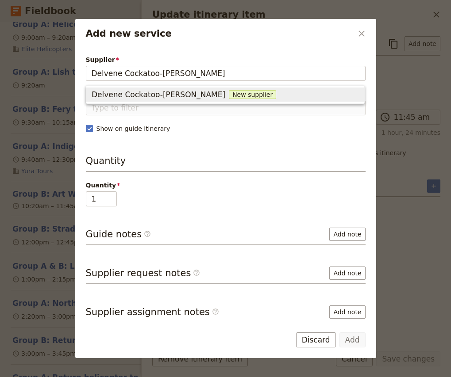
click at [228, 94] on div "Delvene Cockatoo-[PERSON_NAME] New supplier" at bounding box center [225, 94] width 267 height 11
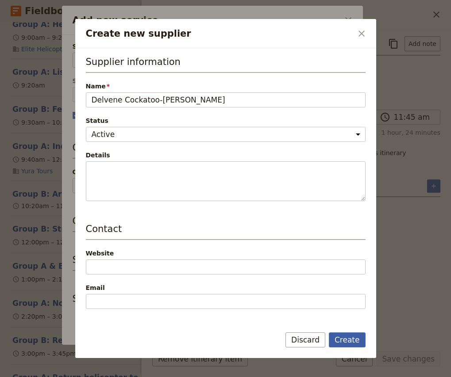
click at [347, 340] on button "Create" at bounding box center [347, 340] width 37 height 15
type input "Delvene Cockatoo-[PERSON_NAME]"
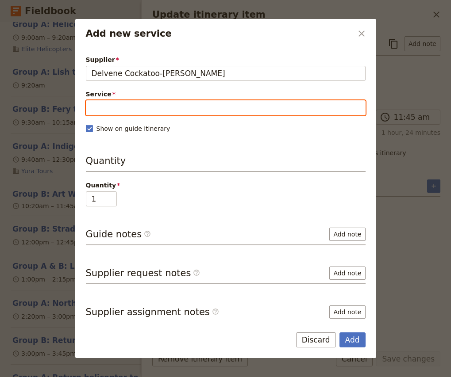
click at [158, 102] on input "Service" at bounding box center [226, 107] width 280 height 15
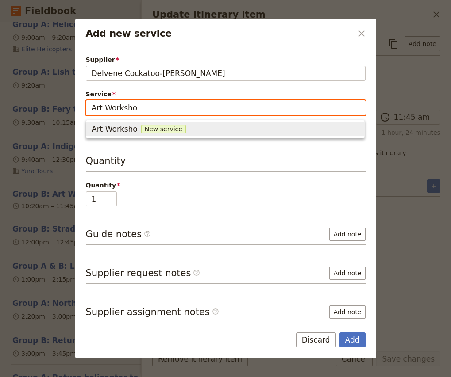
type input "Art Workshop"
click at [116, 127] on span "Art Workshop" at bounding box center [117, 129] width 51 height 11
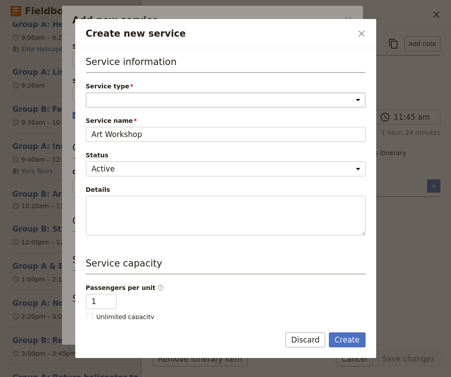
click at [152, 96] on select "Accommodation Activity Transport Flight Food and beverage Other" at bounding box center [226, 99] width 280 height 15
select select "ActivityService"
click at [86, 92] on select "Accommodation Activity Transport Flight Food and beverage Other" at bounding box center [226, 99] width 280 height 15
click at [351, 340] on button "Create" at bounding box center [347, 340] width 37 height 15
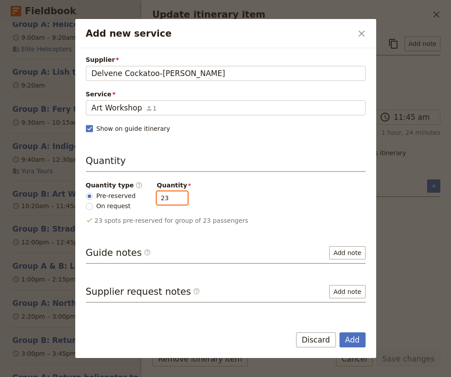
drag, startPoint x: 162, startPoint y: 198, endPoint x: 140, endPoint y: 197, distance: 22.1
click at [140, 197] on div "Quantity type ​ Pre-reserved On request Quantity 23" at bounding box center [226, 196] width 280 height 30
type input "12"
click at [356, 340] on button "Add" at bounding box center [352, 340] width 26 height 15
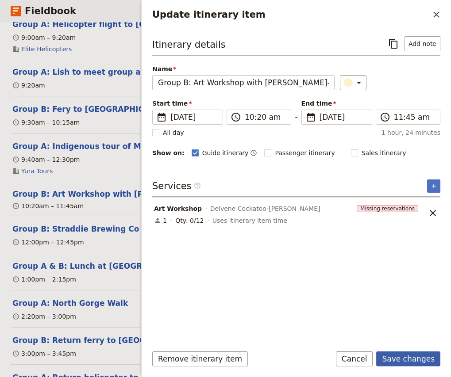
click at [404, 359] on button "Save changes" at bounding box center [408, 359] width 64 height 15
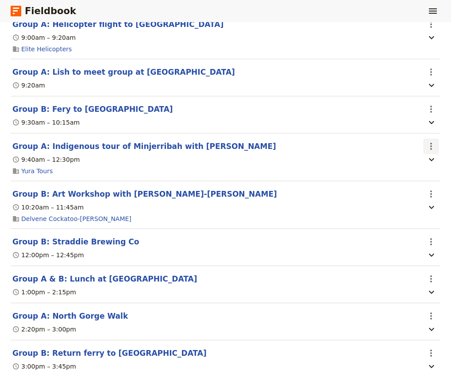
click at [430, 150] on icon "Actions" at bounding box center [431, 146] width 11 height 11
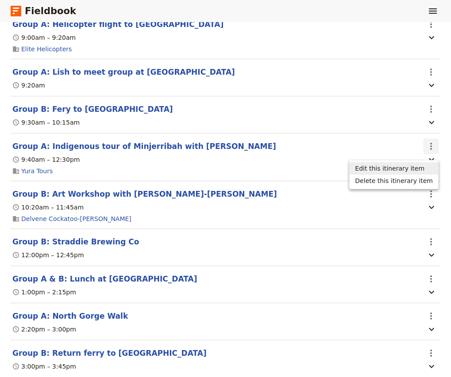
click at [424, 168] on span "Edit this itinerary item" at bounding box center [389, 168] width 69 height 9
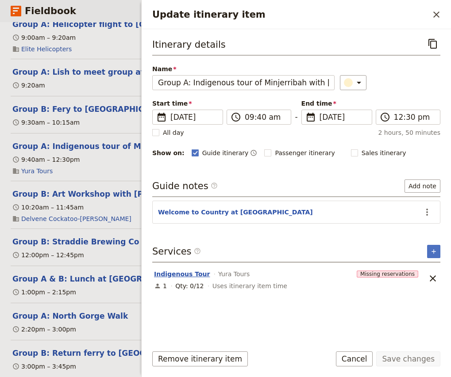
click at [200, 276] on button "Indigenous Tour" at bounding box center [182, 274] width 56 height 9
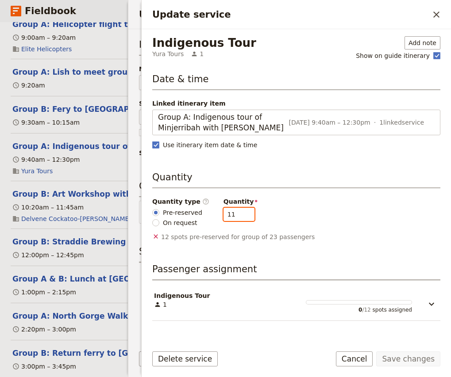
type input "11"
click at [242, 218] on input "11" at bounding box center [238, 214] width 31 height 13
click at [416, 361] on button "Save changes" at bounding box center [408, 359] width 64 height 15
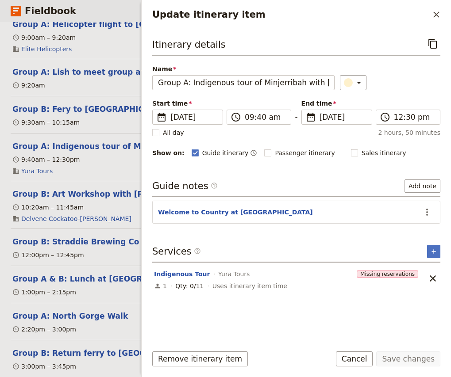
click at [384, 307] on div "Itinerary details ​ Name Group A: Indigenous tour of Minjerribah with Lish ​ St…" at bounding box center [296, 186] width 288 height 301
click at [440, 15] on icon "Close drawer" at bounding box center [436, 14] width 11 height 11
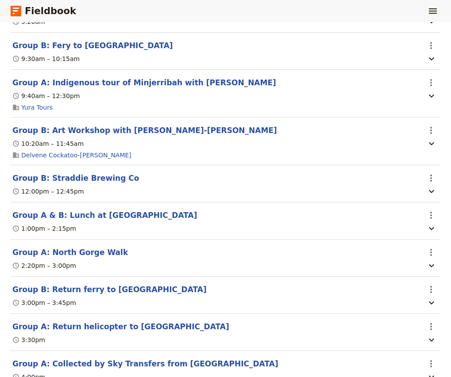
scroll to position [362, 0]
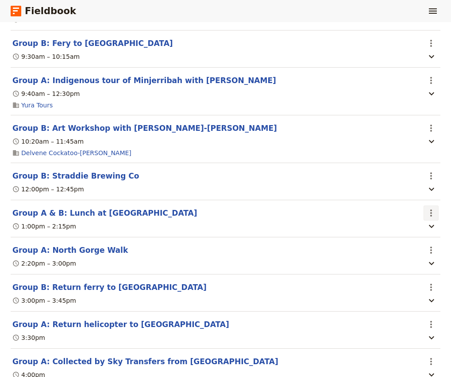
click at [431, 217] on icon "Actions" at bounding box center [431, 213] width 2 height 7
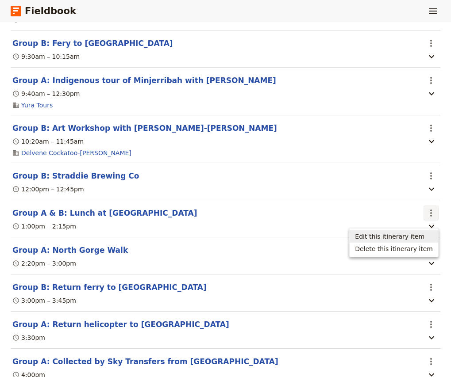
click at [409, 237] on span "Edit this itinerary item" at bounding box center [389, 236] width 69 height 9
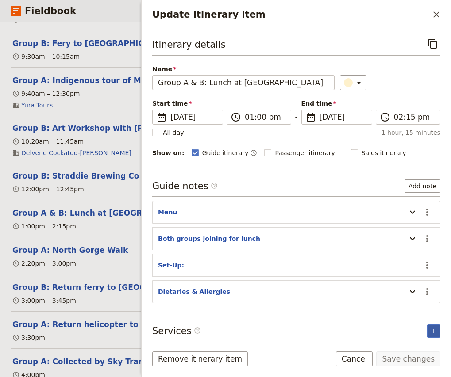
click at [437, 332] on icon "Add service inclusion" at bounding box center [433, 331] width 7 height 7
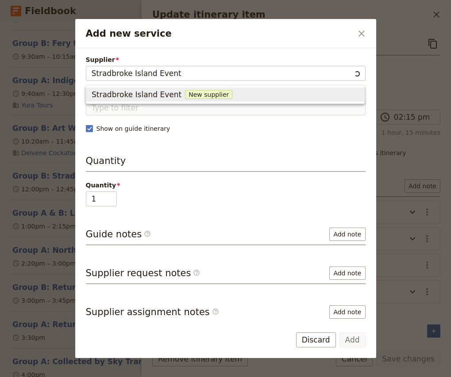
type input "Stradbroke Island Events"
click at [176, 94] on div "Stradbroke Island Events New supplier" at bounding box center [225, 94] width 267 height 11
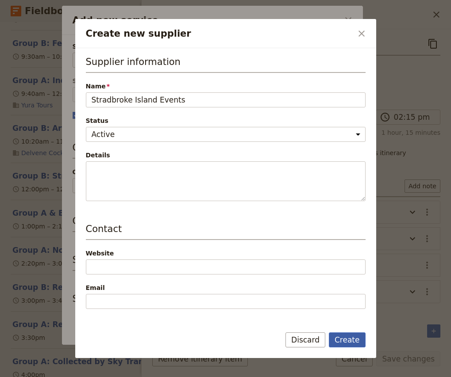
click at [360, 342] on button "Create" at bounding box center [347, 340] width 37 height 15
type input "Stradbroke Island Events"
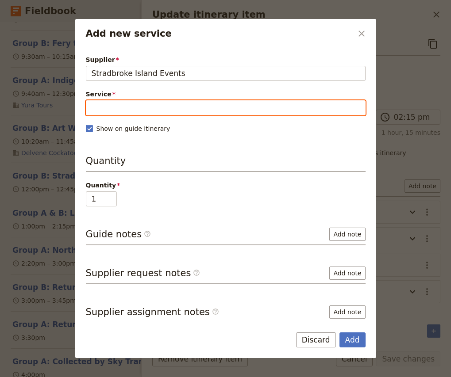
click at [137, 107] on input "Service" at bounding box center [226, 107] width 280 height 15
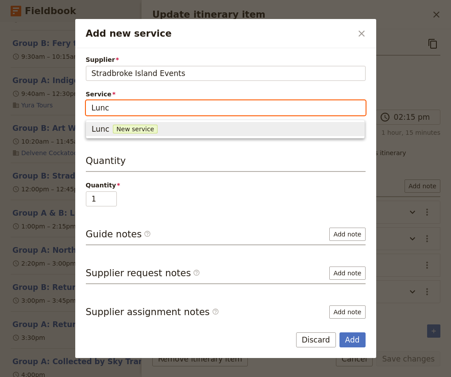
type input "Lunch"
click at [126, 129] on span "New service" at bounding box center [140, 129] width 45 height 9
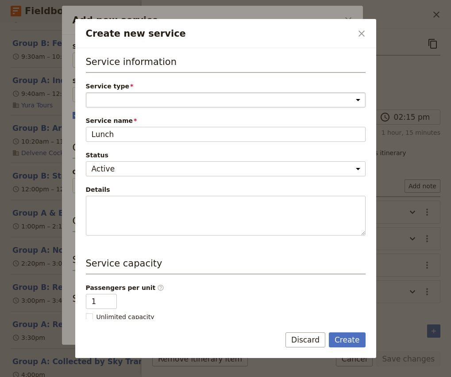
click at [121, 104] on select "Accommodation Activity Transport Flight Food and beverage Other" at bounding box center [226, 99] width 280 height 15
select select "FoodAndBeverageService"
click at [86, 92] on select "Accommodation Activity Transport Flight Food and beverage Other" at bounding box center [226, 99] width 280 height 15
click at [359, 343] on button "Create" at bounding box center [347, 340] width 37 height 15
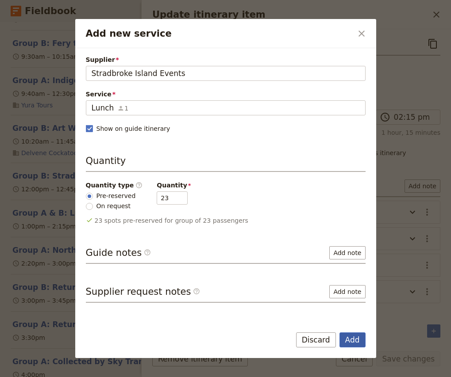
click at [355, 340] on button "Add" at bounding box center [352, 340] width 26 height 15
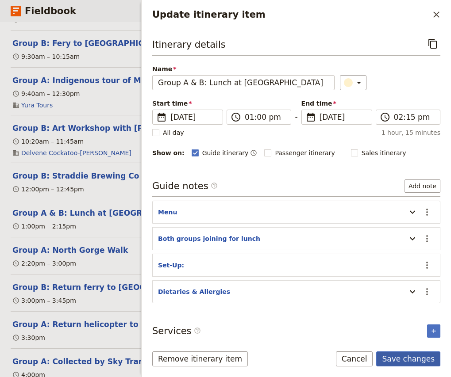
click at [408, 364] on button "Save changes" at bounding box center [408, 359] width 64 height 15
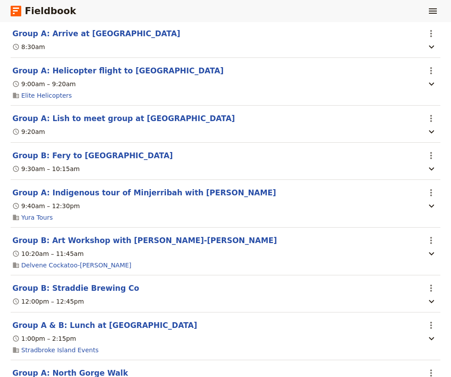
scroll to position [226, 0]
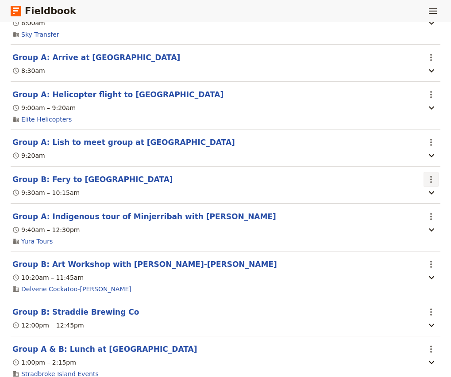
click at [435, 182] on icon "Actions" at bounding box center [431, 179] width 11 height 11
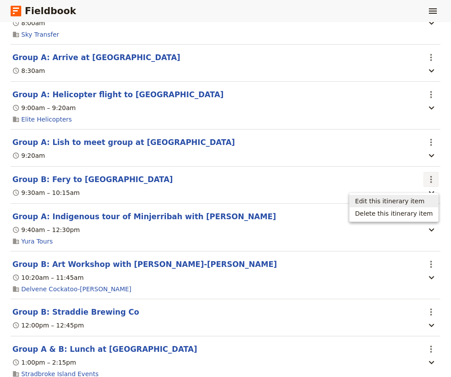
click at [418, 200] on span "Edit this itinerary item" at bounding box center [389, 201] width 69 height 9
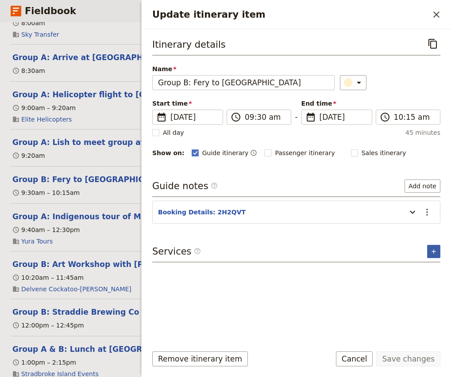
click at [436, 254] on icon "Add service inclusion" at bounding box center [433, 251] width 7 height 7
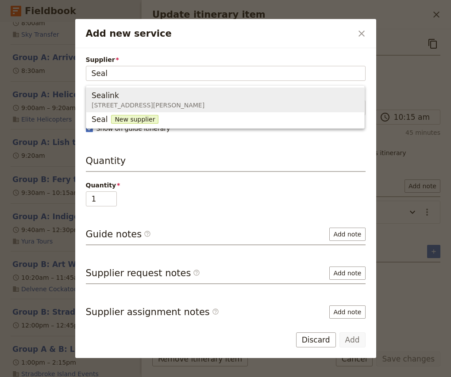
click at [186, 96] on div "Sealink" at bounding box center [148, 95] width 113 height 11
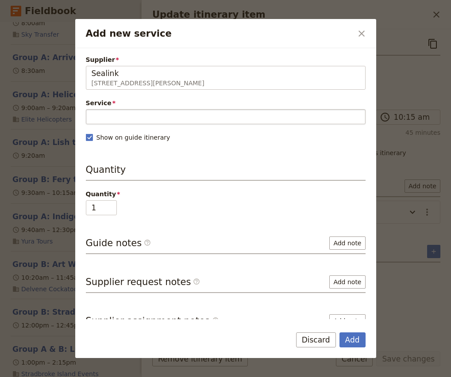
type input "Sealink"
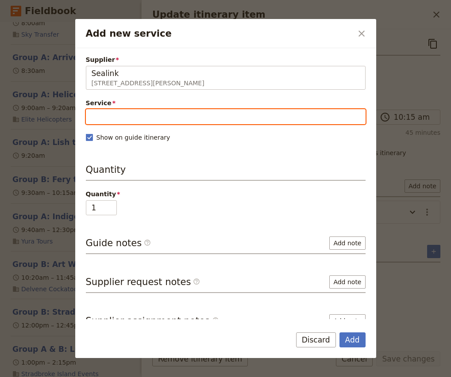
click at [152, 121] on input "Service" at bounding box center [226, 116] width 280 height 15
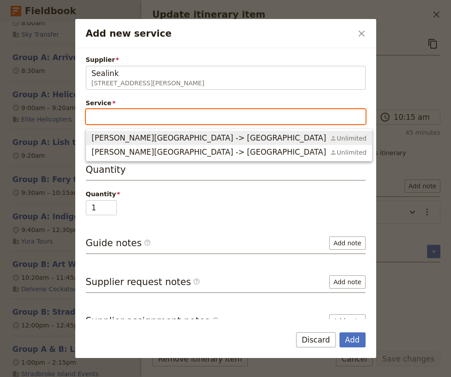
click at [144, 135] on span "Ferry Cleveland -> Dunwich" at bounding box center [209, 138] width 235 height 11
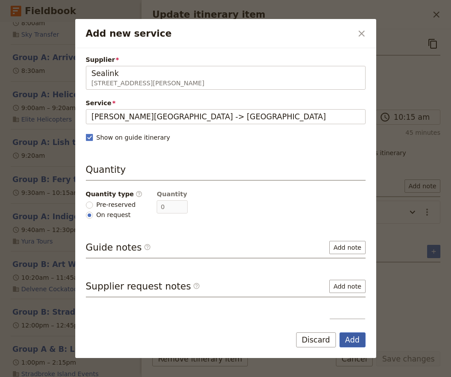
click at [358, 344] on button "Add" at bounding box center [352, 340] width 26 height 15
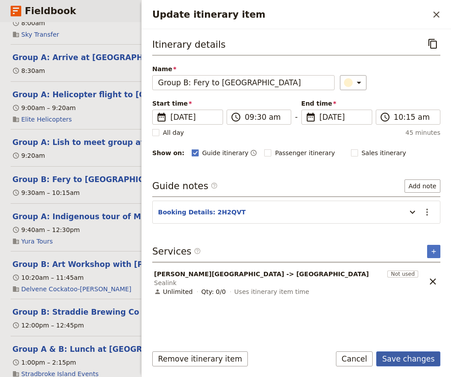
click at [411, 357] on button "Save changes" at bounding box center [408, 359] width 64 height 15
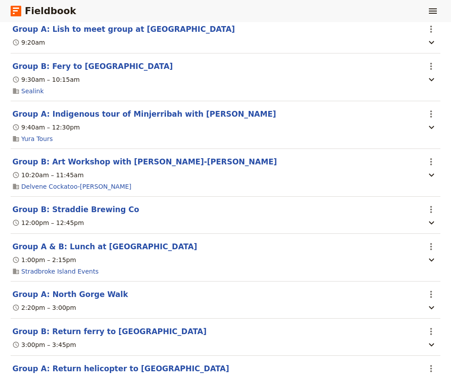
scroll to position [378, 0]
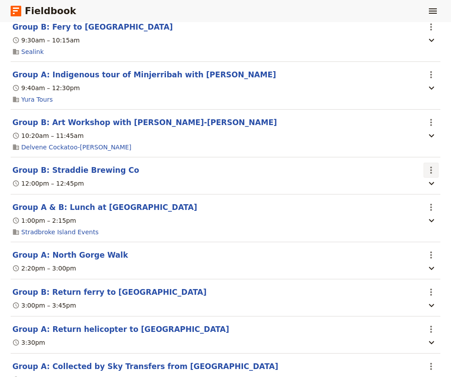
click at [429, 176] on icon "Actions" at bounding box center [431, 170] width 11 height 11
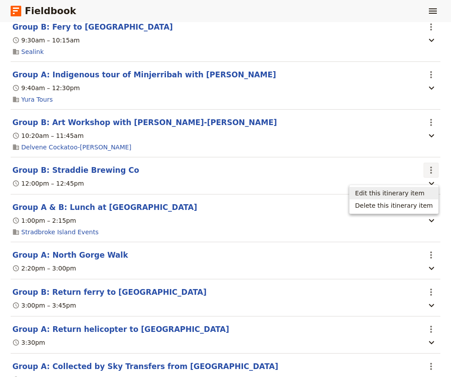
click at [420, 190] on span "Edit this itinerary item" at bounding box center [389, 193] width 69 height 9
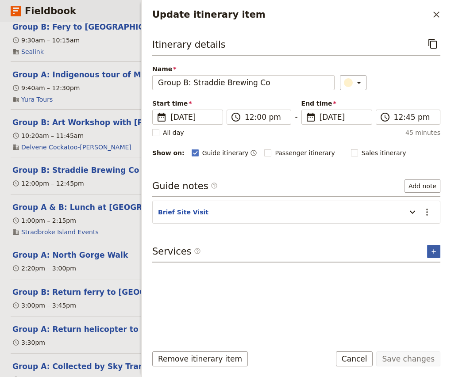
click at [434, 249] on icon "Add service inclusion" at bounding box center [433, 251] width 7 height 7
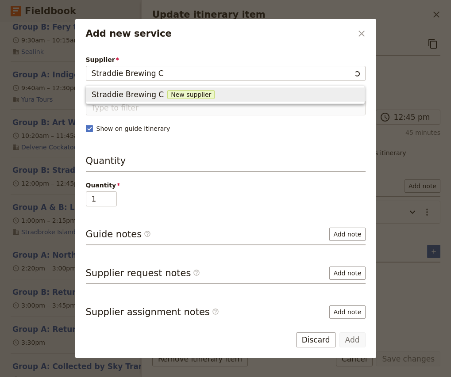
type input "Straddie Brewing Co"
click at [172, 92] on span "New supplier" at bounding box center [195, 94] width 47 height 9
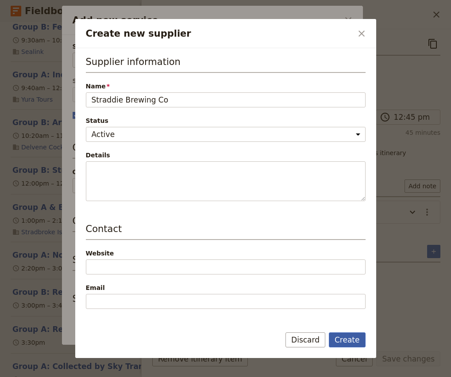
click at [347, 342] on button "Create" at bounding box center [347, 340] width 37 height 15
type input "Straddie Brewing Co"
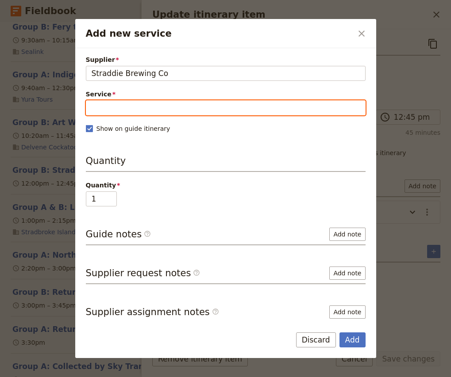
click at [118, 100] on input "Service" at bounding box center [226, 107] width 280 height 15
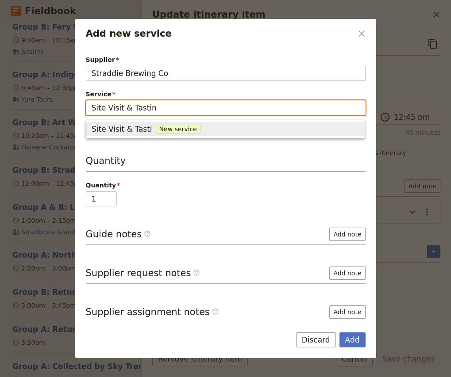
type input "Site Visit & Tasting"
click at [125, 130] on span "Site Visit & Tasting" at bounding box center [127, 129] width 70 height 11
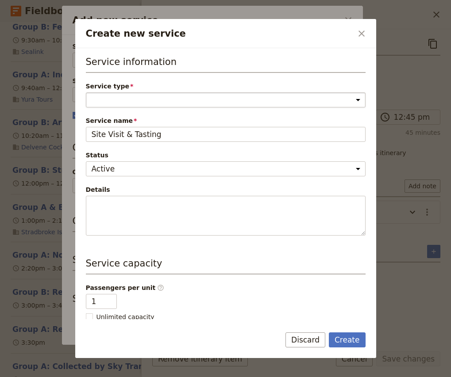
click at [127, 99] on select "Accommodation Activity Transport Flight Food and beverage Other" at bounding box center [226, 99] width 280 height 15
select select "ActivityService"
click at [86, 92] on select "Accommodation Activity Transport Flight Food and beverage Other" at bounding box center [226, 99] width 280 height 15
click at [363, 342] on button "Create" at bounding box center [347, 340] width 37 height 15
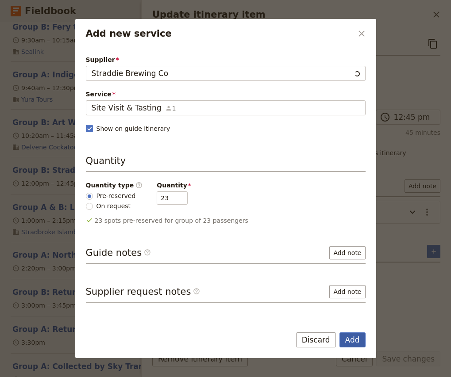
click at [351, 339] on button "Add" at bounding box center [352, 340] width 26 height 15
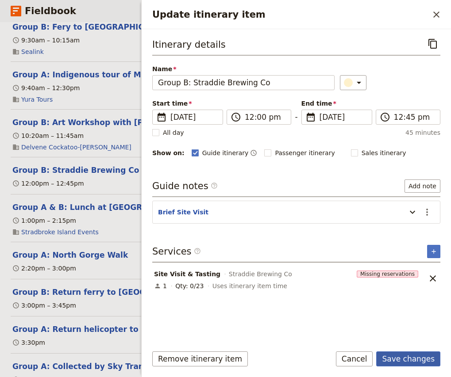
click at [413, 361] on button "Save changes" at bounding box center [408, 359] width 64 height 15
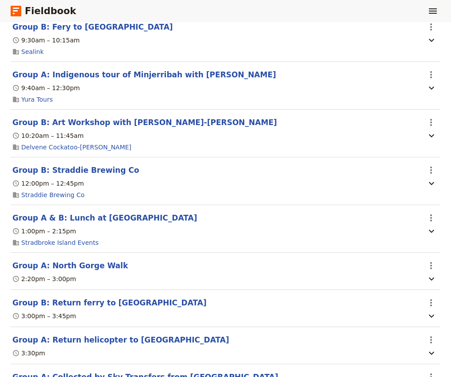
click at [423, 222] on section "Group A & B: Lunch at Home Beach ​ 1:00pm – 2:15pm Stradbroke Island Events" at bounding box center [226, 229] width 430 height 48
click at [435, 222] on icon "Actions" at bounding box center [431, 218] width 11 height 11
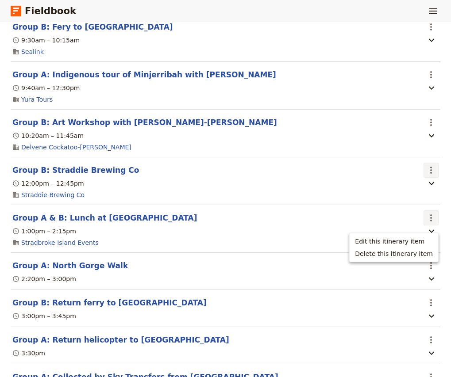
click at [431, 173] on icon "Actions" at bounding box center [431, 170] width 11 height 11
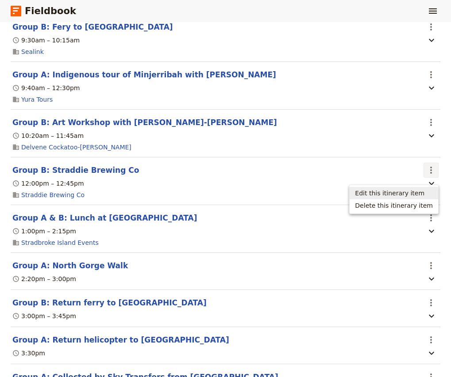
click at [412, 196] on span "Edit this itinerary item" at bounding box center [389, 193] width 69 height 9
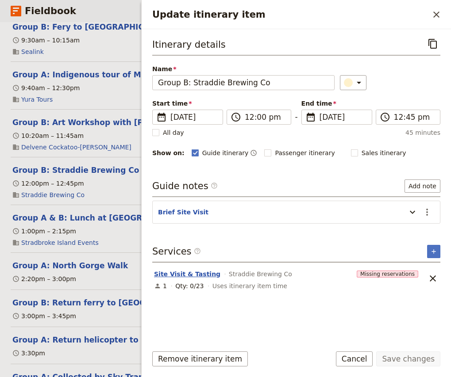
click at [173, 275] on button "Site Visit & Tasting" at bounding box center [187, 274] width 66 height 9
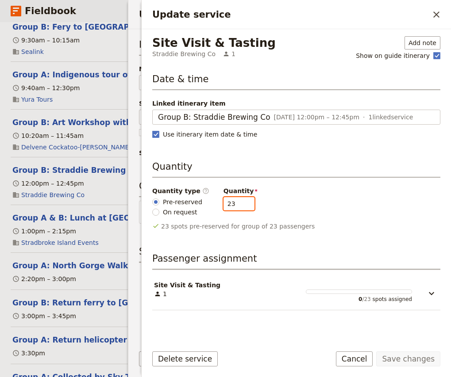
drag, startPoint x: 232, startPoint y: 204, endPoint x: 199, endPoint y: 202, distance: 32.8
click at [199, 202] on div "Quantity type ​ Pre-reserved On request Quantity 23" at bounding box center [296, 202] width 288 height 30
type input "12"
click at [406, 359] on button "Save changes" at bounding box center [408, 359] width 64 height 15
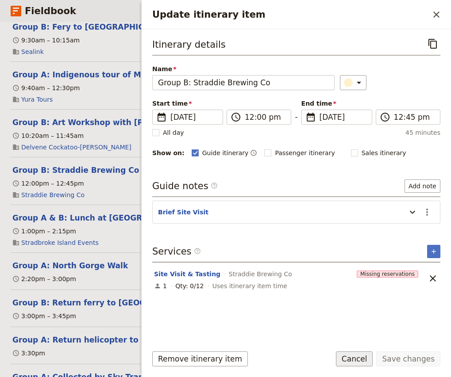
click at [357, 358] on button "Cancel" at bounding box center [354, 359] width 37 height 15
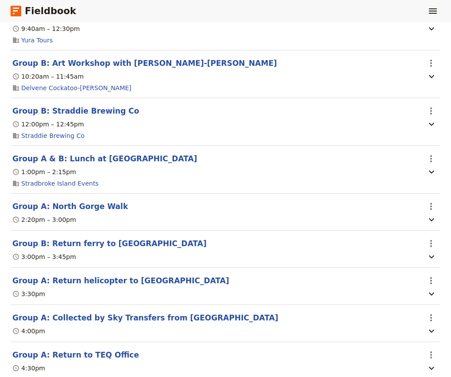
scroll to position [466, 0]
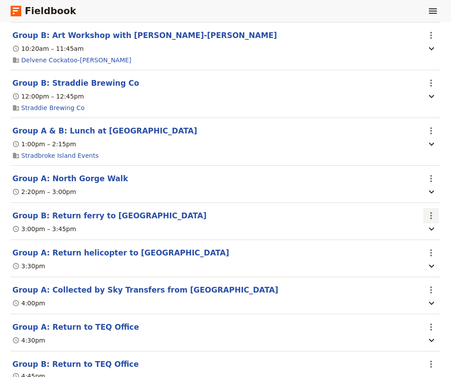
click at [429, 220] on icon "Actions" at bounding box center [431, 216] width 11 height 11
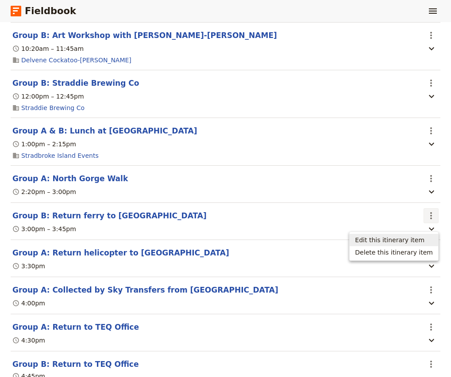
click at [416, 241] on span "Edit this itinerary item" at bounding box center [389, 240] width 69 height 9
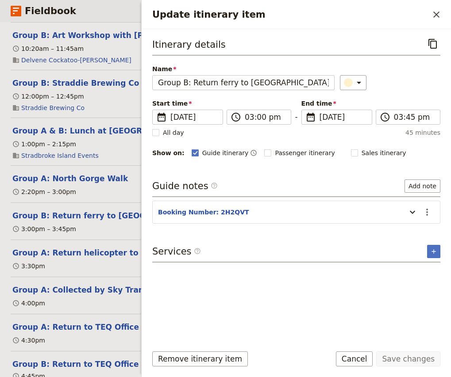
click at [440, 251] on div "Itinerary details ​ Name Group B: Return ferry to Cleveland ​ Start time ​ 4 Se…" at bounding box center [296, 183] width 309 height 309
click at [432, 251] on icon "Add service inclusion" at bounding box center [433, 251] width 7 height 7
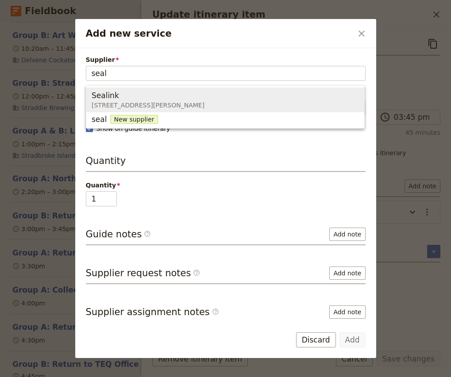
click at [117, 100] on div "Sealink" at bounding box center [148, 95] width 113 height 11
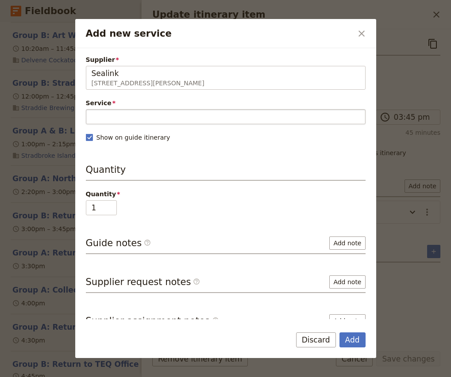
type input "Sealink"
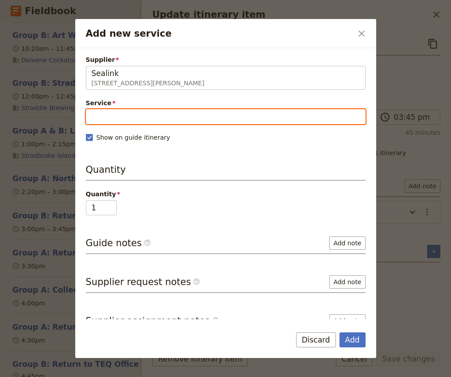
click at [127, 114] on input "Service" at bounding box center [226, 116] width 280 height 15
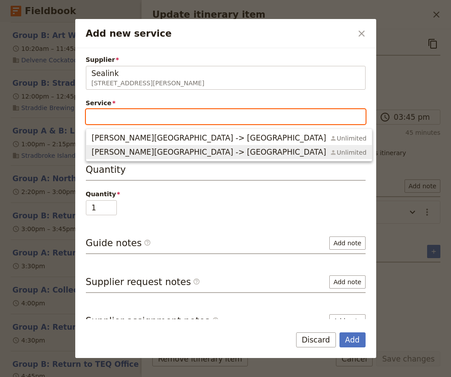
click at [134, 150] on span "Ferry Dunwich -> Cleveland" at bounding box center [209, 152] width 235 height 11
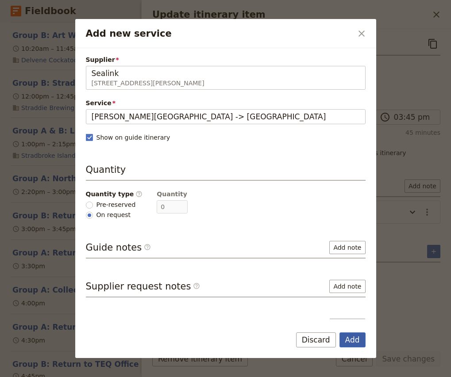
click at [350, 341] on button "Add" at bounding box center [352, 340] width 26 height 15
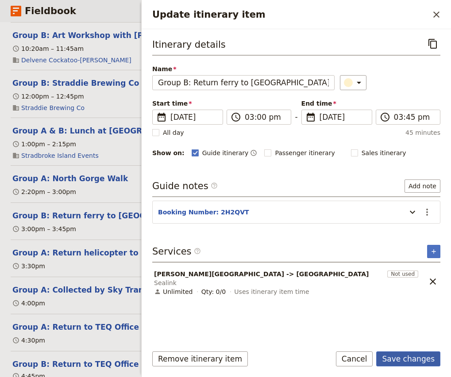
click at [412, 362] on button "Save changes" at bounding box center [408, 359] width 64 height 15
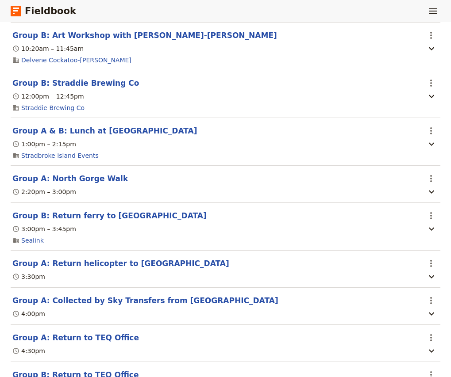
scroll to position [516, 0]
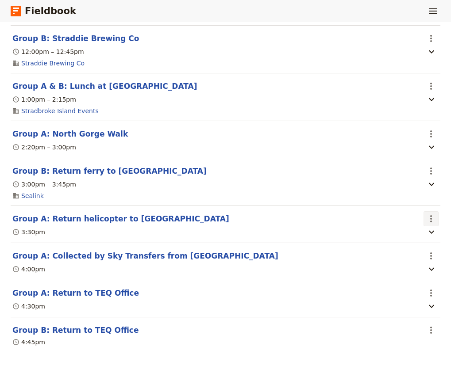
click at [433, 216] on icon "Actions" at bounding box center [431, 219] width 11 height 11
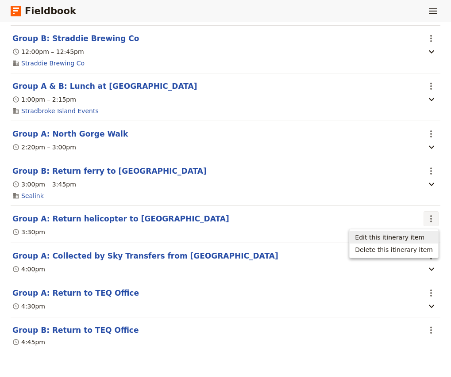
click at [413, 236] on span "Edit this itinerary item" at bounding box center [389, 237] width 69 height 9
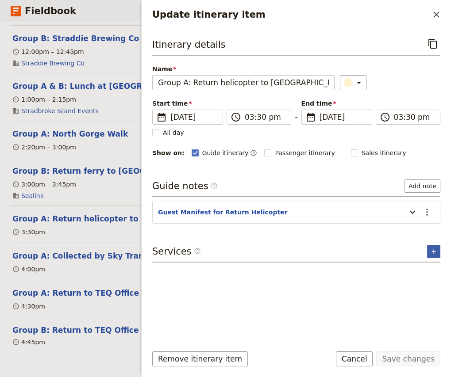
click at [429, 246] on button "​" at bounding box center [433, 251] width 13 height 13
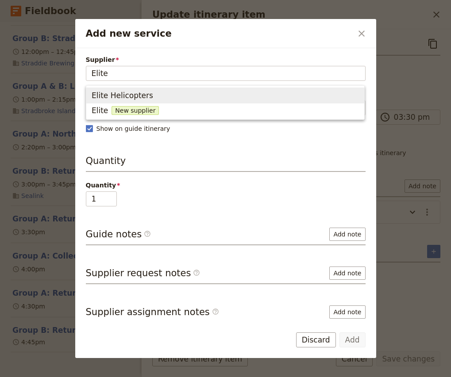
click at [129, 96] on span "Elite Helicopters" at bounding box center [123, 95] width 62 height 11
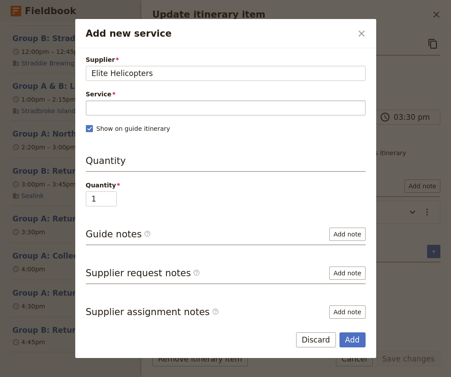
type input "Elite Helicopters"
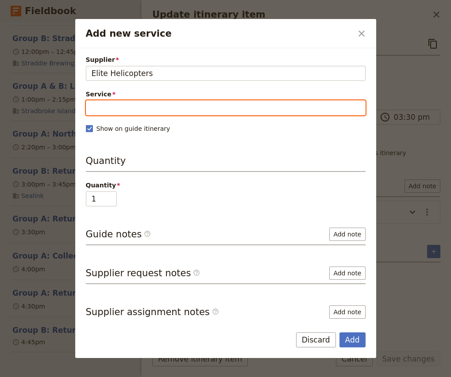
click at [128, 110] on input "Service" at bounding box center [226, 107] width 280 height 15
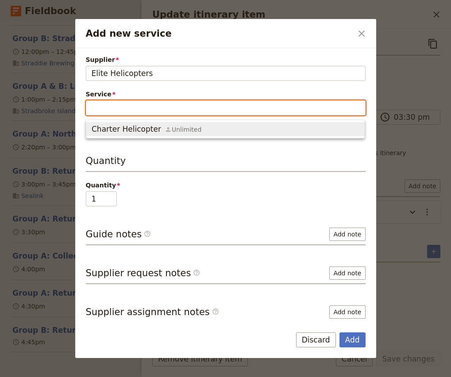
click at [125, 128] on span "Charter Helicopter" at bounding box center [126, 129] width 69 height 11
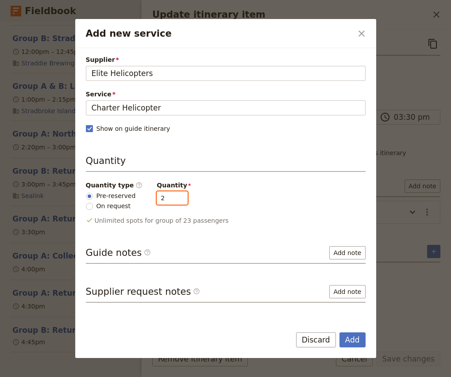
type input "2"
click at [175, 194] on input "2" at bounding box center [172, 198] width 31 height 13
click at [357, 342] on button "Add" at bounding box center [352, 340] width 26 height 15
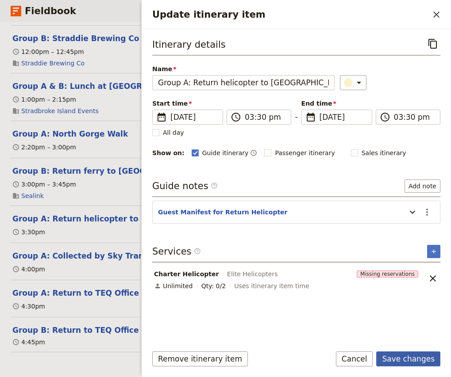
click at [412, 364] on button "Save changes" at bounding box center [408, 359] width 64 height 15
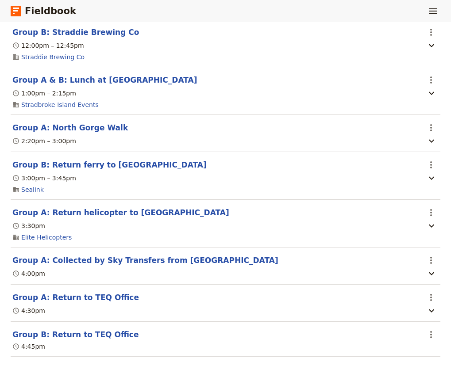
scroll to position [528, 0]
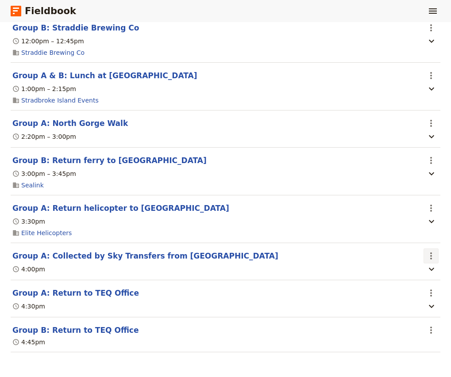
click at [432, 256] on icon "Actions" at bounding box center [431, 256] width 11 height 11
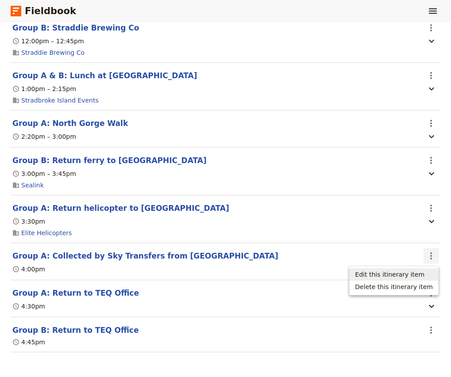
click at [412, 274] on span "Edit this itinerary item" at bounding box center [389, 274] width 69 height 9
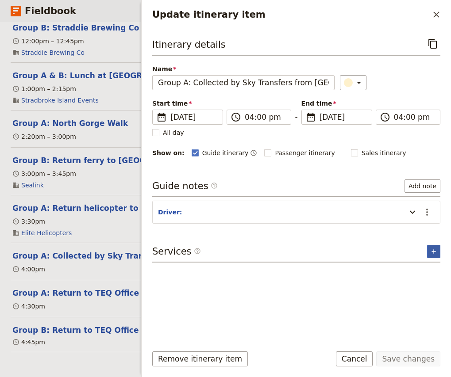
click at [427, 251] on button "​" at bounding box center [433, 251] width 13 height 13
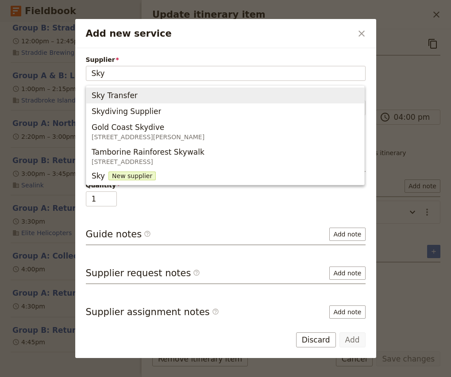
click at [157, 97] on span "Sky Transfer" at bounding box center [225, 95] width 267 height 12
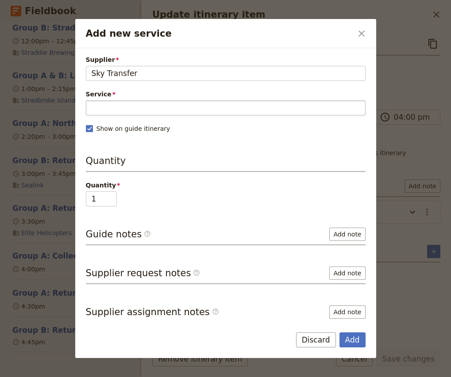
type input "Sky Transfer"
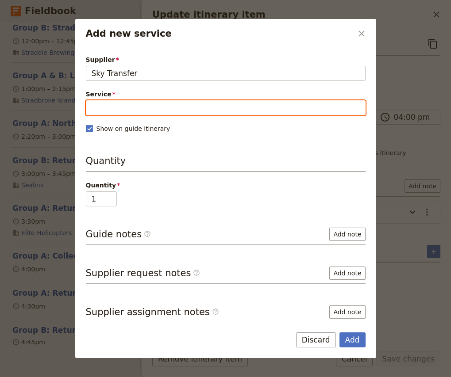
click at [136, 109] on input "Service" at bounding box center [226, 107] width 280 height 15
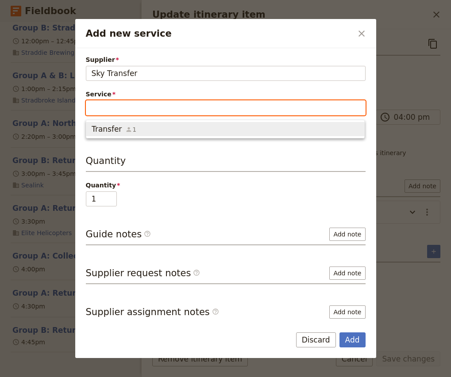
click at [131, 126] on span "1" at bounding box center [130, 129] width 11 height 9
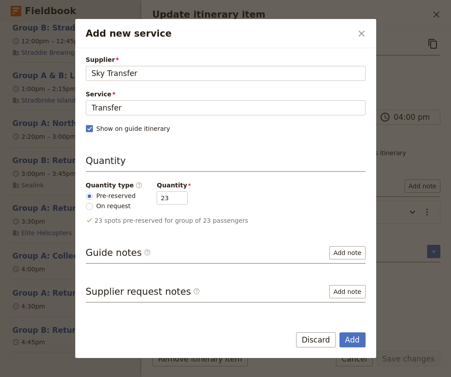
click at [112, 206] on span "On request" at bounding box center [113, 206] width 35 height 9
click at [93, 206] on input "On request" at bounding box center [89, 206] width 7 height 7
radio input "true"
type input "0"
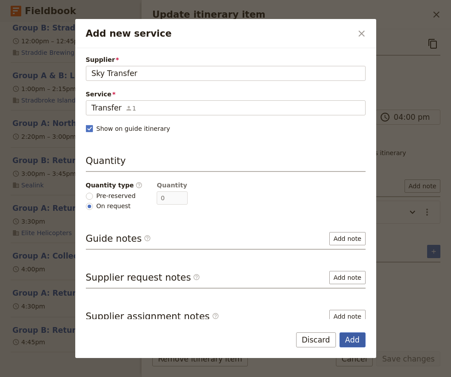
click at [352, 343] on button "Add" at bounding box center [352, 340] width 26 height 15
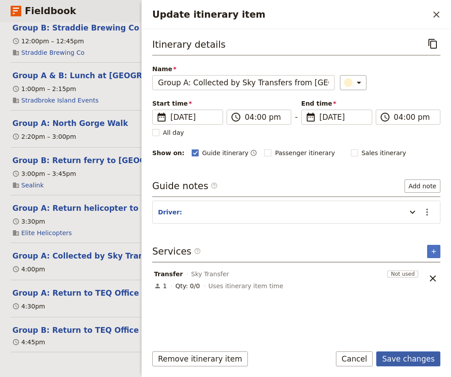
click at [398, 356] on button "Save changes" at bounding box center [408, 359] width 64 height 15
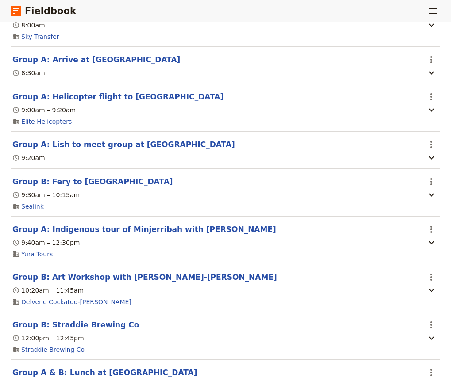
scroll to position [0, 0]
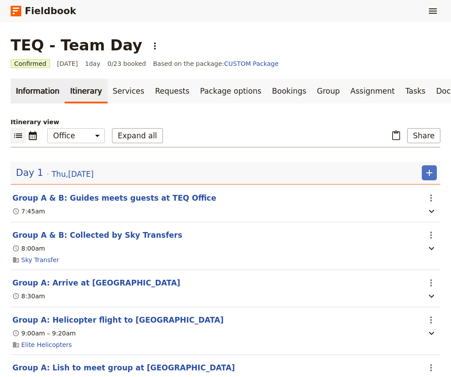
click at [25, 87] on link "Information" at bounding box center [38, 91] width 54 height 25
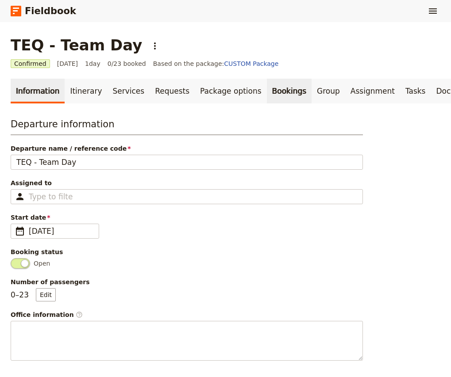
click at [267, 83] on link "Bookings" at bounding box center [289, 91] width 45 height 25
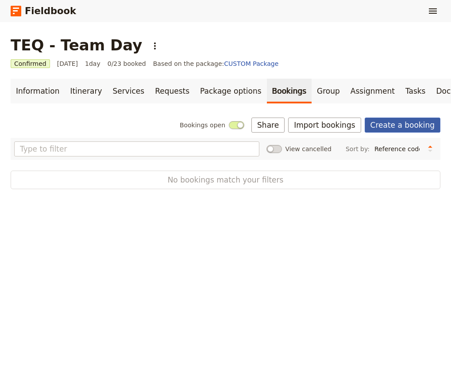
click at [408, 127] on link "Create a booking" at bounding box center [403, 125] width 76 height 15
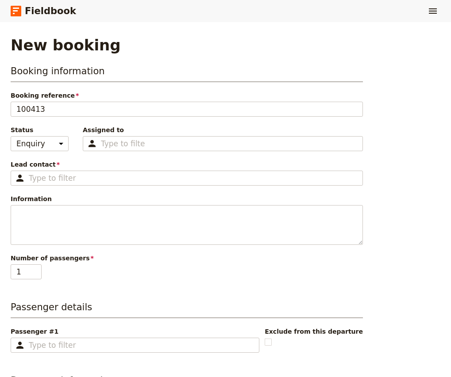
type input "CUSTOM Package"
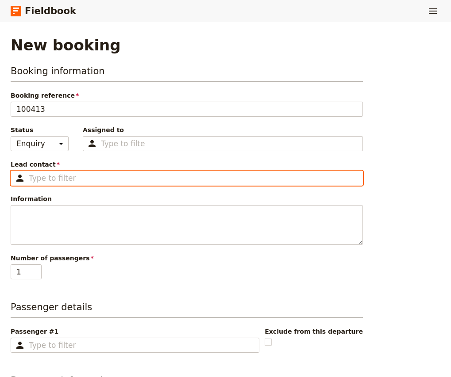
click at [40, 178] on input "Lead contact ​" at bounding box center [193, 178] width 328 height 11
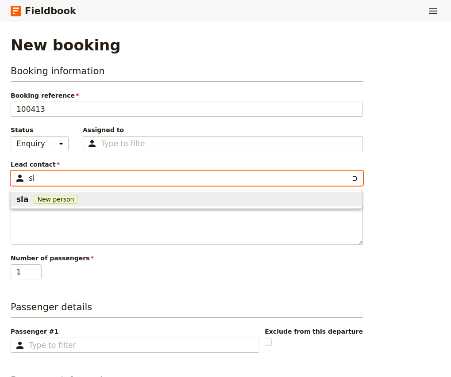
type input "s"
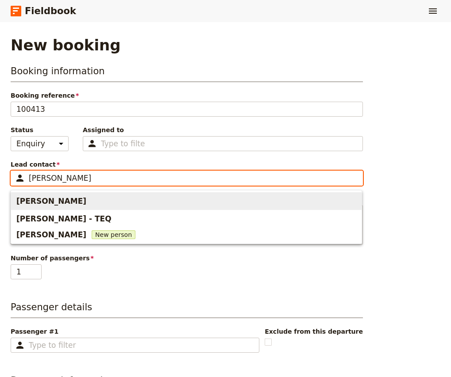
click at [68, 205] on span "[PERSON_NAME]" at bounding box center [186, 201] width 340 height 14
type input "[PERSON_NAME]"
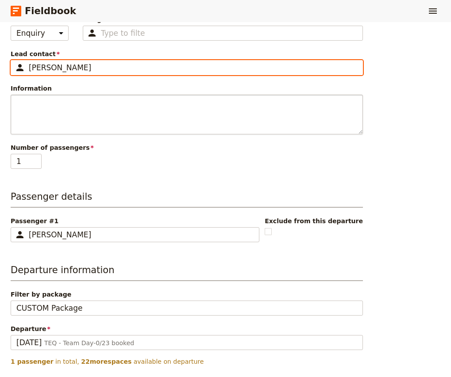
scroll to position [126, 0]
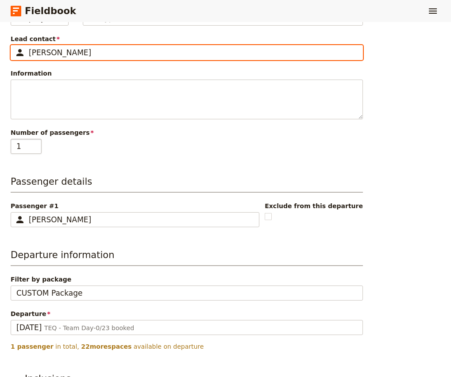
type input "[PERSON_NAME]"
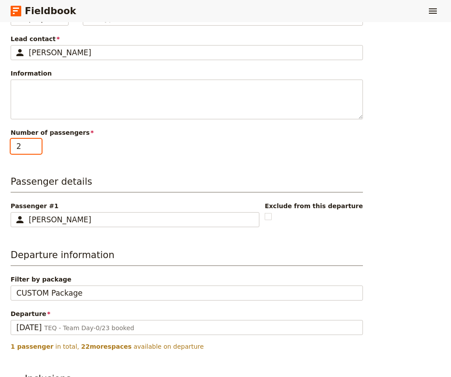
click at [38, 145] on input "2" at bounding box center [26, 146] width 31 height 15
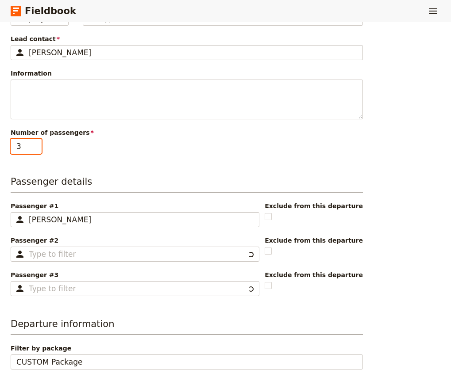
click at [38, 145] on input "3" at bounding box center [26, 146] width 31 height 15
click at [38, 145] on input "4" at bounding box center [26, 146] width 31 height 15
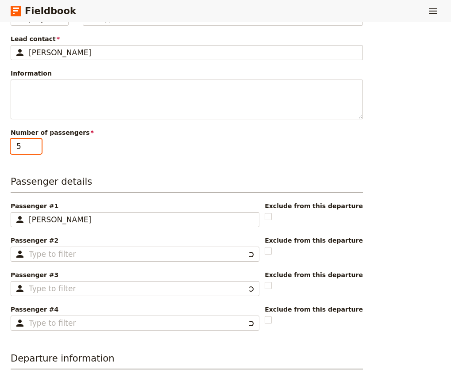
click at [38, 145] on input "5" at bounding box center [26, 146] width 31 height 15
click at [38, 145] on input "6" at bounding box center [26, 146] width 31 height 15
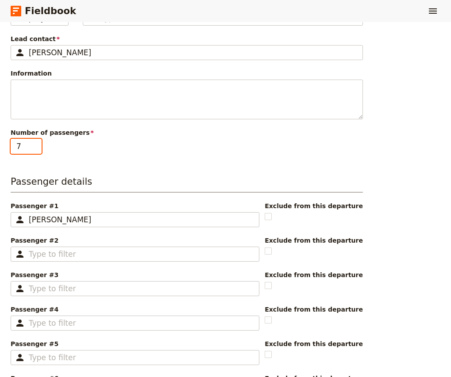
click at [38, 145] on input "7" at bounding box center [26, 146] width 31 height 15
click at [38, 145] on input "8" at bounding box center [26, 146] width 31 height 15
click at [38, 145] on input "9" at bounding box center [26, 146] width 31 height 15
click at [38, 145] on input "10" at bounding box center [26, 146] width 31 height 15
click at [38, 145] on input "11" at bounding box center [26, 146] width 31 height 15
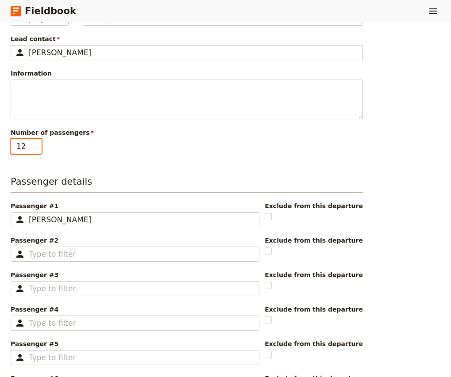
click at [38, 145] on input "12" at bounding box center [26, 146] width 31 height 15
click at [38, 145] on input "13" at bounding box center [26, 146] width 31 height 15
click at [38, 145] on input "14" at bounding box center [26, 146] width 31 height 15
click at [38, 145] on input "15" at bounding box center [26, 146] width 31 height 15
click at [38, 145] on input "16" at bounding box center [26, 146] width 31 height 15
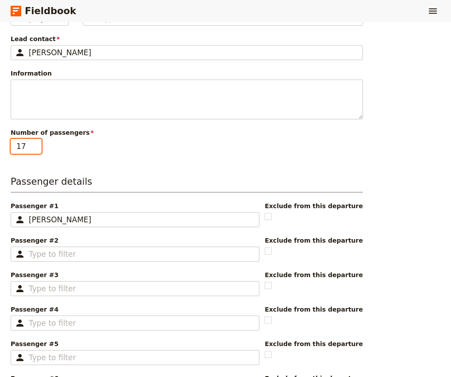
click at [38, 145] on input "17" at bounding box center [26, 146] width 31 height 15
click at [38, 145] on input "18" at bounding box center [26, 146] width 31 height 15
click at [38, 145] on input "19" at bounding box center [26, 146] width 31 height 15
click at [38, 145] on input "20" at bounding box center [26, 146] width 31 height 15
click at [38, 145] on input "21" at bounding box center [26, 146] width 31 height 15
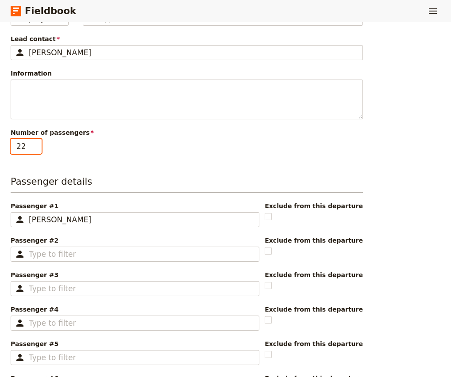
click at [38, 144] on input "22" at bounding box center [26, 146] width 31 height 15
type input "23"
click at [38, 144] on input "23" at bounding box center [26, 146] width 31 height 15
click at [52, 261] on fieldset "​" at bounding box center [135, 254] width 249 height 15
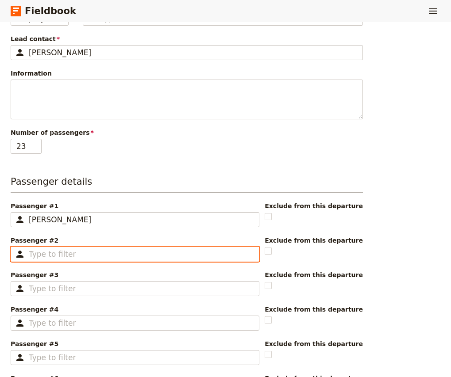
click at [52, 260] on input "Passenger #2 ​" at bounding box center [141, 254] width 225 height 11
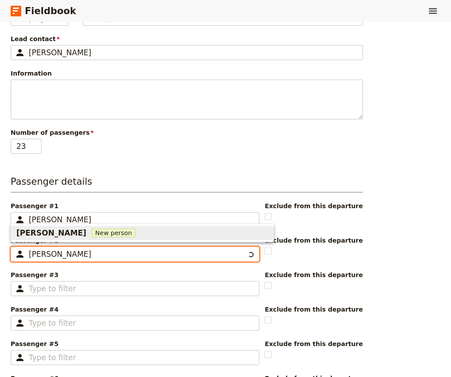
type input "[PERSON_NAME]"
click at [51, 237] on span "[PERSON_NAME]" at bounding box center [51, 233] width 70 height 11
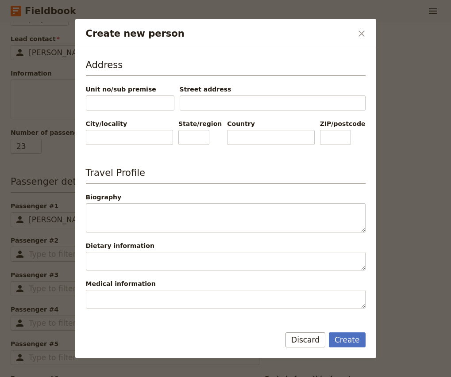
scroll to position [275, 0]
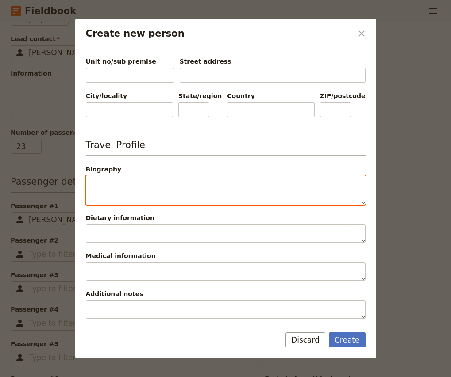
type input "[PERSON_NAME]"
click at [119, 184] on textarea "Biography" at bounding box center [226, 190] width 280 height 29
click at [107, 186] on textarea "Group B" at bounding box center [226, 190] width 280 height 29
click at [128, 185] on textarea "Group B" at bounding box center [226, 190] width 280 height 29
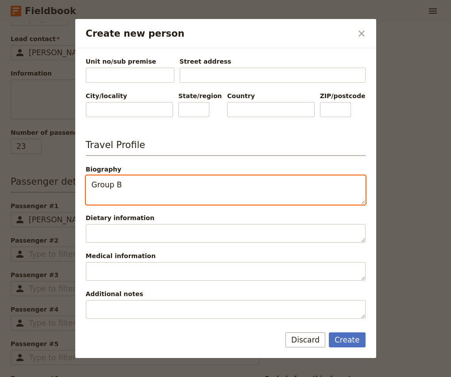
click at [128, 185] on textarea "Group B" at bounding box center [226, 190] width 280 height 29
type textarea "Group B"
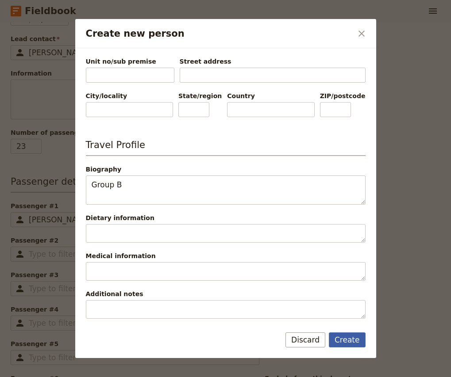
click at [352, 342] on button "Create" at bounding box center [347, 340] width 37 height 15
type input "[PERSON_NAME]"
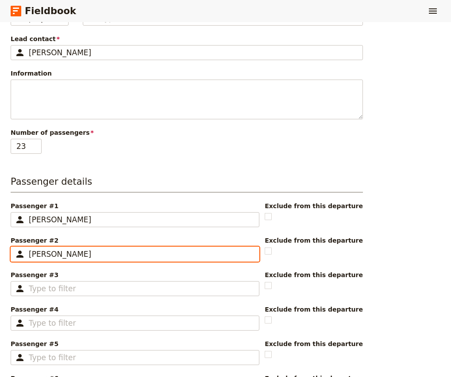
scroll to position [173, 0]
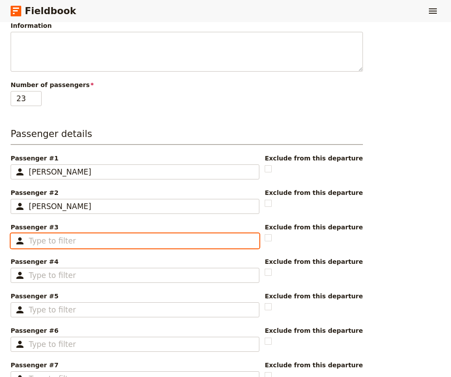
click at [61, 242] on input "Passenger #3 ​" at bounding box center [141, 241] width 225 height 11
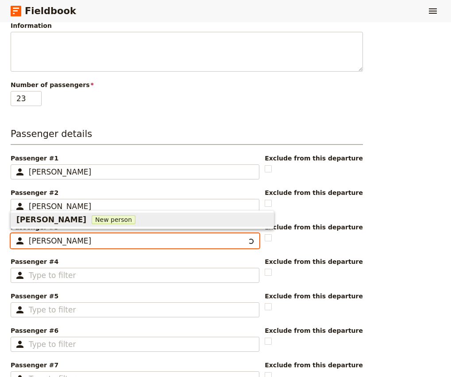
type input "[PERSON_NAME]"
click at [55, 222] on span "[PERSON_NAME]" at bounding box center [51, 220] width 70 height 11
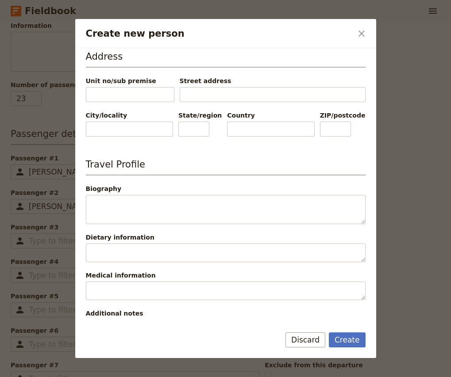
scroll to position [267, 0]
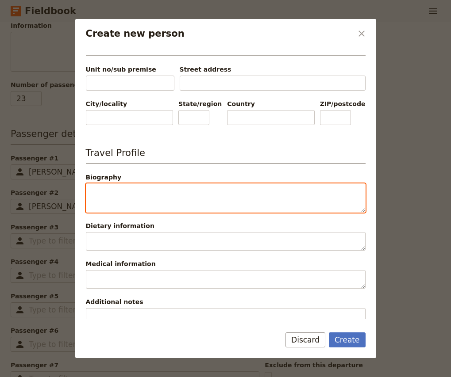
type input "Lauren"
click at [133, 194] on textarea "Biography" at bounding box center [226, 198] width 280 height 29
paste textarea "Group B"
type textarea "Group B"
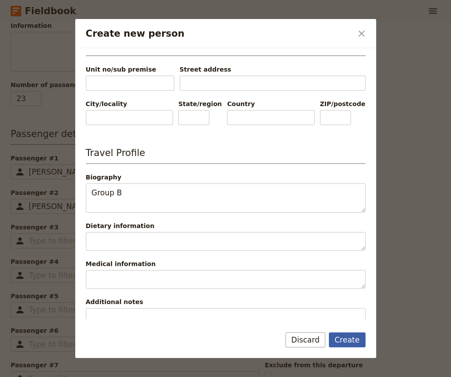
click at [350, 343] on button "Create" at bounding box center [347, 340] width 37 height 15
type input "[PERSON_NAME]"
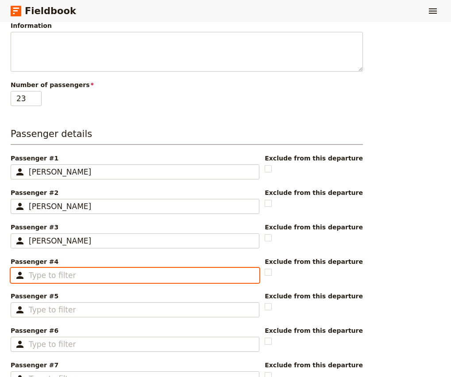
click at [56, 277] on input "Passenger #4 ​" at bounding box center [141, 275] width 225 height 11
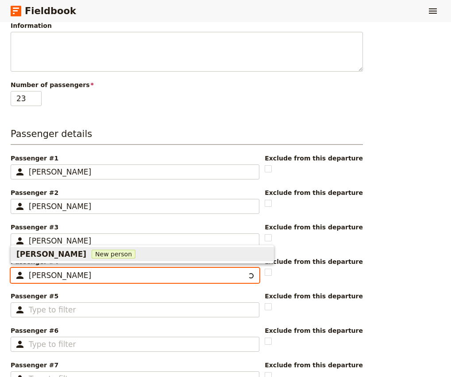
type input "[PERSON_NAME]"
click at [46, 254] on span "[PERSON_NAME]" at bounding box center [51, 254] width 70 height 11
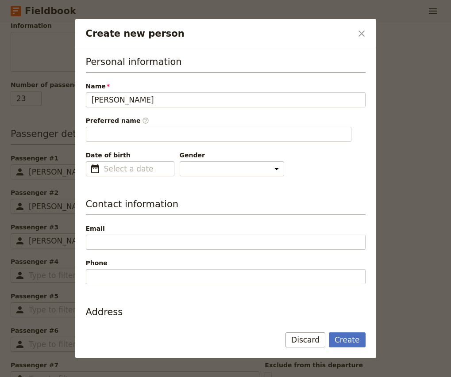
scroll to position [175, 0]
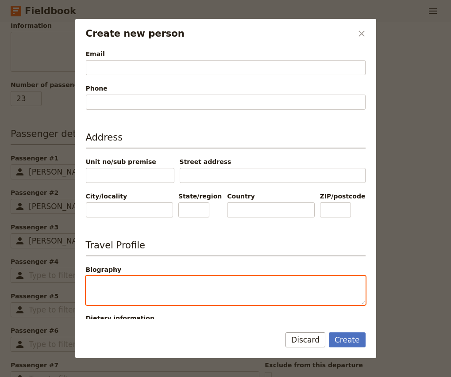
type input "[PERSON_NAME]"
click at [128, 281] on textarea "Biography" at bounding box center [226, 290] width 280 height 29
paste textarea "Group B"
type textarea "Group B"
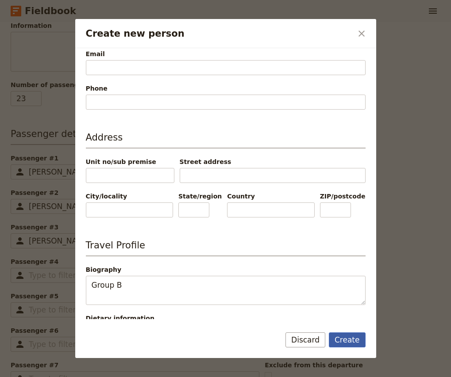
click at [347, 343] on button "Create" at bounding box center [347, 340] width 37 height 15
type input "[PERSON_NAME]"
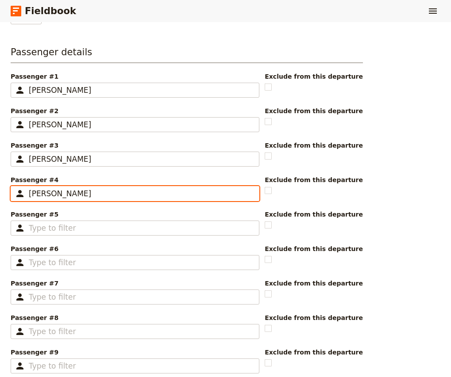
scroll to position [264, 0]
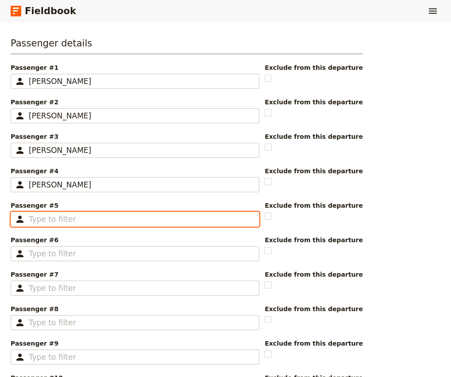
click at [49, 218] on input "Passenger #5 ​" at bounding box center [141, 219] width 225 height 11
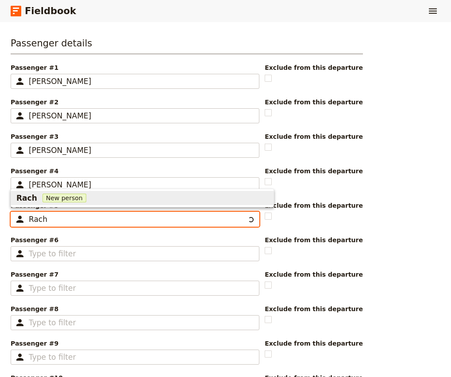
type input "Rach K"
click at [58, 196] on span "New person" at bounding box center [73, 198] width 44 height 9
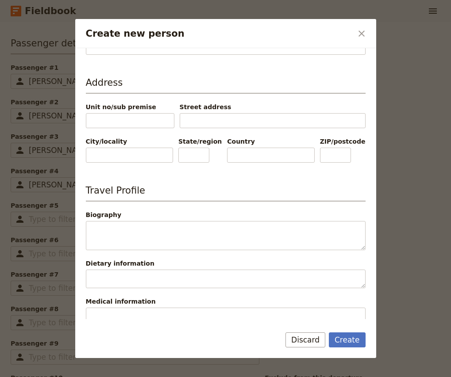
scroll to position [275, 0]
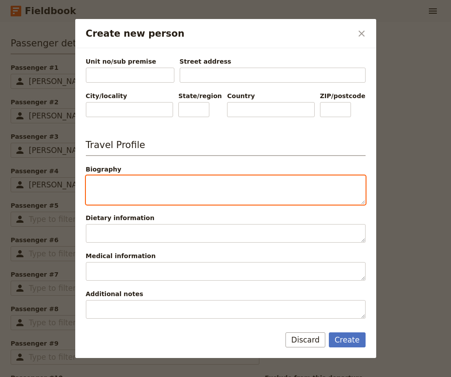
type input "Rach"
click at [156, 182] on textarea "Biography" at bounding box center [226, 190] width 280 height 29
paste textarea "Group B"
type textarea "Group B"
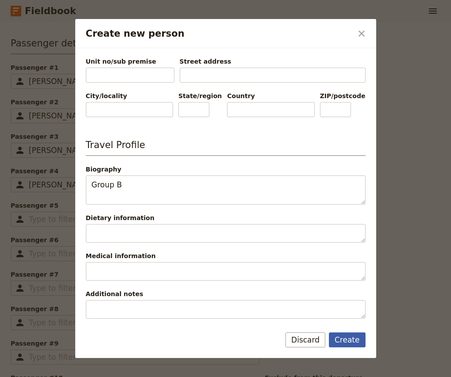
click at [349, 345] on button "Create" at bounding box center [347, 340] width 37 height 15
type input "Rach K"
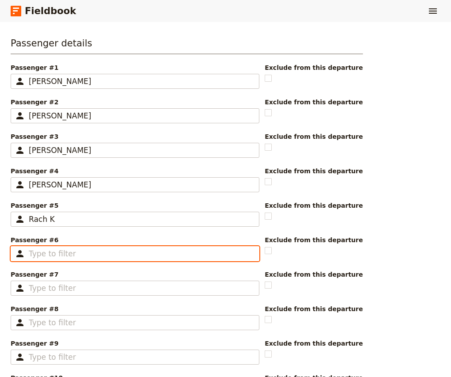
click at [44, 254] on input "Passenger #6 ​" at bounding box center [141, 254] width 225 height 11
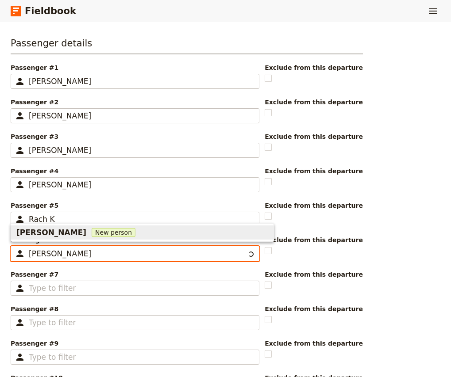
type input "Angela Merriweather"
click at [44, 235] on span "Angela Merriweather" at bounding box center [51, 232] width 70 height 11
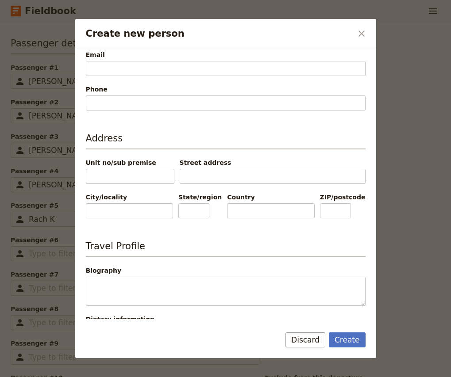
scroll to position [174, 0]
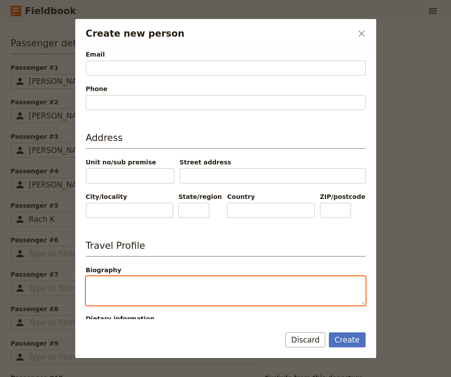
type input "Angela"
click at [129, 281] on textarea "Biography" at bounding box center [226, 291] width 280 height 29
paste textarea "Group B"
type textarea "Group B"
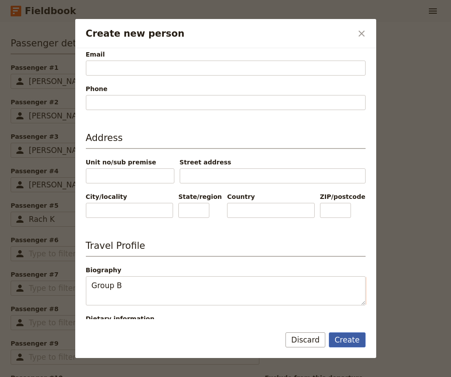
click at [345, 346] on button "Create" at bounding box center [347, 340] width 37 height 15
type input "Angela Merriweather"
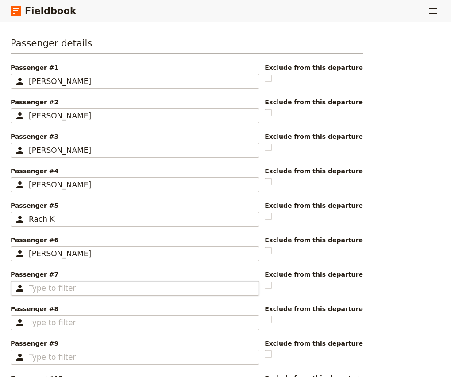
click at [87, 282] on fieldset "​" at bounding box center [135, 288] width 249 height 15
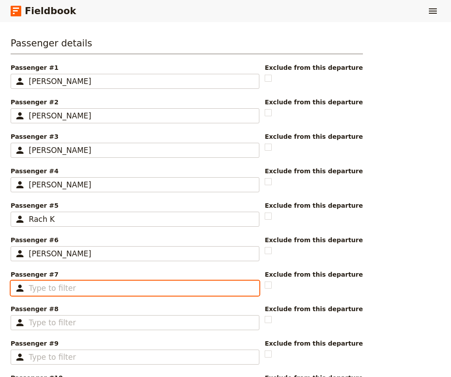
click at [87, 283] on input "Passenger #7 ​" at bounding box center [141, 288] width 225 height 11
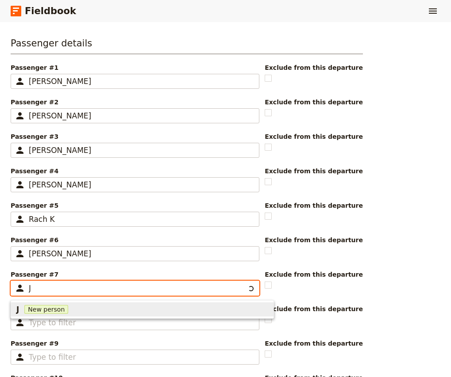
scroll to position [0, 0]
type input "[PERSON_NAME]"
click at [92, 309] on span "New person" at bounding box center [114, 309] width 44 height 9
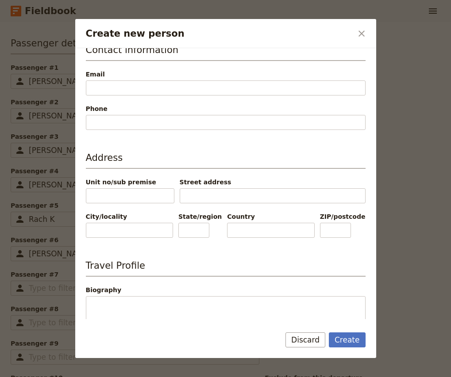
scroll to position [234, 0]
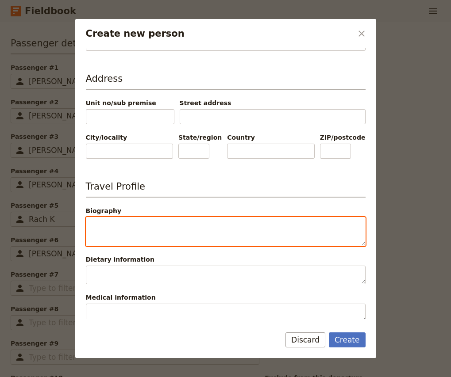
type input "Jodie"
click at [125, 225] on textarea "Biography" at bounding box center [226, 231] width 280 height 29
paste textarea "Group B"
type textarea "Group B"
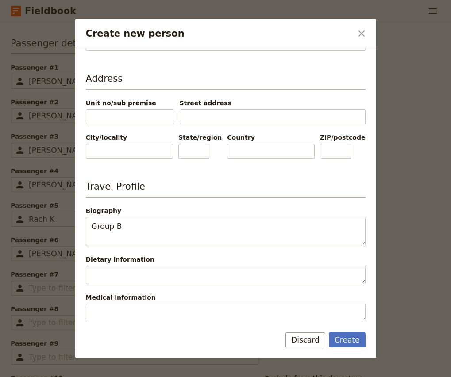
click at [346, 349] on div "Create Discard" at bounding box center [225, 346] width 301 height 26
click at [355, 340] on button "Create" at bounding box center [347, 340] width 37 height 15
type input "[PERSON_NAME]"
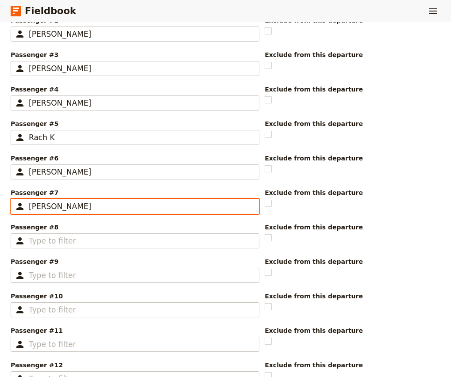
scroll to position [348, 0]
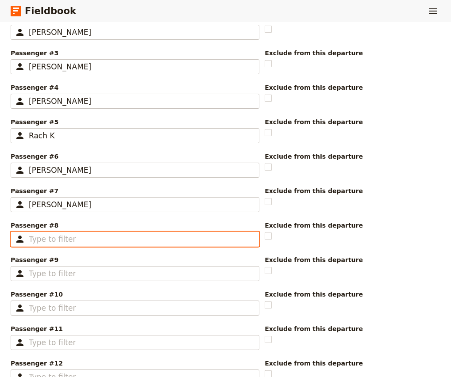
click at [58, 239] on input "Passenger #8 ​" at bounding box center [141, 239] width 225 height 11
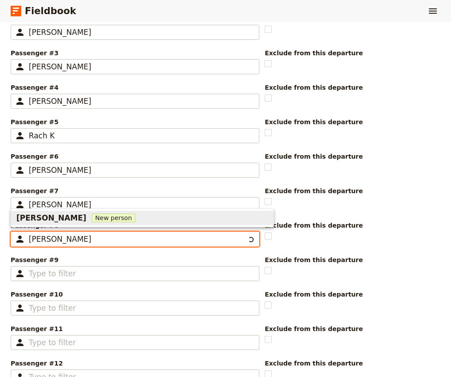
type input "[PERSON_NAME]"
click at [49, 217] on span "[PERSON_NAME]" at bounding box center [51, 218] width 70 height 11
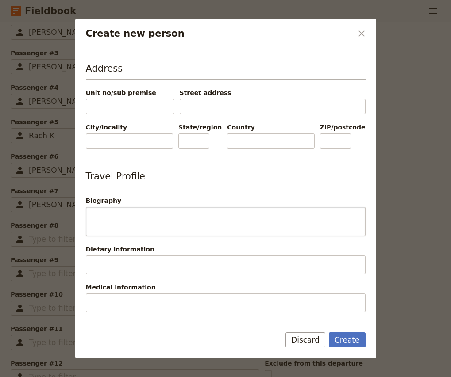
scroll to position [249, 0]
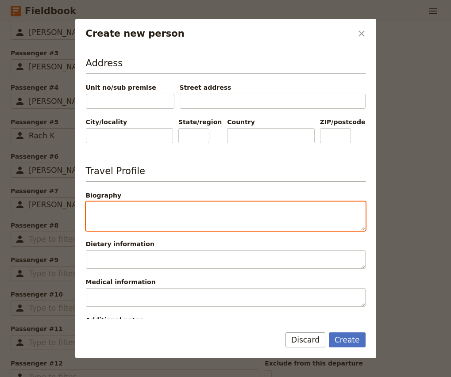
type input "Katherine"
click at [150, 213] on textarea "Biography" at bounding box center [226, 216] width 280 height 29
paste textarea "Group B"
type textarea "Group B"
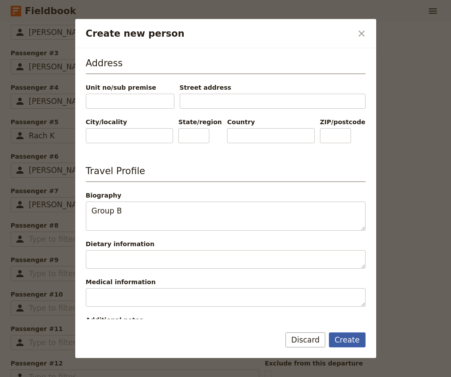
click at [349, 345] on button "Create" at bounding box center [347, 340] width 37 height 15
type input "[PERSON_NAME]"
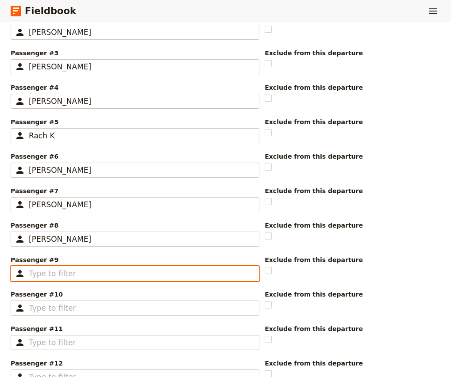
click at [67, 275] on input "Passenger #9 ​" at bounding box center [141, 274] width 225 height 11
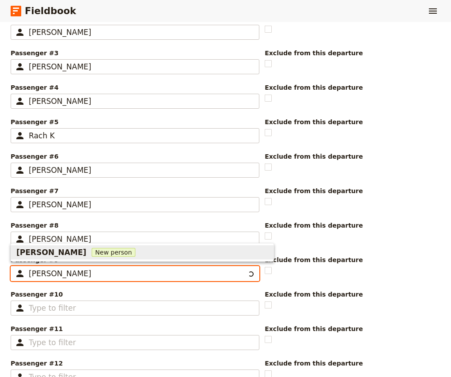
type input "[PERSON_NAME]"
click at [62, 253] on div "Dana Potter New person" at bounding box center [142, 252] width 252 height 11
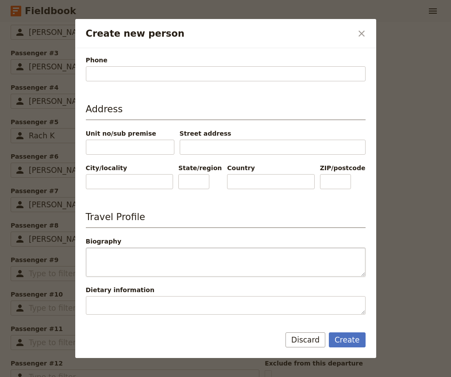
scroll to position [212, 0]
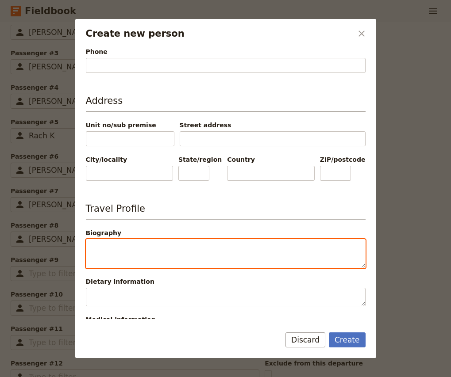
type input "Dana"
click at [146, 243] on textarea "Biography" at bounding box center [226, 253] width 280 height 29
paste textarea "Group B"
type textarea "Group B"
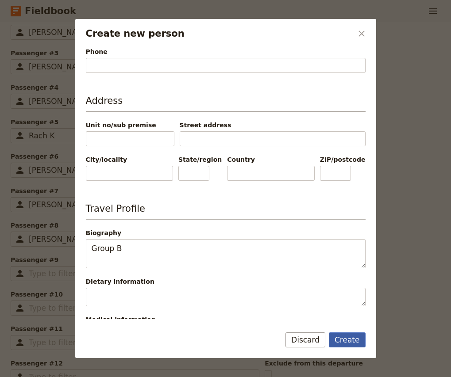
click at [349, 344] on button "Create" at bounding box center [347, 340] width 37 height 15
type input "[PERSON_NAME]"
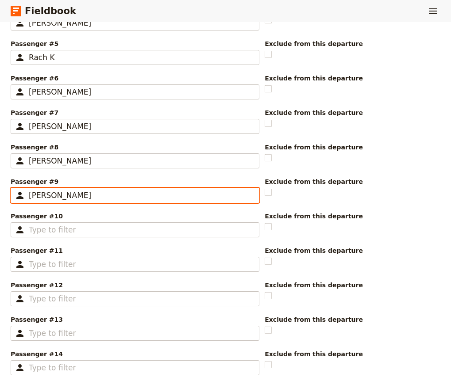
scroll to position [426, 0]
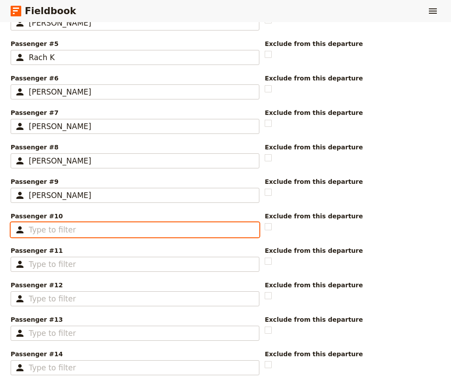
click at [34, 233] on input "Passenger #10 ​" at bounding box center [141, 230] width 225 height 11
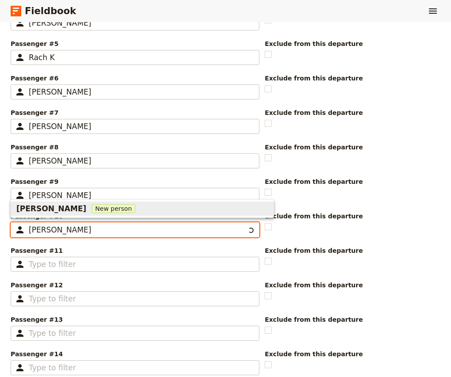
type input "[PERSON_NAME] Back"
click at [57, 207] on div "Jess Back New person" at bounding box center [142, 209] width 252 height 11
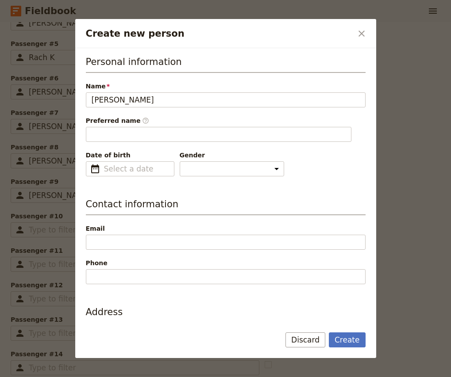
type input "[PERSON_NAME] Back"
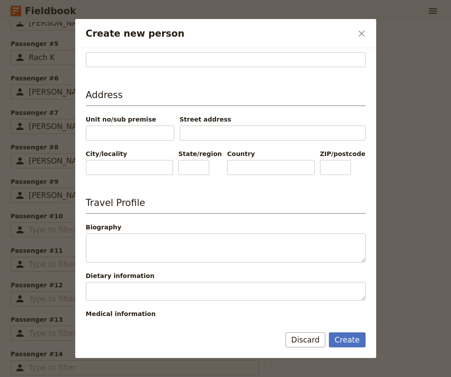
scroll to position [230, 0]
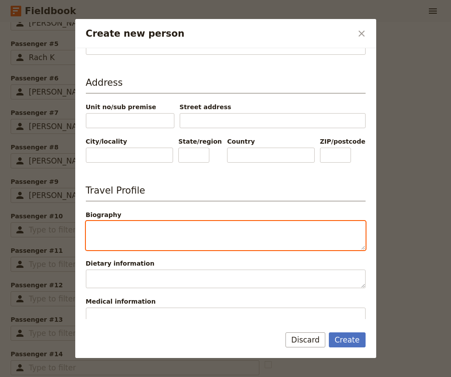
click at [120, 230] on textarea "Biography" at bounding box center [226, 235] width 280 height 29
type input "Jess"
paste textarea "Group B"
type textarea "Group B"
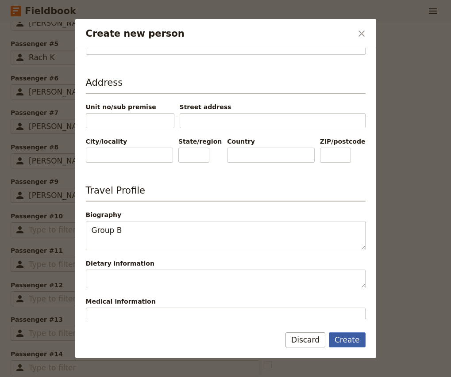
click at [349, 345] on button "Create" at bounding box center [347, 340] width 37 height 15
type input "[PERSON_NAME] Back"
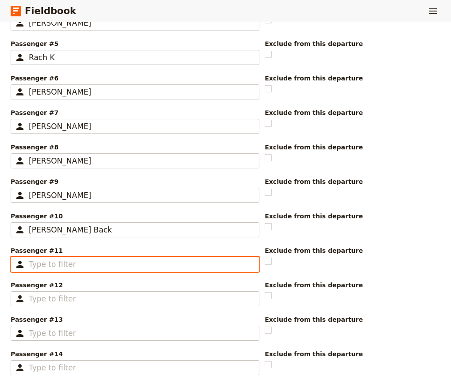
click at [85, 266] on input "Passenger #11 ​" at bounding box center [141, 264] width 225 height 11
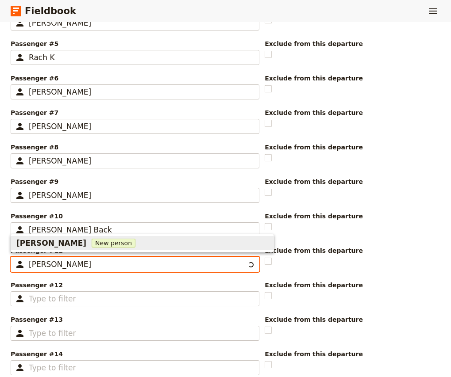
type input "[PERSON_NAME]"
click at [55, 245] on span "[PERSON_NAME]" at bounding box center [51, 243] width 70 height 11
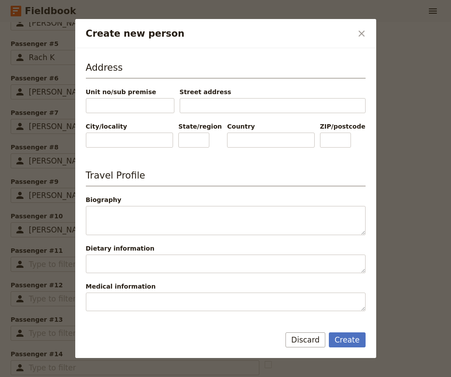
scroll to position [255, 0]
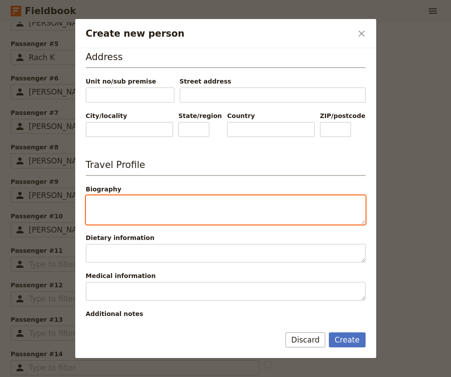
type input "Evie"
click at [119, 203] on textarea "Biography" at bounding box center [226, 210] width 280 height 29
paste textarea "Group B"
type textarea "Group B"
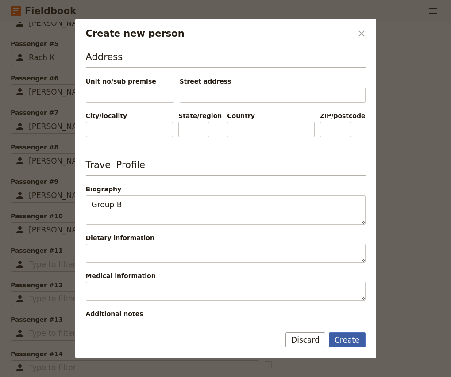
click at [348, 342] on button "Create" at bounding box center [347, 340] width 37 height 15
type input "[PERSON_NAME]"
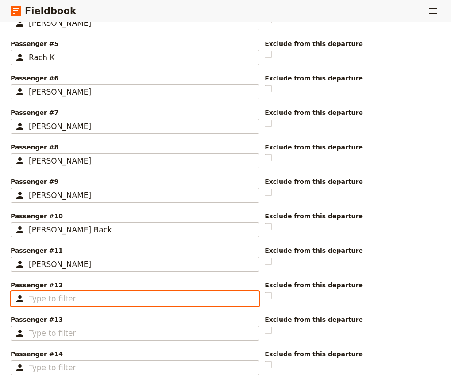
click at [85, 302] on input "Passenger #12 ​" at bounding box center [141, 299] width 225 height 11
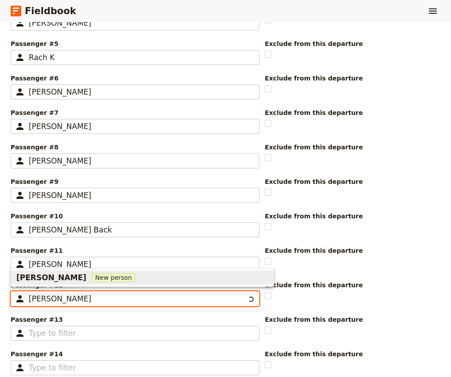
type input "[PERSON_NAME]"
click at [67, 273] on span "[PERSON_NAME]" at bounding box center [51, 278] width 70 height 11
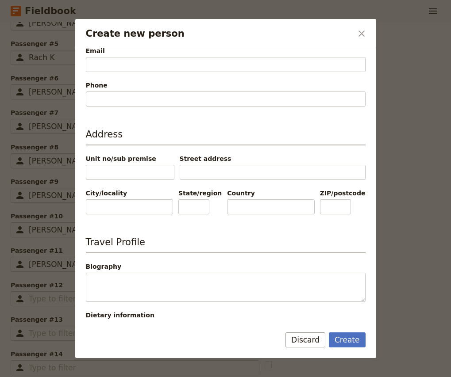
scroll to position [185, 0]
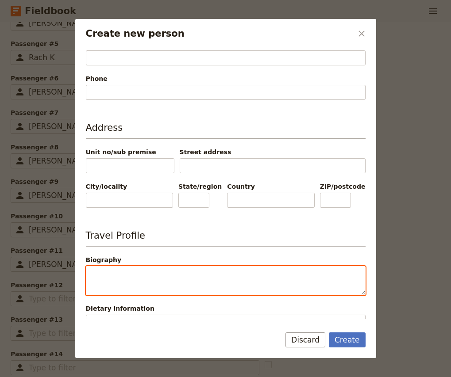
type input "Diana"
click at [143, 271] on textarea "Biography" at bounding box center [226, 280] width 280 height 29
paste textarea "Group B"
click at [118, 274] on textarea "Group A" at bounding box center [226, 280] width 280 height 29
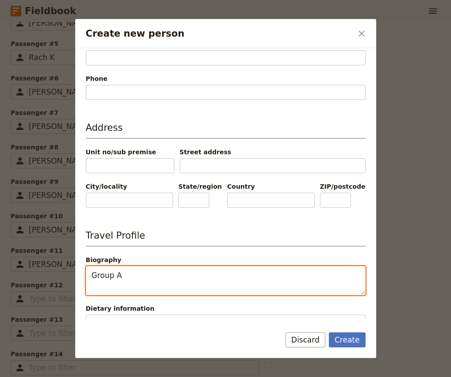
click at [118, 274] on textarea "Group A" at bounding box center [226, 280] width 280 height 29
type textarea "Group A"
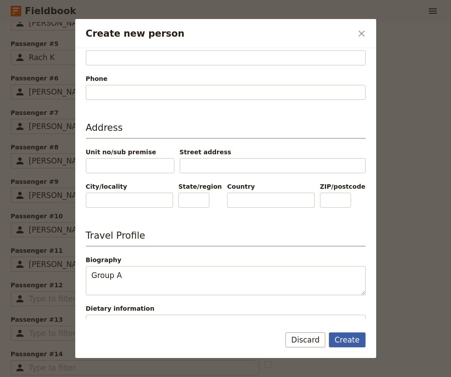
click at [350, 339] on button "Create" at bounding box center [347, 340] width 37 height 15
type input "[PERSON_NAME]"
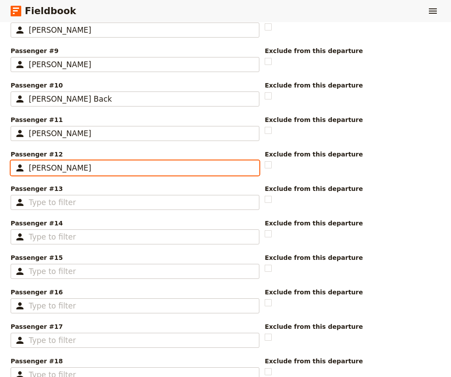
scroll to position [560, 0]
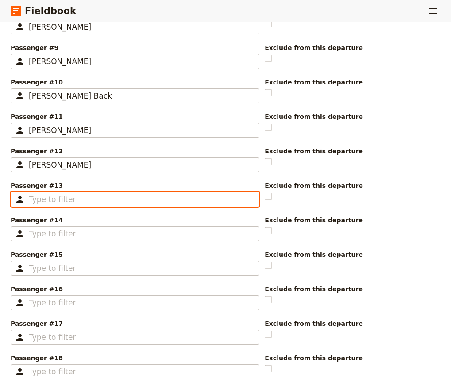
click at [65, 203] on input "Passenger #13 ​" at bounding box center [141, 199] width 225 height 11
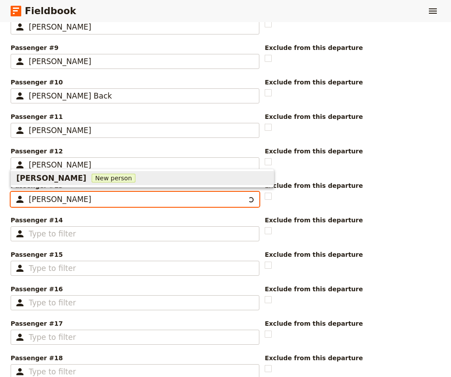
type input "[PERSON_NAME]"
click at [54, 179] on span "[PERSON_NAME]" at bounding box center [51, 178] width 70 height 11
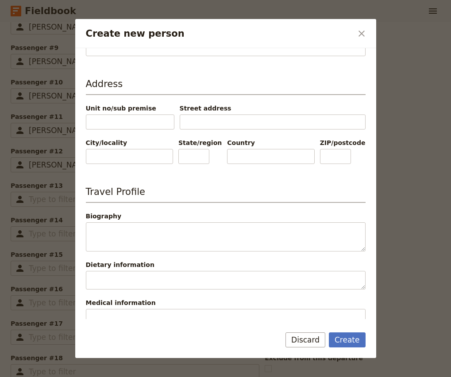
scroll to position [246, 0]
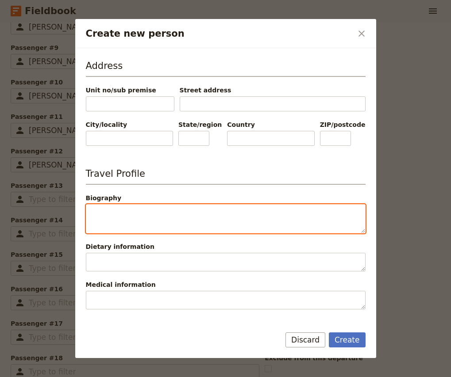
type input "Alison"
click at [135, 216] on textarea "Biography" at bounding box center [226, 218] width 280 height 29
paste textarea "Group A"
type textarea "Group A"
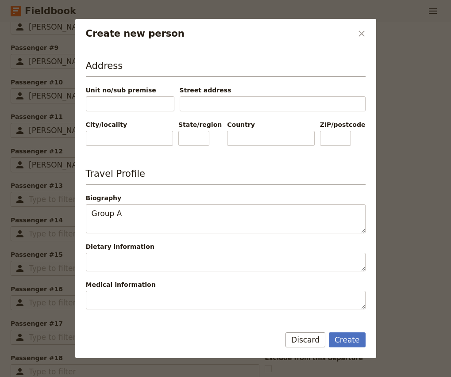
click at [352, 348] on div "Create Discard" at bounding box center [225, 346] width 301 height 26
click at [350, 339] on button "Create" at bounding box center [347, 340] width 37 height 15
type input "[PERSON_NAME]"
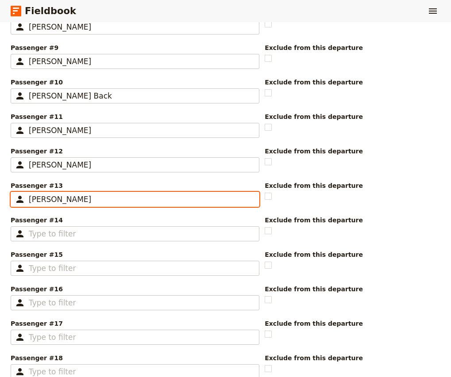
scroll to position [0, 0]
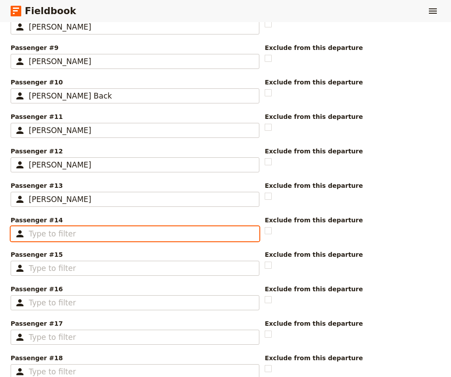
click at [55, 235] on input "Passenger #14 ​" at bounding box center [141, 234] width 225 height 11
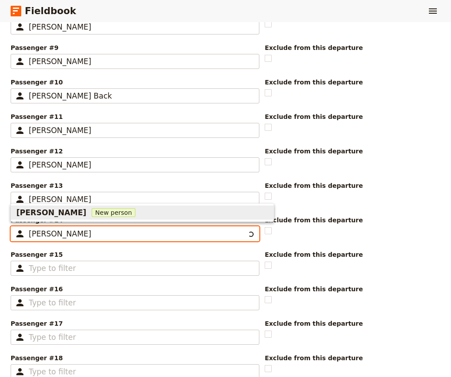
type input "[PERSON_NAME]"
click at [58, 215] on span "[PERSON_NAME]" at bounding box center [51, 213] width 70 height 11
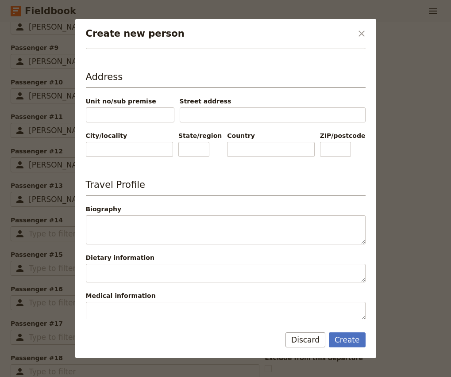
scroll to position [251, 0]
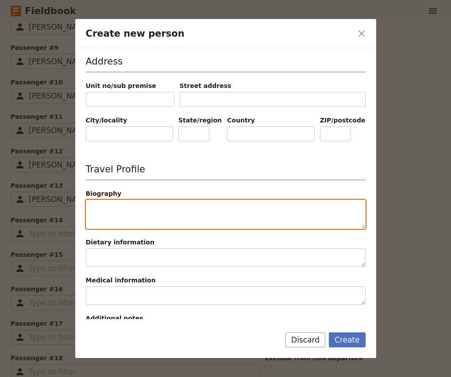
click at [125, 210] on textarea "Biography" at bounding box center [226, 214] width 280 height 29
type input "Michael"
paste textarea "Group A"
type textarea "Group A"
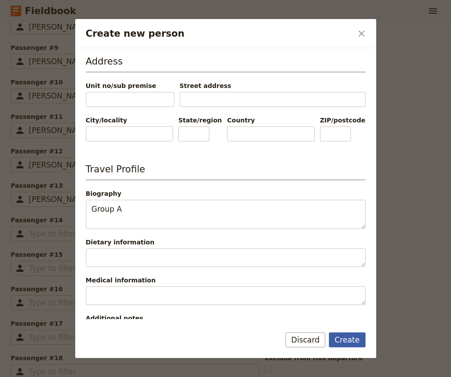
click at [352, 343] on button "Create" at bounding box center [347, 340] width 37 height 15
type input "[PERSON_NAME]"
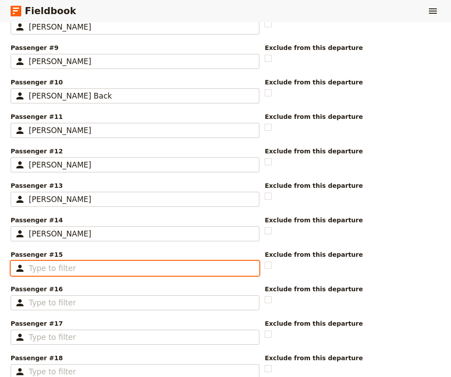
click at [72, 269] on input "Passenger #15 ​" at bounding box center [141, 268] width 225 height 11
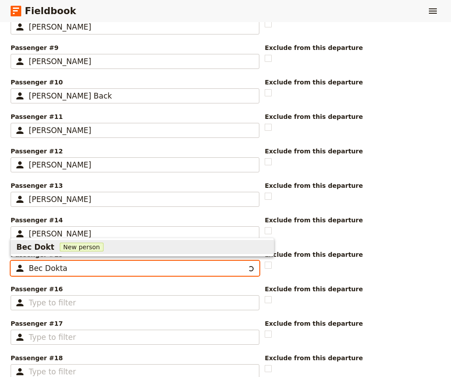
type input "Bec Doktan"
click at [70, 246] on span "New person" at bounding box center [92, 247] width 44 height 9
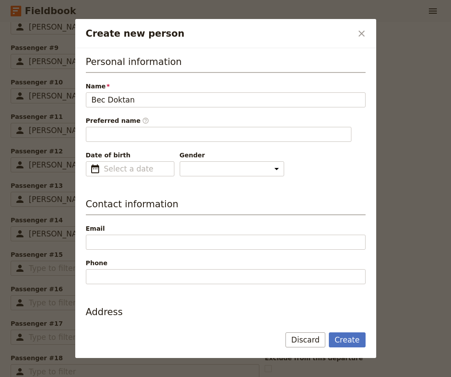
scroll to position [161, 0]
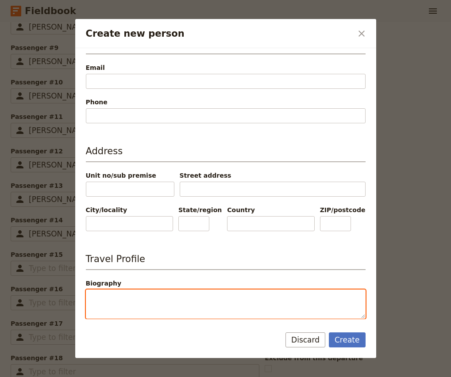
type input "Bec"
click at [116, 298] on textarea "Biography" at bounding box center [226, 304] width 280 height 29
paste textarea "Group A"
type textarea "Group A"
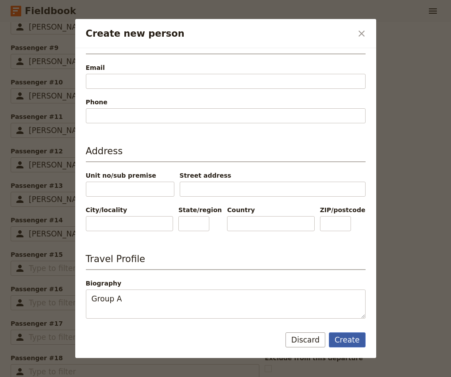
click at [345, 342] on button "Create" at bounding box center [347, 340] width 37 height 15
type input "Bec Doktan"
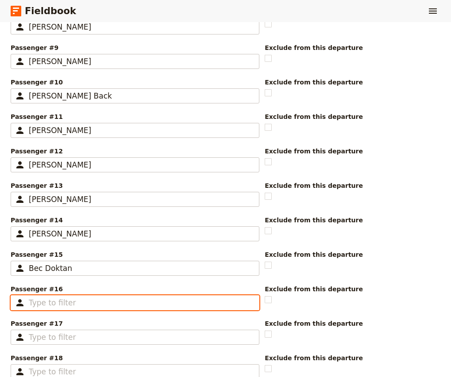
click at [51, 302] on input "Passenger #16 ​" at bounding box center [141, 303] width 225 height 11
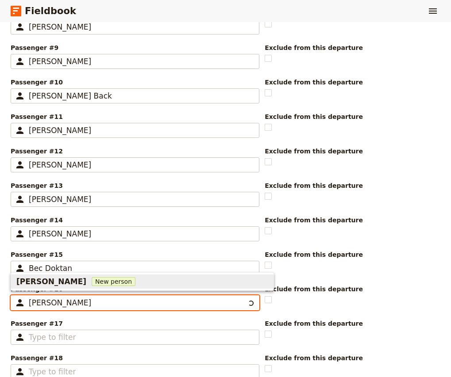
type input "[PERSON_NAME]"
click at [53, 275] on button "Addie Brooks New person" at bounding box center [142, 282] width 262 height 14
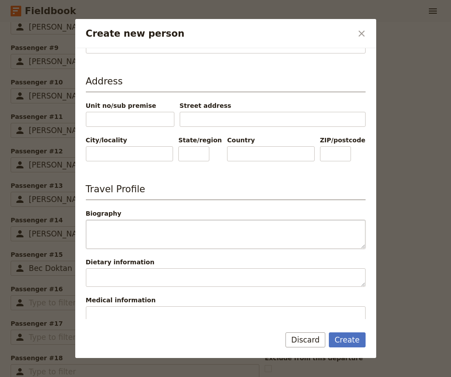
scroll to position [240, 0]
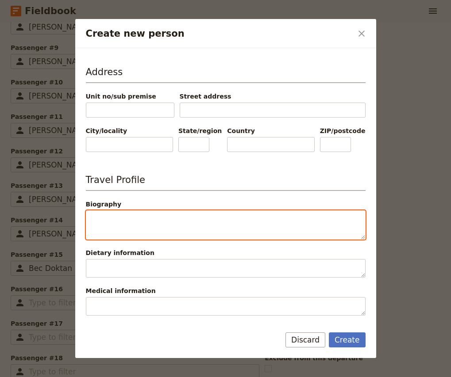
type input "Addie"
click at [158, 229] on textarea "Biography" at bounding box center [226, 225] width 280 height 29
paste textarea "Group A"
type textarea "Group A"
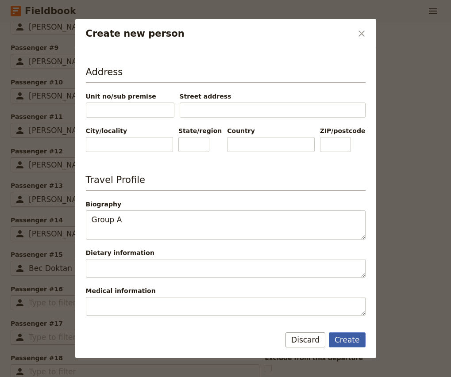
click at [346, 342] on button "Create" at bounding box center [347, 340] width 37 height 15
type input "[PERSON_NAME]"
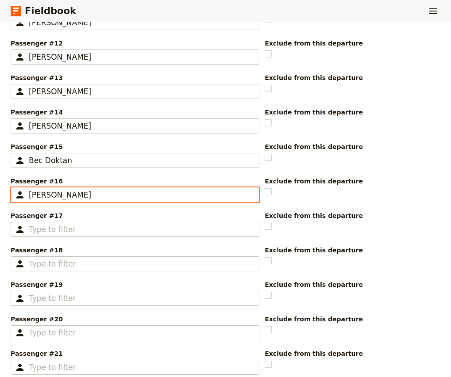
scroll to position [670, 0]
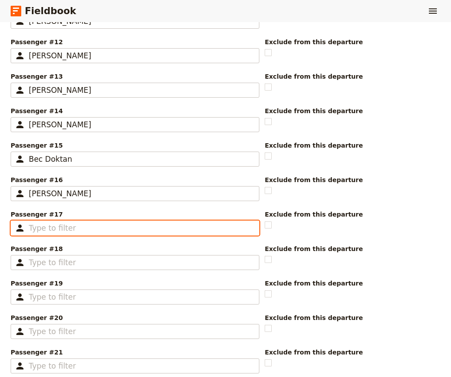
click at [57, 230] on input "Passenger #17 ​" at bounding box center [141, 228] width 225 height 11
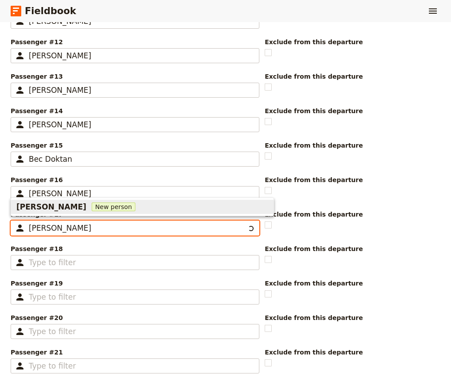
type input "[PERSON_NAME]"
click at [92, 205] on span "New person" at bounding box center [114, 207] width 44 height 9
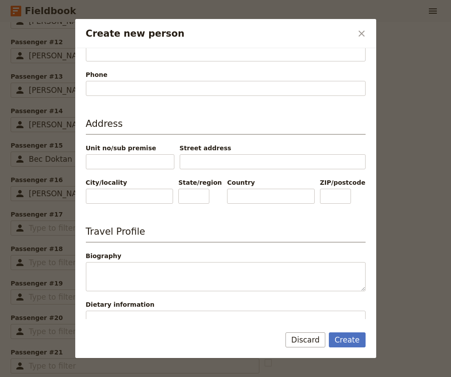
scroll to position [203, 0]
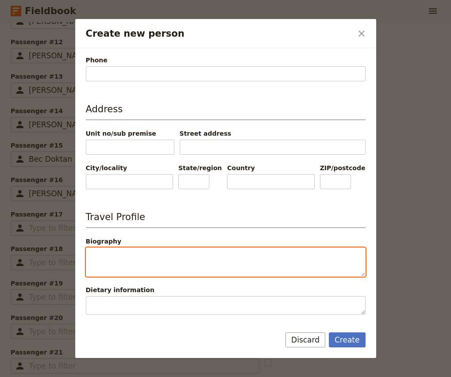
type input "Sarah"
click at [136, 272] on textarea "Biography" at bounding box center [226, 262] width 280 height 29
paste textarea "Group A"
type textarea "Group A"
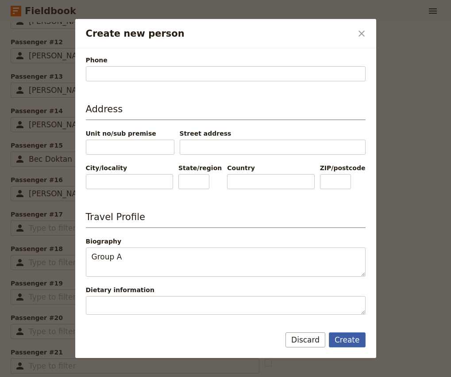
click at [348, 343] on button "Create" at bounding box center [347, 340] width 37 height 15
type input "[PERSON_NAME]"
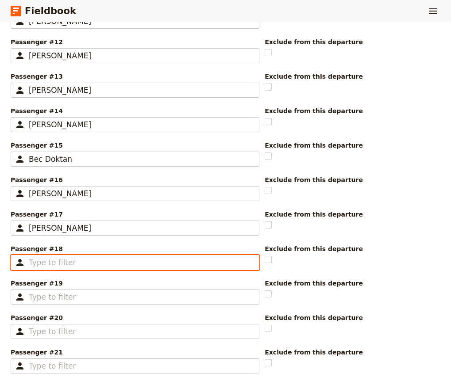
click at [99, 263] on input "Passenger #18 ​" at bounding box center [141, 263] width 225 height 11
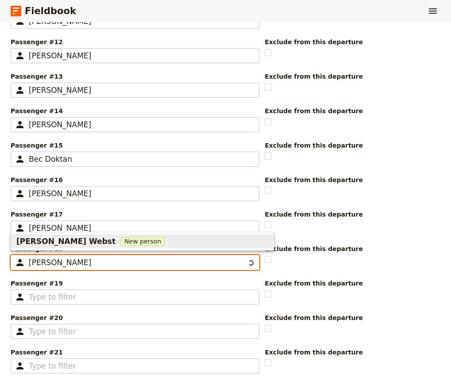
type input "[PERSON_NAME]"
click at [97, 237] on span "New person" at bounding box center [114, 241] width 44 height 9
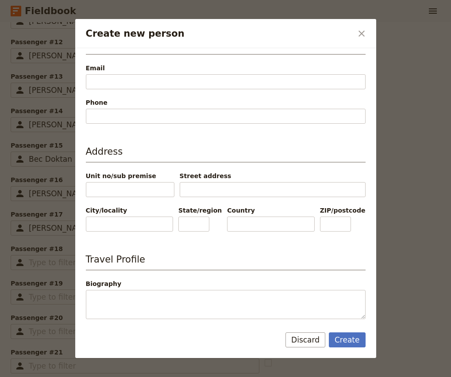
scroll to position [165, 0]
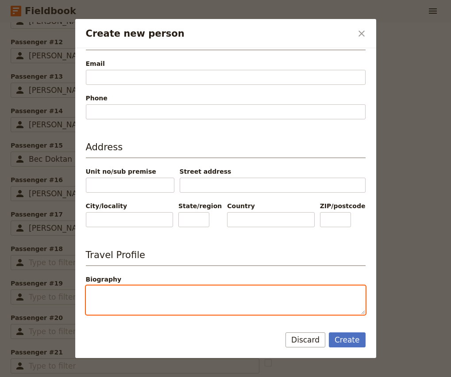
type input "Jane"
click at [142, 295] on textarea "Biography" at bounding box center [226, 300] width 280 height 29
paste textarea "Group A"
type textarea "Group A"
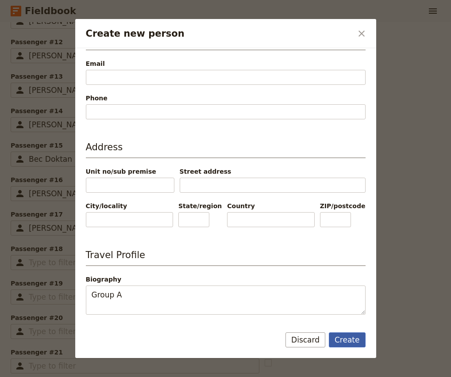
click at [343, 342] on button "Create" at bounding box center [347, 340] width 37 height 15
type input "[PERSON_NAME]"
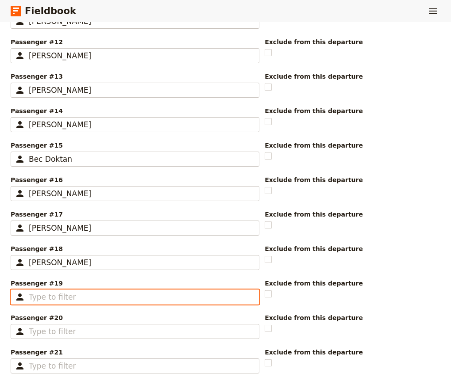
click at [89, 294] on input "Passenger #19 ​" at bounding box center [141, 297] width 225 height 11
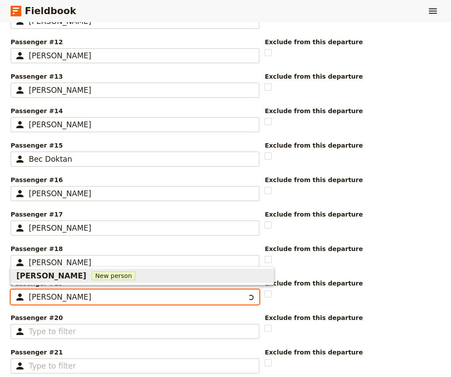
type input "Charlee McKinnon"
click at [77, 273] on span "Charlee McKinnon" at bounding box center [51, 276] width 70 height 11
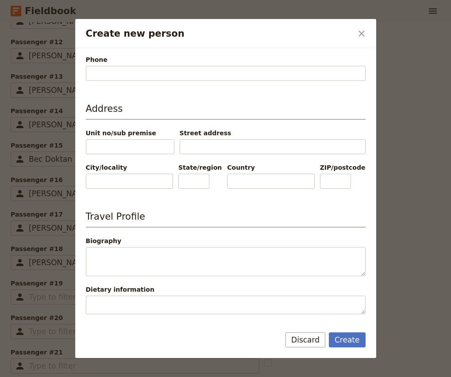
scroll to position [204, 0]
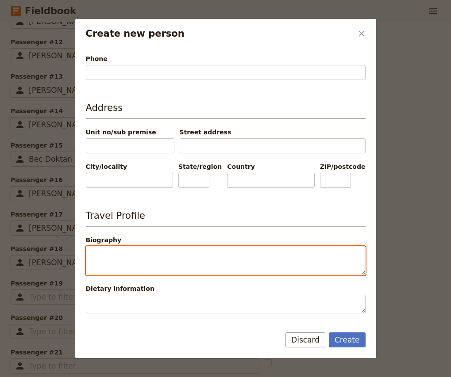
click at [151, 254] on textarea "Biography" at bounding box center [226, 260] width 280 height 29
type input "Charlee"
paste textarea "Group A"
type textarea "Group A"
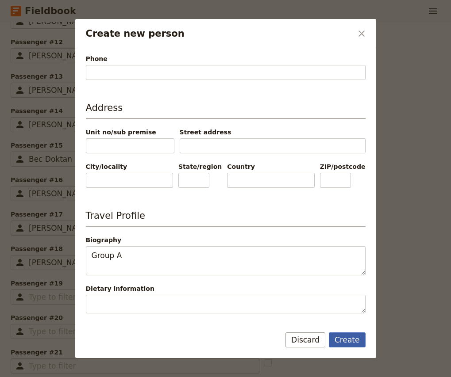
click at [351, 336] on button "Create" at bounding box center [347, 340] width 37 height 15
type input "Charlee McKinnon"
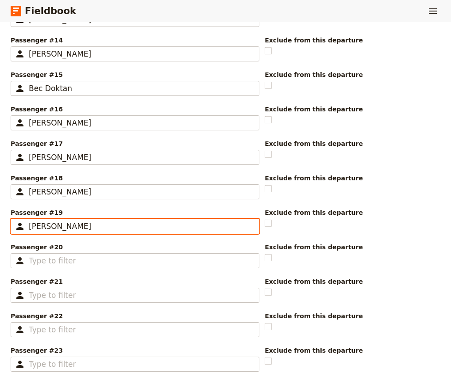
scroll to position [757, 0]
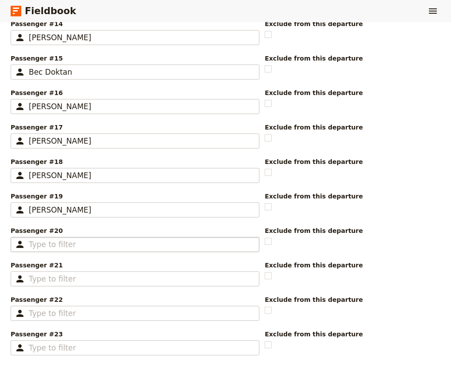
click at [84, 239] on fieldset "​" at bounding box center [135, 244] width 249 height 15
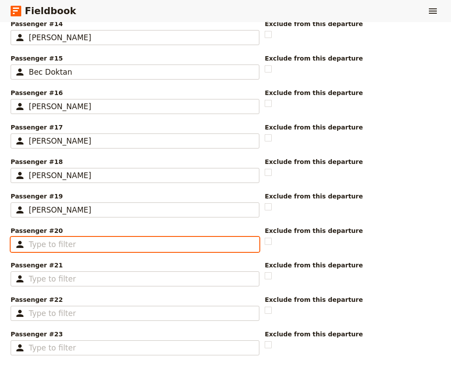
click at [84, 239] on input "Passenger #20 ​" at bounding box center [141, 244] width 225 height 11
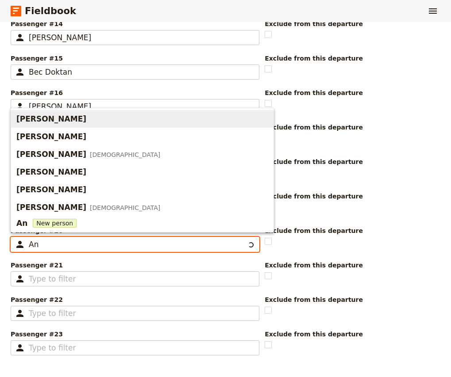
scroll to position [0, 0]
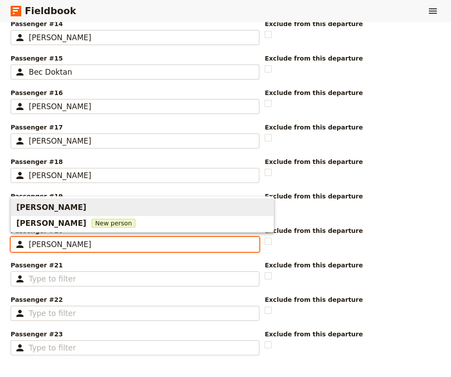
type input "[PERSON_NAME]"
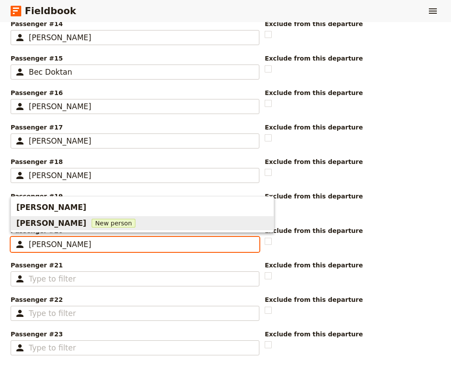
click at [92, 223] on span "New person" at bounding box center [114, 223] width 44 height 9
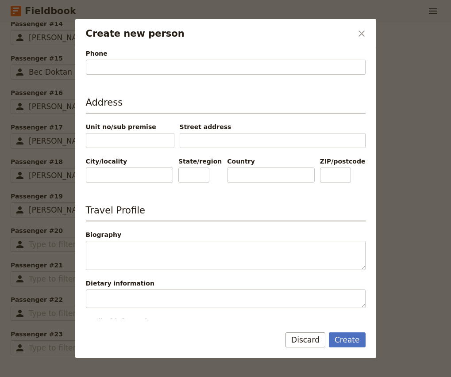
scroll to position [210, 0]
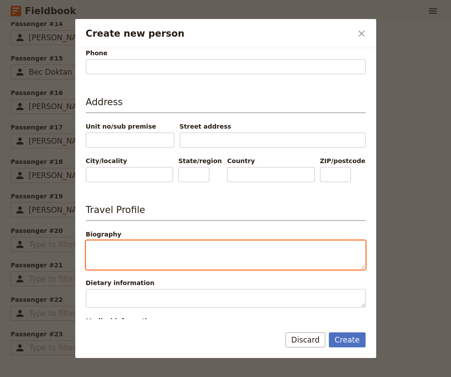
type input "Anne"
click at [161, 244] on textarea "Biography" at bounding box center [226, 255] width 280 height 29
paste textarea "Group A"
type textarea "Group A"
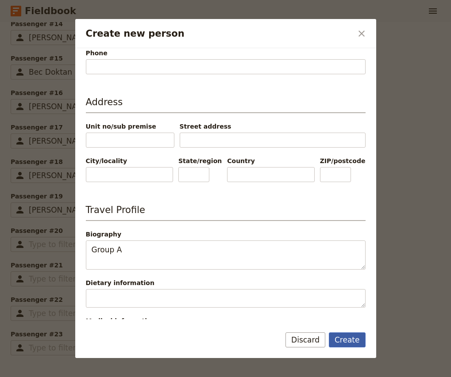
click at [347, 342] on button "Create" at bounding box center [347, 340] width 37 height 15
type input "[PERSON_NAME]"
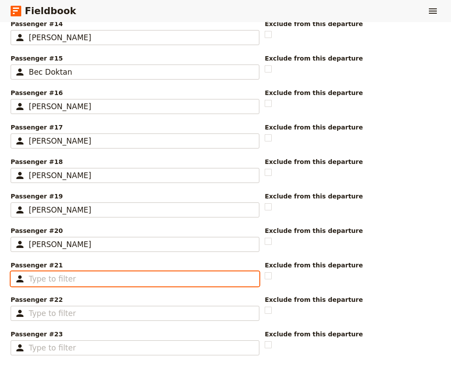
click at [57, 277] on input "Passenger #21 ​" at bounding box center [141, 279] width 225 height 11
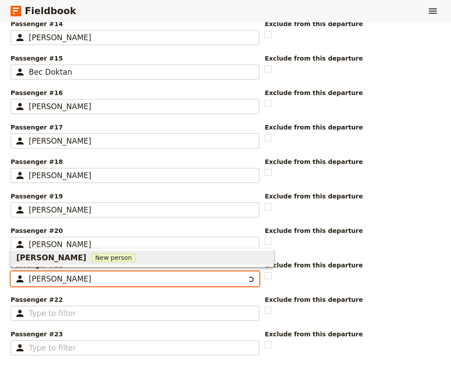
type input "Tracey Farr"
click at [54, 257] on span "Tracey Farr" at bounding box center [51, 258] width 70 height 11
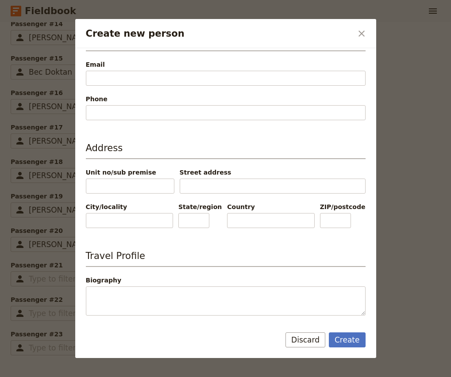
scroll to position [164, 0]
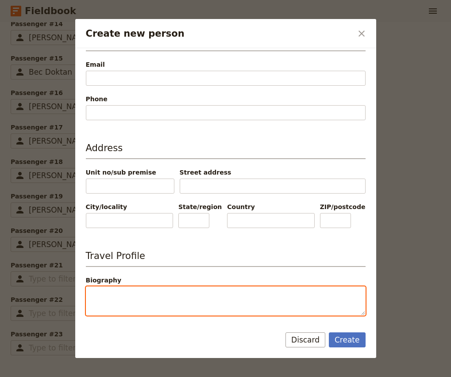
click at [123, 296] on textarea "Biography" at bounding box center [226, 301] width 280 height 29
type input "Tracey"
paste textarea "Group A"
type textarea "Group A"
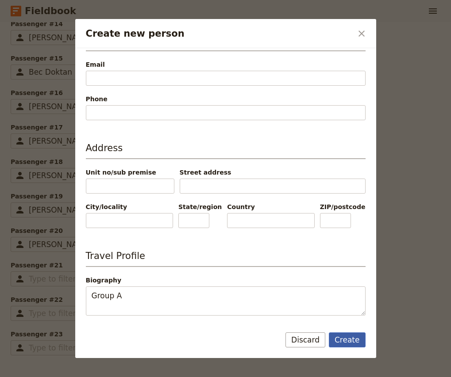
click at [358, 346] on button "Create" at bounding box center [347, 340] width 37 height 15
type input "Tracey Farr"
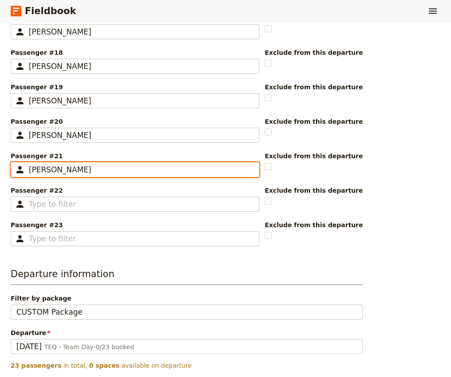
scroll to position [866, 0]
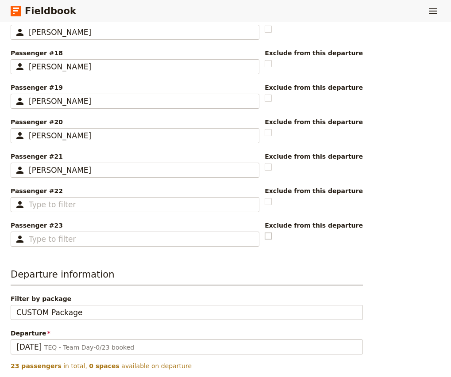
click at [272, 235] on rect at bounding box center [268, 236] width 7 height 7
click at [265, 232] on input "checkbox" at bounding box center [264, 231] width 0 height 0
click at [270, 237] on polygon at bounding box center [268, 235] width 4 height 5
click at [265, 232] on input "checkbox" at bounding box center [264, 231] width 0 height 0
checkbox input "false"
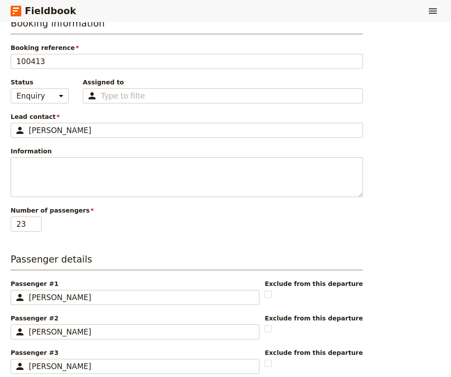
scroll to position [0, 0]
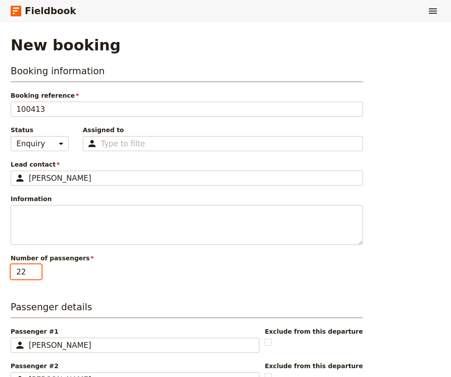
click at [35, 276] on input "22" at bounding box center [26, 272] width 31 height 15
type input "21"
click at [35, 276] on input "21" at bounding box center [26, 272] width 31 height 15
click at [179, 278] on div "Number of passengers 21" at bounding box center [187, 267] width 352 height 26
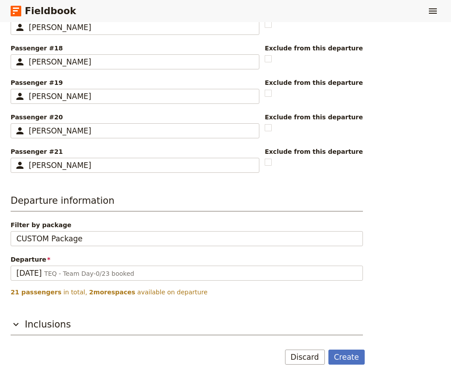
scroll to position [872, 0]
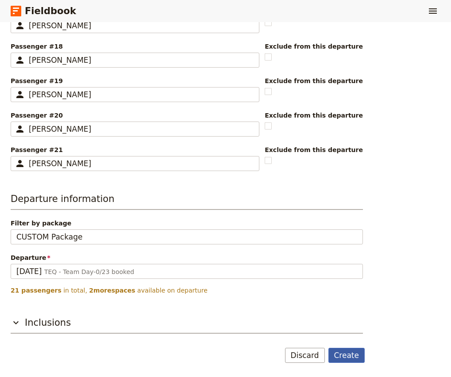
click at [345, 354] on button "Create" at bounding box center [346, 355] width 37 height 15
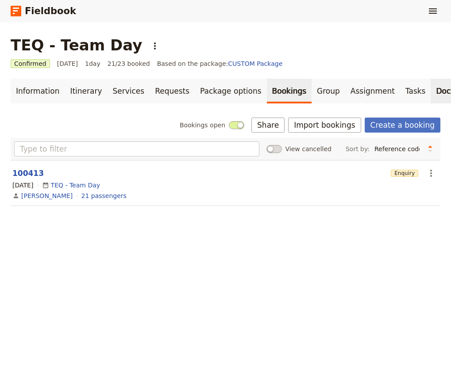
click at [431, 96] on link "Documents" at bounding box center [458, 91] width 54 height 25
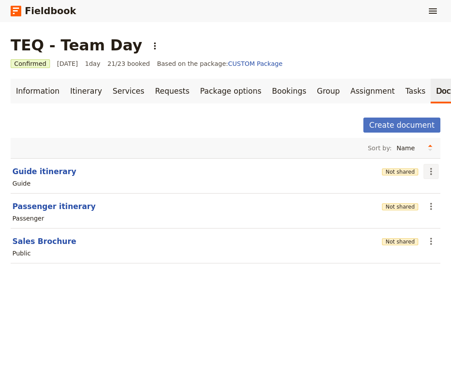
click at [431, 173] on icon "Actions" at bounding box center [431, 171] width 11 height 11
click at [414, 203] on span "Edit document" at bounding box center [401, 203] width 45 height 9
select select "STAFF"
select select "RUN_SHEET"
select select "DEFAULT"
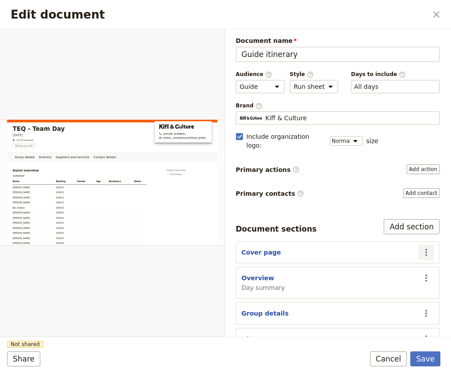
click at [430, 247] on icon "Actions" at bounding box center [426, 252] width 11 height 11
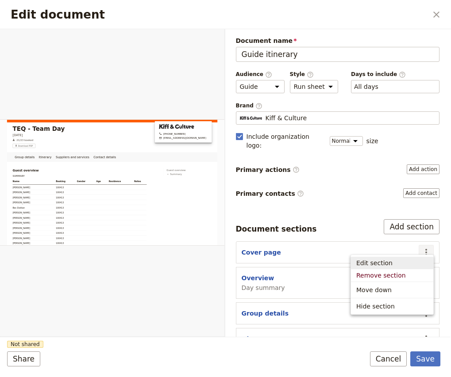
click at [404, 266] on span "Edit section" at bounding box center [392, 263] width 72 height 9
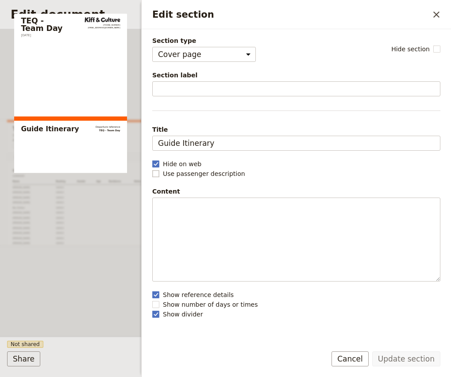
click at [159, 174] on rect "Edit section" at bounding box center [155, 173] width 7 height 7
click at [152, 169] on input "Use passenger description" at bounding box center [152, 169] width 0 height 0
checkbox input "true"
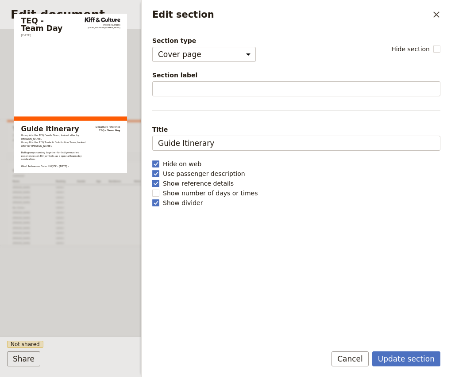
click at [157, 182] on polygon "Edit section" at bounding box center [156, 183] width 4 height 5
click at [152, 179] on input "Show reference details" at bounding box center [152, 179] width 0 height 0
checkbox input "false"
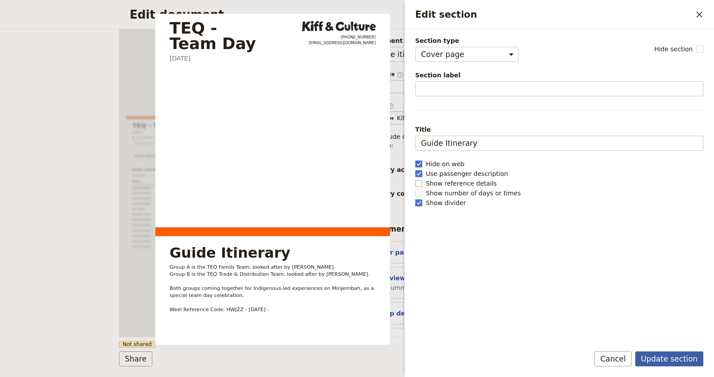
click at [451, 362] on button "Update section" at bounding box center [669, 359] width 68 height 15
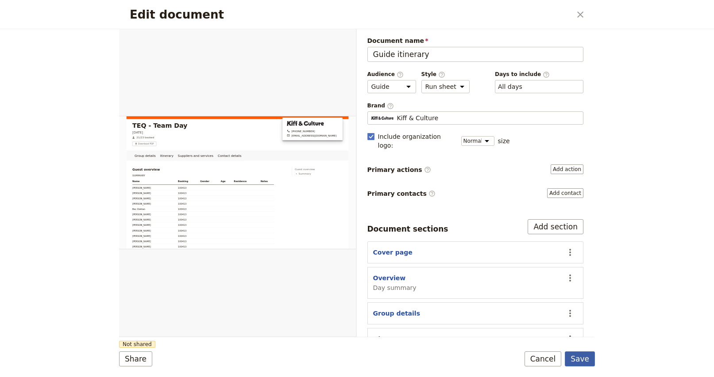
click at [451, 358] on button "Save" at bounding box center [580, 359] width 30 height 15
